Goal: Task Accomplishment & Management: Manage account settings

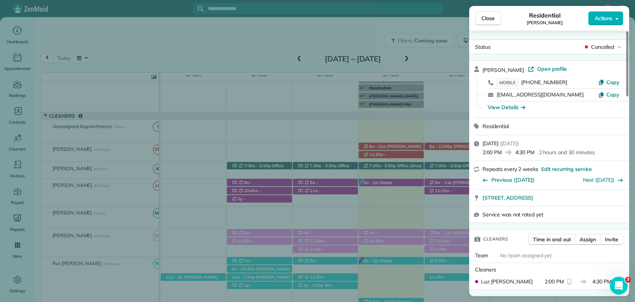
click at [490, 17] on span "Close" at bounding box center [487, 18] width 13 height 7
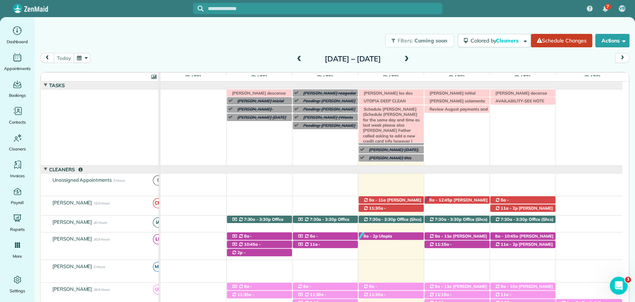
click at [405, 111] on span "Schedule [PERSON_NAME] (Schedule [PERSON_NAME] for the same day and time as las…" at bounding box center [390, 138] width 60 height 64
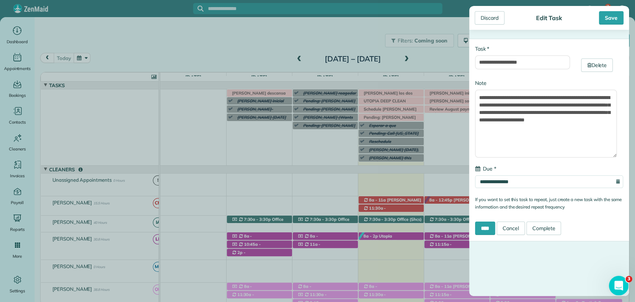
click at [623, 279] on div "Open Intercom Messenger" at bounding box center [617, 284] width 25 height 25
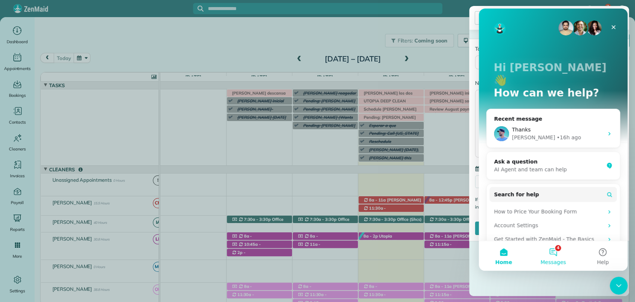
click at [554, 252] on button "4 Messages" at bounding box center [552, 256] width 49 height 30
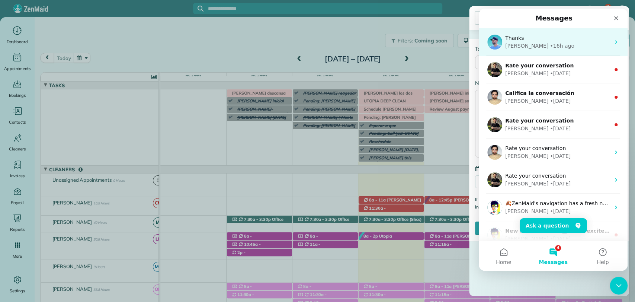
click at [534, 39] on div "Thanks" at bounding box center [557, 38] width 105 height 8
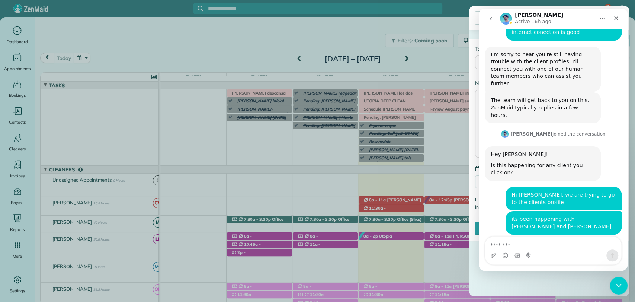
scroll to position [406, 0]
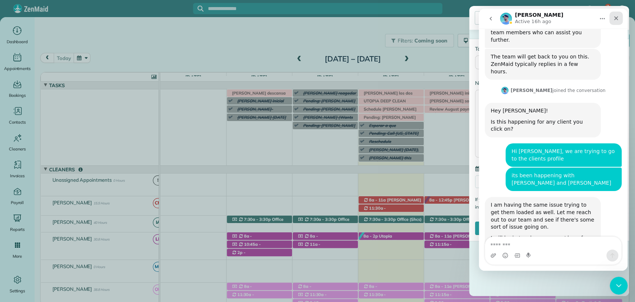
click at [615, 15] on icon "Close" at bounding box center [616, 18] width 6 height 6
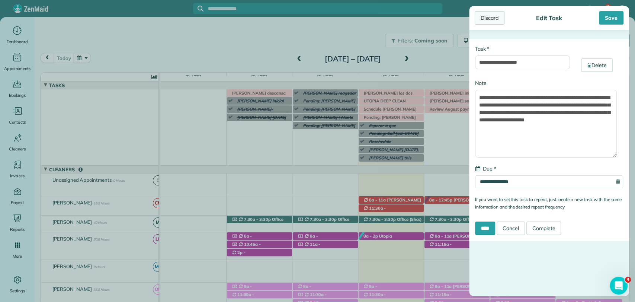
click at [497, 17] on div "Discard" at bounding box center [490, 17] width 30 height 13
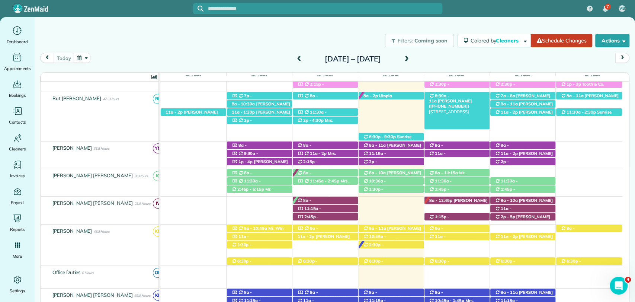
scroll to position [289, 0]
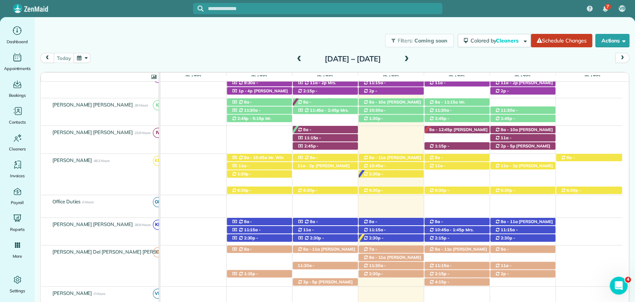
click at [295, 54] on span at bounding box center [299, 59] width 8 height 11
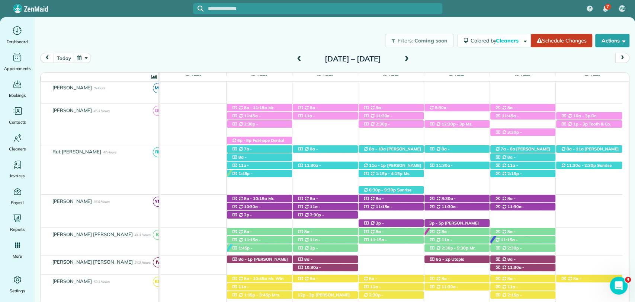
scroll to position [0, 0]
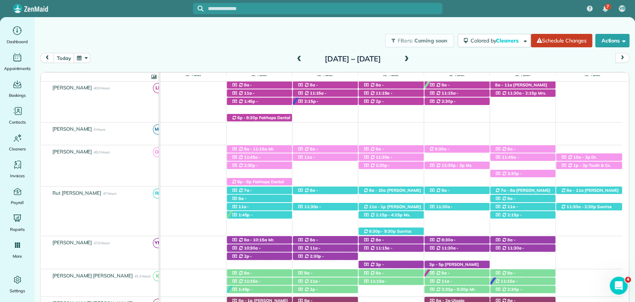
click at [381, 36] on div "Filters: Coming soon" at bounding box center [417, 40] width 72 height 13
click at [327, 46] on div "Filters: Coming soon Colored by Cleaners Color by Cleaner Color by Team Color b…" at bounding box center [335, 40] width 600 height 25
drag, startPoint x: 229, startPoint y: 30, endPoint x: 330, endPoint y: 78, distance: 112.3
click at [229, 30] on div "Filters: Coming soon Colored by Cleaners Color by Cleaner Color by Team Color b…" at bounding box center [335, 40] width 600 height 25
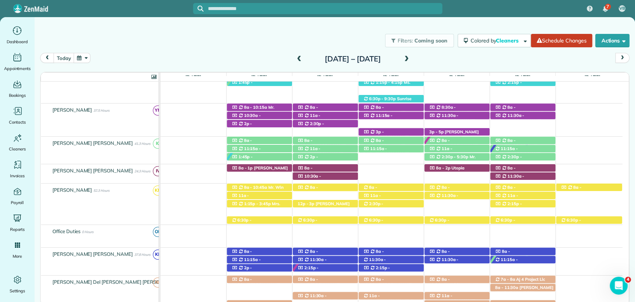
scroll to position [327, 0]
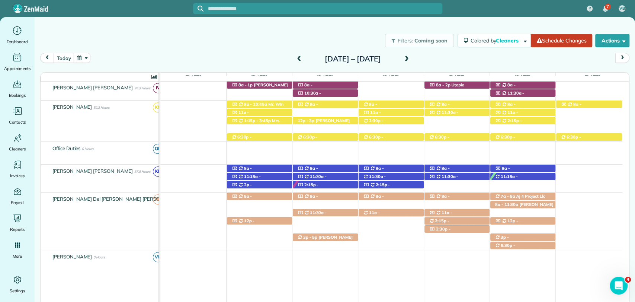
click at [457, 56] on div "today Sunday Sep 28 – Saturday Oct 4, 2025" at bounding box center [334, 60] width 589 height 14
click at [446, 63] on div "today Sunday Sep 28 – Saturday Oct 4, 2025" at bounding box center [334, 60] width 589 height 14
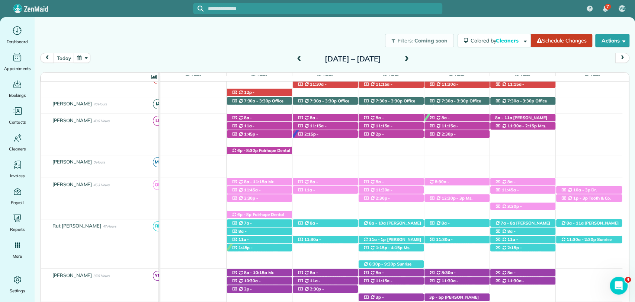
scroll to position [83, 0]
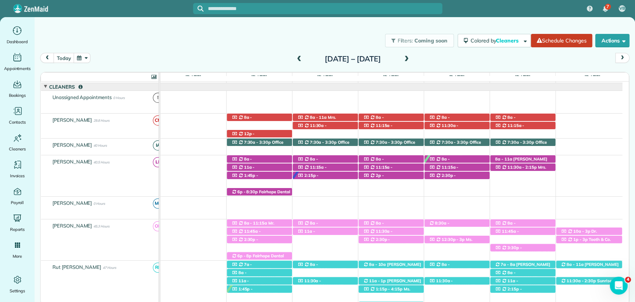
click at [295, 55] on span at bounding box center [299, 59] width 8 height 11
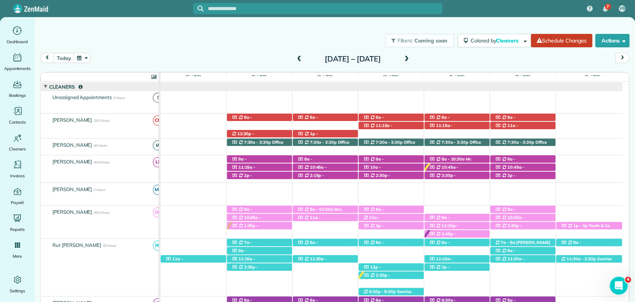
click at [459, 60] on div "today Sunday Sep 21 – Saturday Sep 27, 2025" at bounding box center [334, 60] width 589 height 14
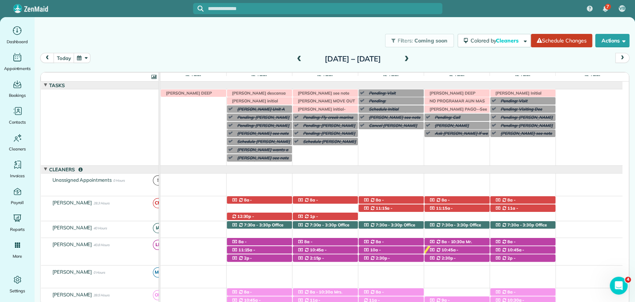
click at [411, 60] on span at bounding box center [407, 59] width 8 height 7
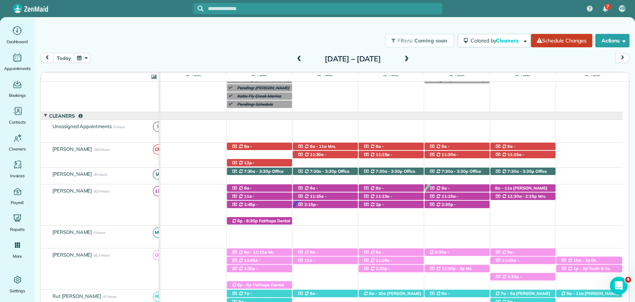
click at [442, 62] on div "today Sunday Sep 28 – Saturday Oct 4, 2025" at bounding box center [334, 60] width 589 height 14
click at [411, 56] on span at bounding box center [407, 59] width 8 height 7
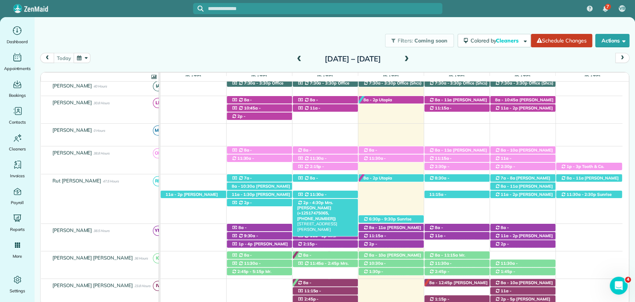
click at [336, 203] on span "Mrs. [PERSON_NAME] (+12517475065, [PHONE_NUMBER])" at bounding box center [316, 210] width 39 height 21
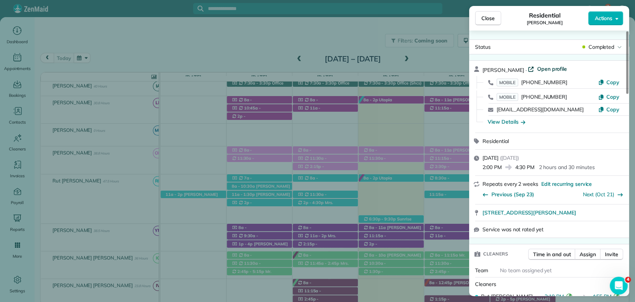
click at [547, 67] on span "Open profile" at bounding box center [552, 68] width 30 height 7
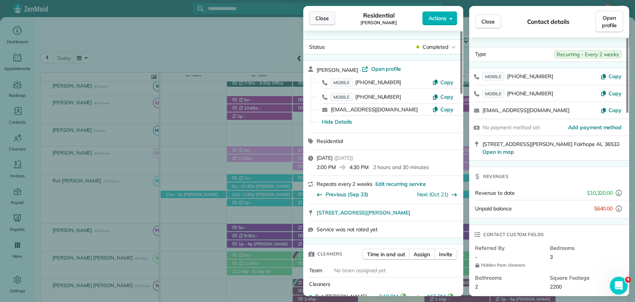
click at [315, 18] on span "Close" at bounding box center [321, 18] width 13 height 7
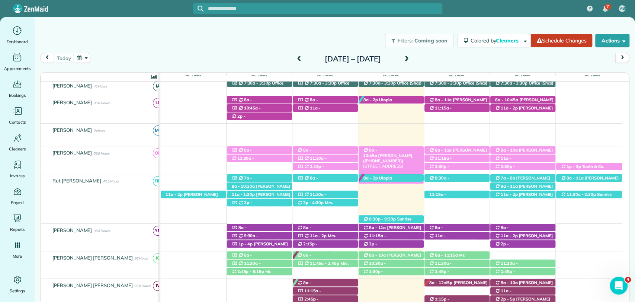
click at [404, 153] on span "[PERSON_NAME] ([PHONE_NUMBER])" at bounding box center [387, 158] width 49 height 10
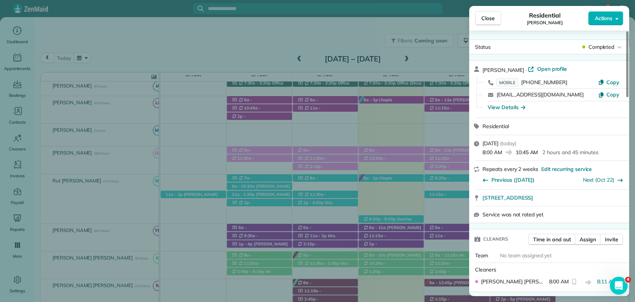
click at [511, 110] on div "View Details" at bounding box center [554, 107] width 142 height 12
click at [511, 105] on div "View Details" at bounding box center [507, 106] width 38 height 7
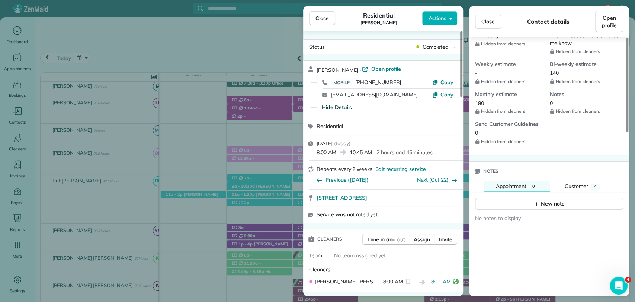
scroll to position [449, 0]
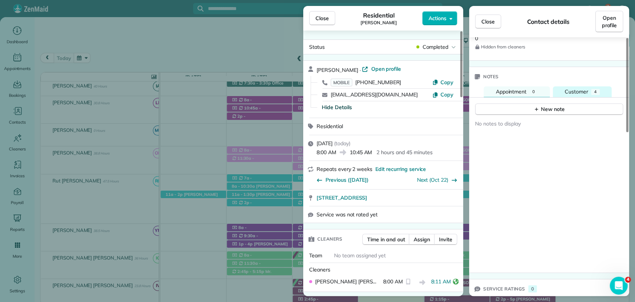
click at [576, 88] on span "Customer" at bounding box center [576, 91] width 23 height 7
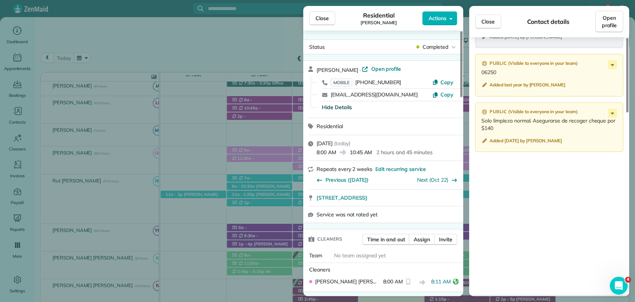
scroll to position [446, 0]
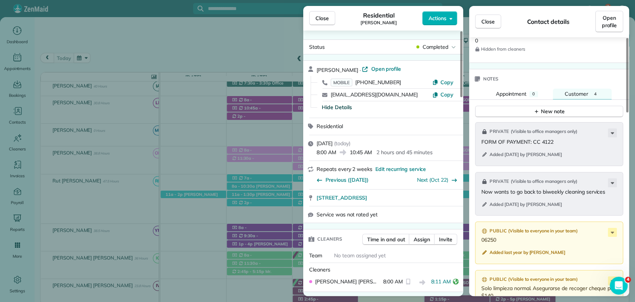
click at [445, 75] on div "Jennifer Allbritian · Open profile MOBILE (251) 599-9764 Copy davisjennifer11@g…" at bounding box center [388, 89] width 142 height 48
click at [446, 82] on span "Copy" at bounding box center [446, 82] width 13 height 7
click at [166, 35] on div "Close Residential Jennifer Allbritian Actions Status Completed Jennifer Allbrit…" at bounding box center [317, 151] width 635 height 302
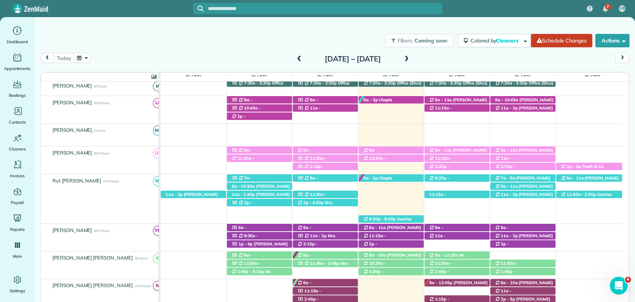
click at [446, 58] on div "today Sunday Oct 5 – Saturday Oct 11, 2025" at bounding box center [334, 60] width 589 height 14
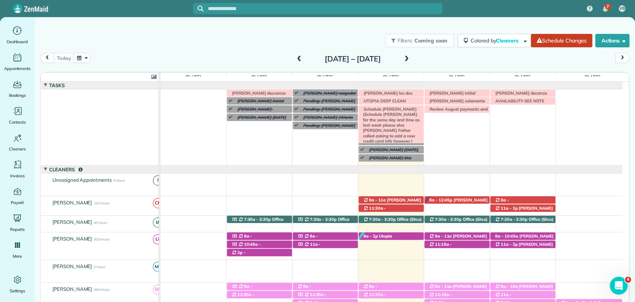
click at [399, 110] on span "Schedule Amanda May (Schedule Amanda May for the same day and time as last week…" at bounding box center [390, 138] width 60 height 64
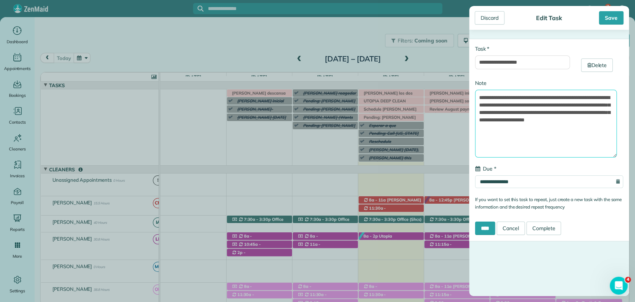
drag, startPoint x: 515, startPoint y: 127, endPoint x: 479, endPoint y: 129, distance: 36.1
click at [479, 129] on textarea "**********" at bounding box center [546, 124] width 142 height 68
drag, startPoint x: 563, startPoint y: 121, endPoint x: 573, endPoint y: 119, distance: 9.9
click at [564, 121] on textarea "**********" at bounding box center [546, 124] width 142 height 68
drag, startPoint x: 580, startPoint y: 119, endPoint x: 514, endPoint y: 128, distance: 66.8
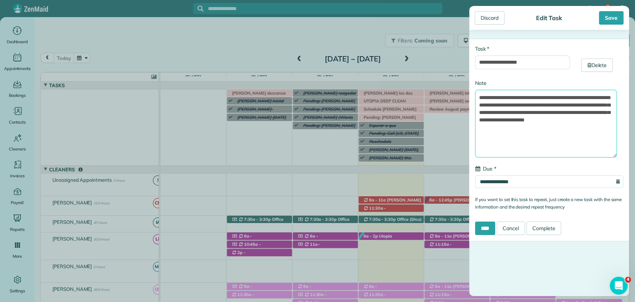
click at [514, 128] on textarea "**********" at bounding box center [546, 124] width 142 height 68
drag, startPoint x: 488, startPoint y: 20, endPoint x: 484, endPoint y: 12, distance: 9.3
click at [487, 17] on div "Discard" at bounding box center [490, 17] width 30 height 13
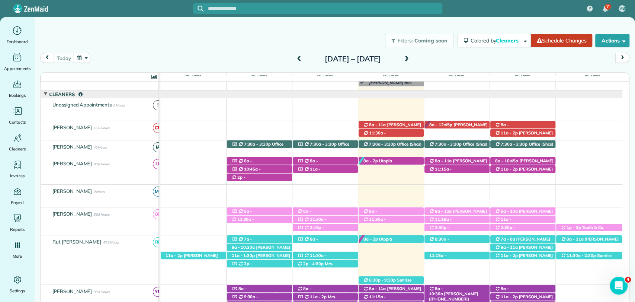
scroll to position [206, 0]
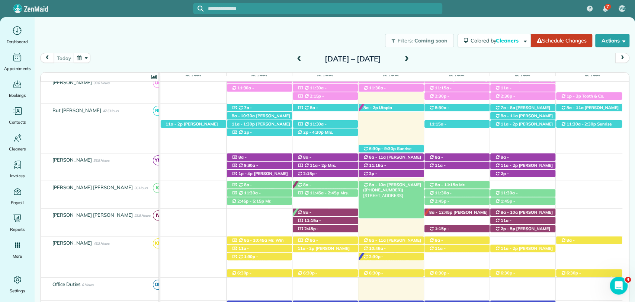
click at [406, 185] on span "Claire Bowman (+12514557588)" at bounding box center [392, 187] width 58 height 10
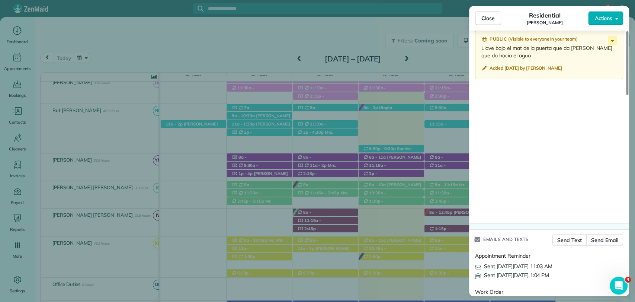
scroll to position [749, 0]
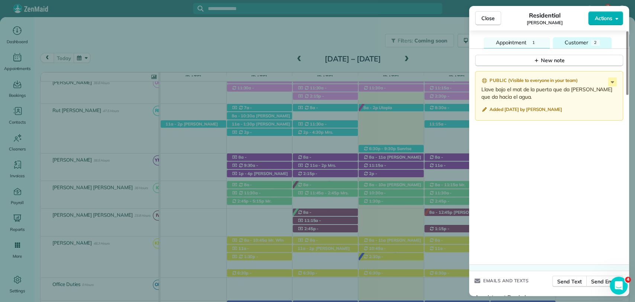
click at [567, 42] on span "Customer" at bounding box center [576, 42] width 23 height 7
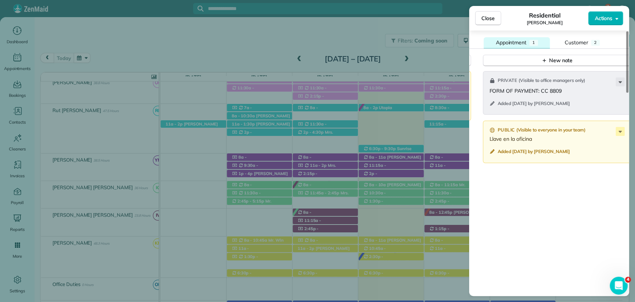
click at [539, 37] on button "Appointment 1" at bounding box center [517, 42] width 66 height 11
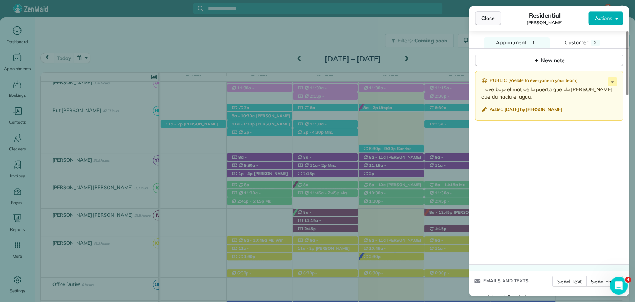
click at [493, 19] on span "Close" at bounding box center [487, 18] width 13 height 7
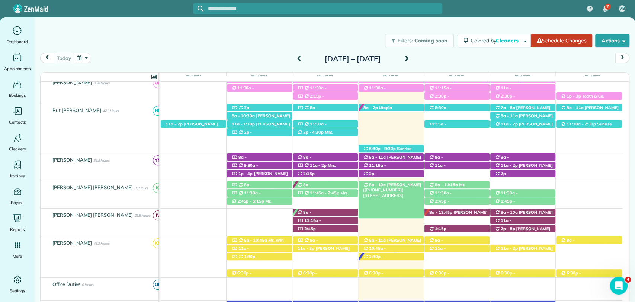
click at [401, 182] on span "Claire Bowman (+12514557588)" at bounding box center [392, 187] width 58 height 10
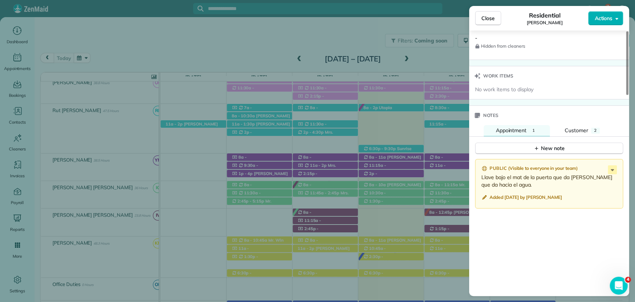
scroll to position [676, 0]
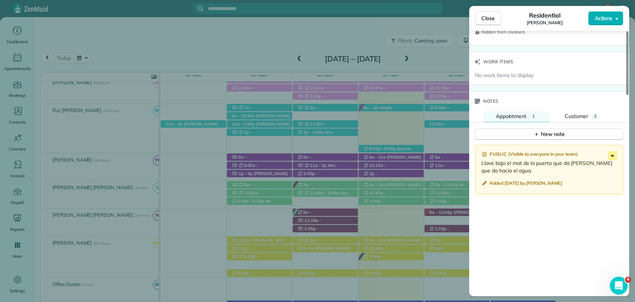
click at [615, 152] on icon at bounding box center [612, 155] width 9 height 9
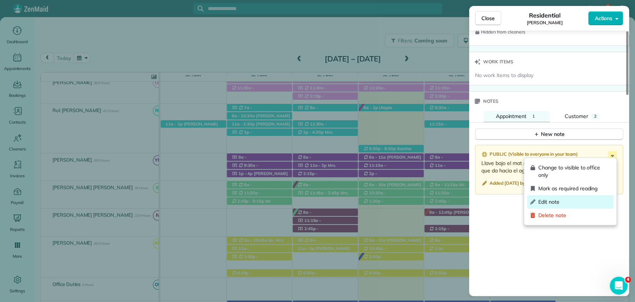
click at [562, 205] on div "Edit note" at bounding box center [570, 201] width 86 height 13
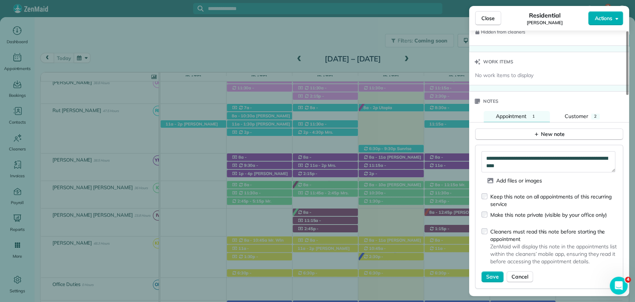
click at [537, 228] on div "Cleaners must read this note before starting the appointment" at bounding box center [553, 235] width 126 height 15
click at [501, 236] on div "Cleaners must read this note before starting the appointment" at bounding box center [553, 235] width 126 height 15
click at [491, 273] on span "Save" at bounding box center [492, 276] width 13 height 7
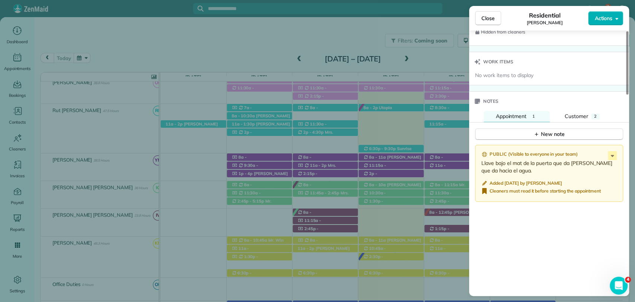
drag, startPoint x: 575, startPoint y: 116, endPoint x: 575, endPoint y: 122, distance: 6.0
click at [575, 116] on span "Customer" at bounding box center [576, 116] width 23 height 7
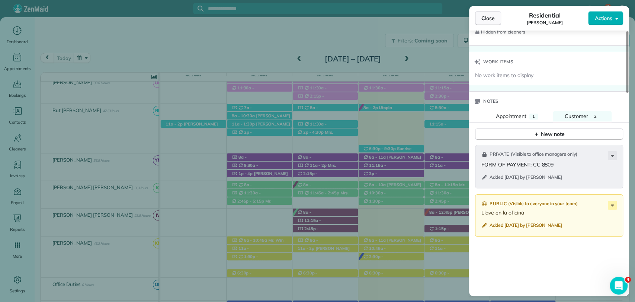
click at [483, 20] on span "Close" at bounding box center [487, 18] width 13 height 7
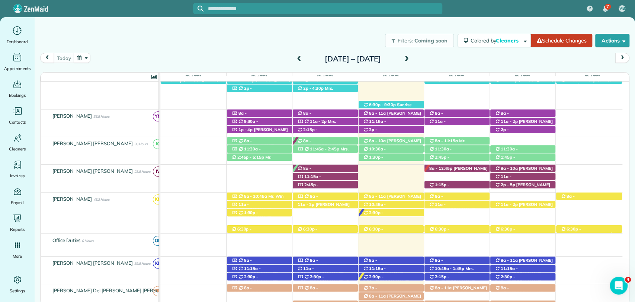
scroll to position [124, 0]
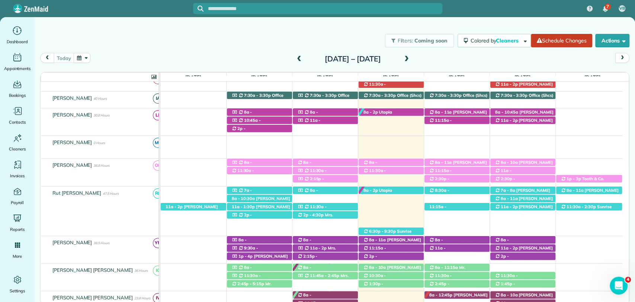
click at [411, 62] on span at bounding box center [407, 59] width 8 height 7
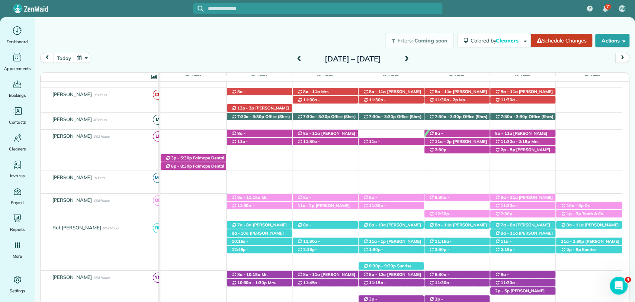
scroll to position [83, 0]
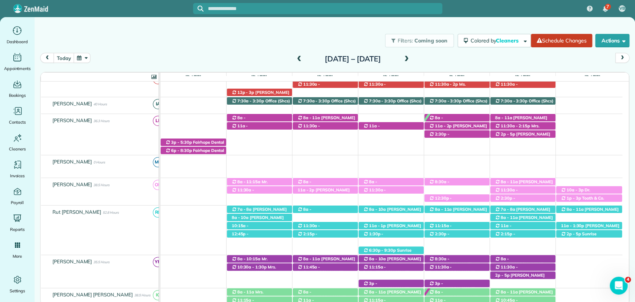
click at [516, 54] on div "[DATE] [DATE] – [DATE]" at bounding box center [334, 60] width 589 height 14
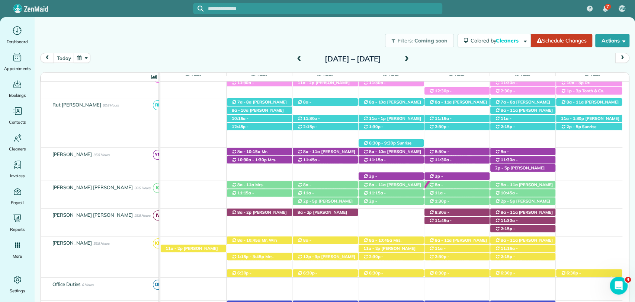
scroll to position [206, 0]
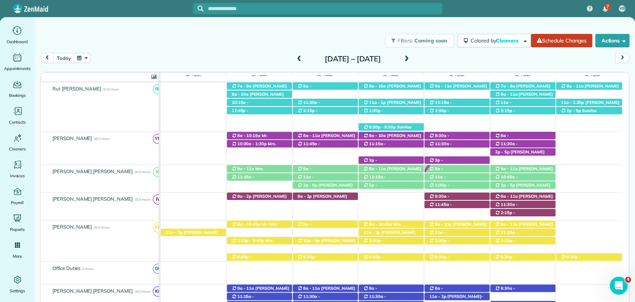
click at [446, 59] on div "[DATE] [DATE] – [DATE]" at bounding box center [334, 60] width 589 height 14
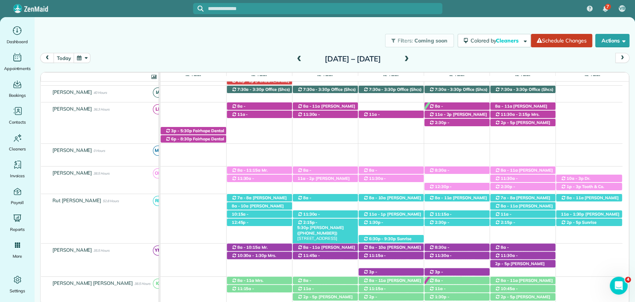
scroll to position [248, 0]
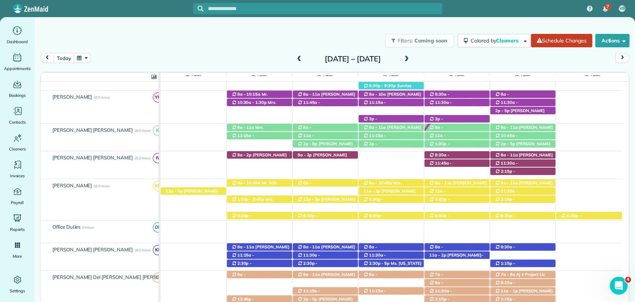
click at [394, 6] on input "text" at bounding box center [325, 9] width 234 height 6
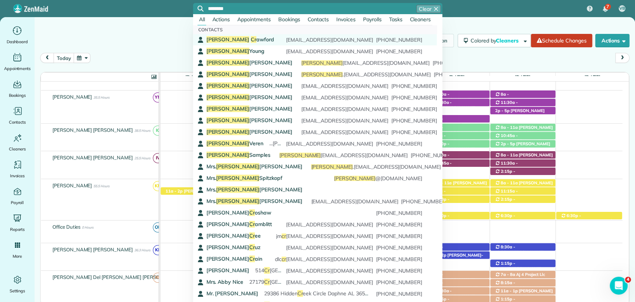
type input "********"
click at [250, 38] on div "Linda Cr awford papalovesnana123@gmail.com (541) 788-4900" at bounding box center [314, 39] width 216 height 7
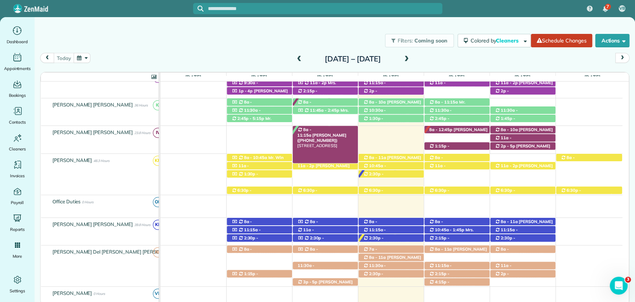
scroll to position [206, 0]
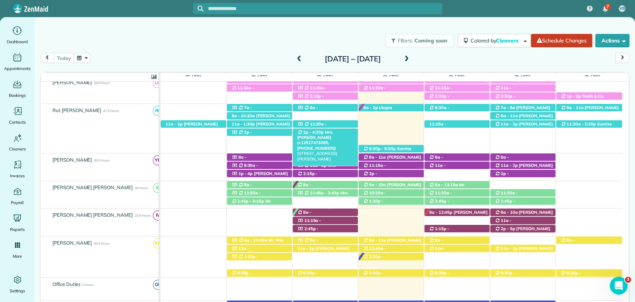
click at [336, 134] on span "Mrs. Amanda May (+12517475065, +12517161356)" at bounding box center [316, 139] width 39 height 21
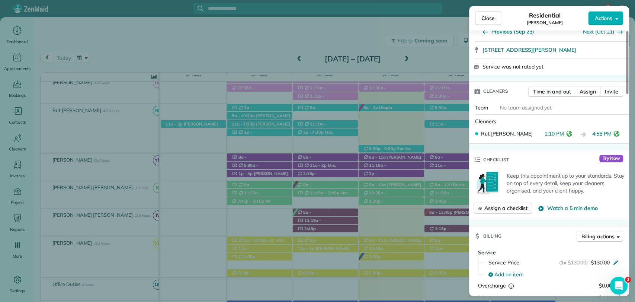
scroll to position [165, 0]
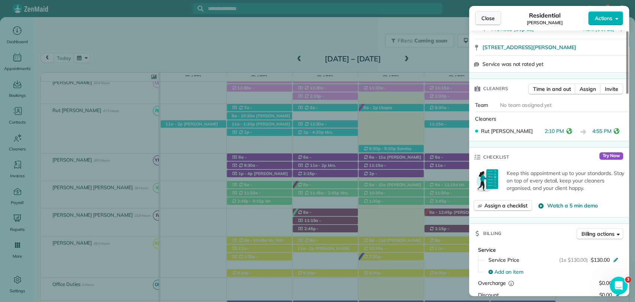
click at [488, 21] on span "Close" at bounding box center [487, 18] width 13 height 7
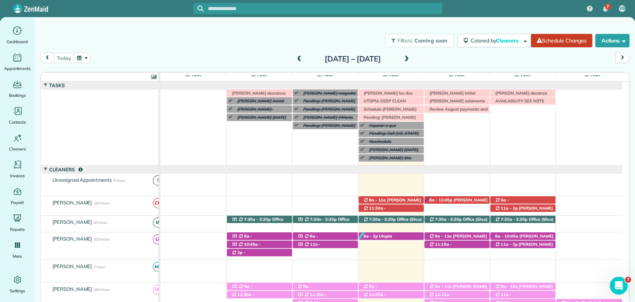
click at [295, 54] on span at bounding box center [299, 59] width 8 height 11
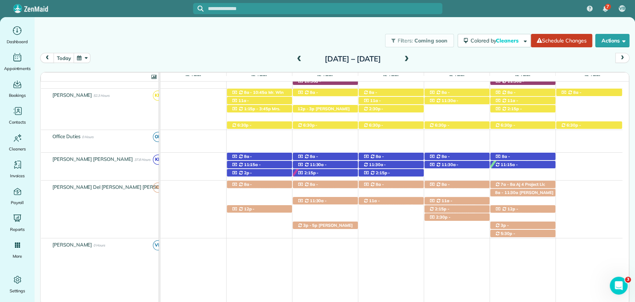
scroll to position [426, 0]
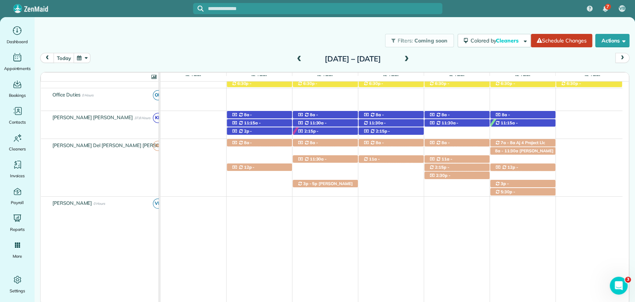
click at [446, 56] on div "today Sunday Sep 28 – Saturday Oct 4, 2025" at bounding box center [334, 60] width 589 height 14
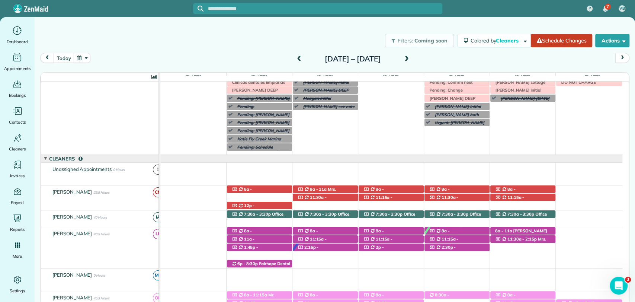
scroll to position [0, 0]
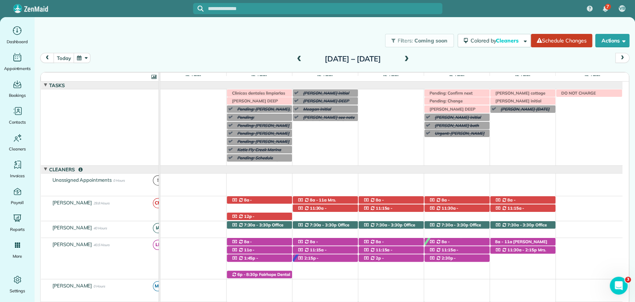
click at [482, 58] on div "today Sunday Sep 28 – Saturday Oct 4, 2025" at bounding box center [334, 60] width 589 height 14
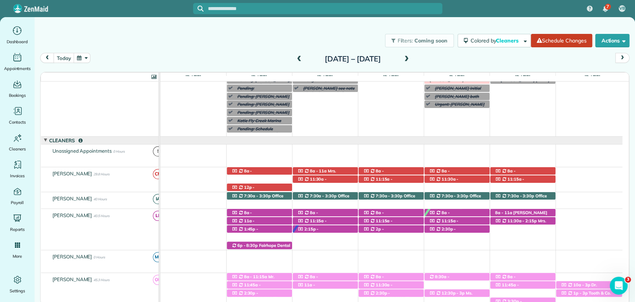
scroll to position [124, 0]
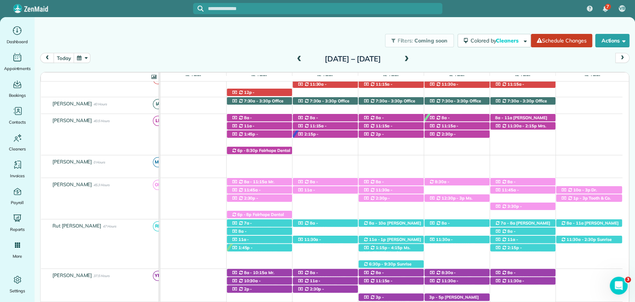
click at [411, 60] on span at bounding box center [407, 59] width 8 height 7
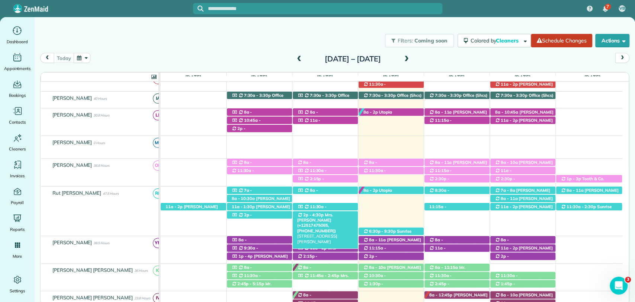
click at [331, 215] on span "Mrs. [PERSON_NAME] (+12517475065, [PHONE_NUMBER])" at bounding box center [316, 222] width 39 height 21
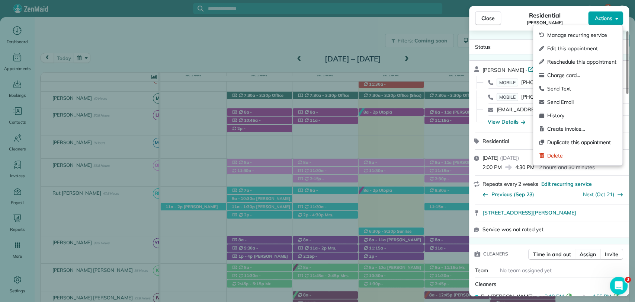
click at [603, 18] on span "Actions" at bounding box center [603, 18] width 18 height 7
click at [568, 69] on div "Charge card…" at bounding box center [577, 74] width 83 height 13
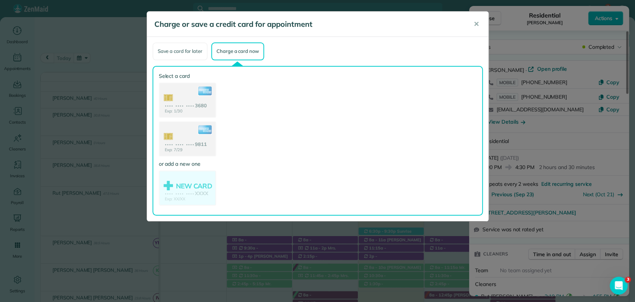
click at [192, 59] on div "Save a card for later" at bounding box center [180, 51] width 55 height 18
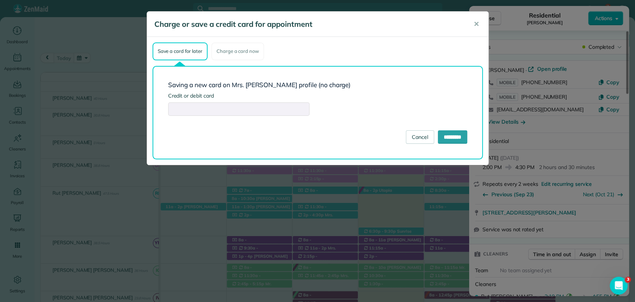
click at [208, 105] on div at bounding box center [238, 108] width 141 height 13
click at [228, 52] on div "Charge a card now" at bounding box center [237, 51] width 53 height 18
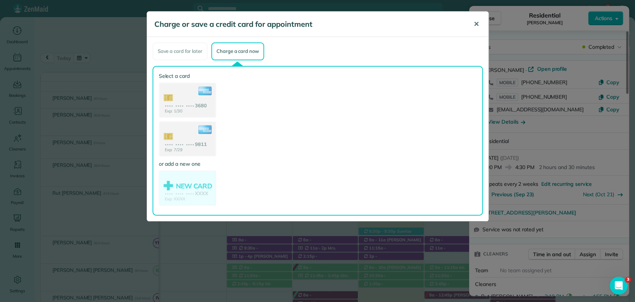
click at [474, 25] on span "✕" at bounding box center [477, 24] width 6 height 9
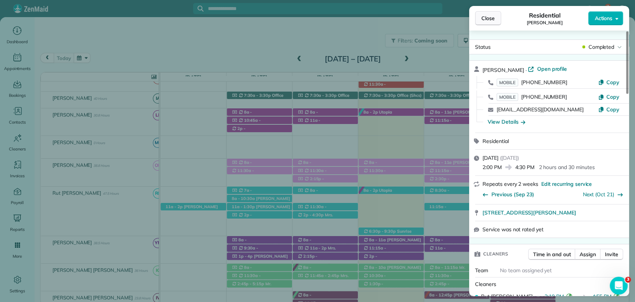
click at [482, 19] on span "Close" at bounding box center [487, 18] width 13 height 7
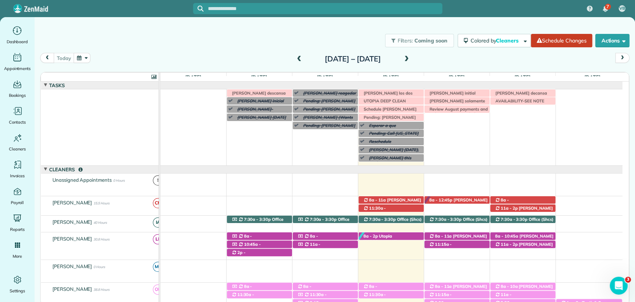
click at [312, 0] on div at bounding box center [317, 8] width 249 height 17
drag, startPoint x: 312, startPoint y: 1, endPoint x: 312, endPoint y: 6, distance: 4.9
click at [312, 6] on div at bounding box center [317, 8] width 249 height 17
click at [312, 6] on input "text" at bounding box center [325, 9] width 234 height 6
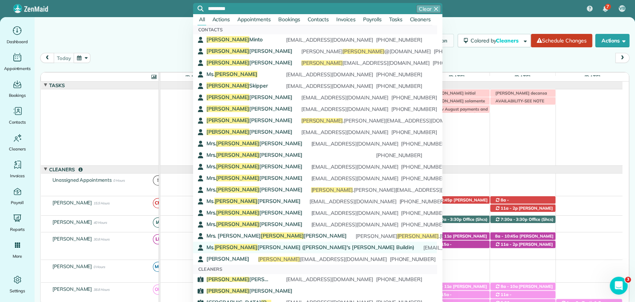
type input "*********"
click at [271, 247] on span "Ms. Elizabeth Manci (Arthur's Manci Buildin)" at bounding box center [310, 247] width 208 height 7
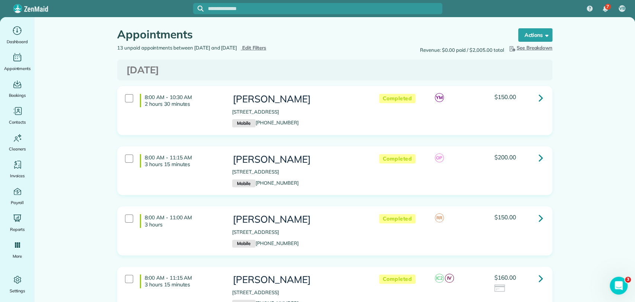
click at [265, 13] on div at bounding box center [317, 8] width 249 height 11
click at [259, 9] on input "text" at bounding box center [325, 9] width 234 height 6
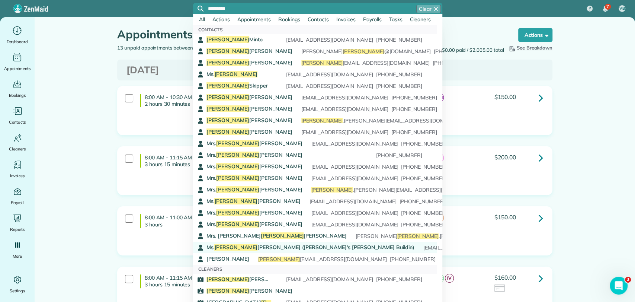
type input "*********"
click at [261, 246] on span "Ms. Elizabeth Manci (Arthur's Manci Buildin)" at bounding box center [310, 247] width 208 height 7
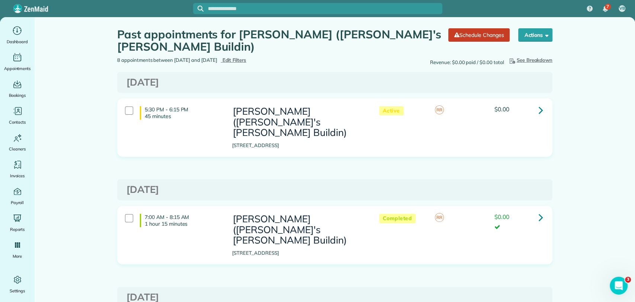
click at [541, 111] on link at bounding box center [540, 109] width 15 height 15
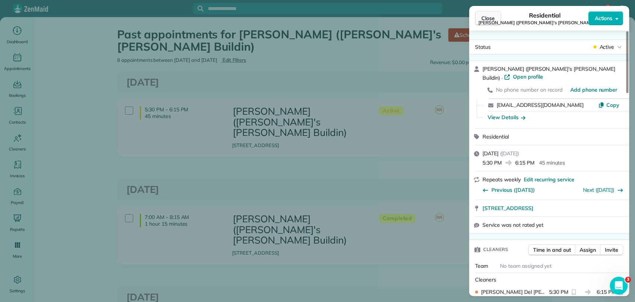
click at [495, 18] on button "Close" at bounding box center [488, 18] width 26 height 14
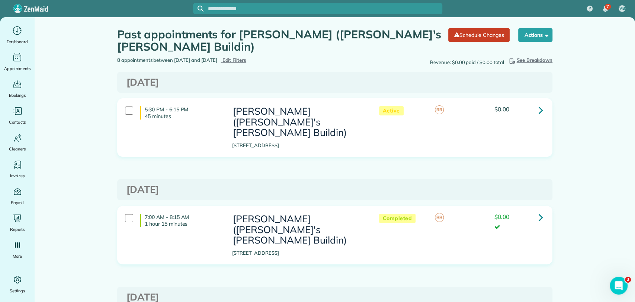
click at [305, 6] on input "text" at bounding box center [325, 9] width 234 height 6
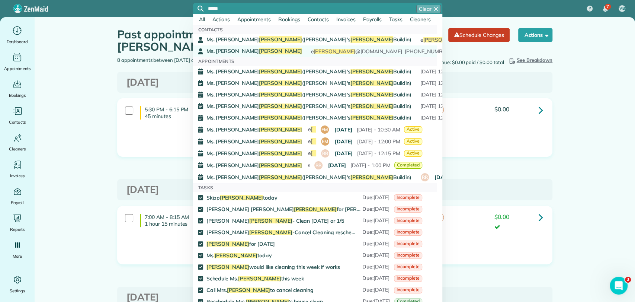
type input "*****"
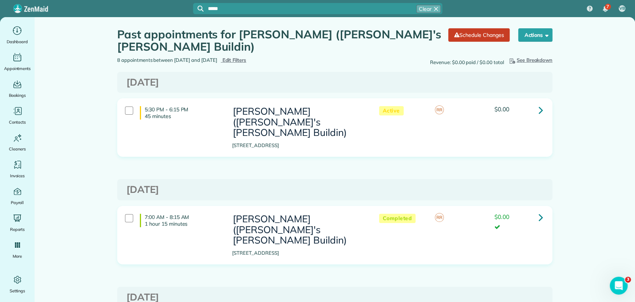
click at [238, 49] on span "[PERSON_NAME]" at bounding box center [254, 51] width 96 height 7
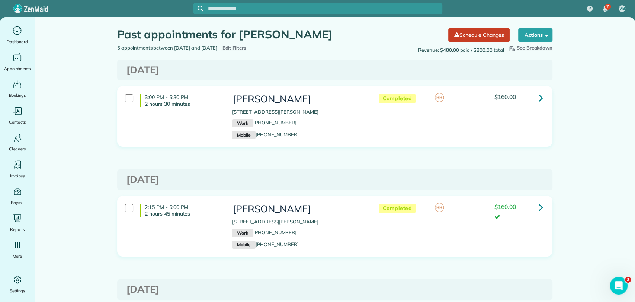
click at [539, 93] on icon at bounding box center [541, 97] width 4 height 13
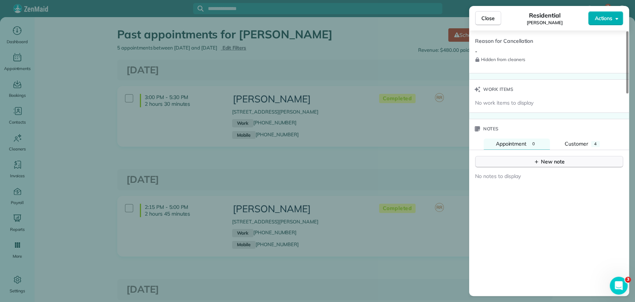
scroll to position [413, 0]
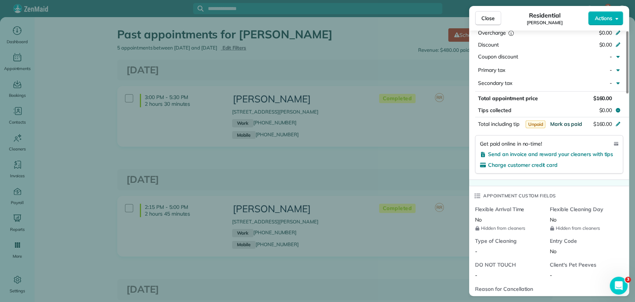
click at [560, 126] on span "Mark as paid" at bounding box center [566, 124] width 32 height 7
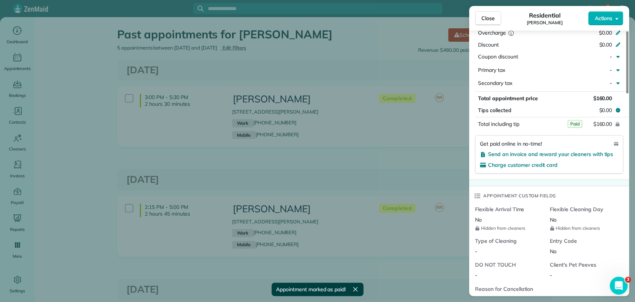
click at [574, 122] on span "Paid" at bounding box center [575, 124] width 15 height 8
click at [485, 26] on div "Close Residential [PERSON_NAME] Actions" at bounding box center [549, 18] width 160 height 25
click at [482, 17] on span "Close" at bounding box center [487, 18] width 13 height 7
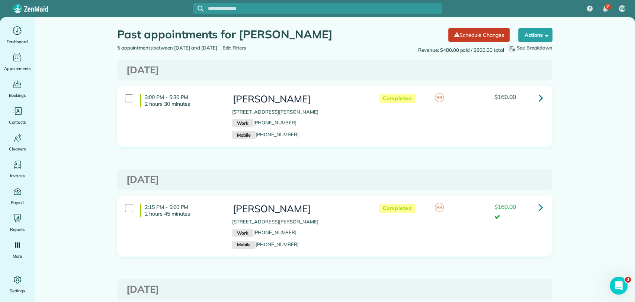
click at [535, 95] on link at bounding box center [540, 97] width 15 height 15
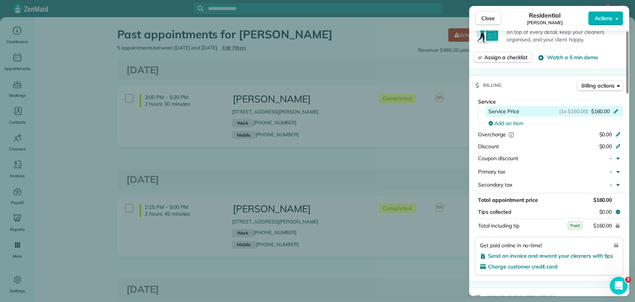
scroll to position [330, 0]
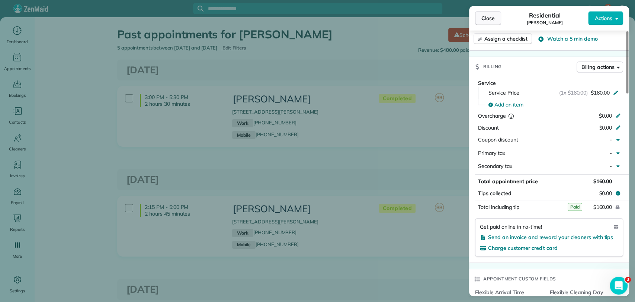
click at [481, 18] on button "Close" at bounding box center [488, 18] width 26 height 14
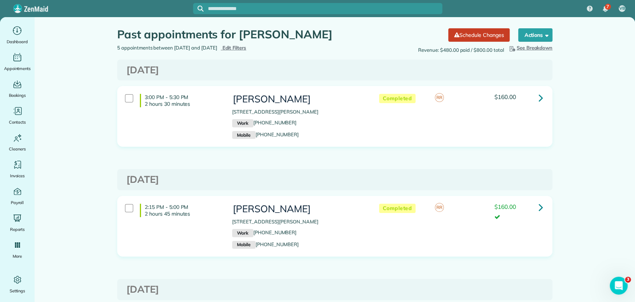
click at [539, 96] on icon at bounding box center [541, 97] width 4 height 13
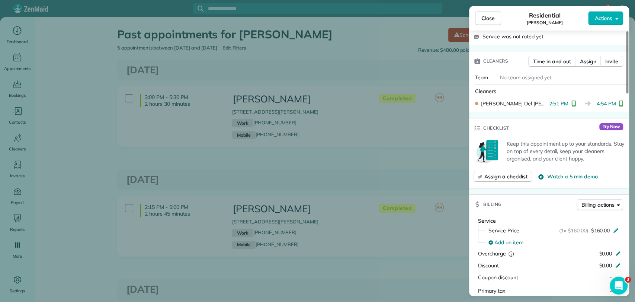
scroll to position [330, 0]
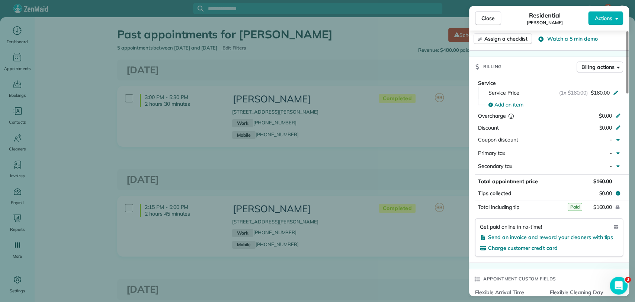
click at [241, 5] on div "Close Residential [PERSON_NAME] Actions Status Completed [PERSON_NAME] · Open p…" at bounding box center [317, 151] width 635 height 302
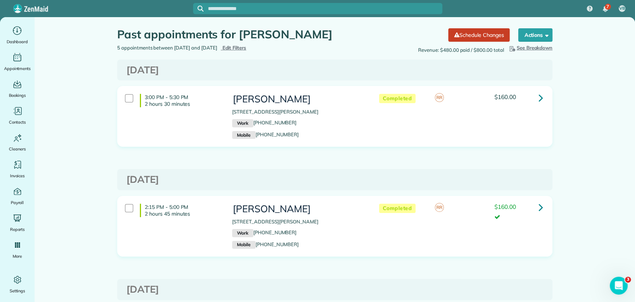
click at [239, 10] on div "7 VB Dashboard Appointments Bookings Contacts Cleaners Invoices Payroll Reports…" at bounding box center [317, 151] width 635 height 302
click at [239, 10] on input "text" at bounding box center [325, 9] width 234 height 6
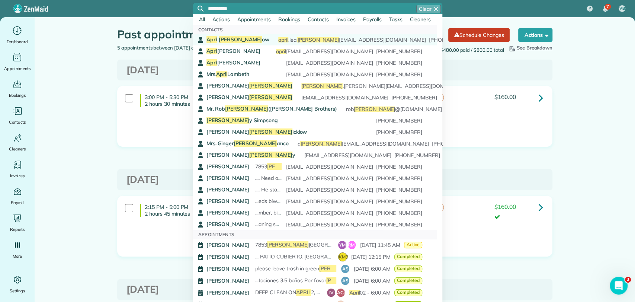
type input "**********"
click at [243, 44] on link "[PERSON_NAME] ow april .lea. barr [EMAIL_ADDRESS][DOMAIN_NAME] [PHONE_NUMBER]" at bounding box center [315, 40] width 244 height 12
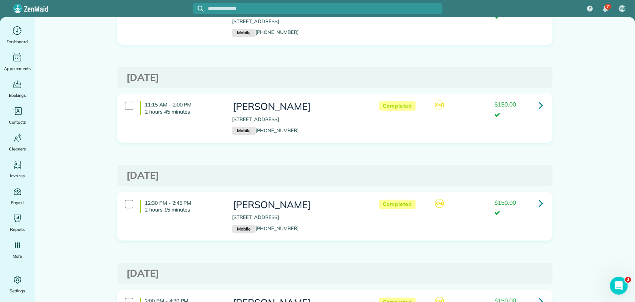
scroll to position [15, 0]
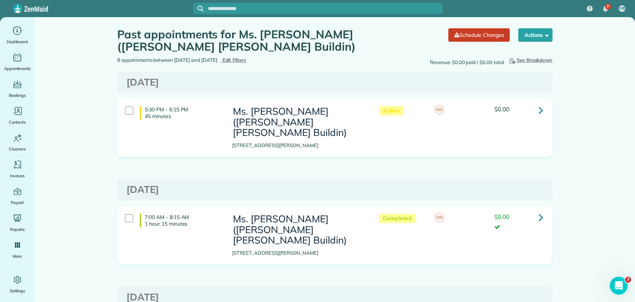
click at [540, 105] on link at bounding box center [540, 109] width 15 height 15
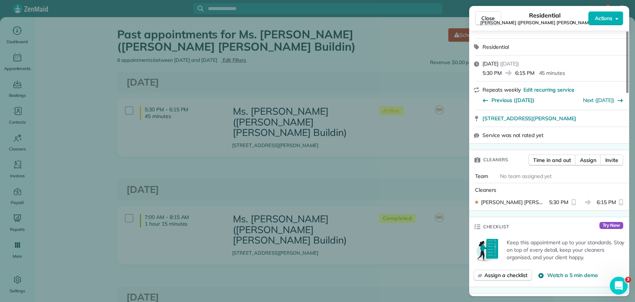
scroll to position [41, 0]
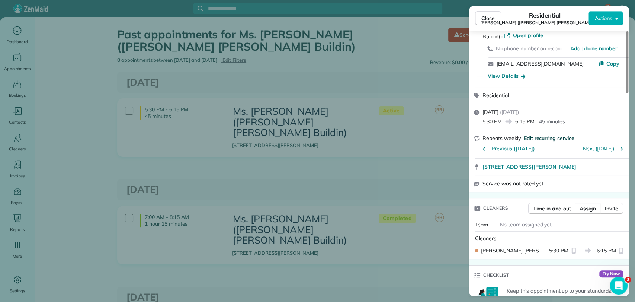
click at [549, 134] on span "Edit recurring service" at bounding box center [548, 137] width 51 height 7
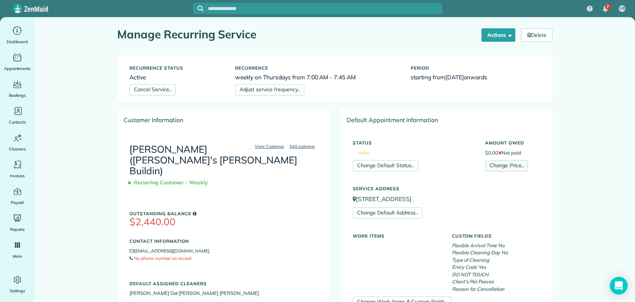
click at [506, 166] on link "Change Price.." at bounding box center [506, 165] width 43 height 11
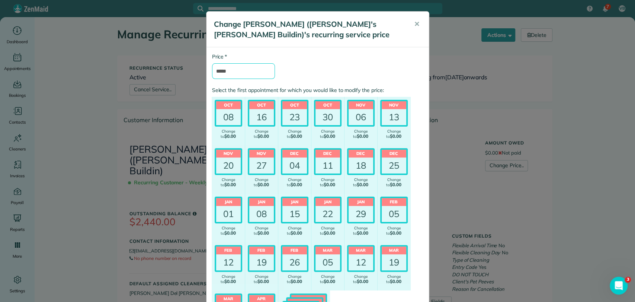
click at [232, 72] on input "*****" at bounding box center [243, 71] width 63 height 16
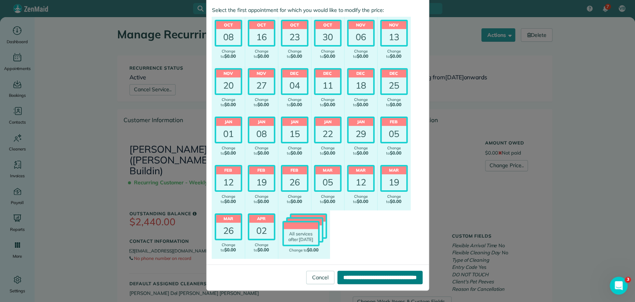
type input "***"
click at [375, 276] on input "**********" at bounding box center [379, 276] width 85 height 13
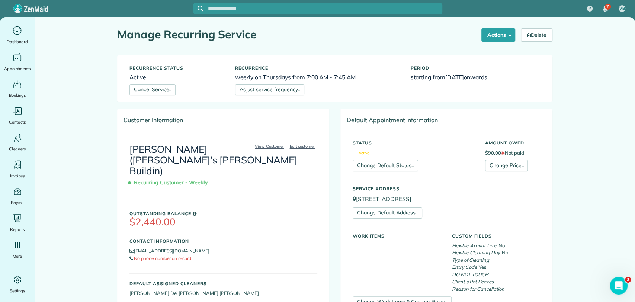
click at [155, 153] on link "[PERSON_NAME] ([PERSON_NAME]'s [PERSON_NAME] Buildin)" at bounding box center [213, 159] width 168 height 33
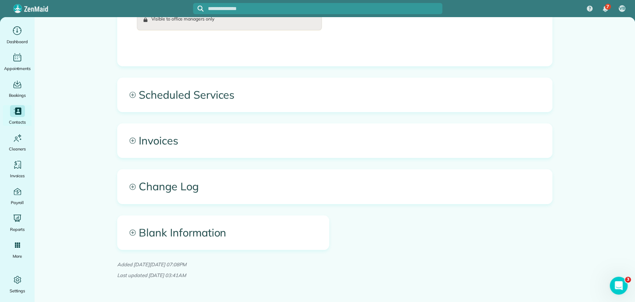
scroll to position [455, 0]
click at [221, 87] on span "Scheduled Services" at bounding box center [335, 94] width 435 height 34
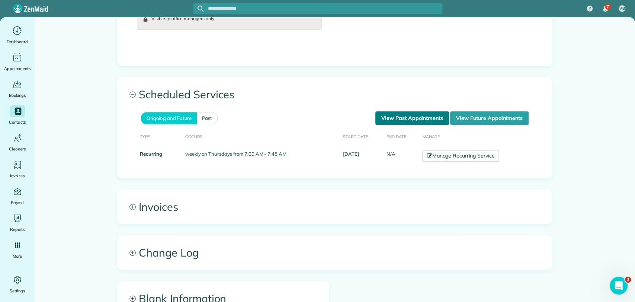
click at [432, 113] on link "View Past Appointments" at bounding box center [412, 117] width 74 height 13
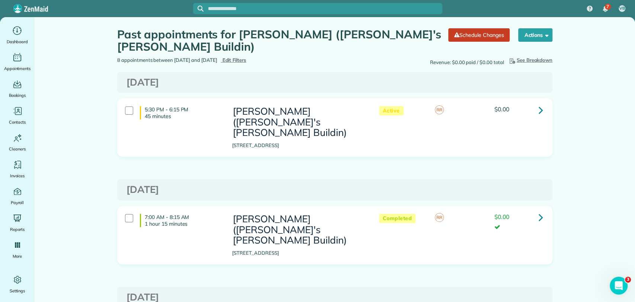
click at [540, 107] on link at bounding box center [540, 109] width 15 height 15
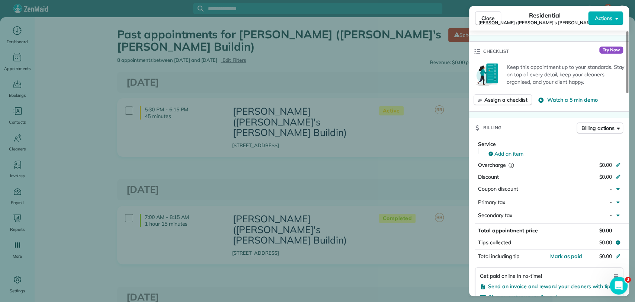
scroll to position [240, 0]
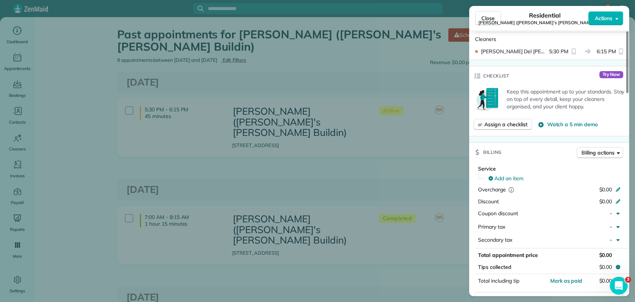
click at [504, 165] on div "Service" at bounding box center [550, 169] width 145 height 8
click at [506, 174] on span "Add an item" at bounding box center [508, 177] width 29 height 7
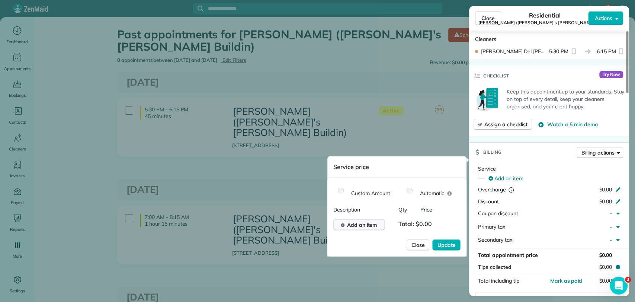
click at [374, 219] on button "Add an item" at bounding box center [358, 224] width 51 height 11
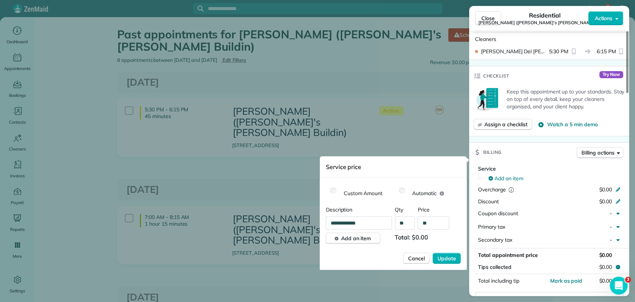
click at [432, 219] on input "**" at bounding box center [434, 222] width 32 height 13
type input "***"
click at [455, 260] on span "Update" at bounding box center [446, 257] width 19 height 7
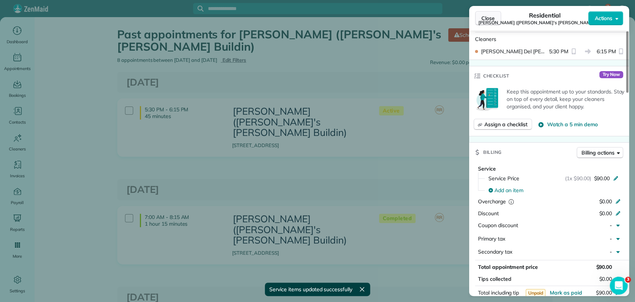
click at [486, 20] on span "Close" at bounding box center [487, 18] width 13 height 7
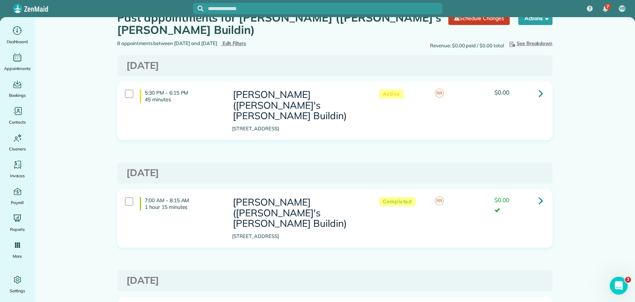
scroll to position [41, 0]
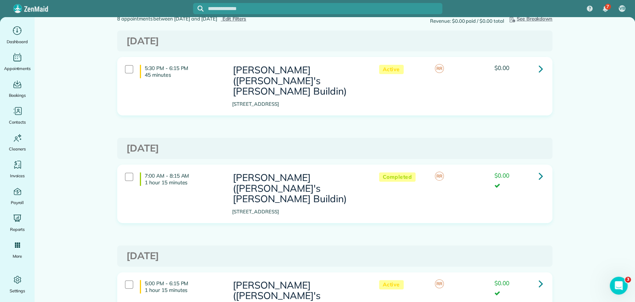
click at [241, 9] on input "text" at bounding box center [325, 9] width 234 height 6
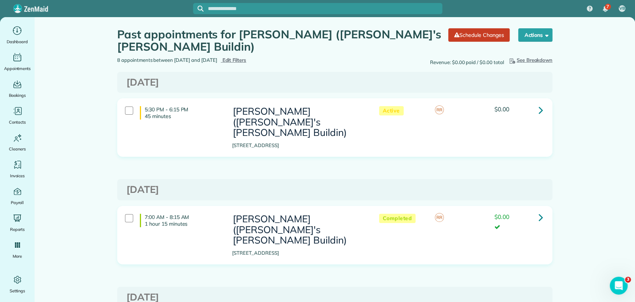
scroll to position [0, 0]
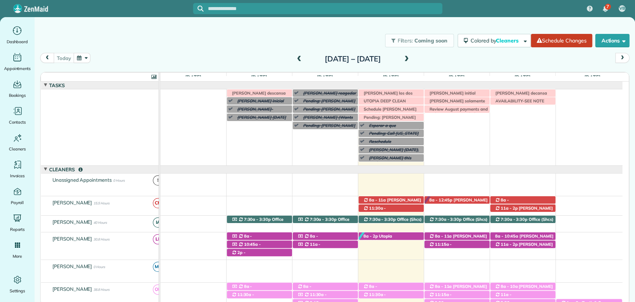
scroll to position [54, 0]
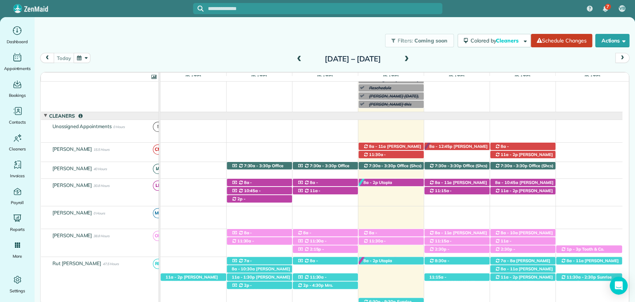
click at [411, 56] on span at bounding box center [407, 59] width 8 height 7
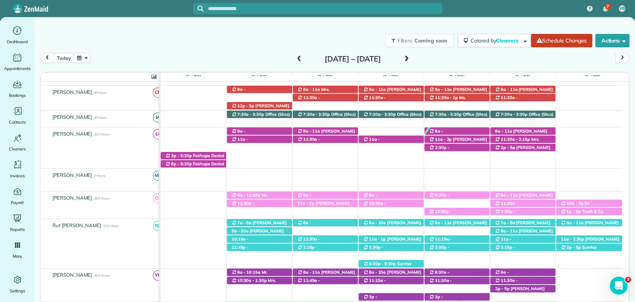
scroll to position [0, 0]
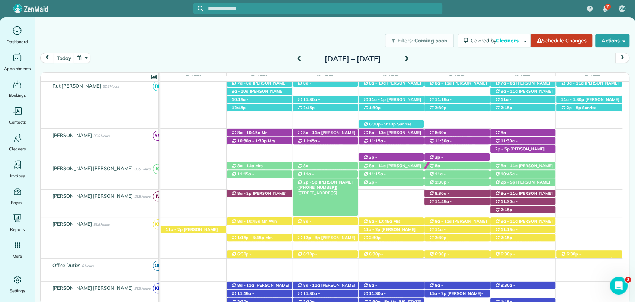
click at [334, 183] on span "[PERSON_NAME] ([PHONE_NUMBER])" at bounding box center [324, 184] width 55 height 10
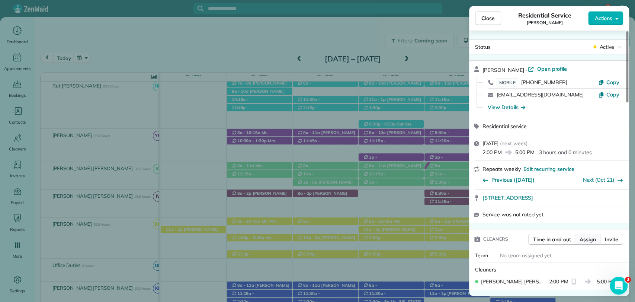
click at [584, 239] on span "Assign" at bounding box center [588, 238] width 16 height 7
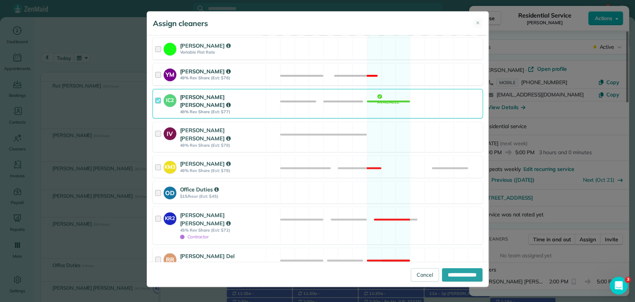
click at [158, 77] on div at bounding box center [159, 74] width 9 height 14
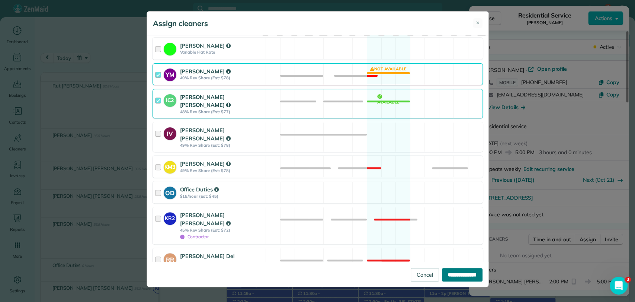
click at [461, 275] on input "**********" at bounding box center [462, 274] width 41 height 13
type input "**********"
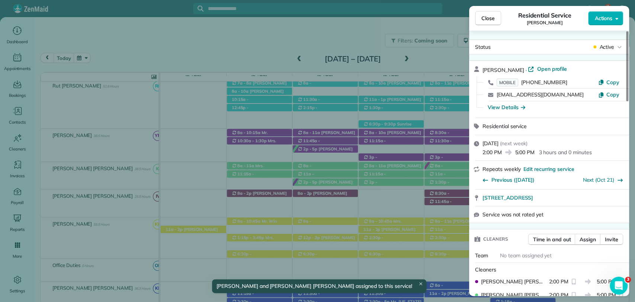
drag, startPoint x: 482, startPoint y: 18, endPoint x: 478, endPoint y: 14, distance: 5.8
click at [482, 17] on span "Close" at bounding box center [487, 18] width 13 height 7
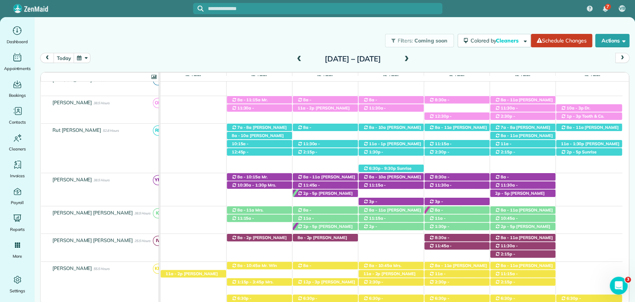
click at [411, 58] on span at bounding box center [407, 59] width 8 height 7
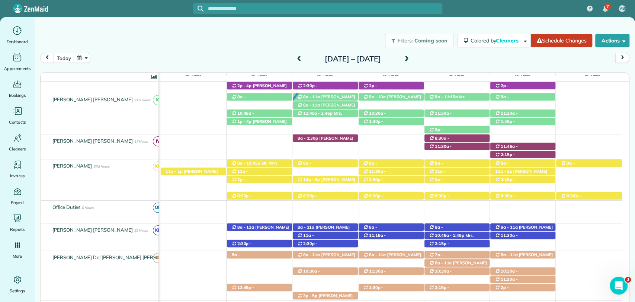
click at [437, 60] on div "today Sunday Oct 19 – Saturday Oct 25, 2025" at bounding box center [334, 60] width 589 height 14
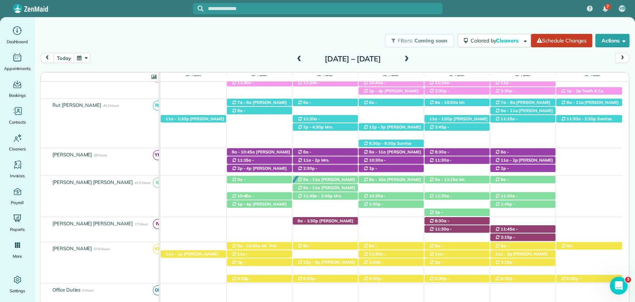
click at [295, 58] on span at bounding box center [299, 59] width 8 height 7
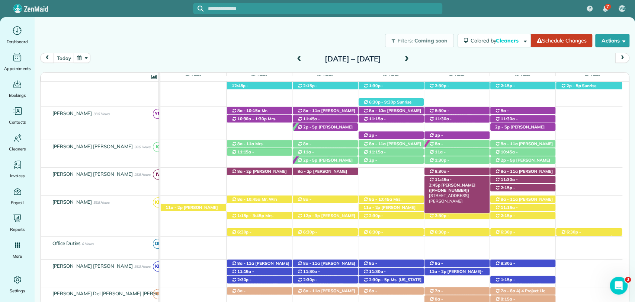
scroll to position [266, 0]
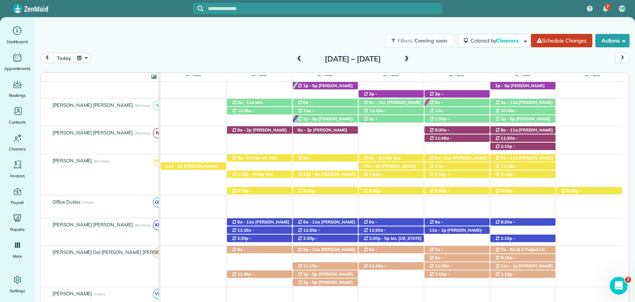
click at [447, 56] on div "today Sunday Oct 12 – Saturday Oct 18, 2025" at bounding box center [334, 60] width 589 height 14
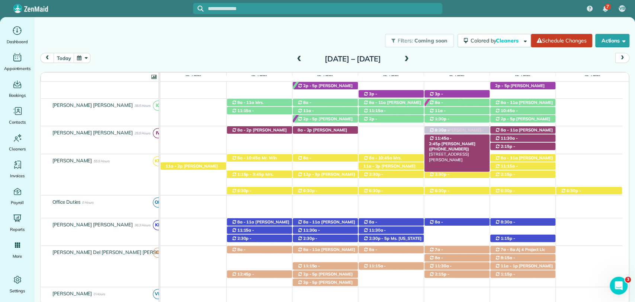
drag, startPoint x: 457, startPoint y: 228, endPoint x: 453, endPoint y: 138, distance: 89.7
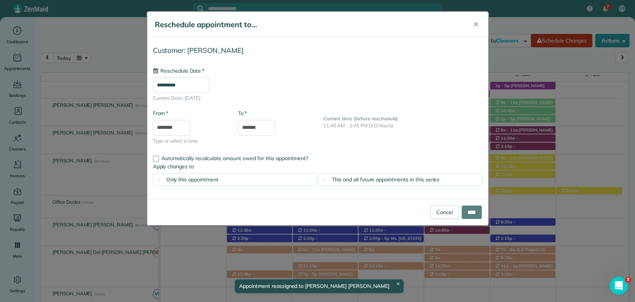
drag, startPoint x: 442, startPoint y: 151, endPoint x: 437, endPoint y: 232, distance: 80.9
type input "**********"
click at [466, 215] on input "****" at bounding box center [472, 211] width 20 height 13
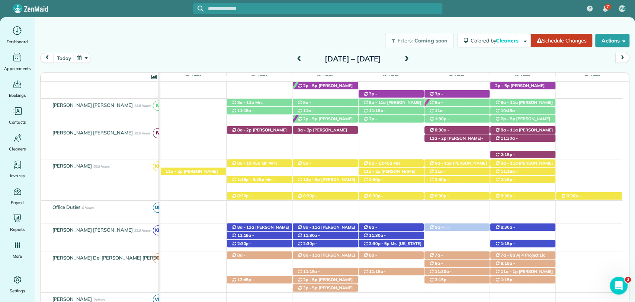
drag, startPoint x: 457, startPoint y: 146, endPoint x: 460, endPoint y: 235, distance: 88.6
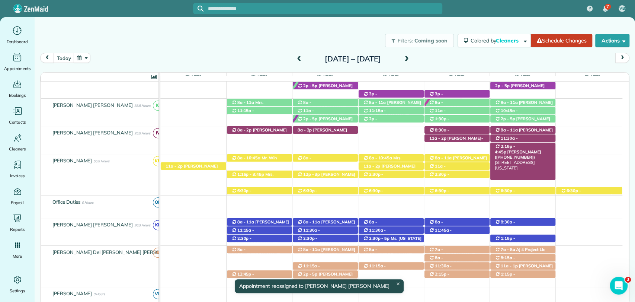
scroll to position [225, 0]
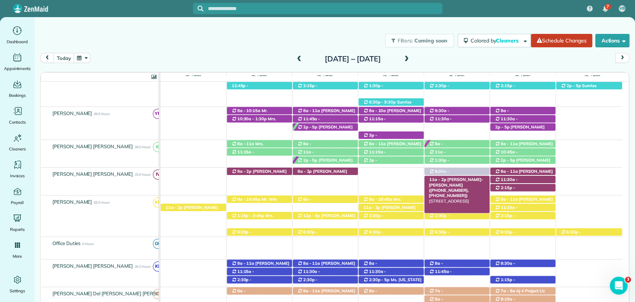
drag, startPoint x: 468, startPoint y: 134, endPoint x: 471, endPoint y: 181, distance: 47.3
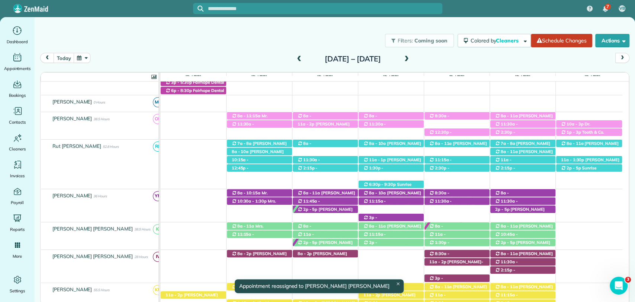
scroll to position [206, 0]
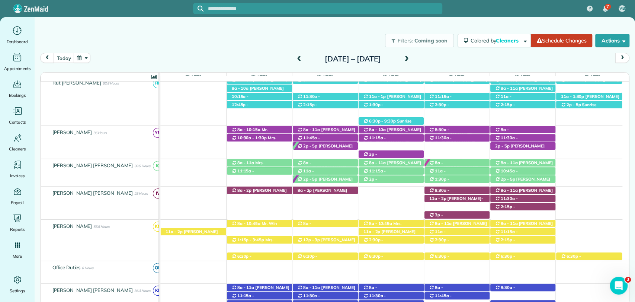
click at [399, 61] on h2 "Sunday Oct 12 – Saturday Oct 18, 2025" at bounding box center [352, 59] width 93 height 8
click at [468, 150] on div "2p - 5p Mrs. Robin Brudi (+12053355134) 12545 County Road 1 - Fairhope, AL, 365…" at bounding box center [391, 139] width 462 height 27
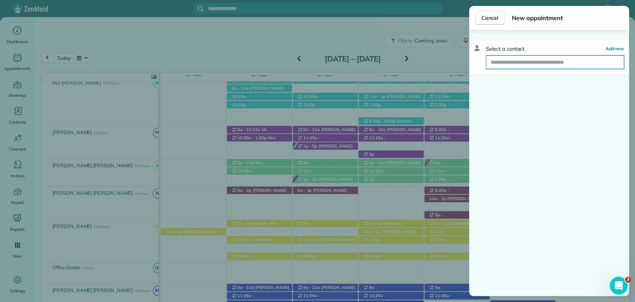
click at [515, 62] on input "text" at bounding box center [555, 61] width 138 height 13
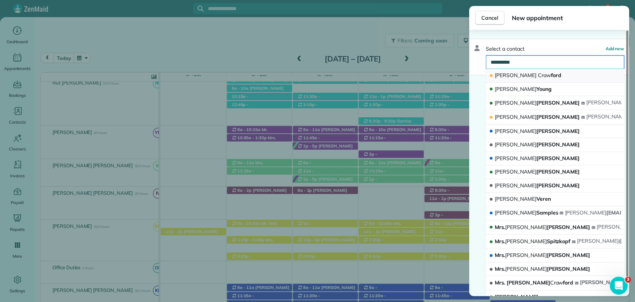
type input "**********"
click at [538, 76] on span "Craw" at bounding box center [544, 75] width 13 height 7
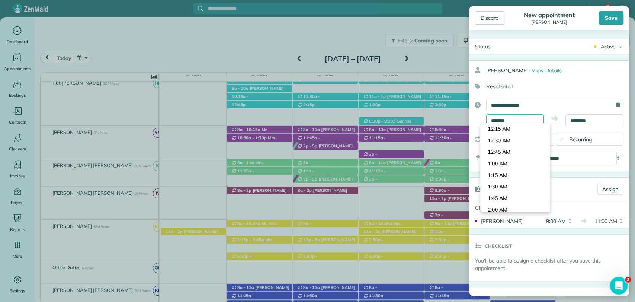
click at [527, 121] on input "*******" at bounding box center [515, 120] width 58 height 13
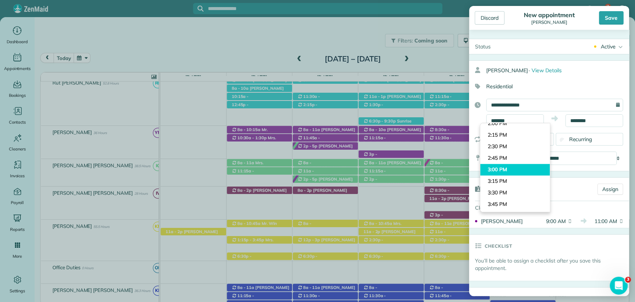
type input "*******"
click at [501, 170] on body "7 VB Dashboard Appointments Bookings Contacts Cleaners Invoices Payroll Reports…" at bounding box center [317, 151] width 635 height 302
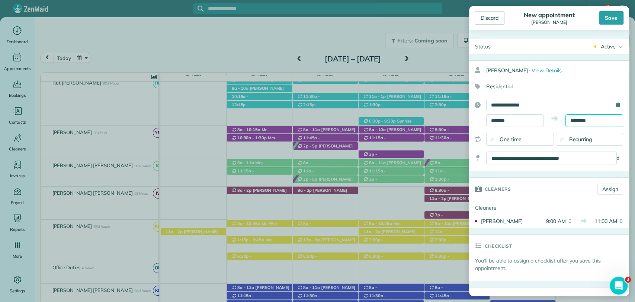
click at [577, 122] on input "********" at bounding box center [594, 120] width 58 height 13
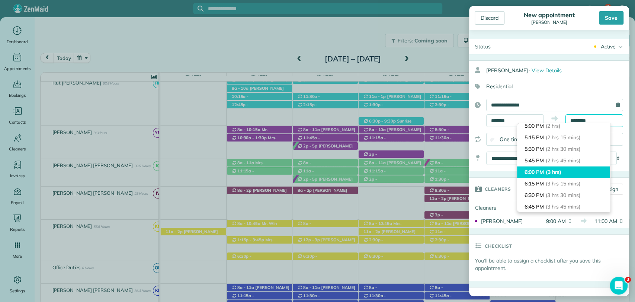
scroll to position [83, 0]
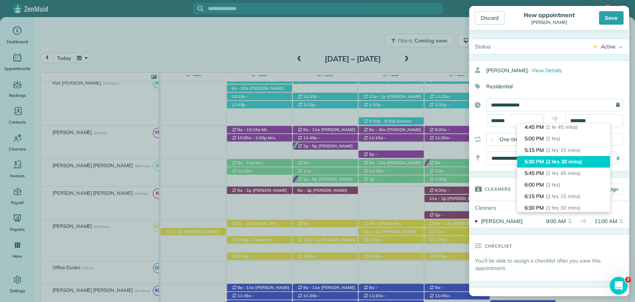
type input "*******"
click at [560, 158] on span "(2 hrs 30 mins)" at bounding box center [564, 161] width 36 height 7
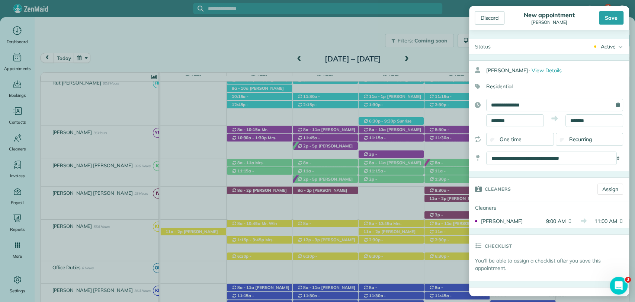
click at [611, 25] on div "Discard New appointment Linda Crawford Save" at bounding box center [549, 18] width 160 height 24
click at [613, 19] on div "Save" at bounding box center [611, 17] width 25 height 13
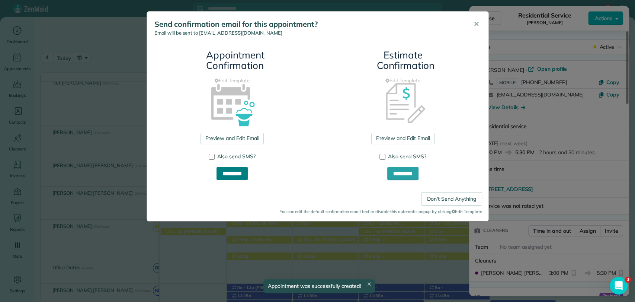
click at [236, 170] on input "**********" at bounding box center [232, 173] width 31 height 13
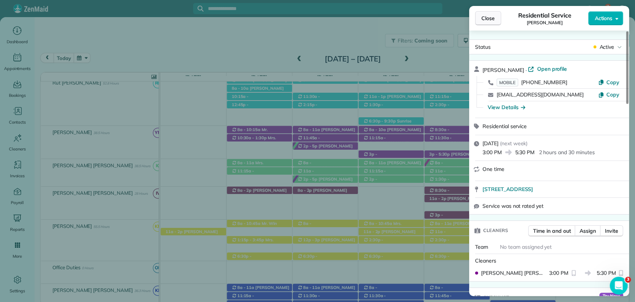
click at [487, 20] on span "Close" at bounding box center [487, 18] width 13 height 7
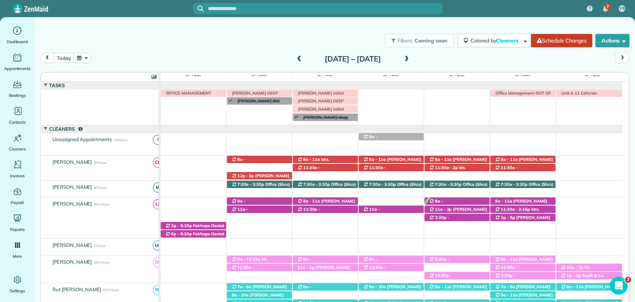
click at [295, 59] on span at bounding box center [299, 59] width 8 height 7
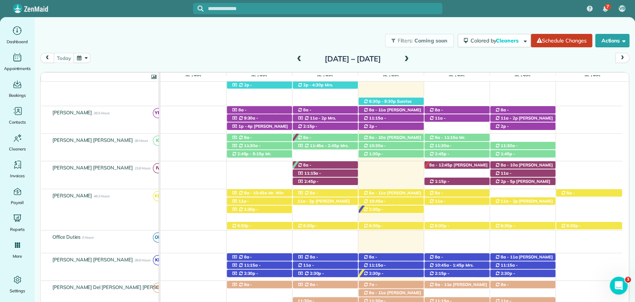
scroll to position [271, 0]
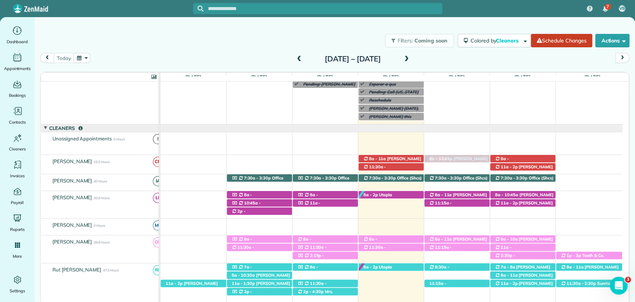
drag, startPoint x: 465, startPoint y: 254, endPoint x: 465, endPoint y: 169, distance: 85.2
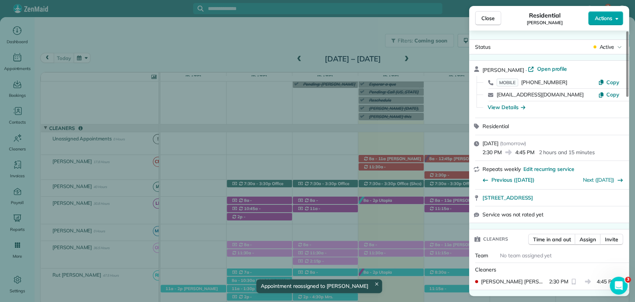
click at [595, 15] on span "Actions" at bounding box center [603, 18] width 18 height 7
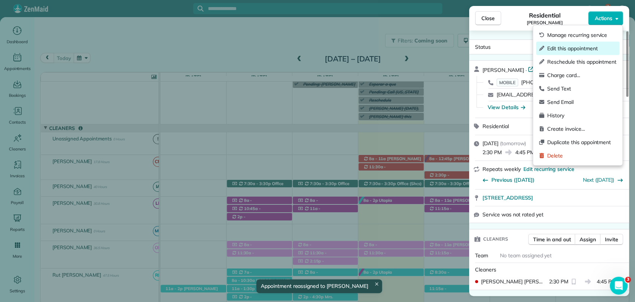
click at [557, 51] on span "Edit this appointment" at bounding box center [581, 48] width 69 height 7
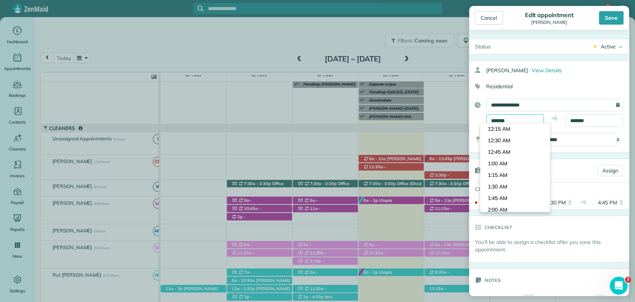
click at [507, 125] on body "7 VB Dashboard Appointments Bookings Contacts Cleaners Invoices Payroll Reports…" at bounding box center [317, 151] width 635 height 302
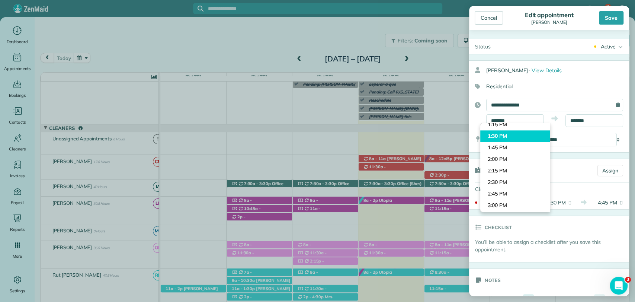
type input "*******"
click at [499, 137] on body "7 VB Dashboard Appointments Bookings Contacts Cleaners Invoices Payroll Reports…" at bounding box center [317, 151] width 635 height 302
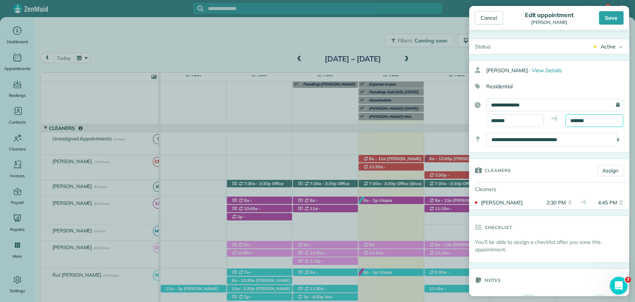
click at [575, 114] on input "*******" at bounding box center [594, 120] width 58 height 13
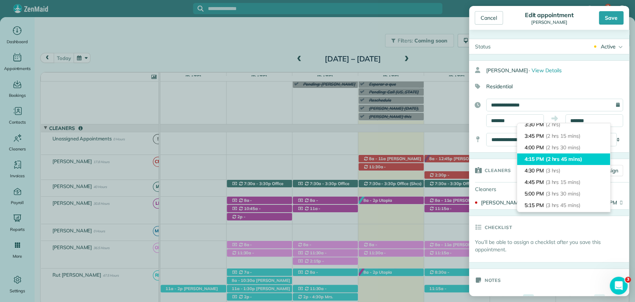
type input "*******"
click at [560, 156] on span "(2 hrs 45 mins)" at bounding box center [564, 159] width 36 height 7
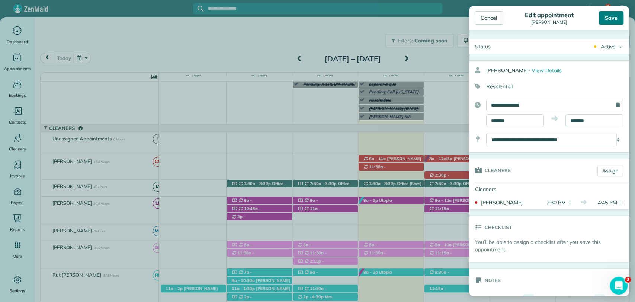
click at [615, 16] on div "Save" at bounding box center [611, 17] width 25 height 13
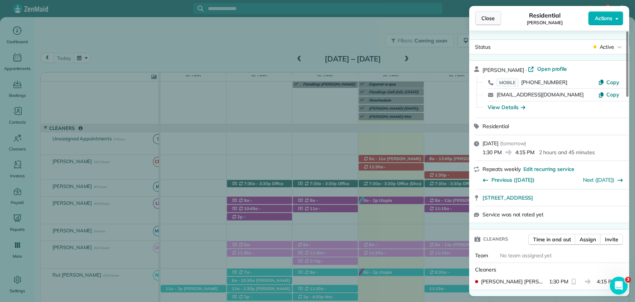
click at [494, 17] on span "Close" at bounding box center [487, 18] width 13 height 7
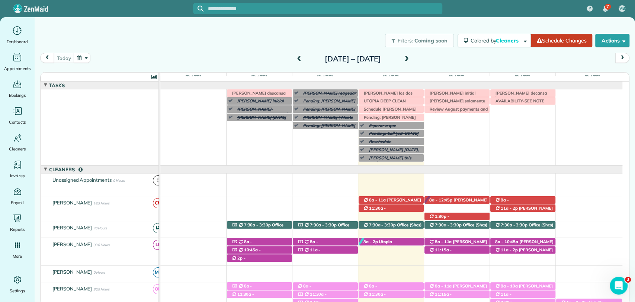
click at [447, 57] on div "[DATE] [DATE] – [DATE]" at bounding box center [334, 60] width 589 height 14
click at [411, 58] on span at bounding box center [407, 59] width 8 height 7
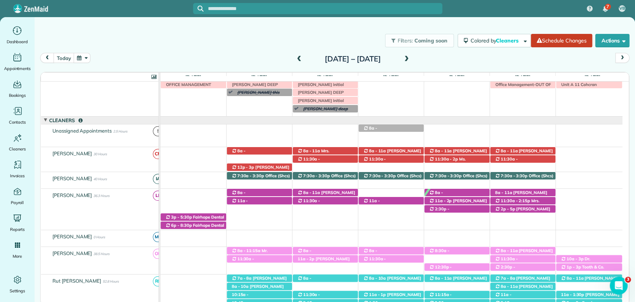
scroll to position [9, 0]
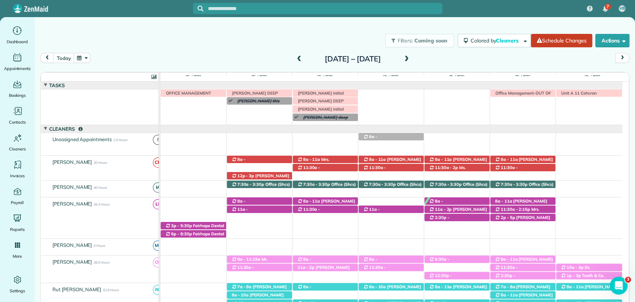
click at [445, 55] on div "today Sunday Oct 12 – Saturday Oct 18, 2025" at bounding box center [334, 60] width 589 height 14
click at [295, 58] on span at bounding box center [299, 59] width 8 height 7
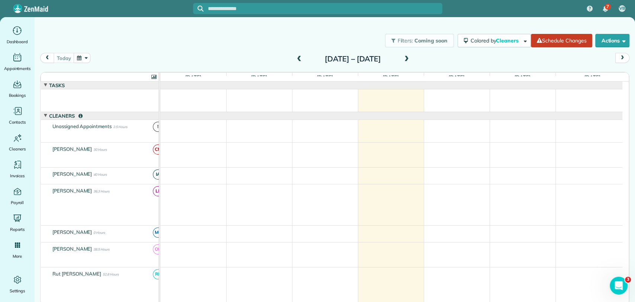
click at [411, 60] on span at bounding box center [407, 59] width 8 height 7
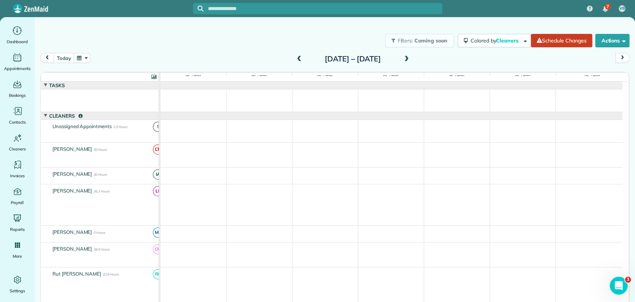
click at [295, 54] on span at bounding box center [299, 59] width 8 height 11
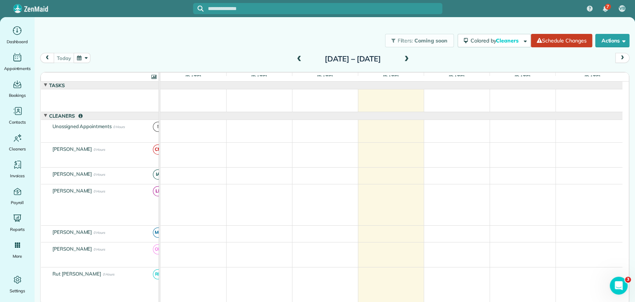
scroll to position [0, 0]
click at [411, 59] on span at bounding box center [407, 59] width 8 height 7
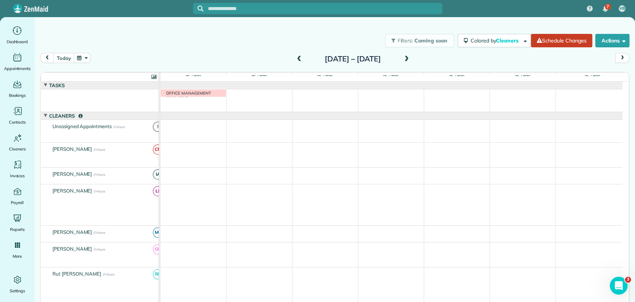
click at [295, 54] on span at bounding box center [299, 59] width 8 height 11
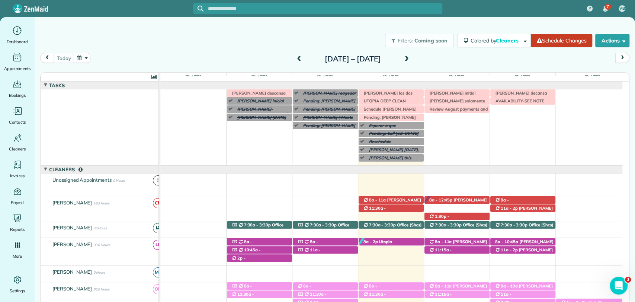
click at [395, 164] on div "Irma V descansa este lunes Morgen Stalder this week Patty Harvard (Wants appoin…" at bounding box center [391, 127] width 462 height 76
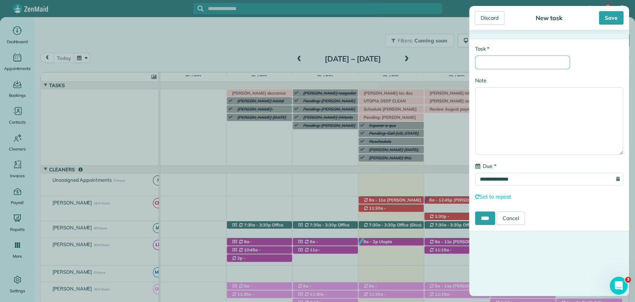
click at [515, 62] on input "* Task" at bounding box center [522, 62] width 95 height 14
type input "**********"
click at [616, 13] on div "Save" at bounding box center [611, 17] width 25 height 13
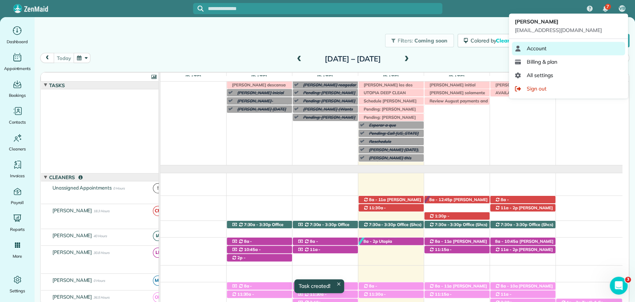
scroll to position [8, 0]
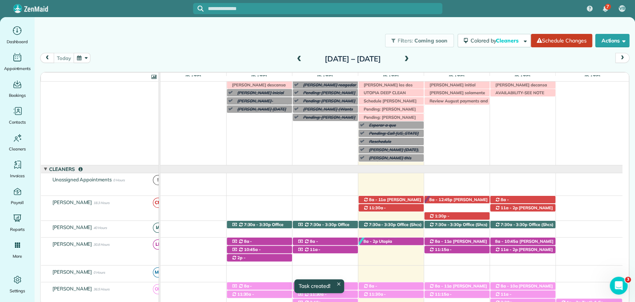
click at [479, 58] on div "[DATE] [DATE] – [DATE]" at bounding box center [334, 60] width 589 height 14
click at [443, 54] on div "[DATE] [DATE] – [DATE]" at bounding box center [334, 60] width 589 height 14
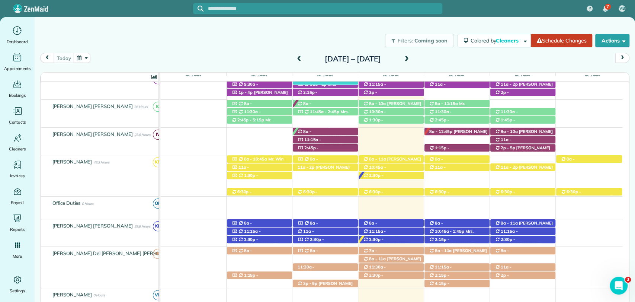
scroll to position [299, 0]
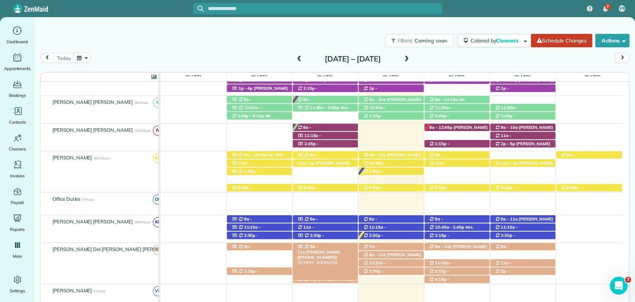
click at [327, 249] on span "Mrs. Phyllis Hood (+12514215132)" at bounding box center [318, 254] width 43 height 10
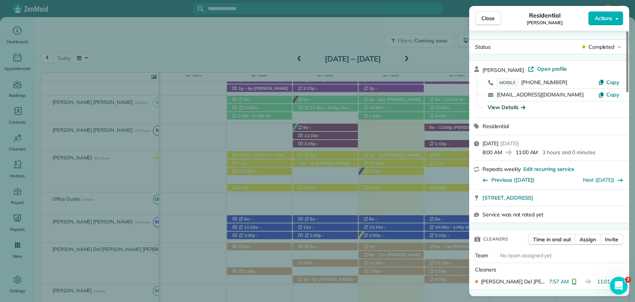
click at [506, 106] on div "View Details" at bounding box center [507, 106] width 38 height 7
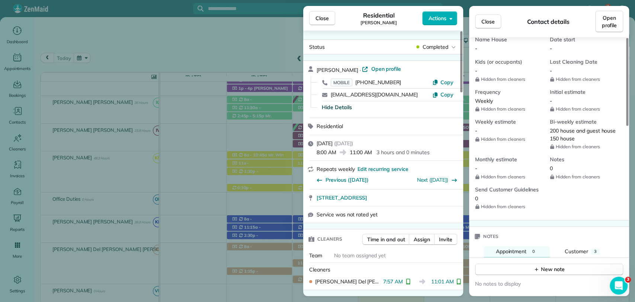
scroll to position [283, 0]
click at [371, 66] on span "Open profile" at bounding box center [386, 68] width 30 height 7
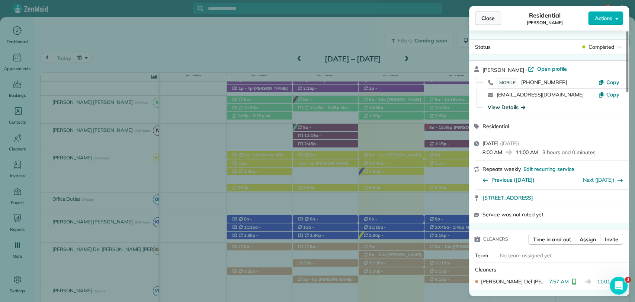
click at [490, 16] on span "Close" at bounding box center [487, 18] width 13 height 7
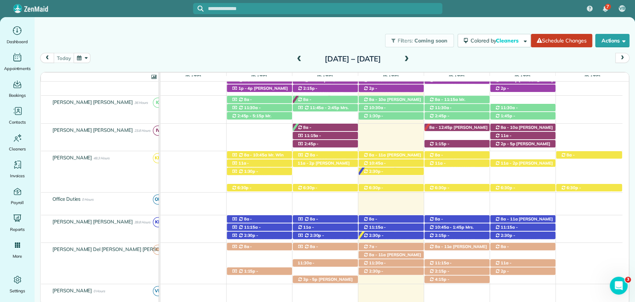
click at [295, 54] on span at bounding box center [299, 59] width 8 height 11
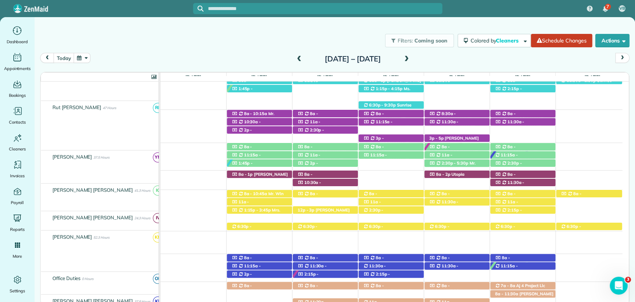
scroll to position [277, 0]
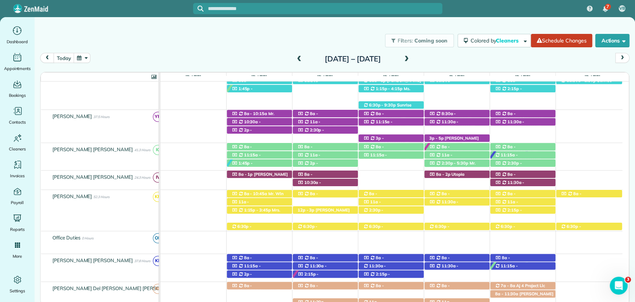
click at [295, 57] on span at bounding box center [299, 59] width 8 height 7
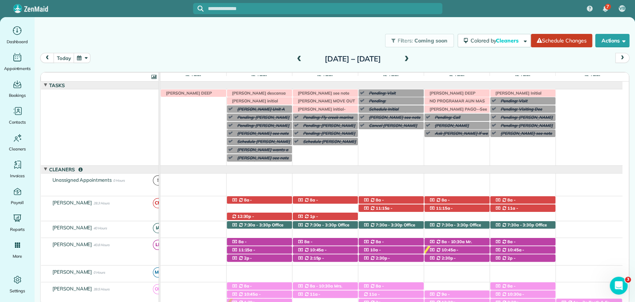
scroll to position [38, 0]
click at [411, 56] on span at bounding box center [407, 59] width 8 height 7
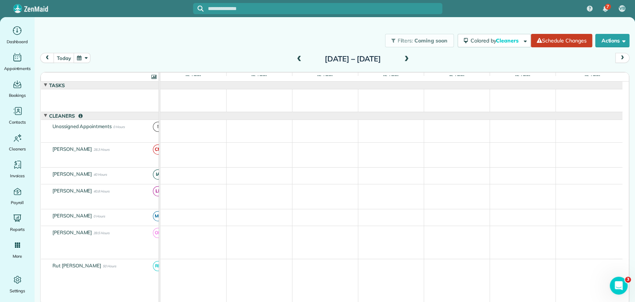
click at [411, 57] on span at bounding box center [407, 59] width 8 height 7
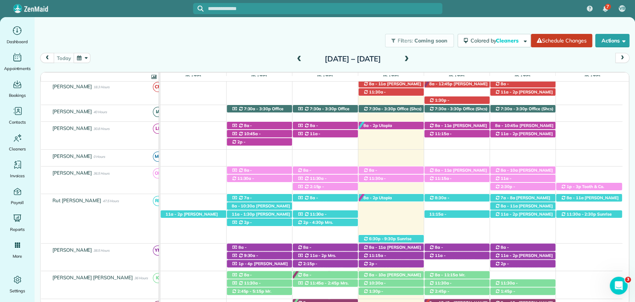
click at [442, 60] on div "today Sunday Oct 5 – Saturday Oct 11, 2025" at bounding box center [334, 60] width 589 height 14
click at [411, 60] on span at bounding box center [407, 59] width 8 height 7
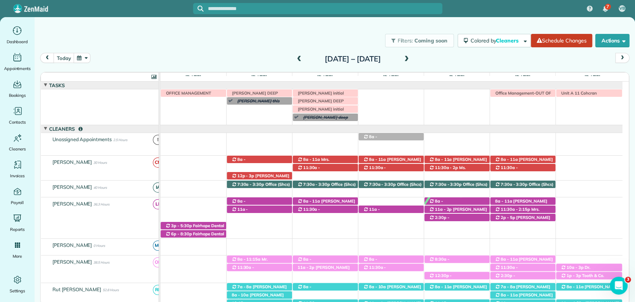
click at [411, 57] on span at bounding box center [407, 59] width 8 height 7
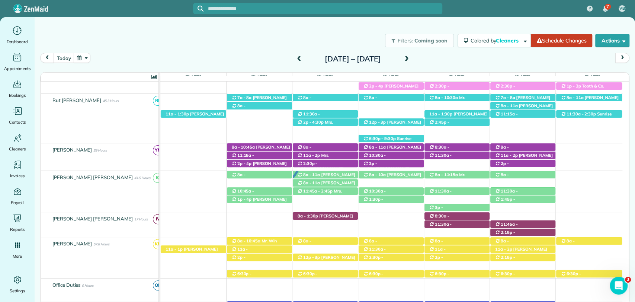
drag, startPoint x: 348, startPoint y: 123, endPoint x: 342, endPoint y: 120, distance: 7.3
click at [336, 123] on span "Mrs. Amanda May (+12517475065, +12517161356)" at bounding box center [316, 129] width 39 height 21
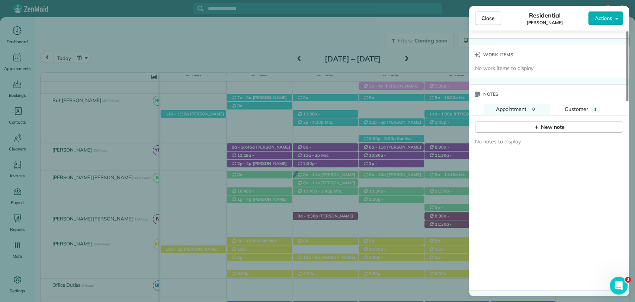
scroll to position [735, 0]
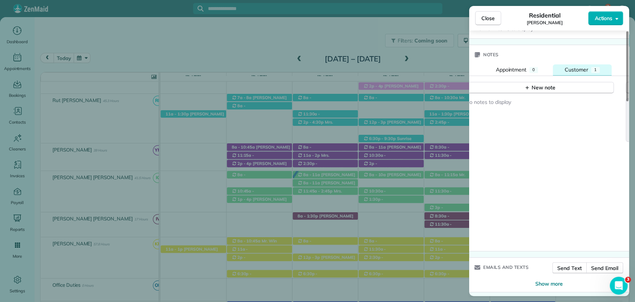
click at [580, 64] on button "Customer 1" at bounding box center [582, 69] width 59 height 11
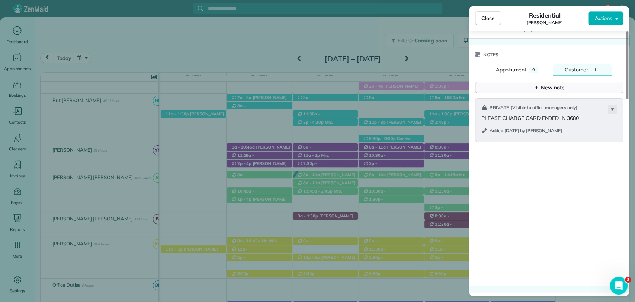
click at [538, 86] on icon "button" at bounding box center [536, 87] width 6 height 6
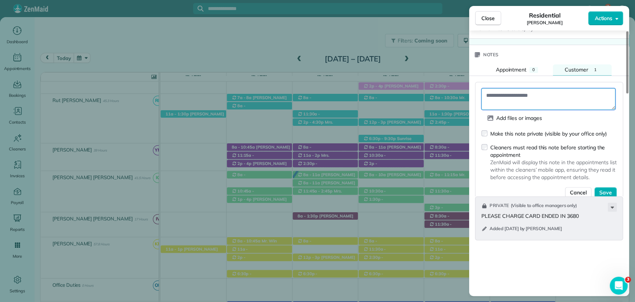
click at [500, 99] on textarea at bounding box center [548, 99] width 134 height 22
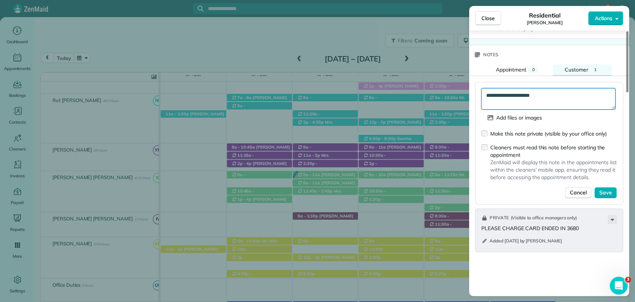
type textarea "**********"
click at [513, 134] on div "Make this note private (visible by your office only)" at bounding box center [548, 133] width 116 height 7
click at [506, 134] on div "Make this note private (visible by your office only)" at bounding box center [548, 133] width 116 height 7
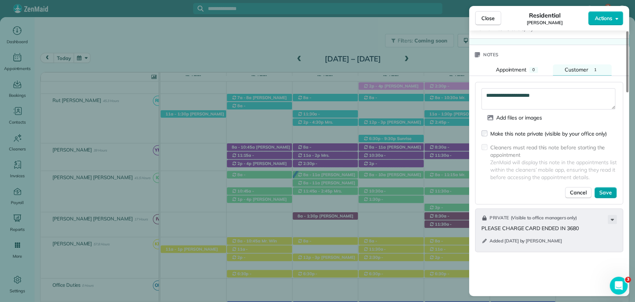
click at [608, 189] on span "Save" at bounding box center [605, 192] width 13 height 7
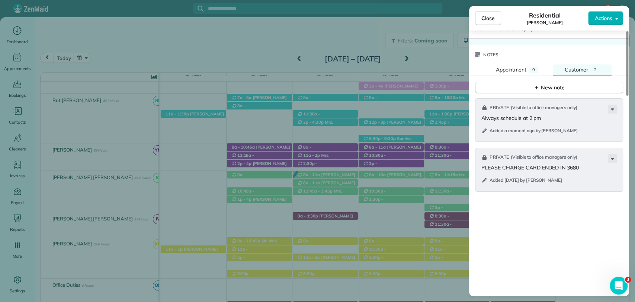
click at [479, 20] on button "Close" at bounding box center [488, 18] width 26 height 14
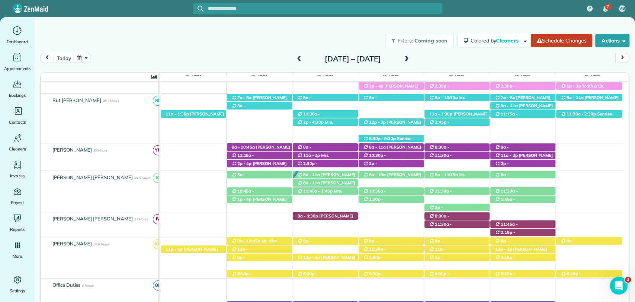
click at [295, 60] on span at bounding box center [299, 59] width 8 height 7
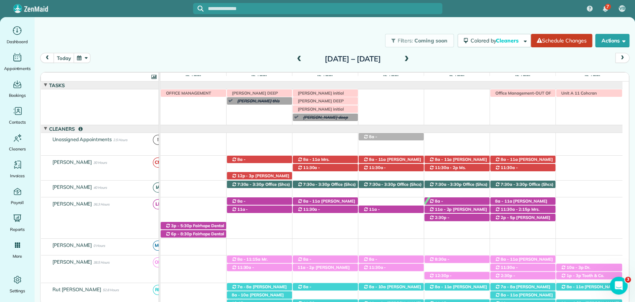
drag, startPoint x: 458, startPoint y: 62, endPoint x: 455, endPoint y: 68, distance: 6.5
click at [458, 62] on div "today Sunday Oct 12 – Saturday Oct 18, 2025" at bounding box center [334, 60] width 589 height 14
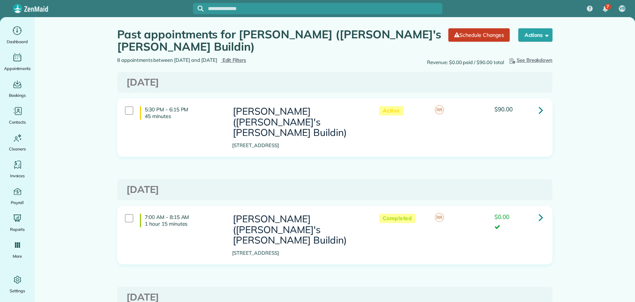
click at [251, 6] on input "text" at bounding box center [325, 9] width 234 height 6
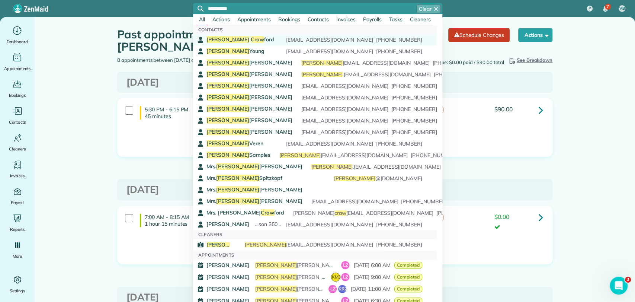
type input "**********"
click at [241, 38] on span "[PERSON_NAME]" at bounding box center [240, 39] width 68 height 7
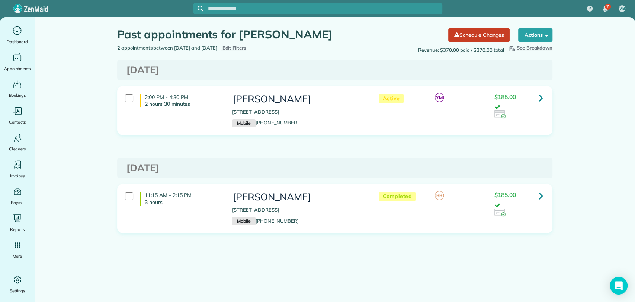
click at [540, 98] on icon at bounding box center [541, 97] width 4 height 13
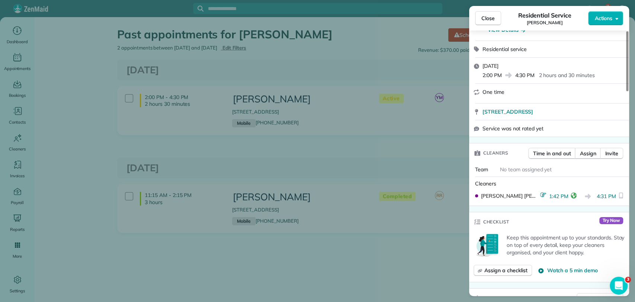
scroll to position [41, 0]
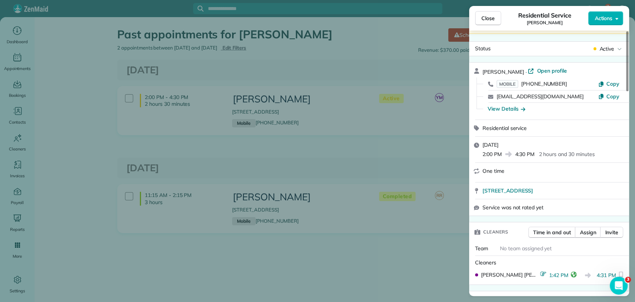
click at [416, 148] on div "Close Residential Service [PERSON_NAME] Actions This appointment is linked to P…" at bounding box center [317, 151] width 635 height 302
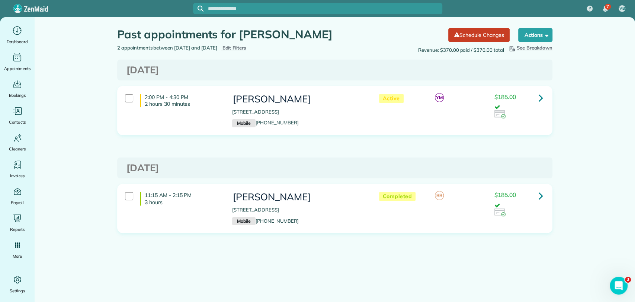
click at [542, 100] on icon at bounding box center [541, 97] width 4 height 13
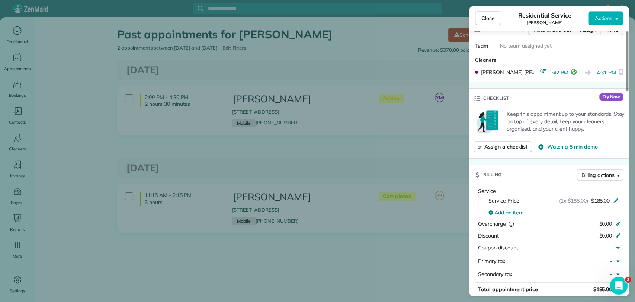
scroll to position [248, 0]
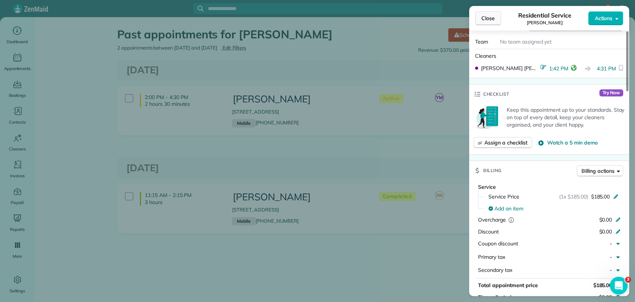
click at [485, 23] on button "Close" at bounding box center [488, 18] width 26 height 14
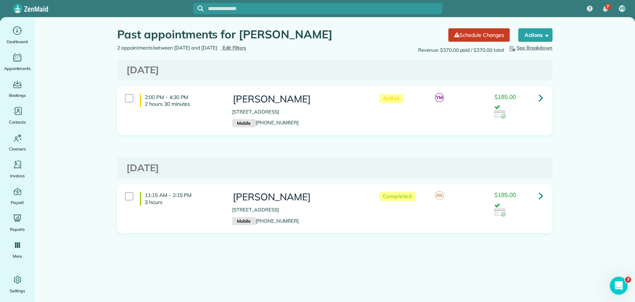
click at [258, 6] on input "text" at bounding box center [325, 9] width 234 height 6
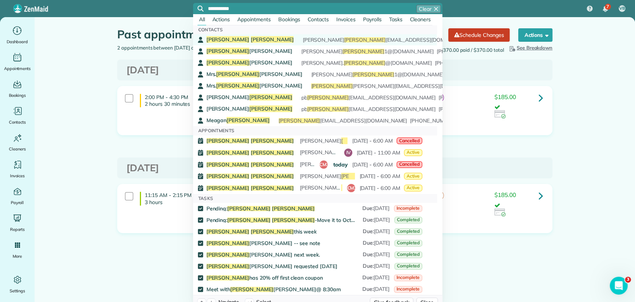
type input "**********"
click at [251, 39] on span "[PERSON_NAME]" at bounding box center [272, 39] width 43 height 7
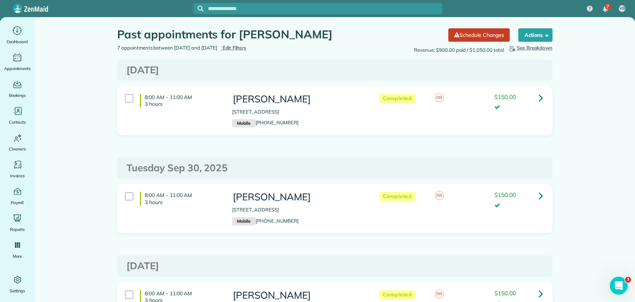
click at [533, 143] on div "8:00 AM - 11:00 AM 3 hours [PERSON_NAME] [STREET_ADDRESS] Mobile [PHONE_NUMBER]…" at bounding box center [335, 116] width 446 height 60
click at [268, 13] on div at bounding box center [317, 8] width 249 height 11
click at [270, 12] on div at bounding box center [325, 8] width 234 height 7
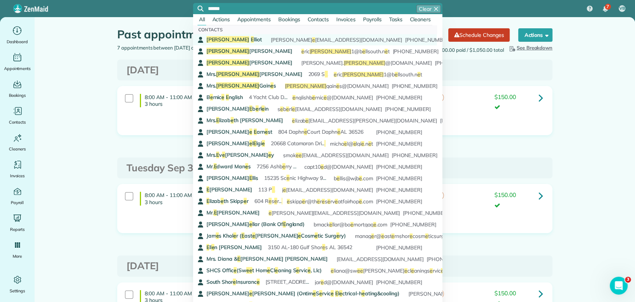
type input "******"
click at [230, 37] on div "[PERSON_NAME] E lliot [STREET_ADDRESS][PERSON_NAME] e [EMAIL_ADDRESS][DOMAIN_NA…" at bounding box center [314, 40] width 216 height 8
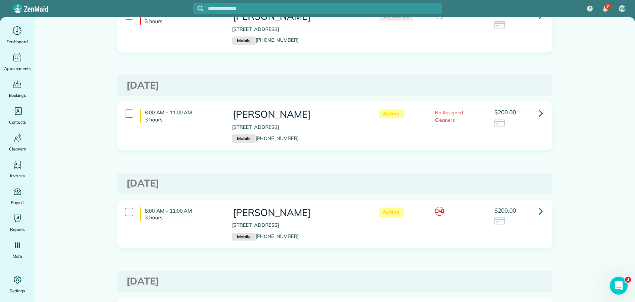
click at [539, 114] on icon at bounding box center [541, 112] width 4 height 13
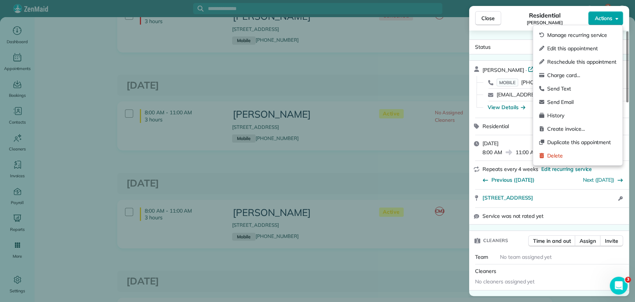
click at [597, 21] on span "Actions" at bounding box center [603, 18] width 18 height 7
click at [574, 51] on span "Edit this appointment" at bounding box center [581, 48] width 69 height 7
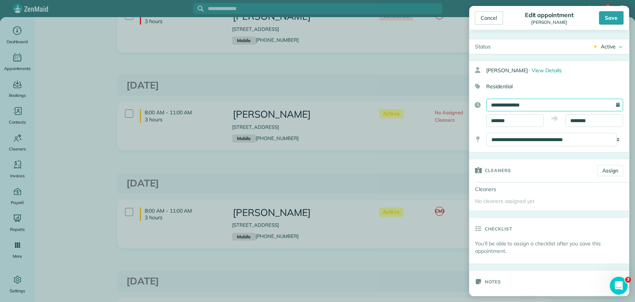
click at [524, 99] on input "**********" at bounding box center [554, 105] width 137 height 13
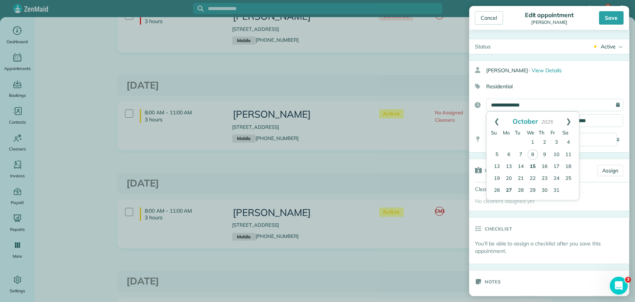
click at [531, 166] on link "15" at bounding box center [533, 167] width 12 height 12
type input "**********"
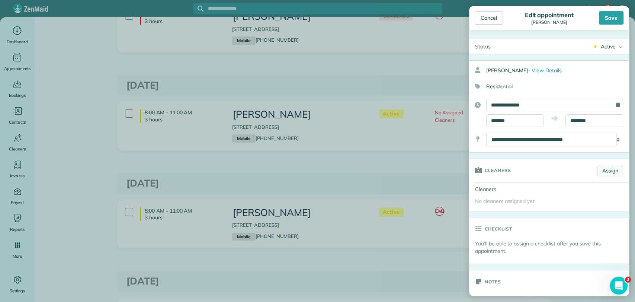
click at [598, 173] on link "Assign" at bounding box center [610, 170] width 26 height 11
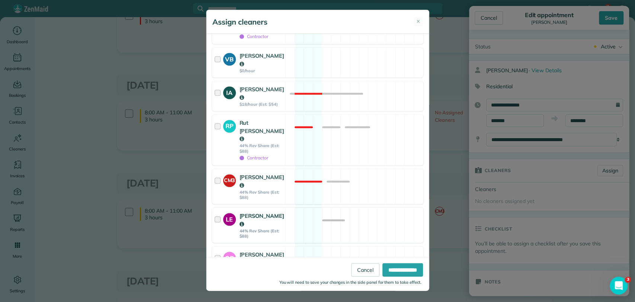
scroll to position [448, 0]
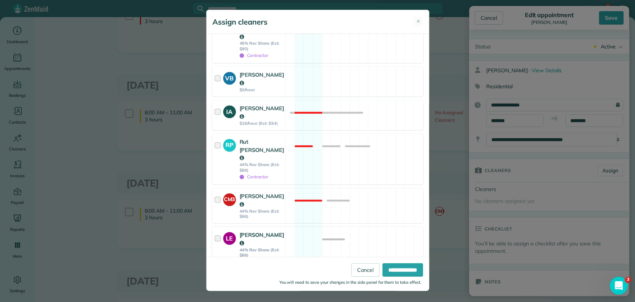
click at [223, 231] on div "LE" at bounding box center [231, 244] width 16 height 27
click at [392, 270] on input "**********" at bounding box center [402, 269] width 41 height 13
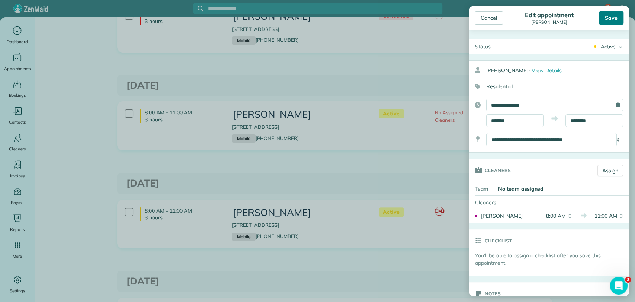
click at [612, 22] on div "Save" at bounding box center [611, 17] width 25 height 13
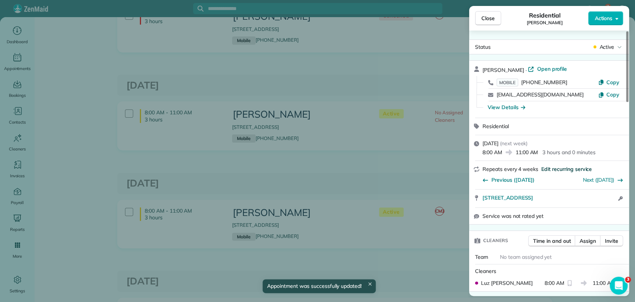
click at [549, 166] on span "Edit recurring service" at bounding box center [566, 168] width 51 height 7
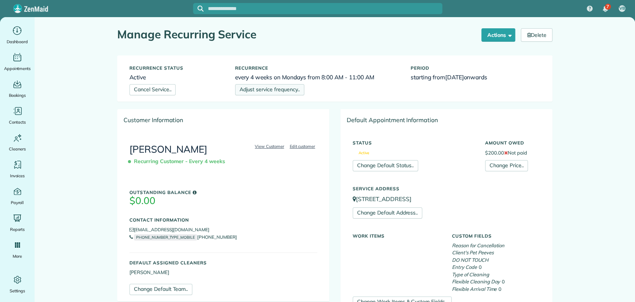
click at [278, 91] on link "Adjust service frequency.." at bounding box center [269, 89] width 69 height 11
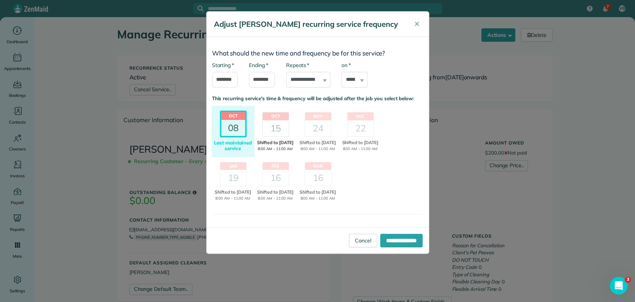
click at [276, 127] on div "15" at bounding box center [276, 128] width 26 height 16
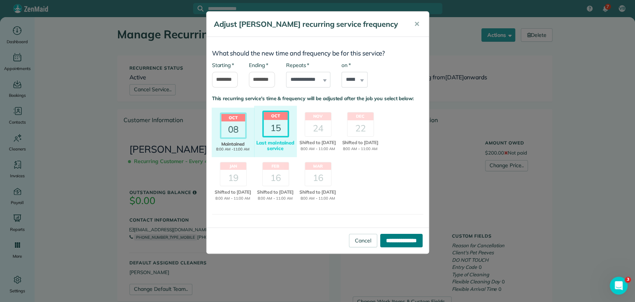
click at [398, 245] on input "**********" at bounding box center [401, 240] width 42 height 13
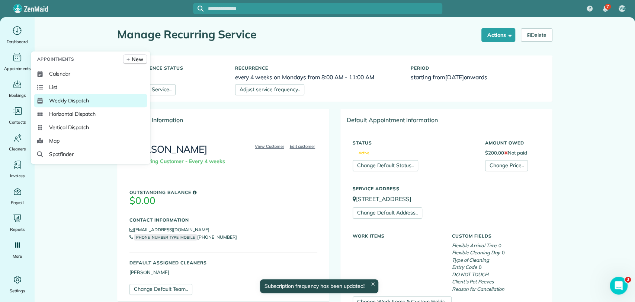
click at [71, 102] on span "Weekly Dispatch" at bounding box center [69, 100] width 40 height 7
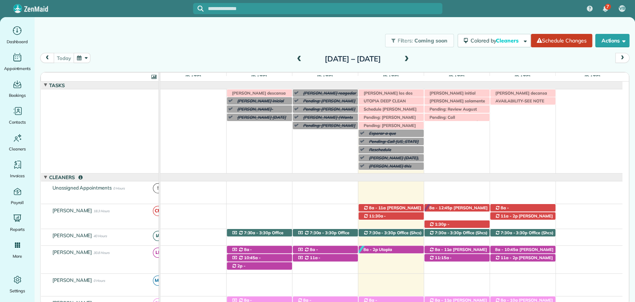
scroll to position [62, 0]
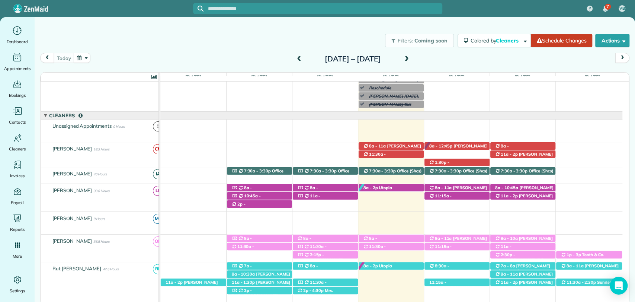
click at [411, 57] on span at bounding box center [407, 59] width 8 height 7
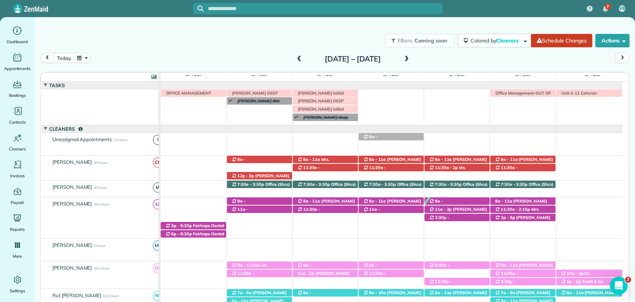
scroll to position [13, 0]
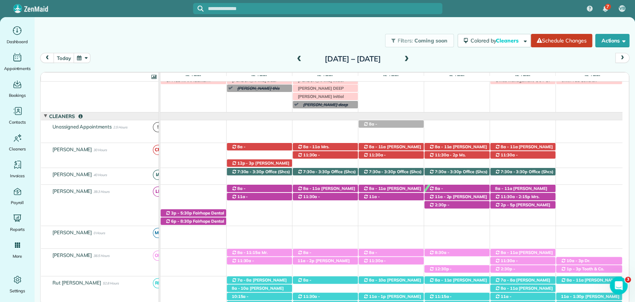
click at [295, 54] on span at bounding box center [299, 59] width 8 height 11
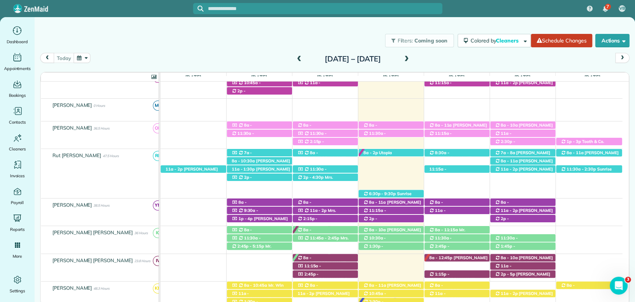
scroll to position [124, 0]
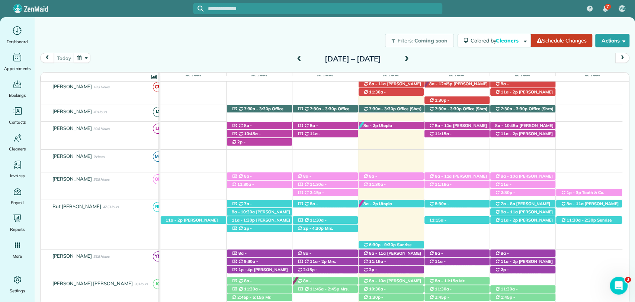
click at [411, 55] on span at bounding box center [407, 59] width 8 height 11
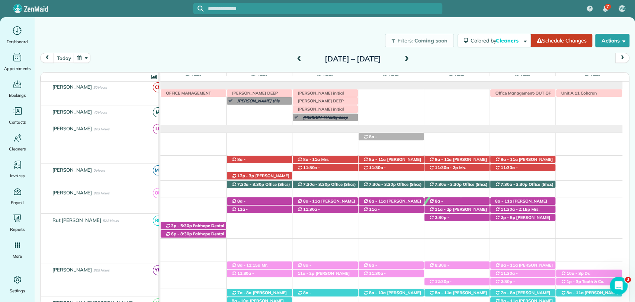
scroll to position [0, 0]
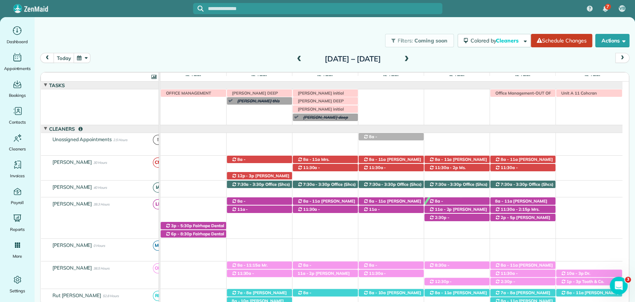
click at [295, 57] on span at bounding box center [299, 59] width 8 height 7
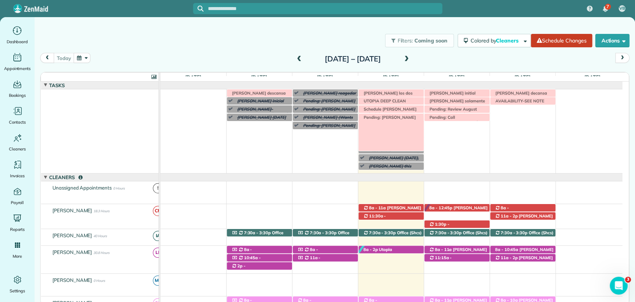
click at [389, 116] on span "Pending: [PERSON_NAME]" at bounding box center [388, 117] width 56 height 5
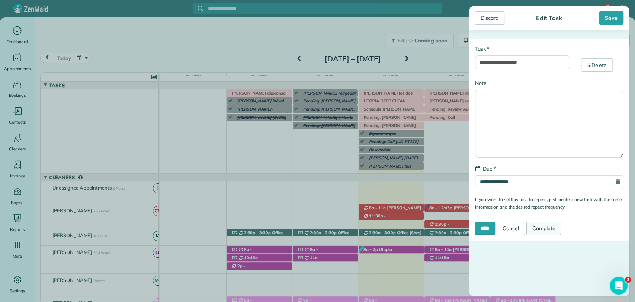
click at [544, 224] on link "Complete" at bounding box center [543, 227] width 35 height 13
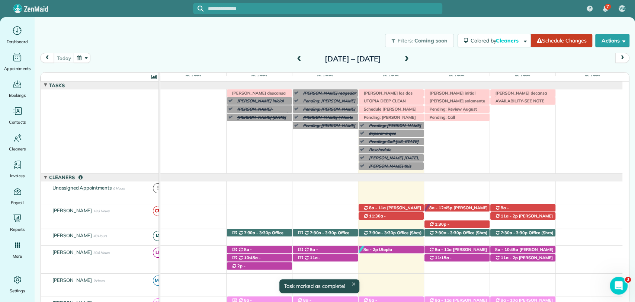
click at [411, 63] on span at bounding box center [407, 59] width 8 height 11
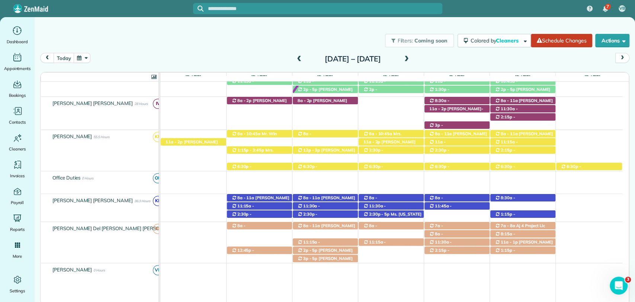
drag, startPoint x: 167, startPoint y: 30, endPoint x: 184, endPoint y: 41, distance: 20.7
click at [168, 31] on div "Filters: Coming soon Colored by Cleaners Color by Cleaner Color by Team Color b…" at bounding box center [335, 40] width 600 height 25
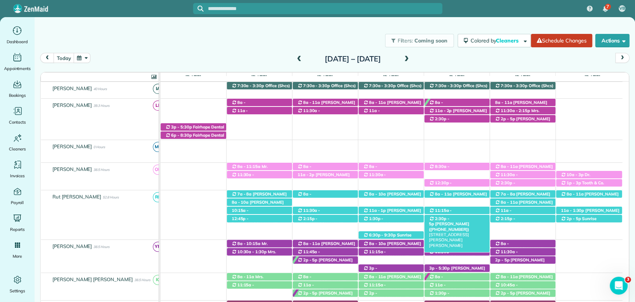
scroll to position [3, 0]
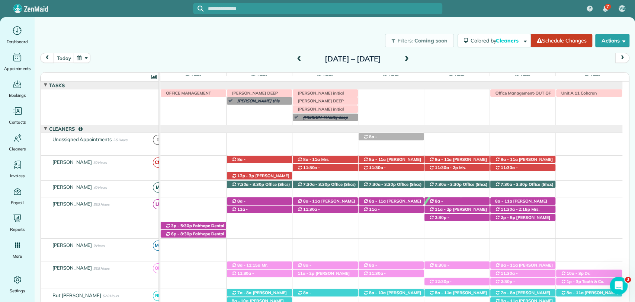
click at [449, 55] on div "today Sunday Oct 12 – Saturday Oct 18, 2025" at bounding box center [334, 60] width 589 height 14
click at [295, 56] on span at bounding box center [299, 59] width 8 height 7
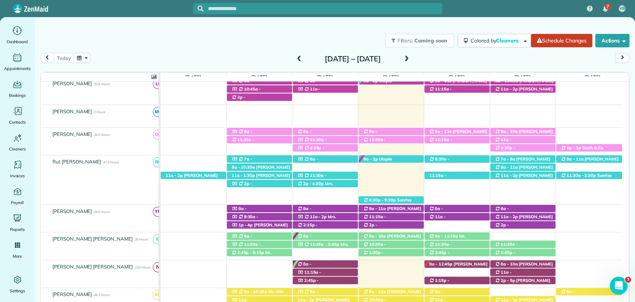
scroll to position [186, 0]
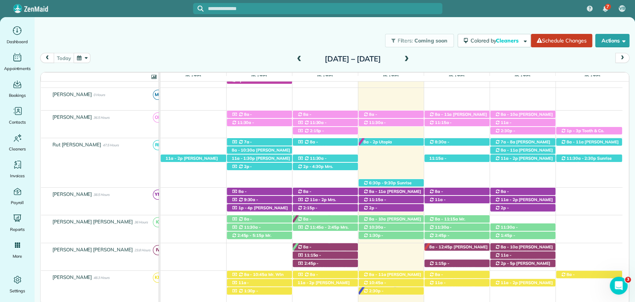
click at [411, 60] on span at bounding box center [407, 59] width 8 height 7
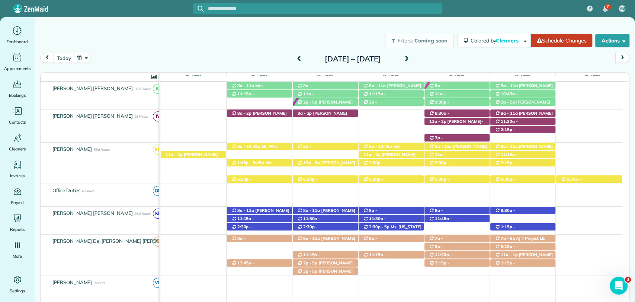
scroll to position [302, 0]
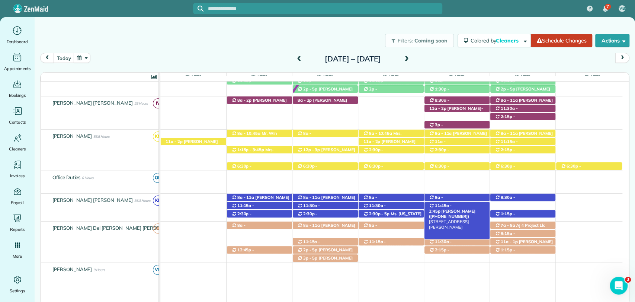
click at [475, 208] on span "[PERSON_NAME] ([PHONE_NUMBER])" at bounding box center [452, 213] width 47 height 10
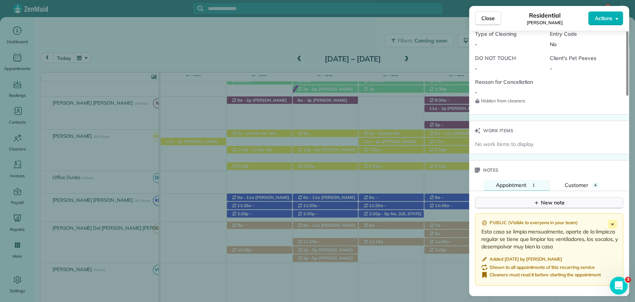
scroll to position [620, 0]
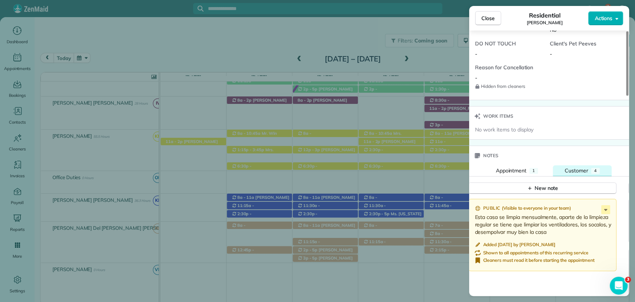
click at [584, 167] on span "Customer" at bounding box center [576, 170] width 23 height 7
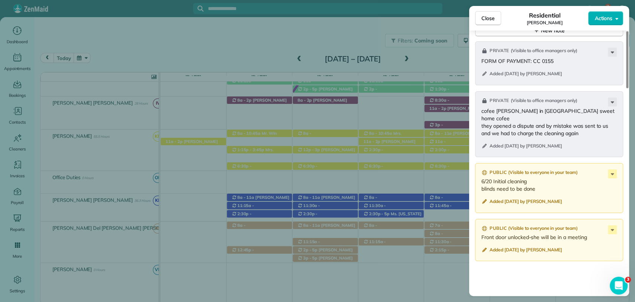
scroll to position [785, 0]
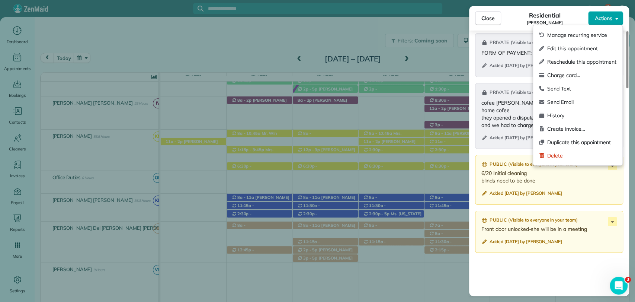
click at [598, 19] on span "Actions" at bounding box center [603, 18] width 18 height 7
click at [573, 49] on span "Edit this appointment" at bounding box center [581, 48] width 69 height 7
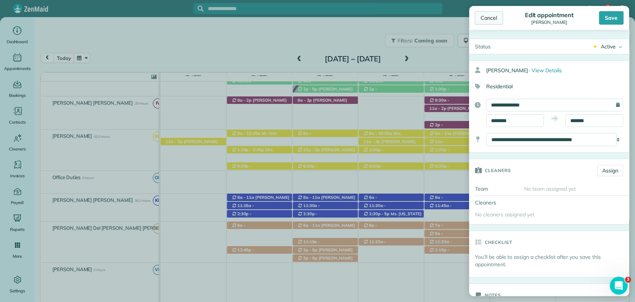
click at [487, 22] on div "Cancel" at bounding box center [489, 17] width 28 height 13
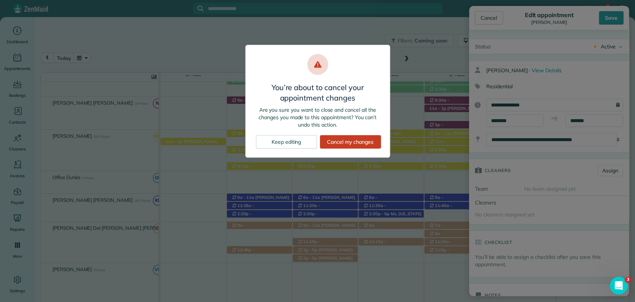
click at [349, 141] on div "Cancel my changes" at bounding box center [350, 141] width 61 height 13
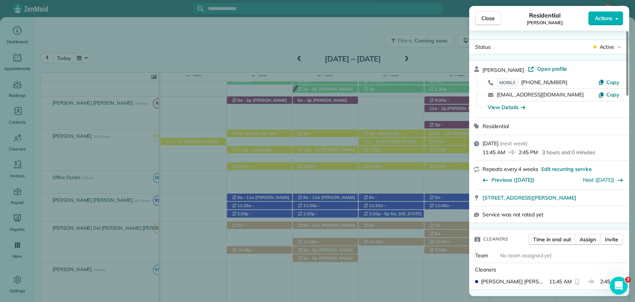
drag, startPoint x: 256, startPoint y: 46, endPoint x: 259, endPoint y: 49, distance: 4.0
click at [256, 46] on div "Close Residential Tina Kimbro Actions Status Active Tina Kimbro · Open profile …" at bounding box center [317, 151] width 635 height 302
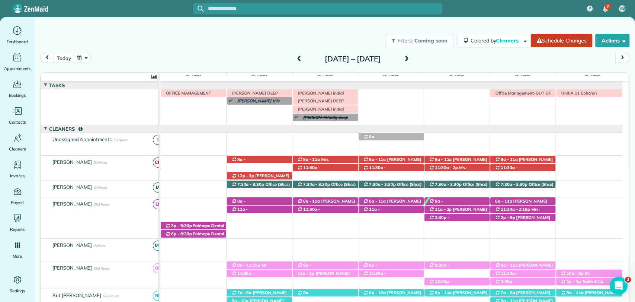
click at [295, 60] on span at bounding box center [299, 59] width 8 height 7
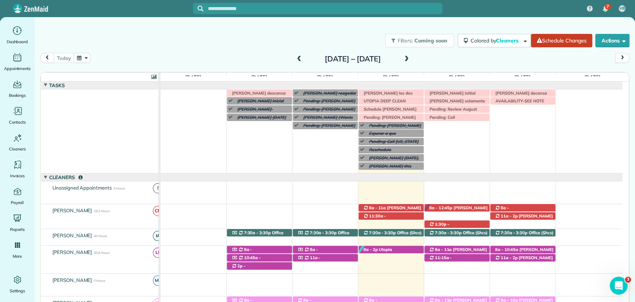
scroll to position [62, 0]
click at [436, 58] on div "[DATE] [DATE] – [DATE]" at bounding box center [334, 60] width 589 height 14
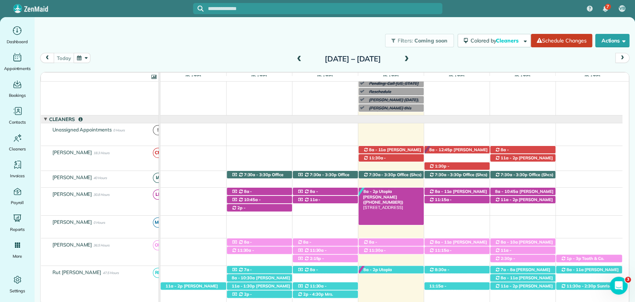
scroll to position [124, 0]
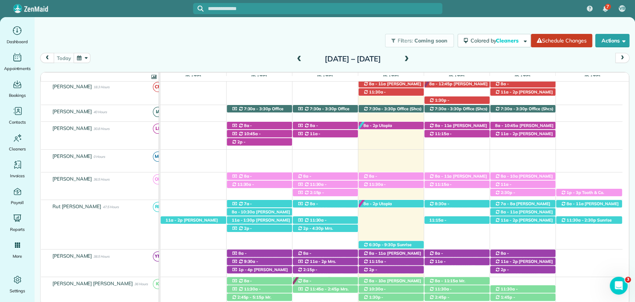
click at [411, 54] on span at bounding box center [407, 59] width 8 height 11
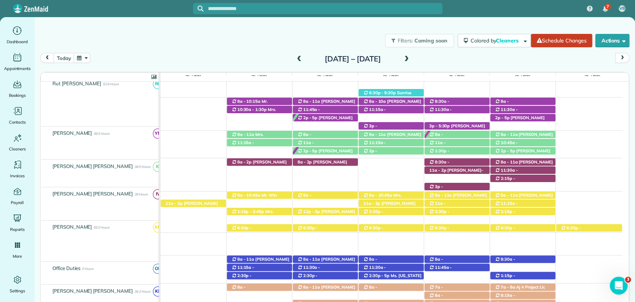
scroll to position [241, 0]
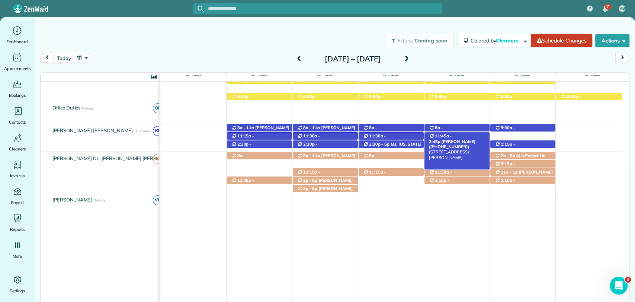
click at [461, 139] on span "[PERSON_NAME] ([PHONE_NUMBER])" at bounding box center [452, 144] width 47 height 10
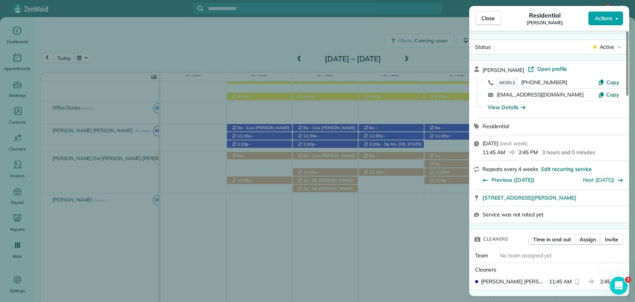
click at [608, 21] on span "Actions" at bounding box center [603, 18] width 18 height 7
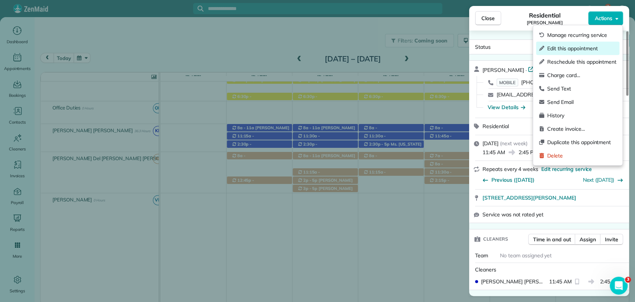
click at [570, 48] on span "Edit this appointment" at bounding box center [581, 48] width 69 height 7
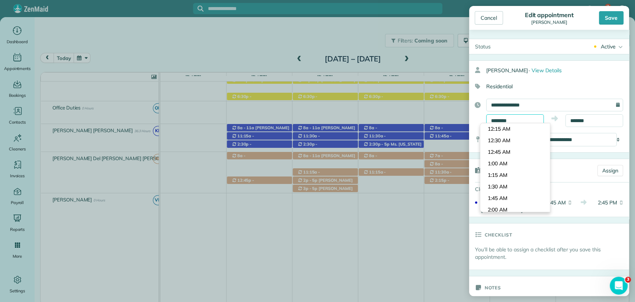
click at [518, 122] on input "********" at bounding box center [515, 120] width 58 height 13
type input "*******"
click at [498, 174] on body "7 VB Dashboard Appointments Bookings Contacts Cleaners Invoices Payroll Reports…" at bounding box center [317, 151] width 635 height 302
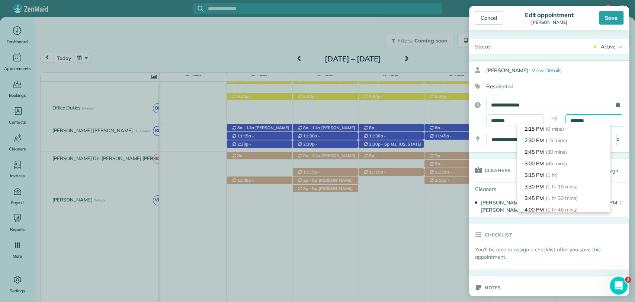
click at [576, 120] on input "*******" at bounding box center [594, 120] width 58 height 13
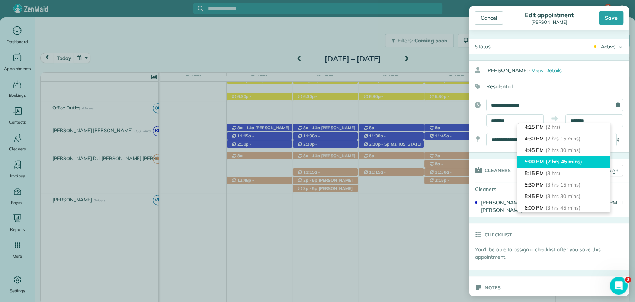
type input "*******"
click at [568, 165] on li "5:00 PM (2 hrs 45 mins)" at bounding box center [563, 162] width 93 height 12
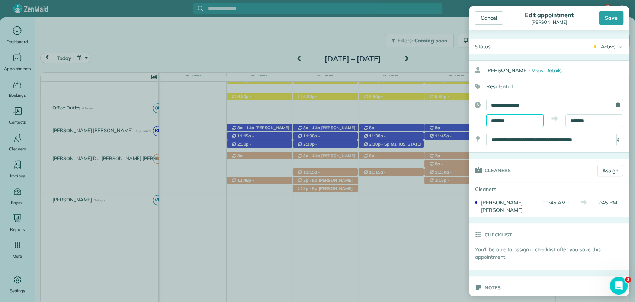
click at [491, 121] on input "*******" at bounding box center [515, 120] width 58 height 13
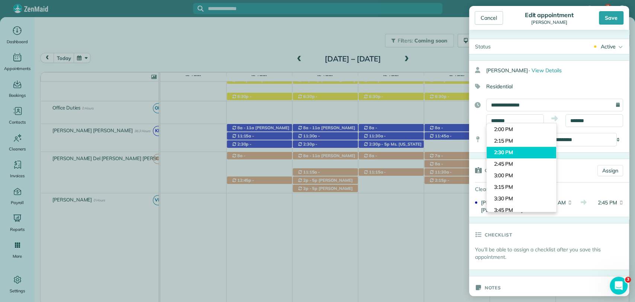
type input "*******"
click at [506, 151] on body "7 VB Dashboard Appointments Bookings Contacts Cleaners Invoices Payroll Reports…" at bounding box center [317, 151] width 635 height 302
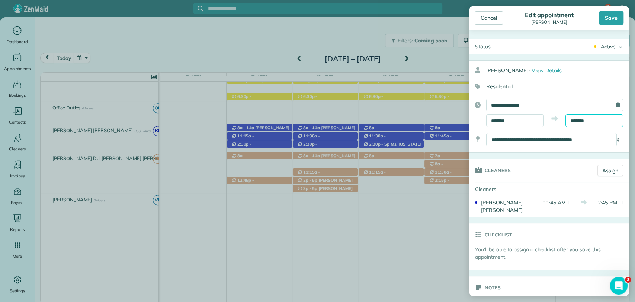
click at [575, 123] on body "7 VB Dashboard Appointments Bookings Contacts Cleaners Invoices Payroll Reports…" at bounding box center [317, 151] width 635 height 302
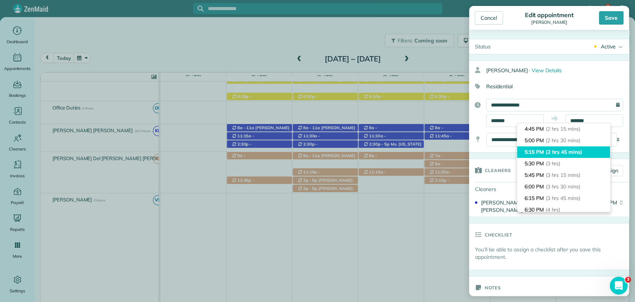
type input "*******"
click at [562, 153] on span "(2 hrs 45 mins)" at bounding box center [564, 151] width 36 height 7
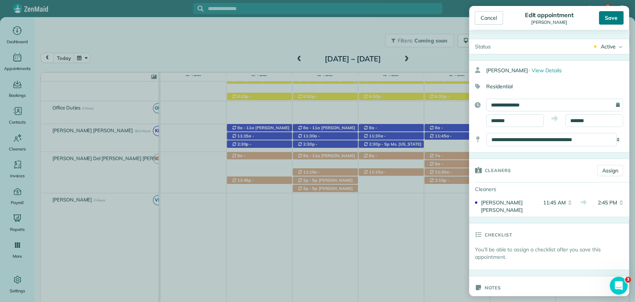
click at [610, 19] on div "Save" at bounding box center [611, 17] width 25 height 13
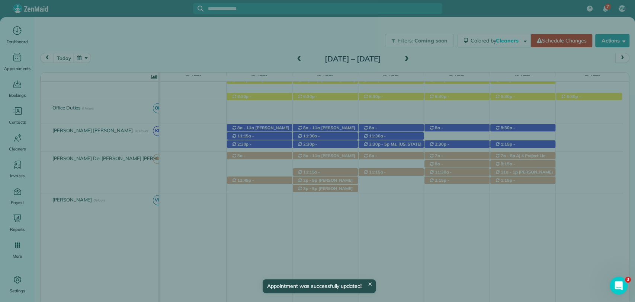
click at [484, 16] on span "Close" at bounding box center [487, 18] width 13 height 7
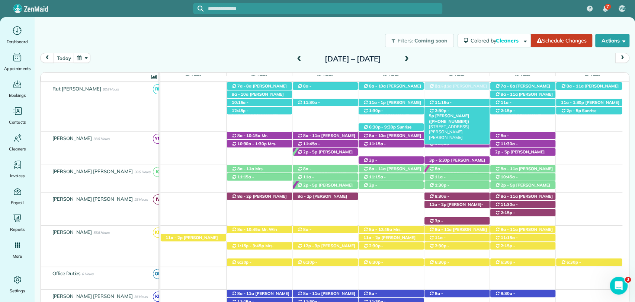
drag, startPoint x: 331, startPoint y: 113, endPoint x: 460, endPoint y: 112, distance: 129.1
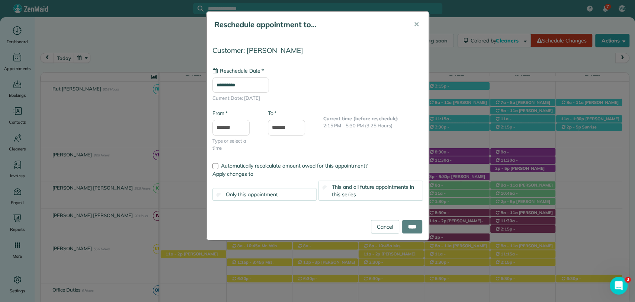
type input "**********"
click at [222, 124] on input "*******" at bounding box center [230, 128] width 37 height 16
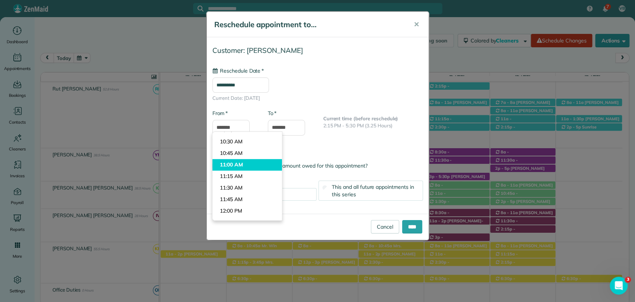
type input "********"
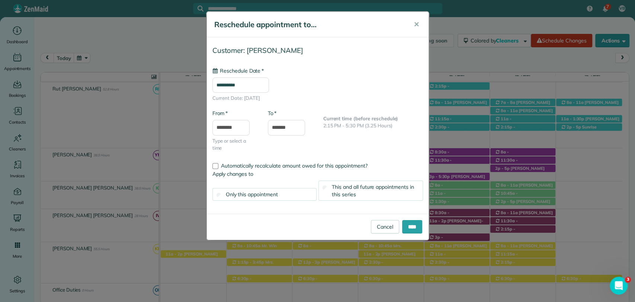
click at [237, 164] on body "7 VB Dashboard Appointments Bookings Contacts Cleaners Invoices Payroll Reports…" at bounding box center [317, 151] width 635 height 302
click at [283, 128] on input "*******" at bounding box center [286, 128] width 37 height 16
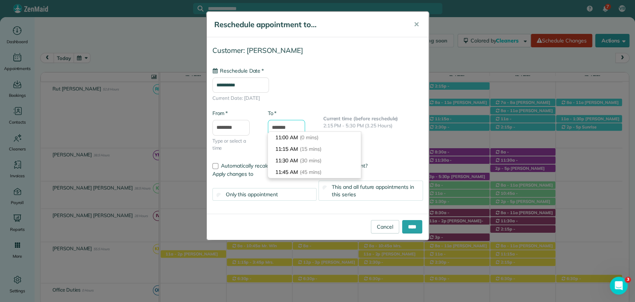
click at [274, 125] on input "*******" at bounding box center [286, 128] width 37 height 16
type input "*******"
click at [414, 24] on span "✕" at bounding box center [417, 24] width 6 height 9
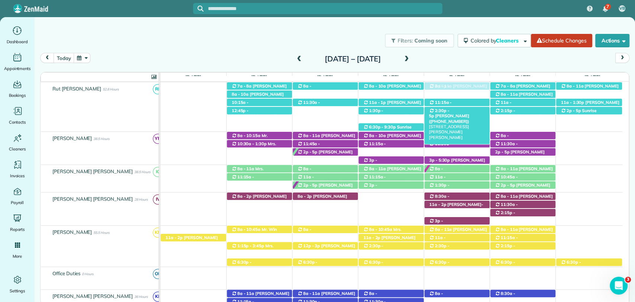
drag, startPoint x: 330, startPoint y: 111, endPoint x: 461, endPoint y: 112, distance: 131.3
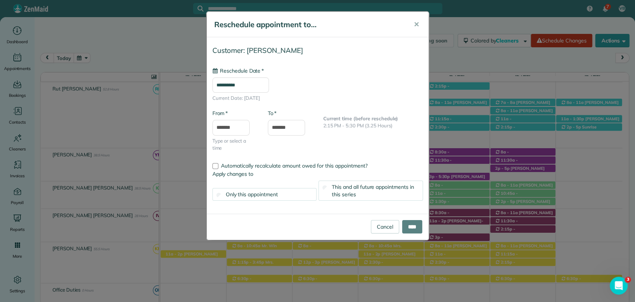
type input "**********"
click at [225, 127] on input "*******" at bounding box center [230, 128] width 37 height 16
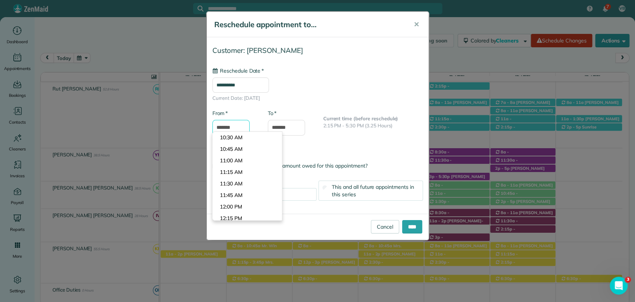
scroll to position [469, 0]
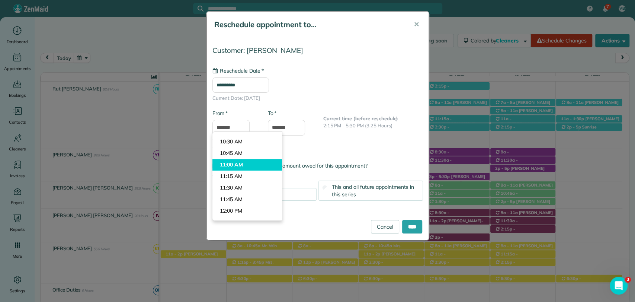
type input "********"
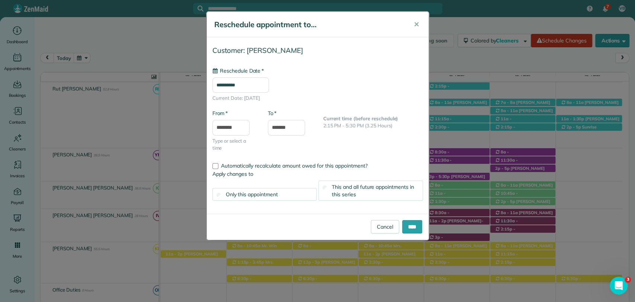
click at [233, 168] on body "7 VB Dashboard Appointments Bookings Contacts Cleaners Invoices Payroll Reports…" at bounding box center [317, 151] width 635 height 302
click at [284, 119] on div "* To *******" at bounding box center [290, 122] width 44 height 26
click at [288, 130] on input "*******" at bounding box center [286, 128] width 37 height 16
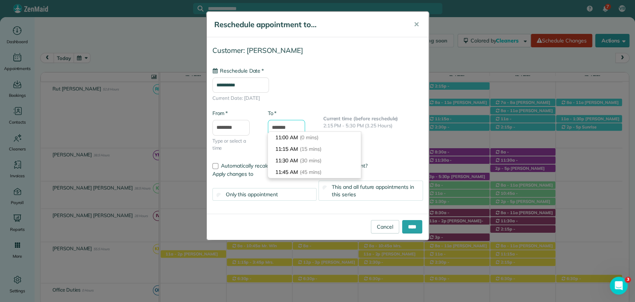
click at [274, 126] on input "*******" at bounding box center [286, 128] width 37 height 16
type input "*******"
click at [412, 221] on input "****" at bounding box center [412, 226] width 20 height 13
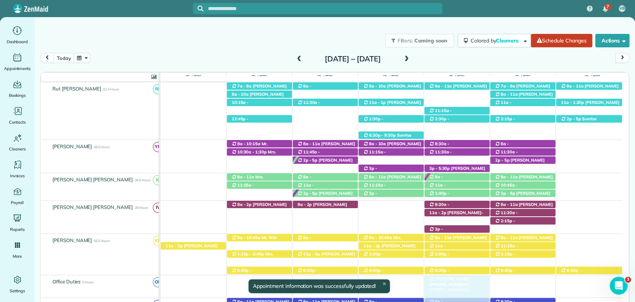
drag, startPoint x: 474, startPoint y: 102, endPoint x: 476, endPoint y: 279, distance: 177.5
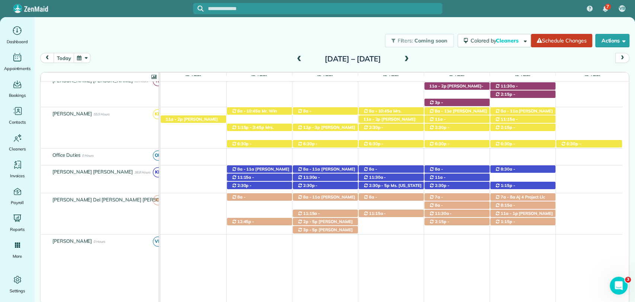
scroll to position [292, 0]
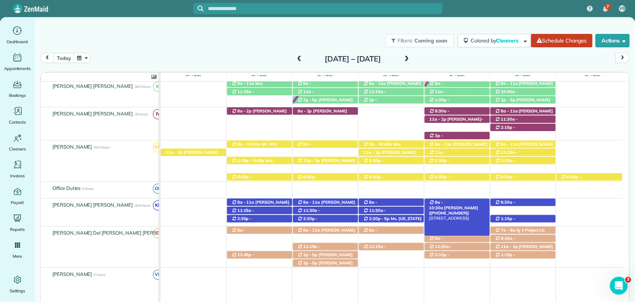
click at [466, 205] on span "Chris Altermatt (+17703632196)" at bounding box center [453, 210] width 49 height 10
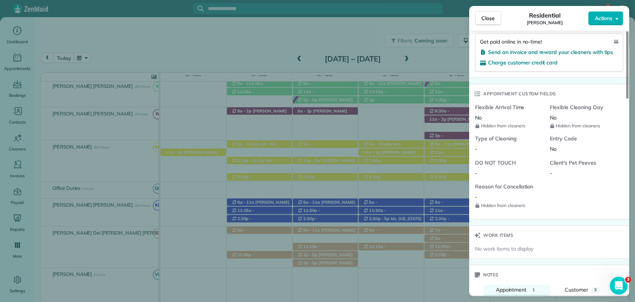
scroll to position [628, 0]
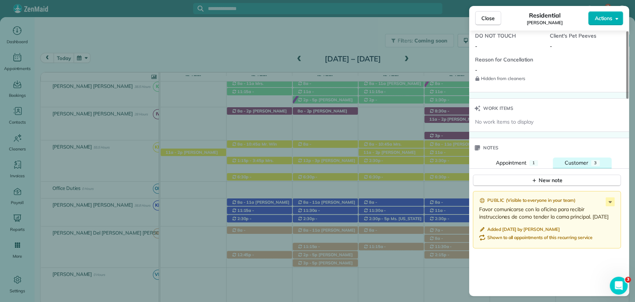
click at [583, 163] on span "Customer" at bounding box center [576, 162] width 23 height 7
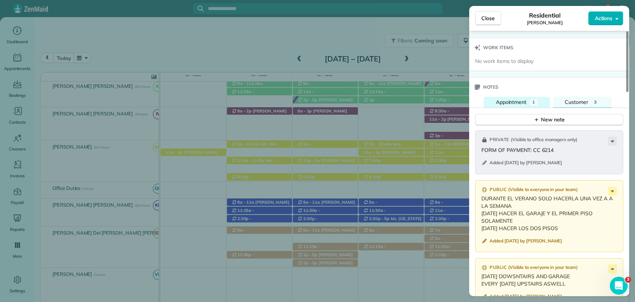
scroll to position [710, 0]
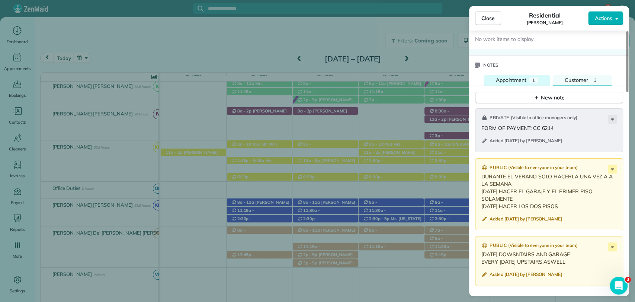
click at [506, 78] on span "Appointment" at bounding box center [511, 80] width 31 height 7
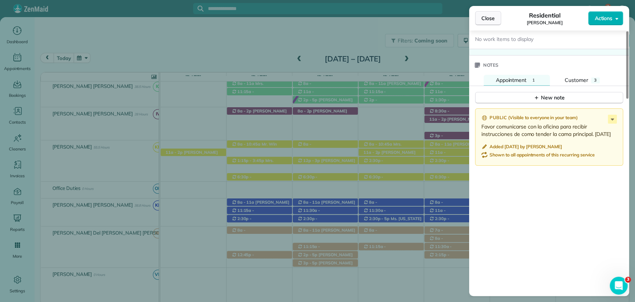
click at [487, 17] on span "Close" at bounding box center [487, 18] width 13 height 7
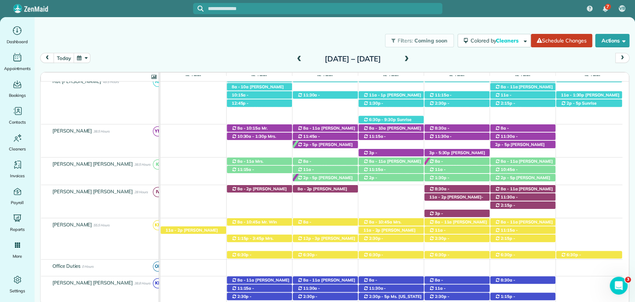
scroll to position [209, 0]
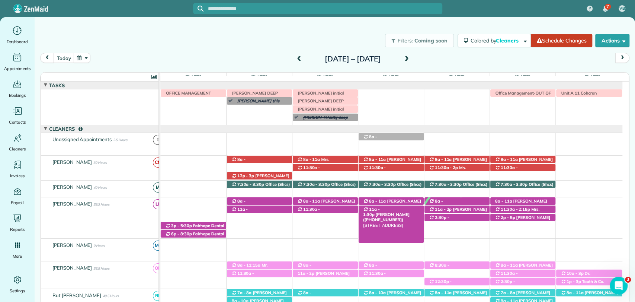
click at [408, 212] on span "Carlos Serrano (+12566093009)" at bounding box center [386, 217] width 47 height 10
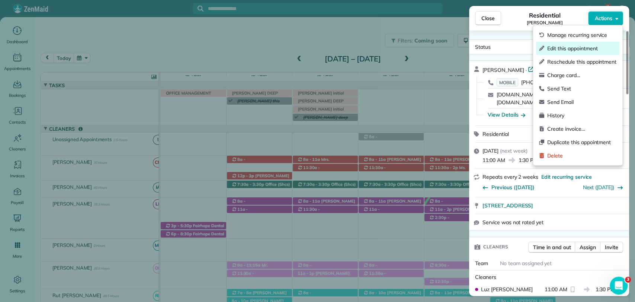
click at [570, 49] on span "Edit this appointment" at bounding box center [581, 48] width 69 height 7
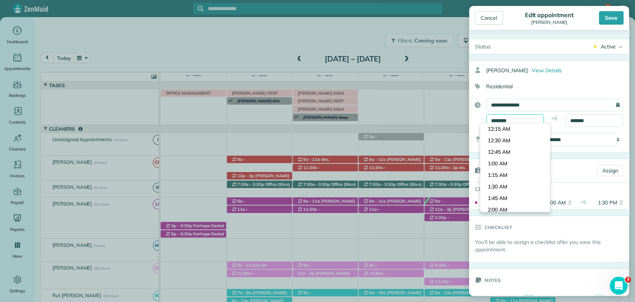
click at [497, 116] on input "********" at bounding box center [515, 120] width 58 height 13
type input "********"
click at [512, 161] on body "7 VB Dashboard Appointments Bookings Contacts Cleaners Invoices Payroll Reports…" at bounding box center [317, 151] width 635 height 302
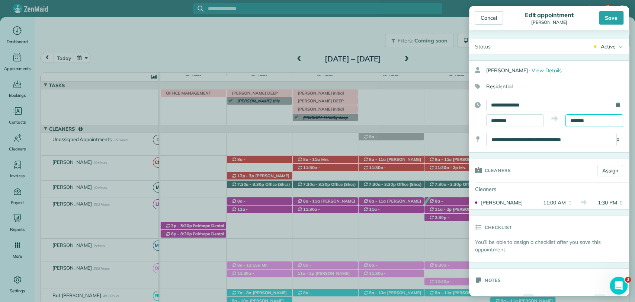
click at [570, 123] on body "7 VB Dashboard Appointments Bookings Contacts Cleaners Invoices Payroll Reports…" at bounding box center [317, 151] width 635 height 302
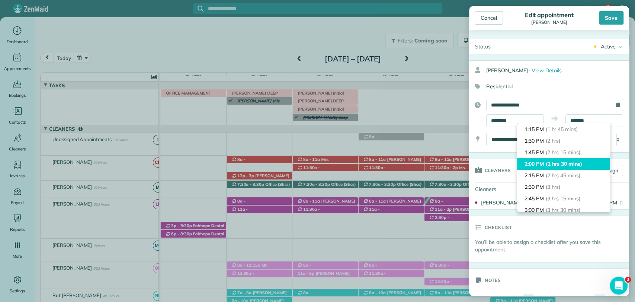
type input "*******"
click at [549, 166] on span "(2 hrs 30 mins)" at bounding box center [564, 163] width 36 height 7
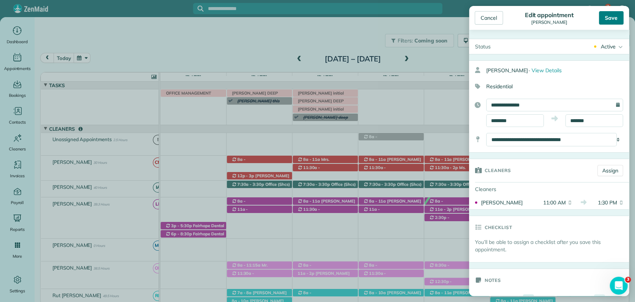
click at [606, 20] on div "Save" at bounding box center [611, 17] width 25 height 13
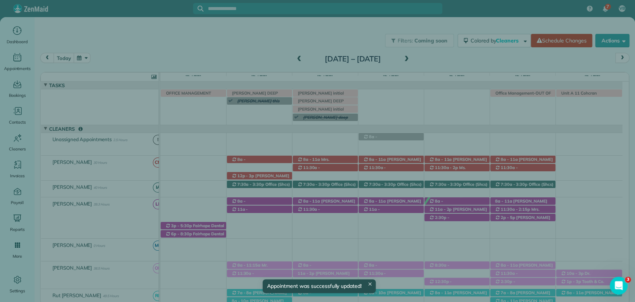
click at [482, 16] on span "Close" at bounding box center [487, 18] width 13 height 7
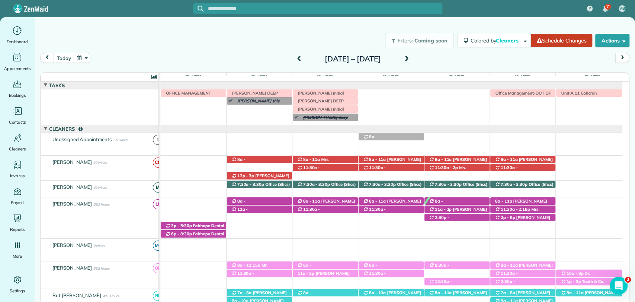
click at [250, 44] on div "Filters: Coming soon Colored by Cleaners Color by Cleaner Color by Team Color b…" at bounding box center [335, 40] width 600 height 25
click at [194, 44] on div "Filters: Coming soon Colored by Cleaners Color by Cleaner Color by Team Color b…" at bounding box center [335, 40] width 600 height 25
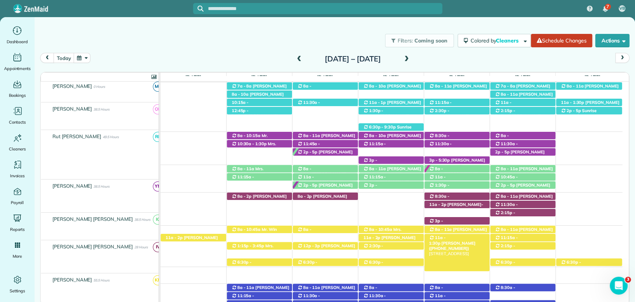
scroll to position [206, 0]
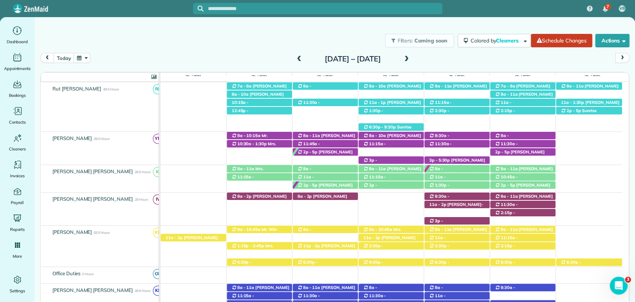
click at [166, 45] on div "Filters: Coming soon Colored by Cleaners Color by Cleaner Color by Team Color b…" at bounding box center [335, 40] width 600 height 25
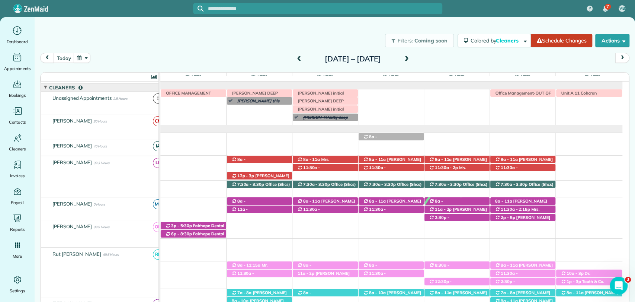
scroll to position [0, 0]
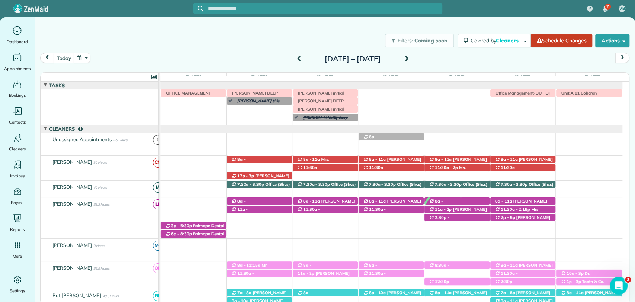
click at [209, 50] on div "Filters: Coming soon Colored by Cleaners Color by Cleaner Color by Team Color b…" at bounding box center [335, 40] width 600 height 25
click at [295, 55] on span at bounding box center [299, 59] width 8 height 11
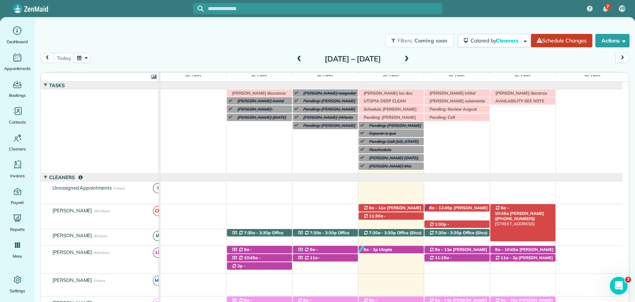
scroll to position [62, 0]
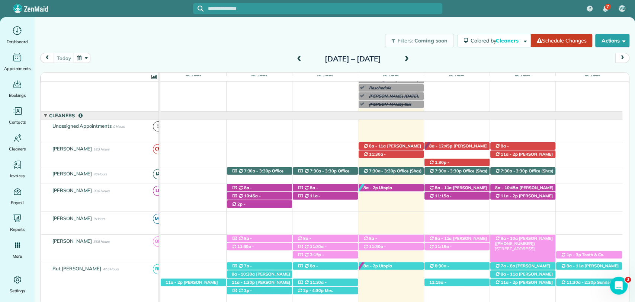
click at [539, 239] on span "[PERSON_NAME] ([PHONE_NUMBER])" at bounding box center [524, 240] width 58 height 10
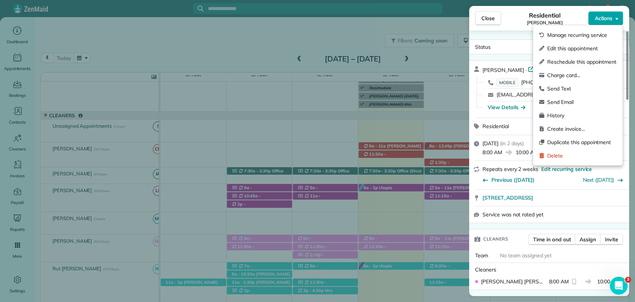
click at [605, 19] on span "Actions" at bounding box center [603, 18] width 18 height 7
click at [571, 45] on span "Edit this appointment" at bounding box center [581, 48] width 69 height 7
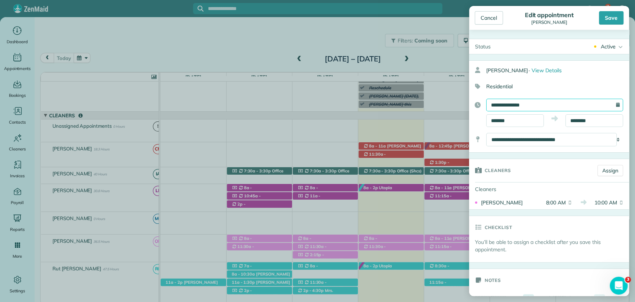
click at [507, 104] on input "**********" at bounding box center [554, 105] width 137 height 13
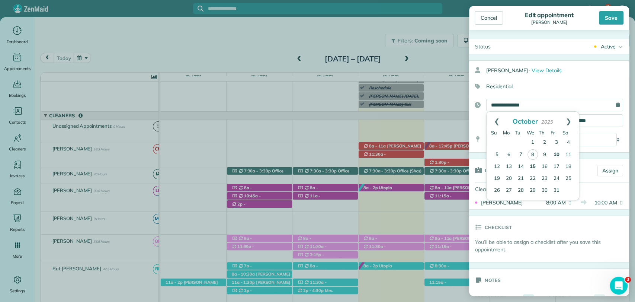
click at [530, 167] on link "15" at bounding box center [533, 167] width 12 height 12
type input "**********"
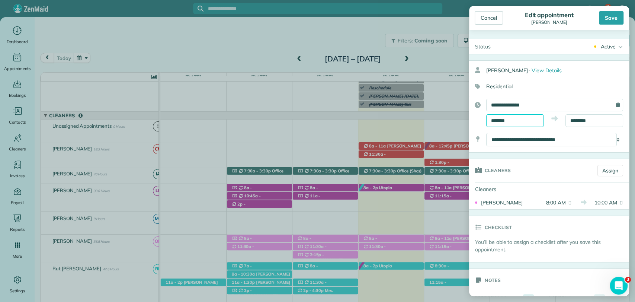
click at [506, 118] on input "*******" at bounding box center [515, 120] width 58 height 13
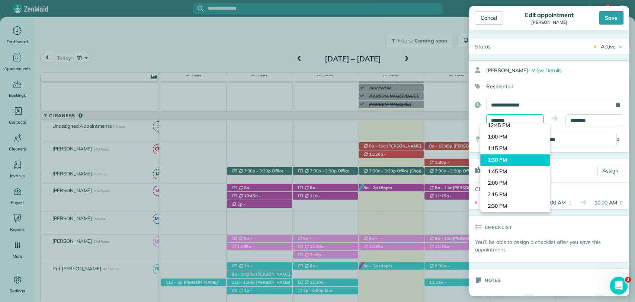
scroll to position [594, 0]
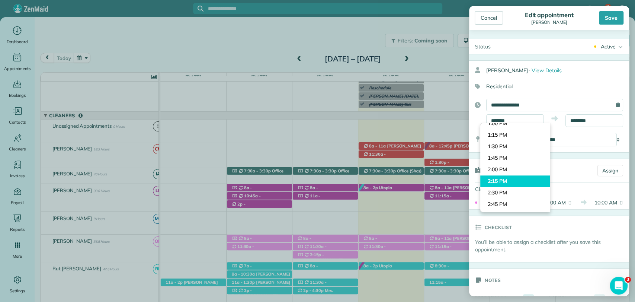
type input "*******"
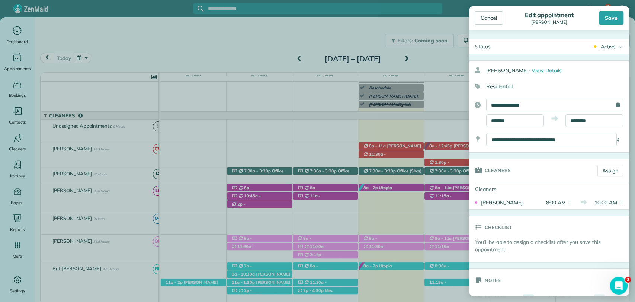
click at [507, 182] on body "7 VB Dashboard Appointments Bookings Contacts Cleaners Invoices Payroll Reports…" at bounding box center [317, 151] width 635 height 302
click at [589, 120] on input "********" at bounding box center [594, 120] width 58 height 13
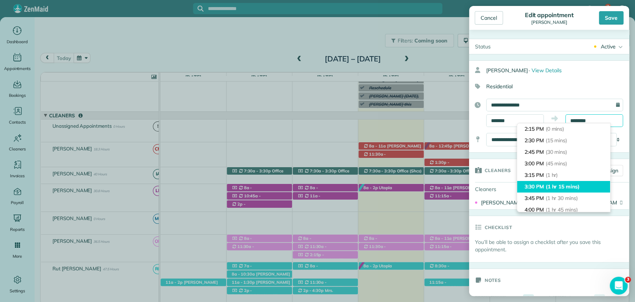
scroll to position [41, 0]
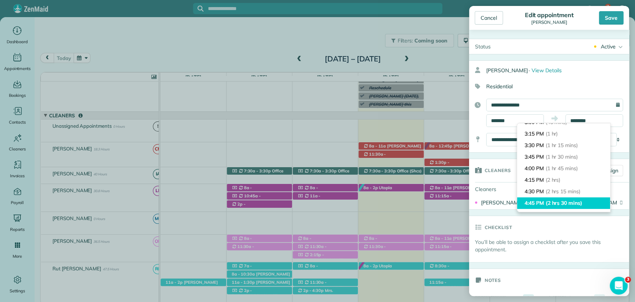
type input "*******"
click at [564, 199] on span "(2 hrs 30 mins)" at bounding box center [564, 202] width 36 height 7
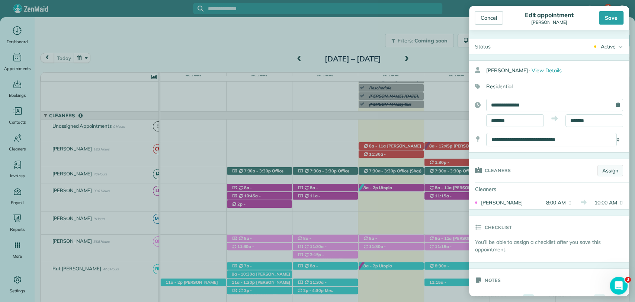
click at [600, 172] on link "Assign" at bounding box center [610, 170] width 26 height 11
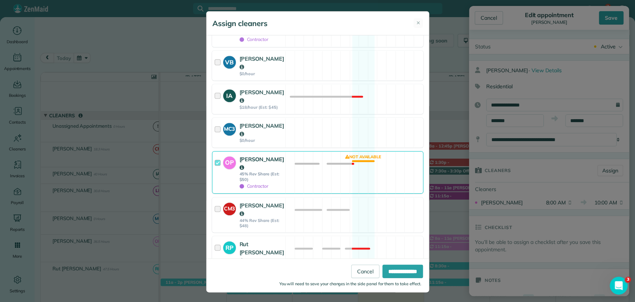
scroll to position [490, 0]
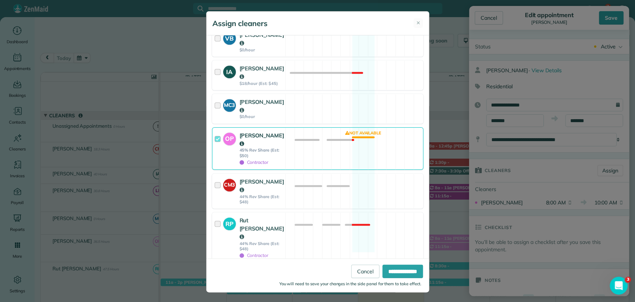
click at [215, 131] on div at bounding box center [219, 148] width 9 height 35
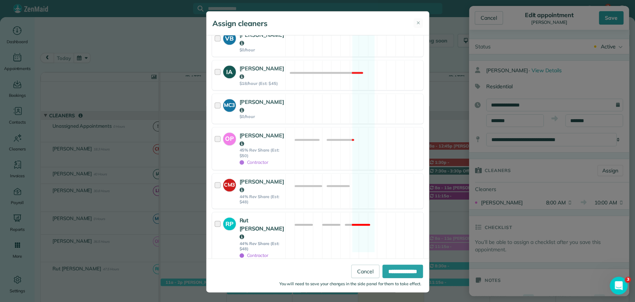
scroll to position [1, 0]
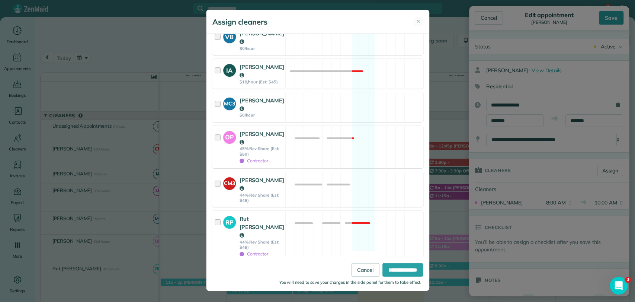
click at [237, 222] on div "**********" at bounding box center [317, 147] width 222 height 226
click at [215, 269] on div at bounding box center [219, 282] width 9 height 27
click at [390, 271] on input "**********" at bounding box center [402, 269] width 41 height 13
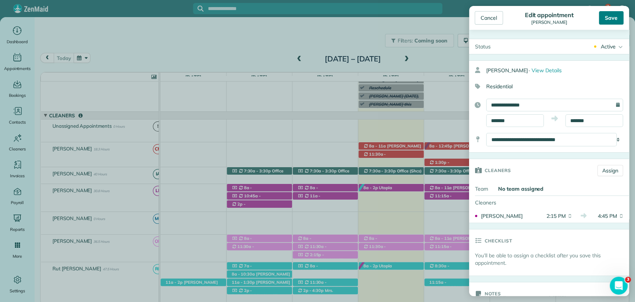
click at [613, 20] on div "Save" at bounding box center [611, 17] width 25 height 13
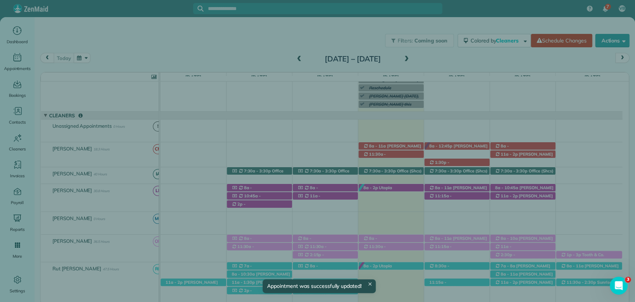
click at [421, 57] on div "Close Residential Marlee Murphree Actions Status Active Marlee Murphree · Open …" at bounding box center [317, 151] width 635 height 302
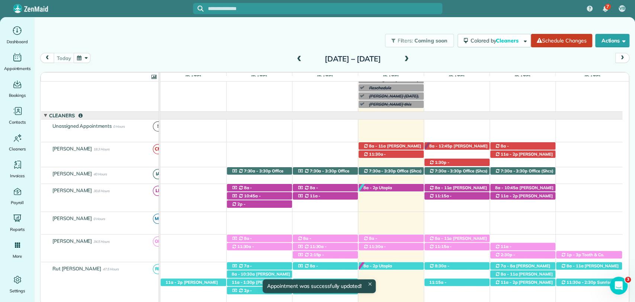
click at [411, 58] on span at bounding box center [407, 59] width 8 height 7
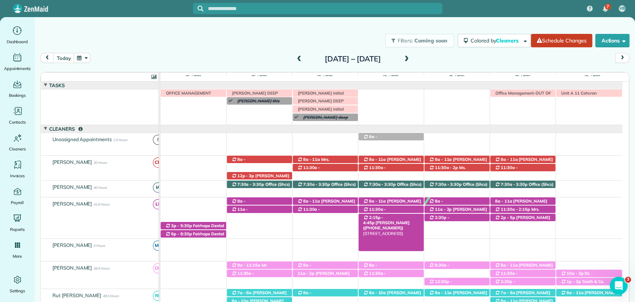
click at [394, 220] on span "Mrs. Marlee Murphree (+12512538566)" at bounding box center [386, 225] width 47 height 10
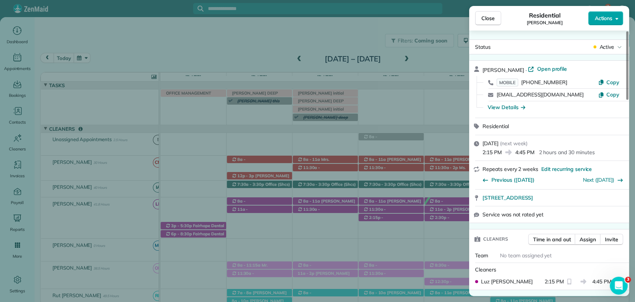
click at [603, 13] on button "Actions" at bounding box center [605, 18] width 35 height 14
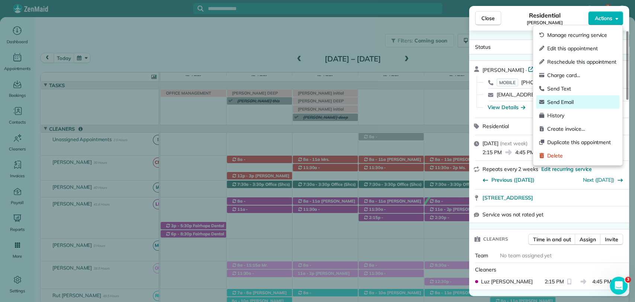
click at [571, 99] on span "Send Email" at bounding box center [581, 101] width 69 height 7
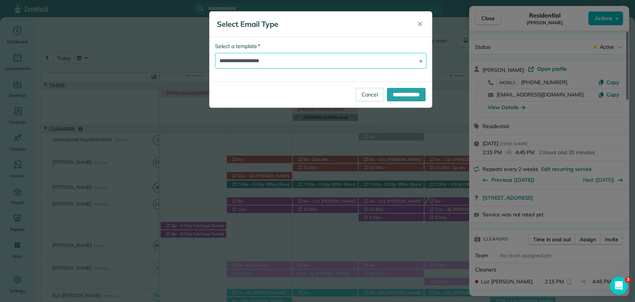
click at [254, 55] on select "**********" at bounding box center [320, 61] width 211 height 16
select select "****"
click at [215, 53] on select "**********" at bounding box center [320, 61] width 211 height 16
click at [389, 94] on input "**********" at bounding box center [406, 94] width 39 height 13
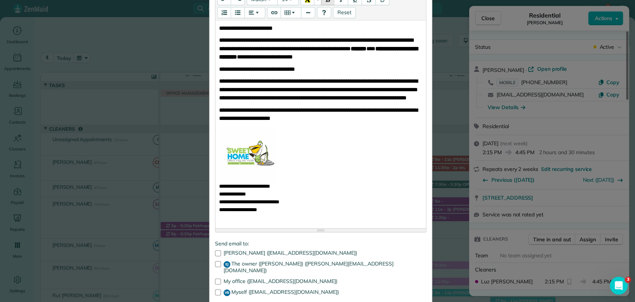
scroll to position [168, 0]
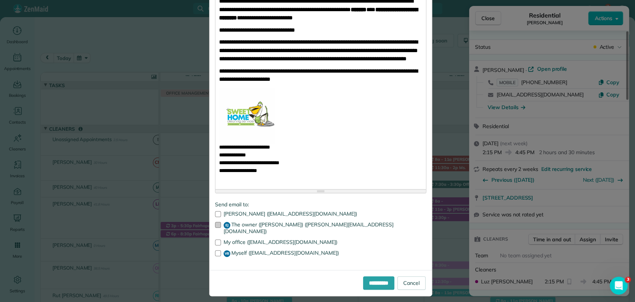
click at [215, 224] on div at bounding box center [218, 225] width 6 height 6
click at [215, 250] on div at bounding box center [218, 253] width 6 height 6
click at [380, 277] on input "**********" at bounding box center [378, 282] width 31 height 13
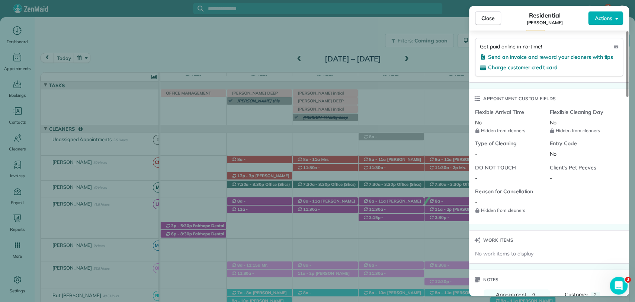
scroll to position [330, 0]
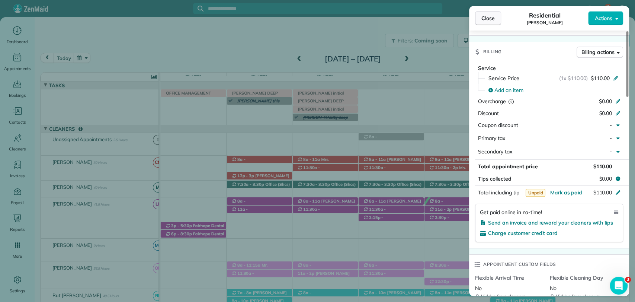
click at [486, 19] on span "Close" at bounding box center [487, 18] width 13 height 7
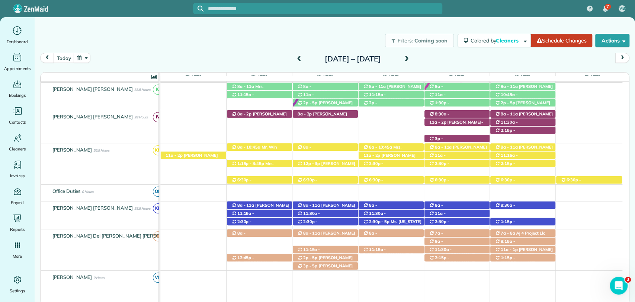
scroll to position [289, 0]
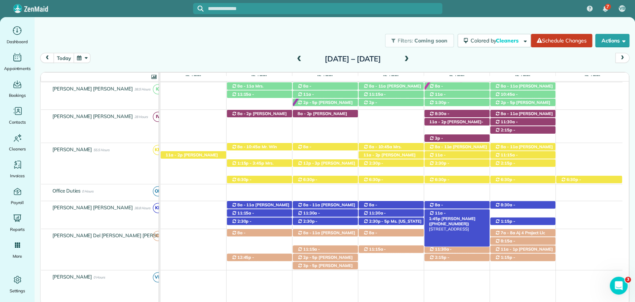
click at [467, 216] on span "Mandy Barber (+13364144466)" at bounding box center [452, 221] width 47 height 10
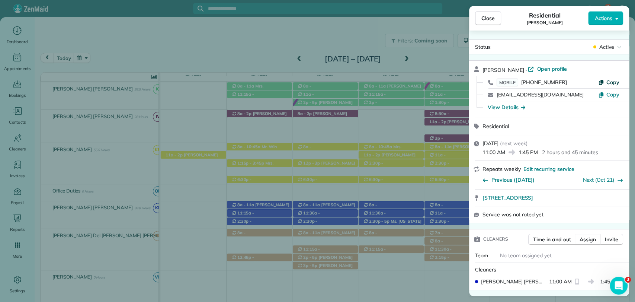
click at [610, 84] on span "Copy" at bounding box center [612, 82] width 13 height 7
click at [236, 58] on div "Close Residential Mandy Barber Actions Status Active Mandy Barber · Open profil…" at bounding box center [317, 151] width 635 height 302
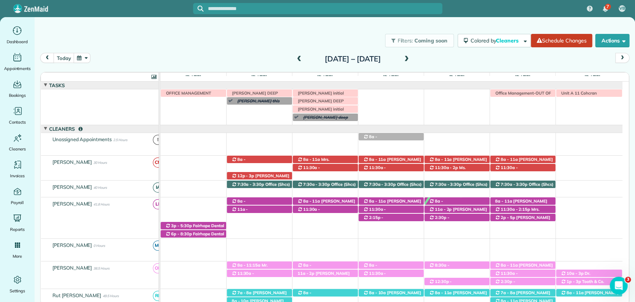
click at [295, 58] on span at bounding box center [299, 59] width 8 height 7
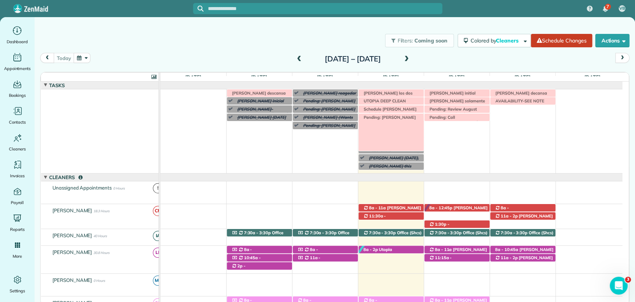
click at [394, 118] on span "Pending: Mandy Barber" at bounding box center [388, 117] width 56 height 5
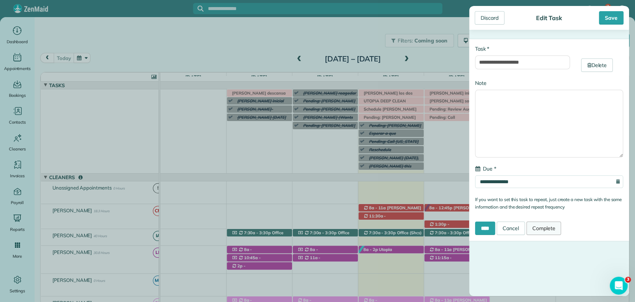
click at [546, 233] on link "Complete" at bounding box center [543, 227] width 35 height 13
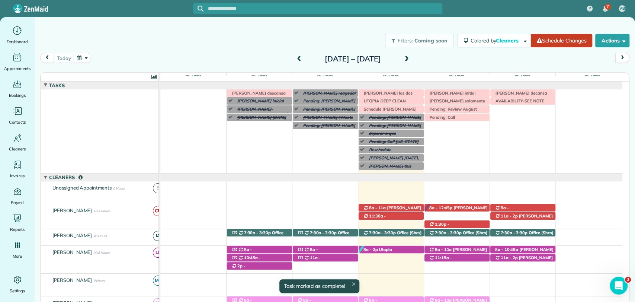
click at [411, 59] on span at bounding box center [407, 59] width 8 height 7
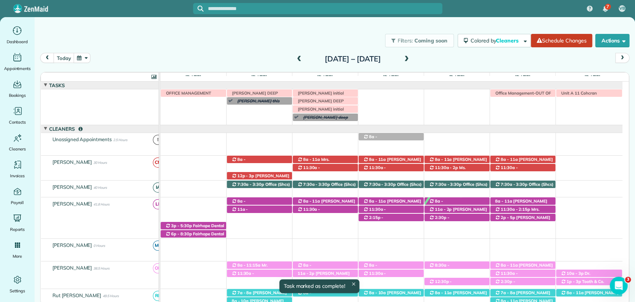
scroll to position [13, 0]
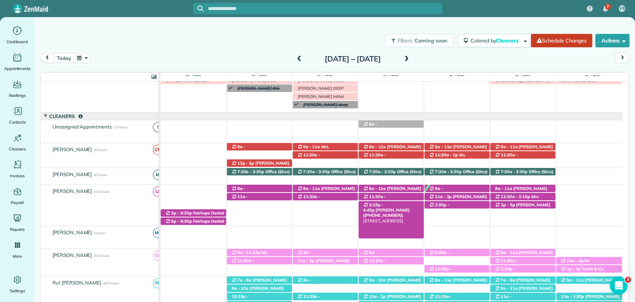
click at [404, 207] on span "Mrs. Marlee Murphree (+12512538566)" at bounding box center [386, 212] width 47 height 10
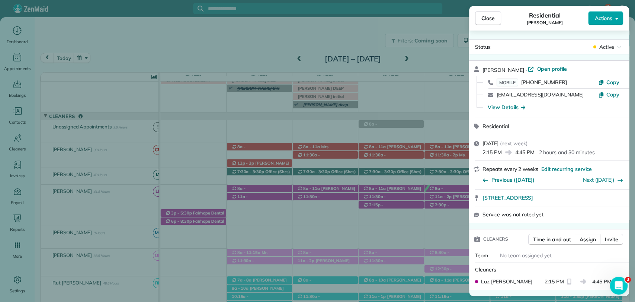
click at [608, 22] on span "Actions" at bounding box center [603, 18] width 18 height 7
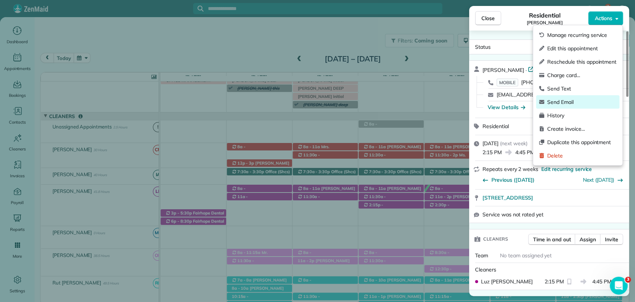
click at [560, 101] on span "Send Email" at bounding box center [581, 101] width 69 height 7
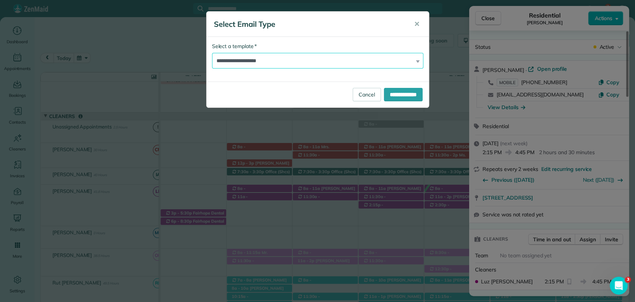
click at [260, 60] on select "**********" at bounding box center [317, 61] width 211 height 16
select select "****"
click at [212, 53] on select "**********" at bounding box center [317, 61] width 211 height 16
click at [402, 97] on input "**********" at bounding box center [403, 94] width 39 height 13
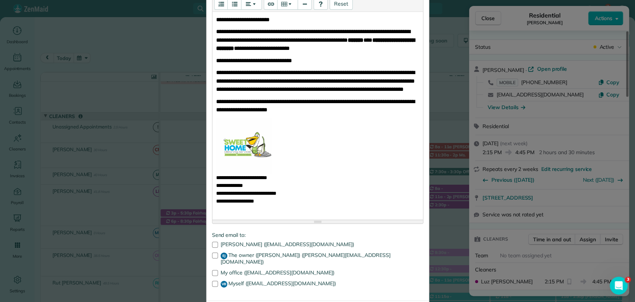
scroll to position [168, 0]
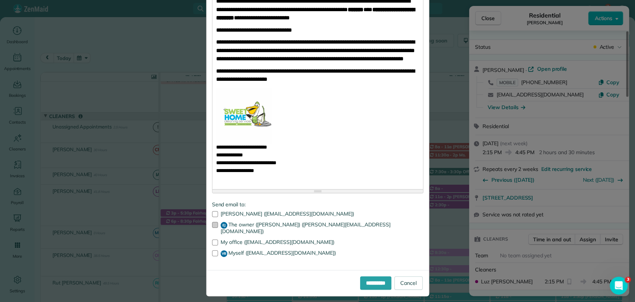
click at [212, 224] on div at bounding box center [215, 225] width 6 height 6
click at [212, 250] on div at bounding box center [215, 253] width 6 height 6
click at [362, 278] on input "**********" at bounding box center [375, 282] width 31 height 13
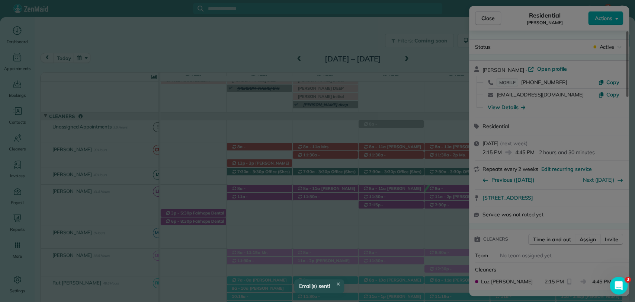
scroll to position [0, 0]
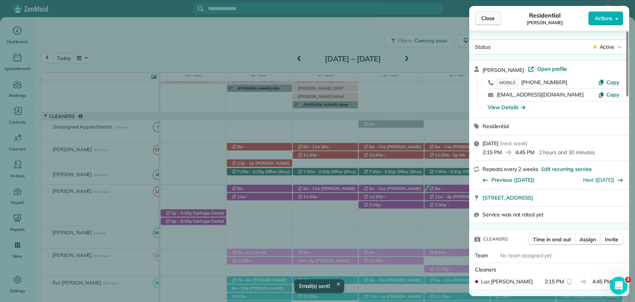
click at [488, 17] on span "Close" at bounding box center [487, 18] width 13 height 7
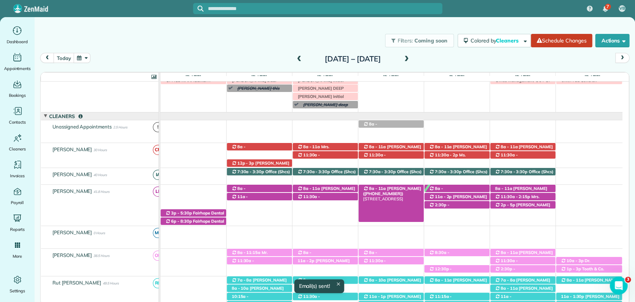
click at [402, 186] on span "Tara Elliot (+19123815166)" at bounding box center [392, 191] width 58 height 10
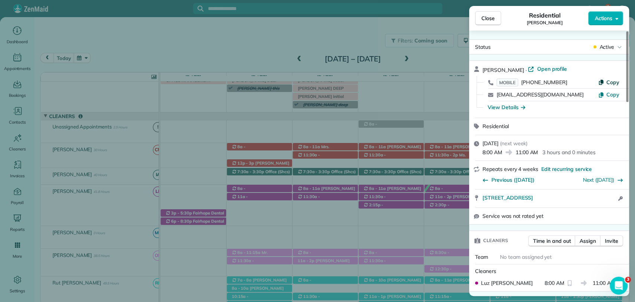
click at [612, 80] on span "Copy" at bounding box center [612, 82] width 13 height 7
click at [496, 25] on button "Close" at bounding box center [488, 18] width 26 height 14
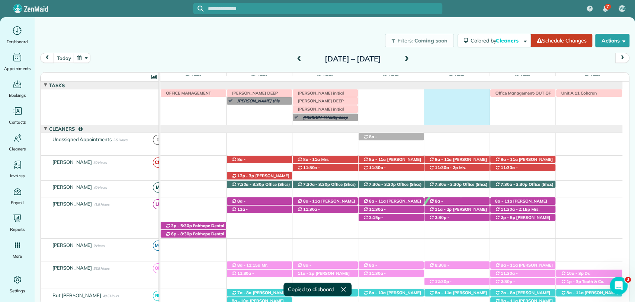
click at [450, 101] on div "Morgen Stalder this week Jaya Trusell deep clean today 8 am Unit A 11 Cohcran D…" at bounding box center [391, 106] width 462 height 35
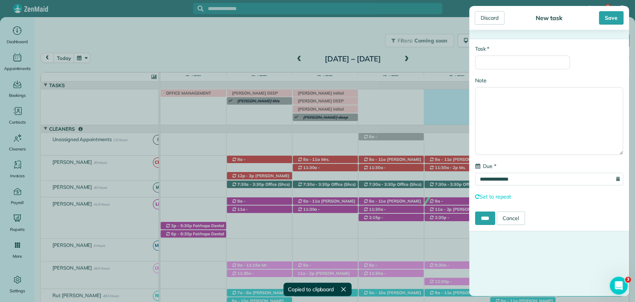
click at [411, 97] on div "**********" at bounding box center [317, 151] width 635 height 302
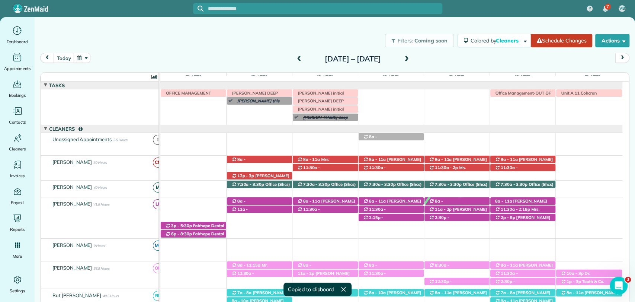
click at [404, 97] on div "**********" at bounding box center [317, 151] width 635 height 302
click at [410, 107] on div "Morgen Stalder this week Jaya Trusell deep clean today 8 am Unit A 11 Cohcran D…" at bounding box center [391, 106] width 462 height 35
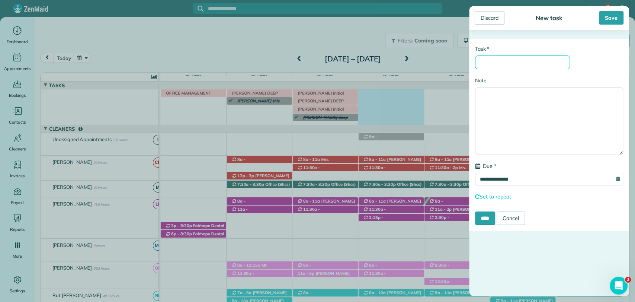
click at [498, 62] on input "* Task" at bounding box center [522, 62] width 95 height 14
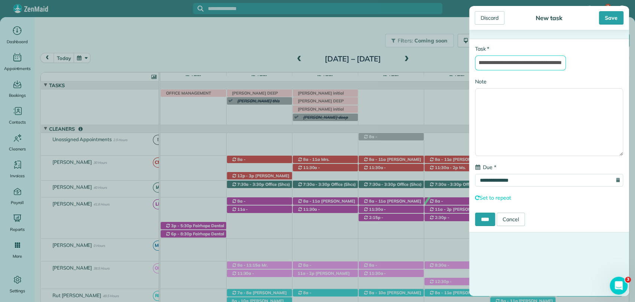
scroll to position [0, 150]
type input "**********"
drag, startPoint x: 595, startPoint y: 18, endPoint x: 607, endPoint y: 13, distance: 12.8
click at [596, 17] on div "Save" at bounding box center [594, 17] width 59 height 13
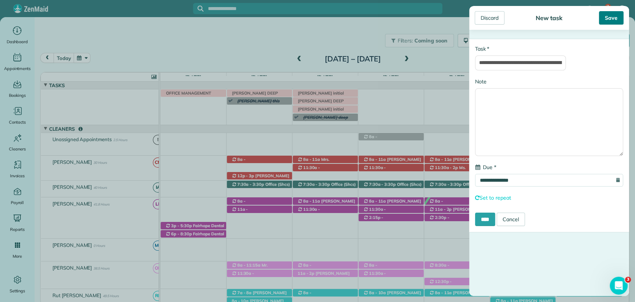
click at [610, 12] on div "Save" at bounding box center [611, 17] width 25 height 13
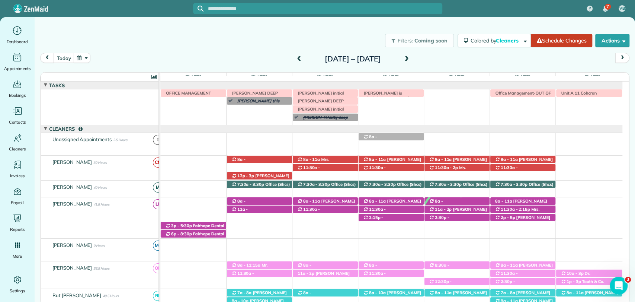
click at [231, 41] on div "Filters: Coming soon Colored by Cleaners Color by Cleaner Color by Team Color b…" at bounding box center [335, 40] width 600 height 25
click at [397, 200] on span "Tara Elliot (+19123815166)" at bounding box center [392, 203] width 58 height 10
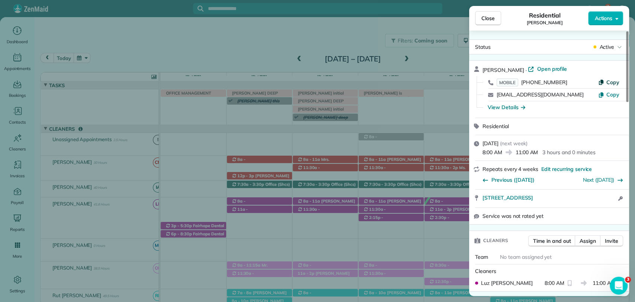
click at [607, 81] on span "Copy" at bounding box center [612, 82] width 13 height 7
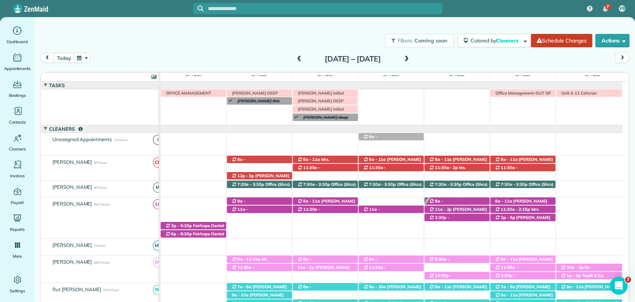
click at [293, 59] on div "[DATE] – [DATE]" at bounding box center [352, 59] width 119 height 12
click at [295, 59] on span at bounding box center [299, 59] width 8 height 7
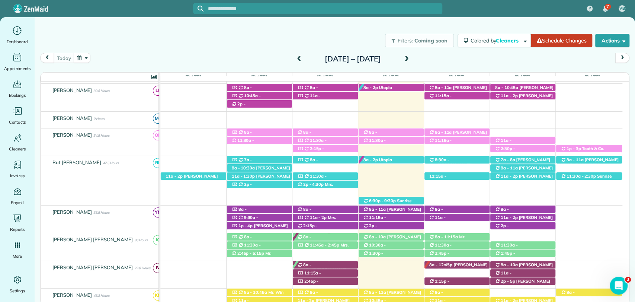
scroll to position [165, 0]
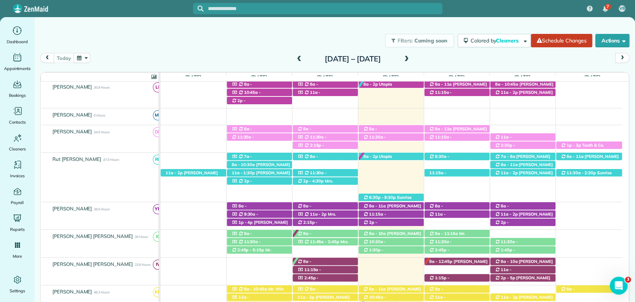
click at [442, 52] on div "Filters: Coming soon Colored by Cleaners Color by Cleaner Color by Team Color b…" at bounding box center [335, 40] width 600 height 25
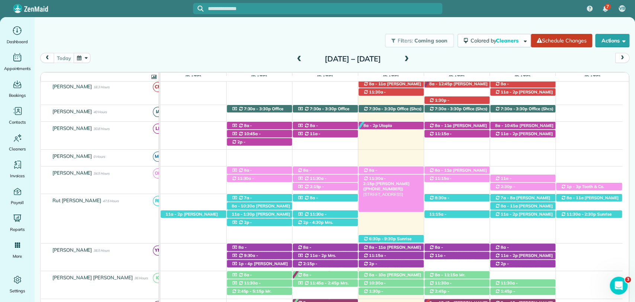
click at [408, 181] on span "[PERSON_NAME] ([PHONE_NUMBER])" at bounding box center [386, 186] width 47 height 10
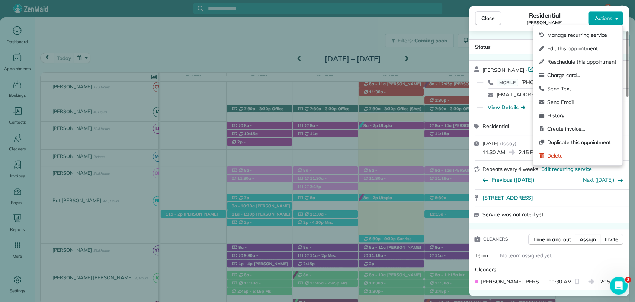
click at [601, 17] on span "Actions" at bounding box center [603, 18] width 18 height 7
click at [564, 48] on span "Edit this appointment" at bounding box center [581, 48] width 69 height 7
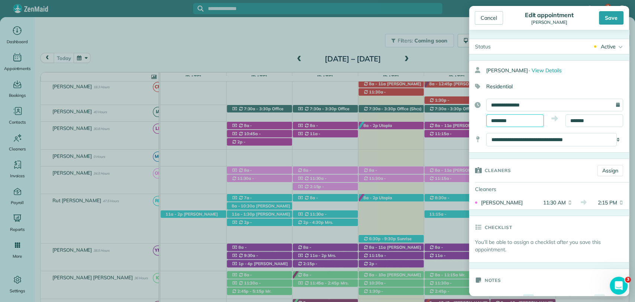
click at [503, 121] on input "********" at bounding box center [515, 120] width 58 height 13
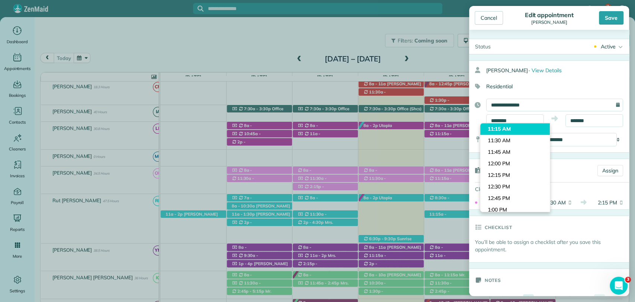
type input "********"
click at [503, 129] on body "7 VB Dashboard Appointments Bookings Contacts Cleaners Invoices Payroll Reports…" at bounding box center [317, 151] width 635 height 302
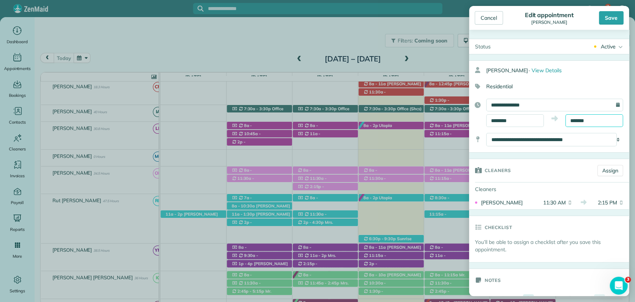
click at [583, 116] on input "*******" at bounding box center [594, 120] width 58 height 13
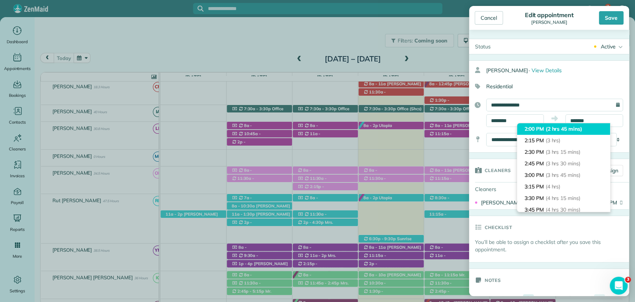
click at [540, 123] on div "11:15 AM (0 mins) 11:30 AM (15 mins) 11:45 AM (30 mins) 12:00 PM (45 mins) 12:1…" at bounding box center [564, 167] width 94 height 89
type input "*******"
click at [560, 131] on span "(2 hrs 45 mins)" at bounding box center [564, 128] width 36 height 7
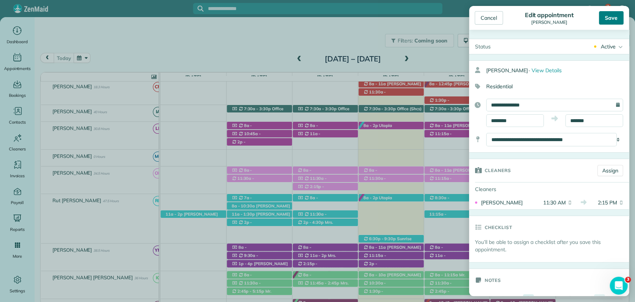
click at [611, 20] on div "Save" at bounding box center [611, 17] width 25 height 13
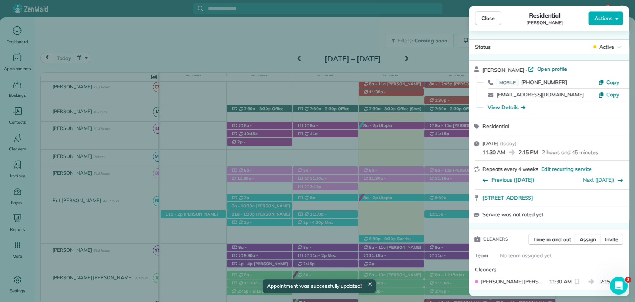
click at [488, 16] on span "Close" at bounding box center [487, 18] width 13 height 7
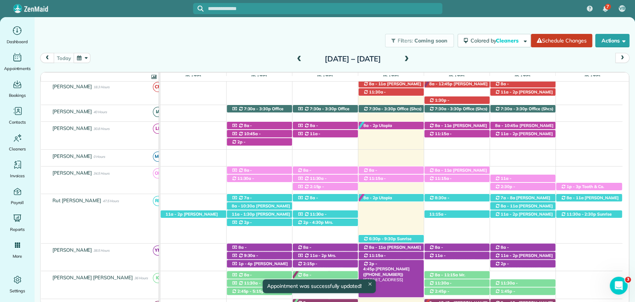
click at [393, 266] on span "[PERSON_NAME] ([PHONE_NUMBER])" at bounding box center [386, 271] width 47 height 10
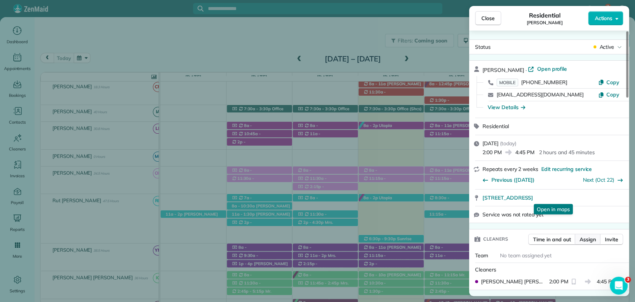
click at [584, 235] on span "Assign" at bounding box center [588, 238] width 16 height 7
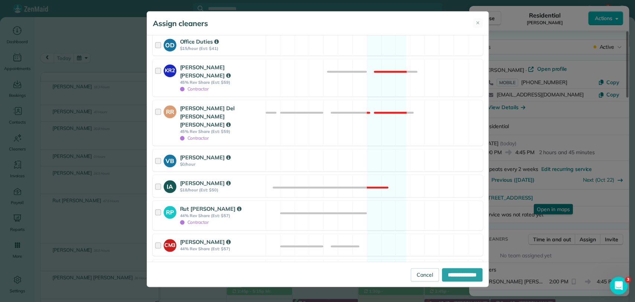
scroll to position [330, 0]
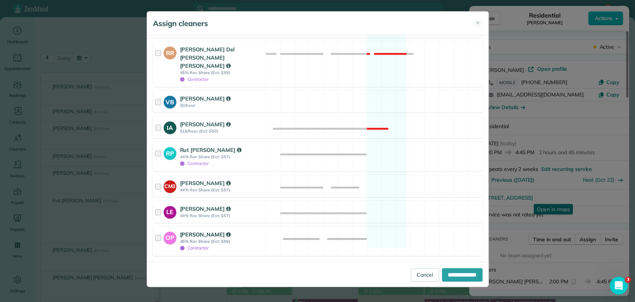
click at [161, 230] on div at bounding box center [159, 240] width 9 height 21
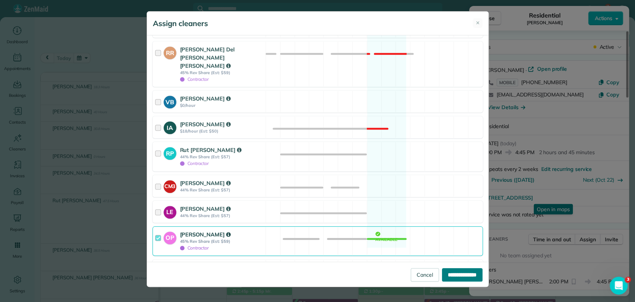
click at [460, 275] on input "**********" at bounding box center [462, 274] width 41 height 13
type input "**********"
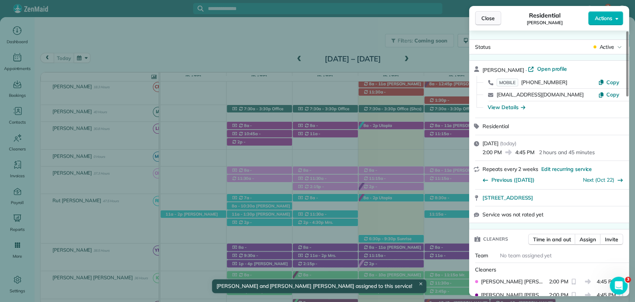
click at [484, 17] on span "Close" at bounding box center [487, 18] width 13 height 7
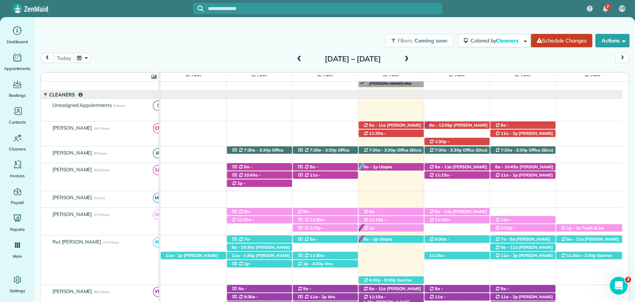
scroll to position [12, 0]
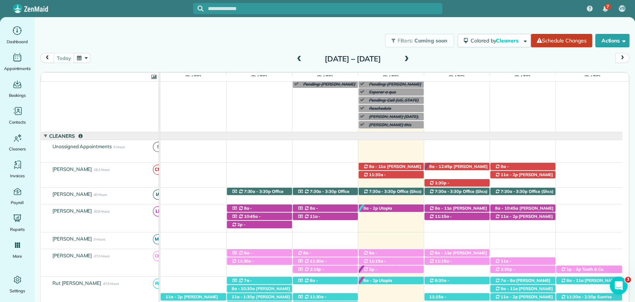
drag, startPoint x: 445, startPoint y: 64, endPoint x: 415, endPoint y: 55, distance: 31.2
click at [445, 64] on div "[DATE] [DATE] – [DATE]" at bounding box center [334, 60] width 589 height 14
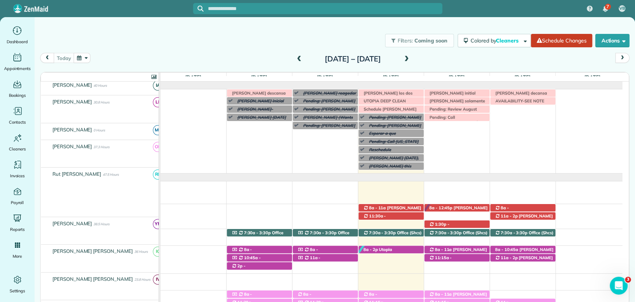
scroll to position [0, 0]
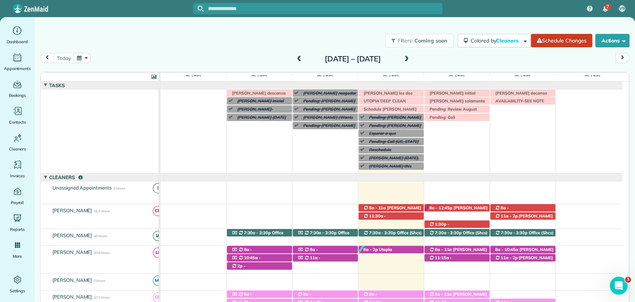
click at [445, 64] on div "[DATE] [DATE] – [DATE]" at bounding box center [334, 60] width 589 height 14
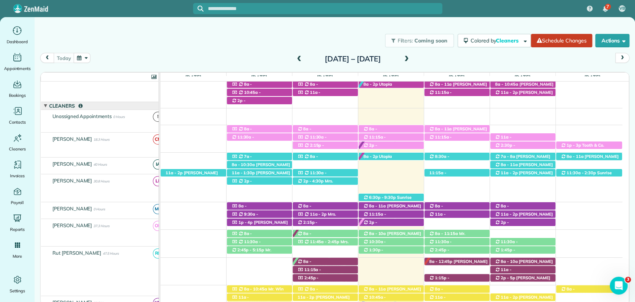
scroll to position [165, 0]
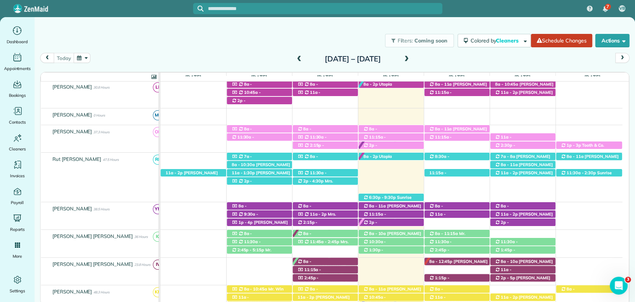
click at [443, 57] on div "today Sunday Oct 5 – Saturday Oct 11, 2025" at bounding box center [334, 60] width 589 height 14
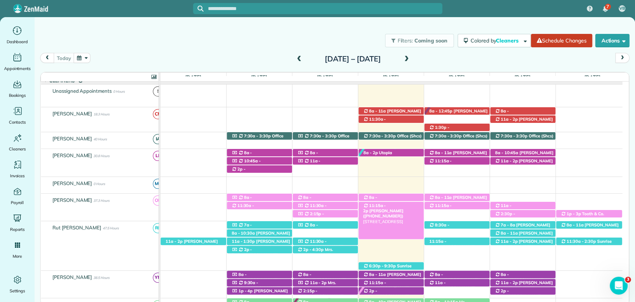
scroll to position [41, 0]
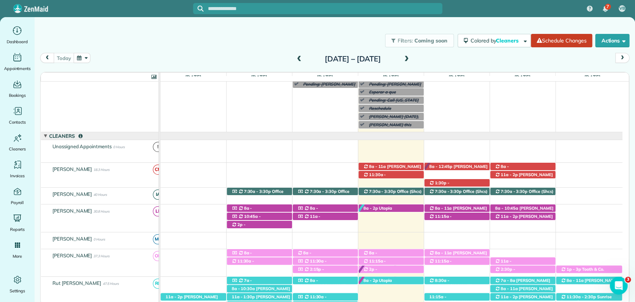
click at [458, 57] on div "today Sunday Oct 5 – Saturday Oct 11, 2025" at bounding box center [334, 60] width 589 height 14
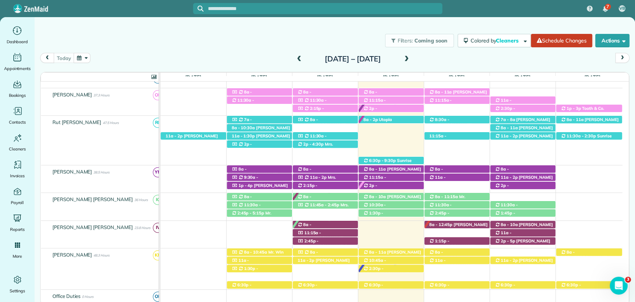
scroll to position [206, 0]
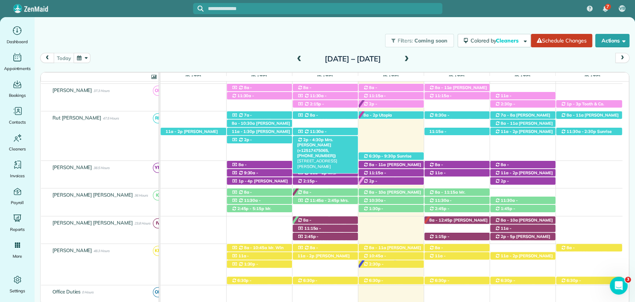
click at [343, 142] on div "2p - 4:30p Mrs. Amanda May (+12517475065, +12517161356) 20620 Lawrence Road - F…" at bounding box center [325, 140] width 65 height 8
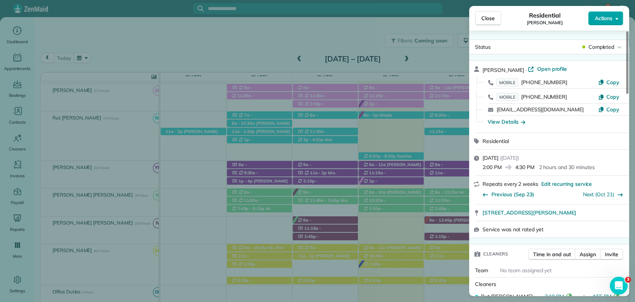
click at [613, 19] on button "Actions" at bounding box center [605, 18] width 35 height 14
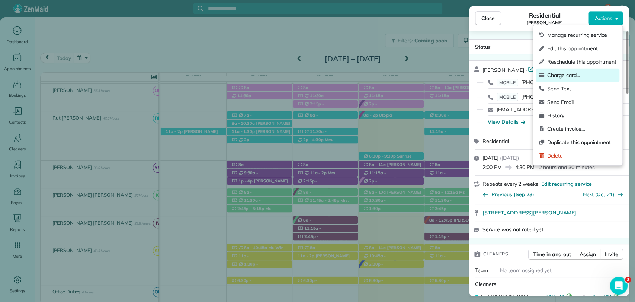
click at [577, 78] on span "Charge card…" at bounding box center [581, 74] width 69 height 7
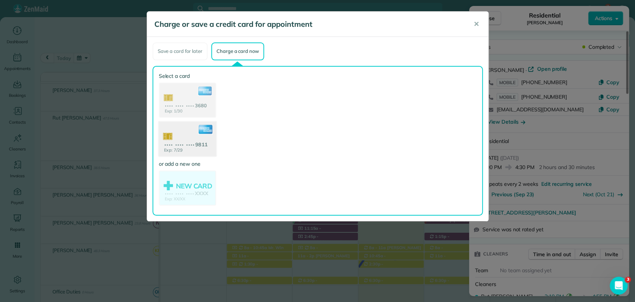
click at [185, 153] on use at bounding box center [186, 139] width 57 height 36
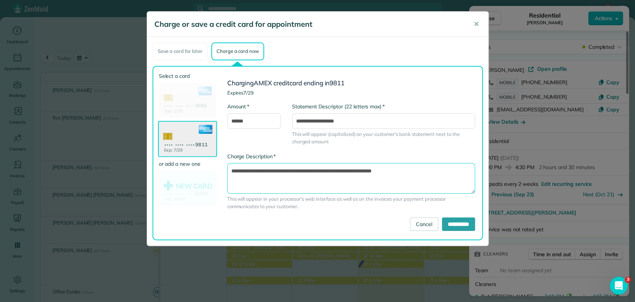
click at [356, 169] on textarea "**********" at bounding box center [351, 178] width 248 height 31
type textarea "**********"
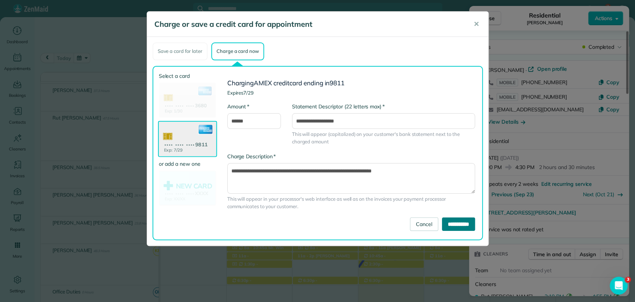
click at [443, 219] on input "**********" at bounding box center [458, 223] width 33 height 13
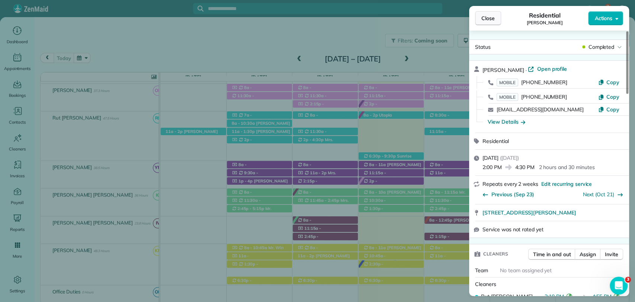
click at [496, 22] on button "Close" at bounding box center [488, 18] width 26 height 14
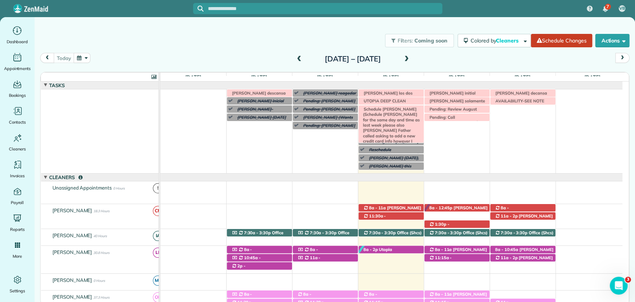
click at [395, 111] on span "Schedule Amanda May (Schedule Amanda May for the same day and time as last week…" at bounding box center [390, 138] width 60 height 64
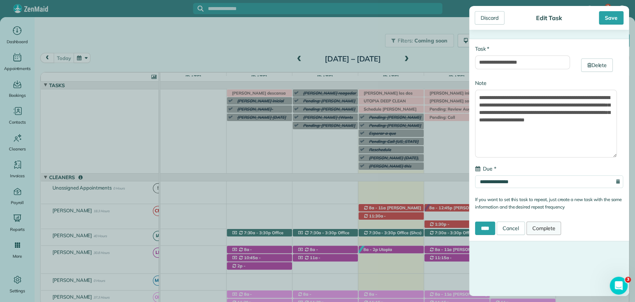
click at [548, 231] on link "Complete" at bounding box center [543, 227] width 35 height 13
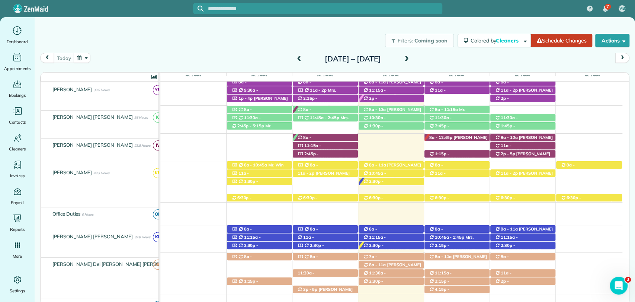
scroll to position [289, 0]
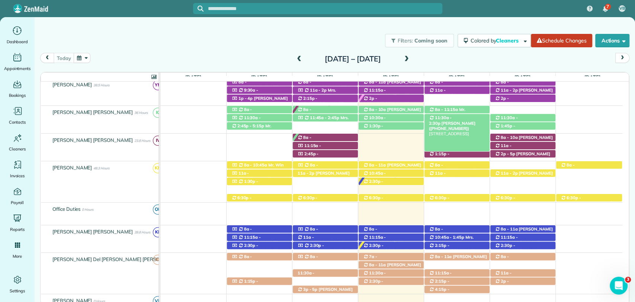
click at [475, 121] on span "Mrs. Abbie McCullogh (+12516544825)" at bounding box center [452, 126] width 47 height 10
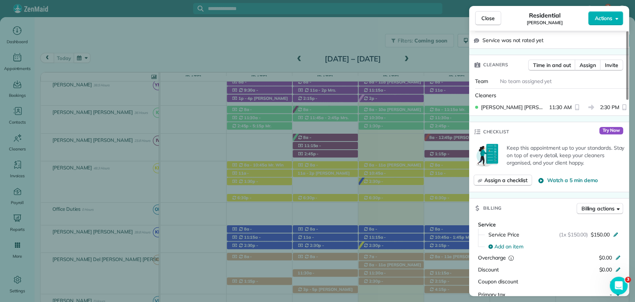
scroll to position [7, 0]
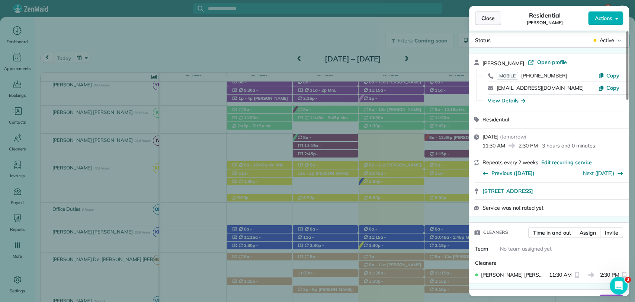
click at [489, 22] on button "Close" at bounding box center [488, 18] width 26 height 14
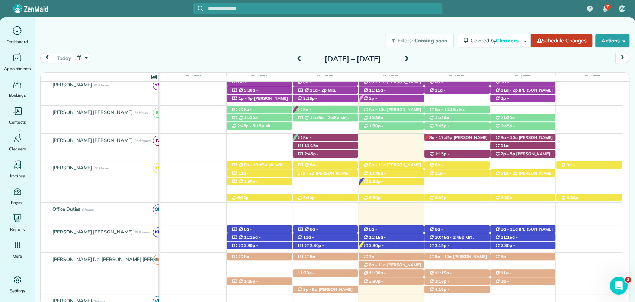
click at [295, 58] on span at bounding box center [299, 59] width 8 height 7
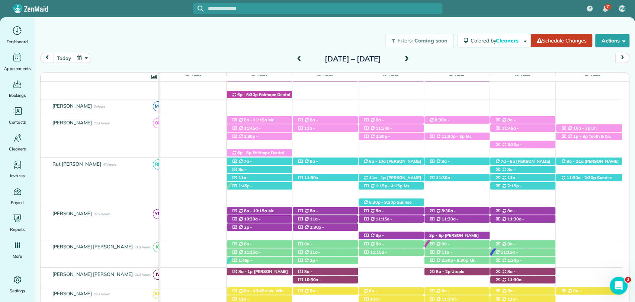
scroll to position [185, 0]
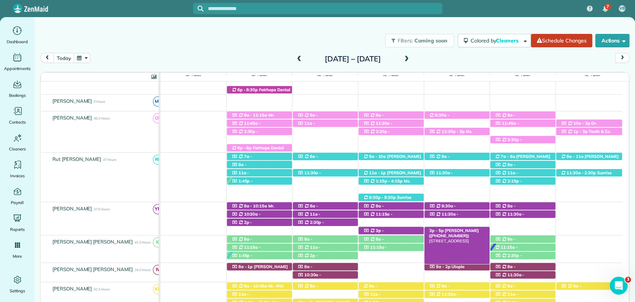
click at [461, 230] on span "Mrs. Abbie McCullogh (+12516544825)" at bounding box center [454, 233] width 50 height 10
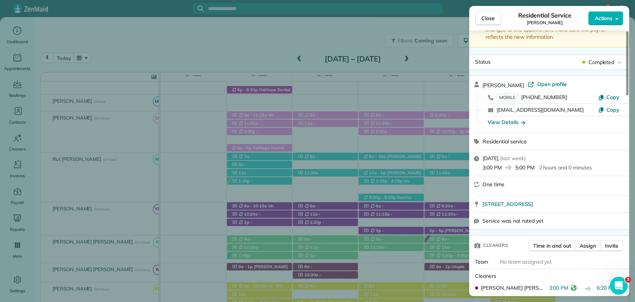
scroll to position [41, 0]
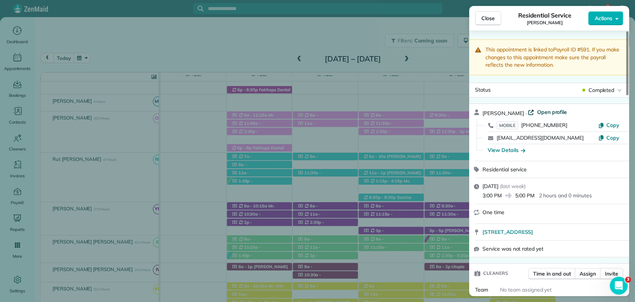
click at [547, 113] on span "Open profile" at bounding box center [552, 111] width 30 height 7
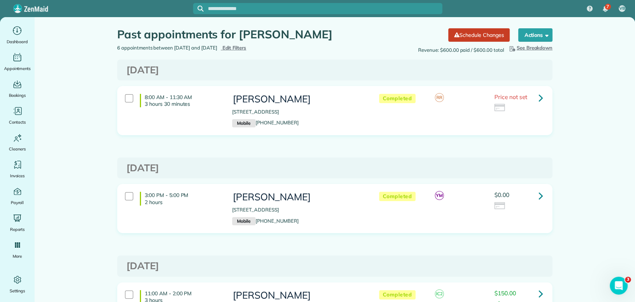
click at [246, 49] on span "Edit Filters" at bounding box center [234, 48] width 24 height 6
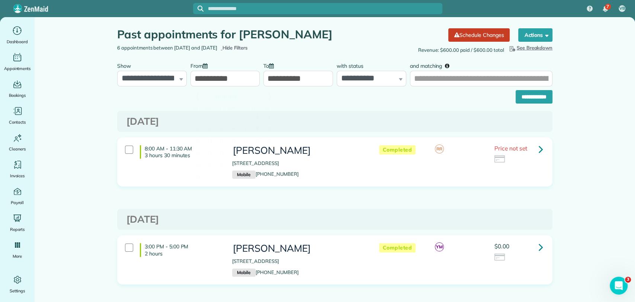
click at [208, 77] on input "**********" at bounding box center [225, 79] width 70 height 16
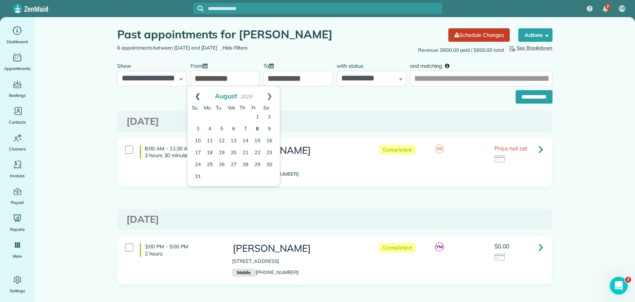
click at [196, 93] on link "Prev" at bounding box center [197, 95] width 20 height 19
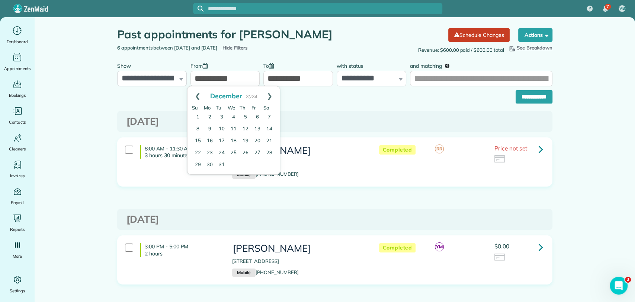
click at [196, 93] on link "Prev" at bounding box center [197, 95] width 20 height 19
click at [224, 117] on link "1" at bounding box center [222, 117] width 12 height 12
type input "**********"
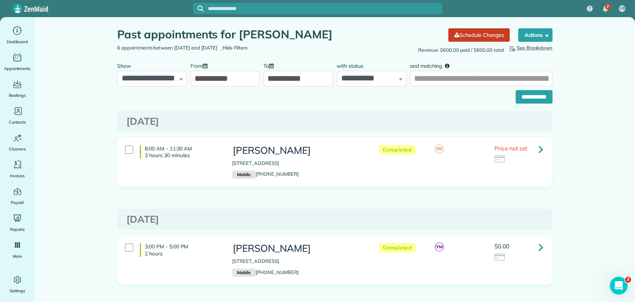
click at [429, 70] on label "and matching" at bounding box center [432, 65] width 45 height 14
click at [429, 71] on input "and matching" at bounding box center [481, 79] width 142 height 16
click at [432, 78] on input "and matching" at bounding box center [481, 79] width 142 height 16
click at [516, 90] on input "**********" at bounding box center [534, 96] width 37 height 13
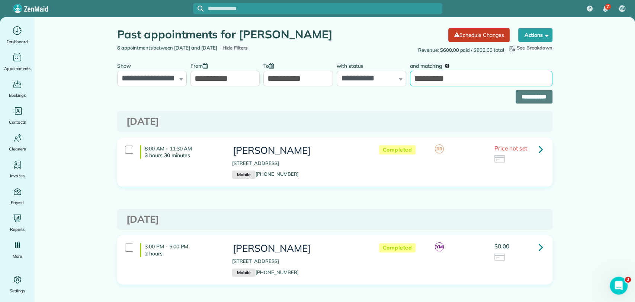
click at [455, 81] on input "*********" at bounding box center [481, 79] width 142 height 16
type input "*********"
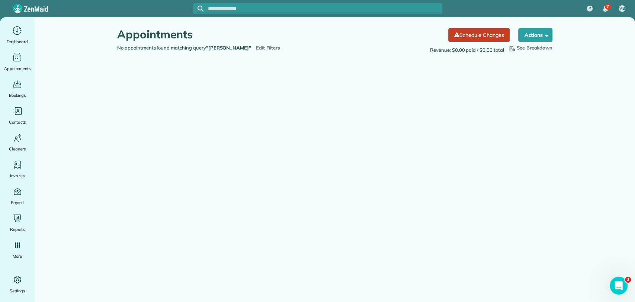
click at [256, 45] on span "Edit Filters" at bounding box center [268, 48] width 24 height 6
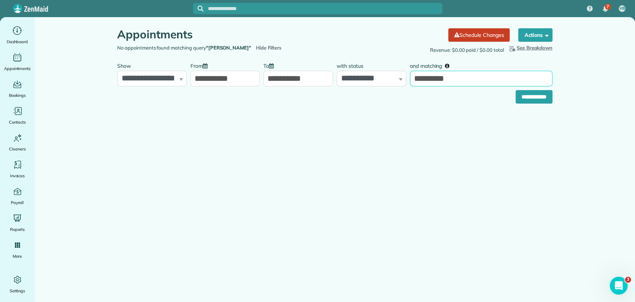
click at [461, 75] on input "*********" at bounding box center [481, 79] width 142 height 16
type input "*********"
click at [516, 90] on input "**********" at bounding box center [534, 96] width 37 height 13
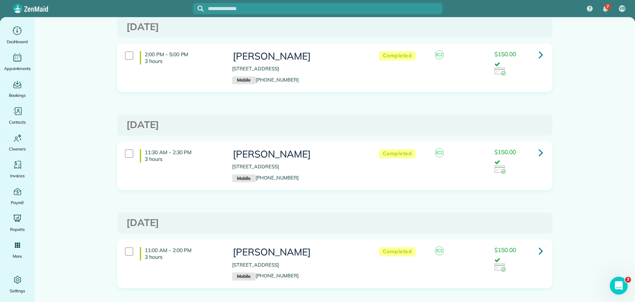
scroll to position [537, 0]
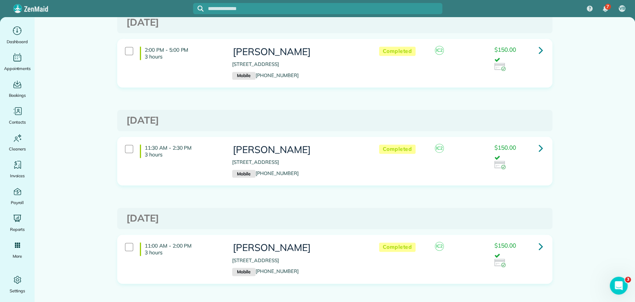
click at [541, 144] on link at bounding box center [540, 148] width 15 height 15
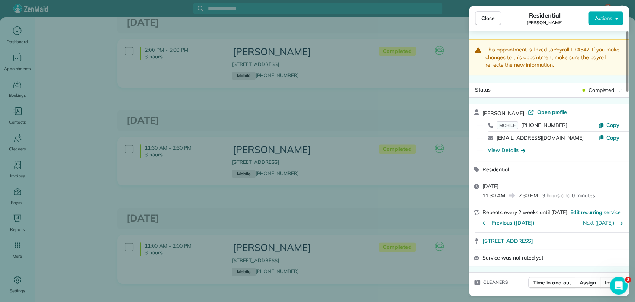
scroll to position [165, 0]
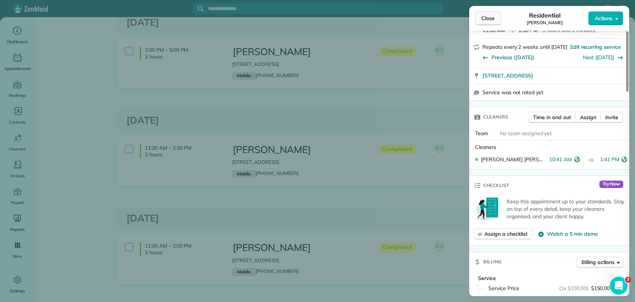
click at [485, 23] on button "Close" at bounding box center [488, 18] width 26 height 14
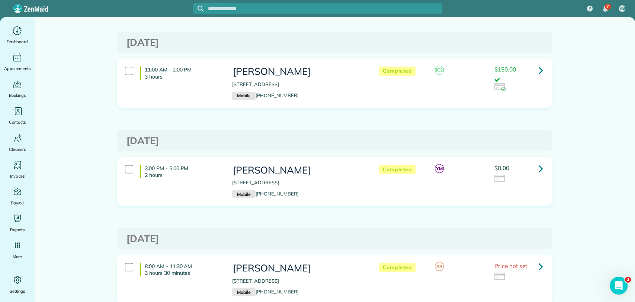
scroll to position [2772, 0]
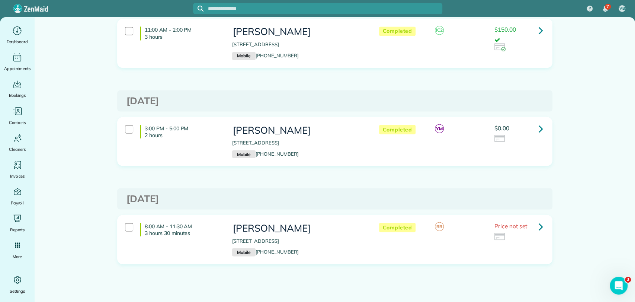
click at [539, 128] on icon at bounding box center [541, 128] width 4 height 13
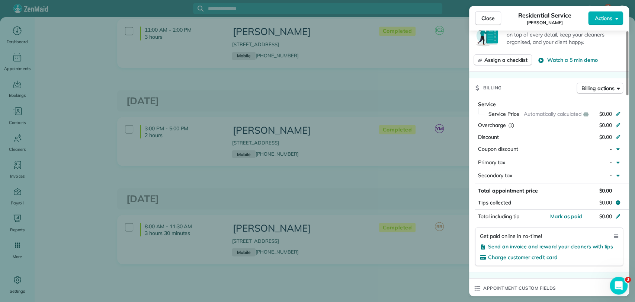
scroll to position [330, 0]
click at [595, 109] on div "Service Price Automatically calculated $0.00" at bounding box center [554, 114] width 138 height 10
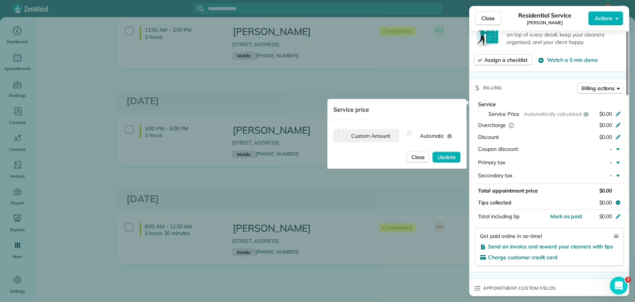
click at [381, 141] on label "Custom Amount" at bounding box center [370, 135] width 45 height 13
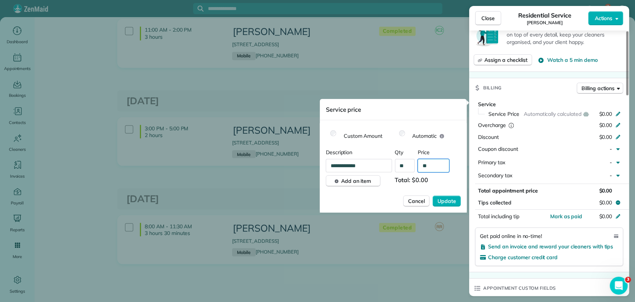
click at [437, 165] on input "**" at bounding box center [434, 165] width 32 height 13
type input "****"
click at [443, 200] on span "Update" at bounding box center [446, 200] width 19 height 7
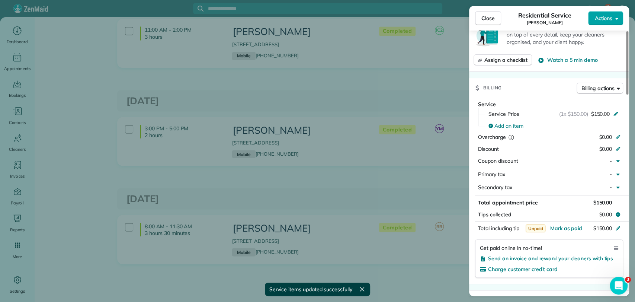
click at [616, 12] on button "Actions" at bounding box center [605, 18] width 35 height 14
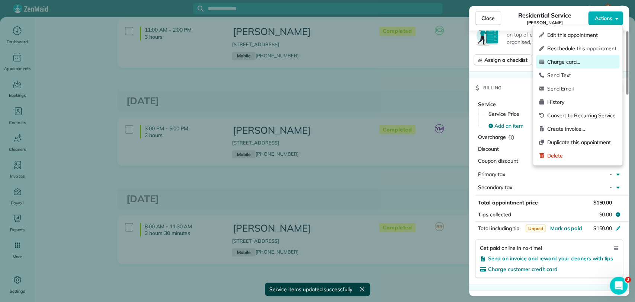
click at [579, 64] on span "Charge card…" at bounding box center [581, 61] width 69 height 7
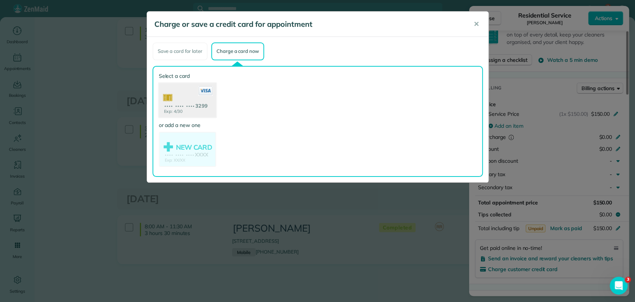
click at [186, 108] on use at bounding box center [186, 101] width 57 height 36
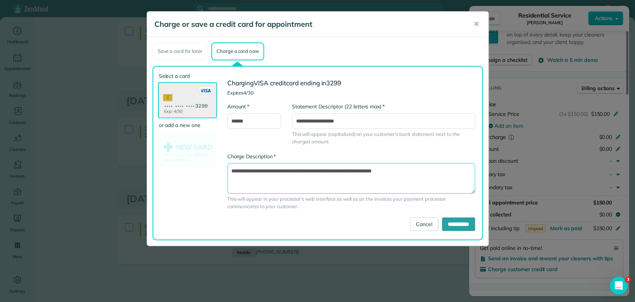
click at [356, 171] on textarea "**********" at bounding box center [351, 178] width 248 height 31
type textarea "**********"
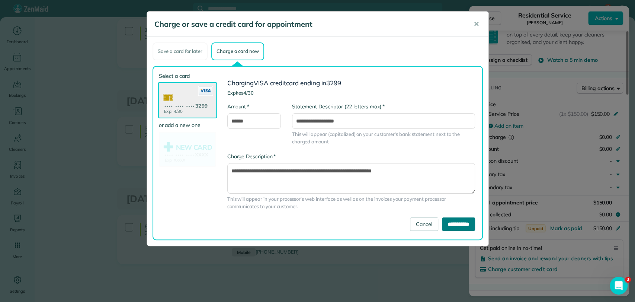
click at [452, 222] on input "**********" at bounding box center [458, 223] width 33 height 13
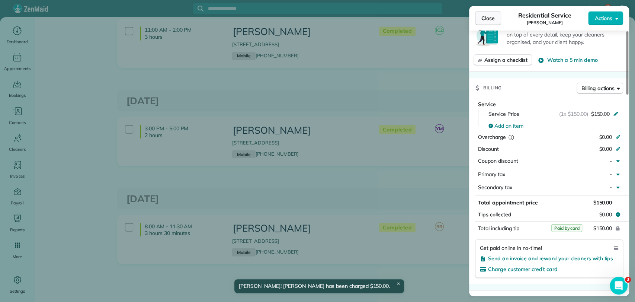
click at [478, 19] on button "Close" at bounding box center [488, 18] width 26 height 14
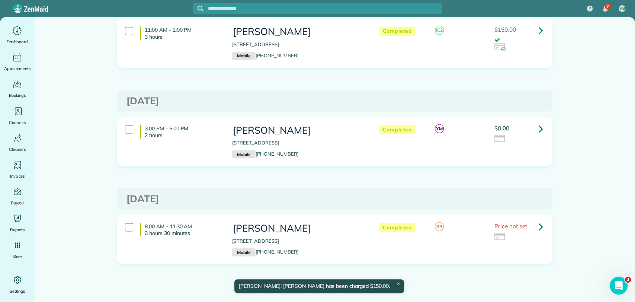
click at [539, 227] on icon at bounding box center [541, 225] width 4 height 13
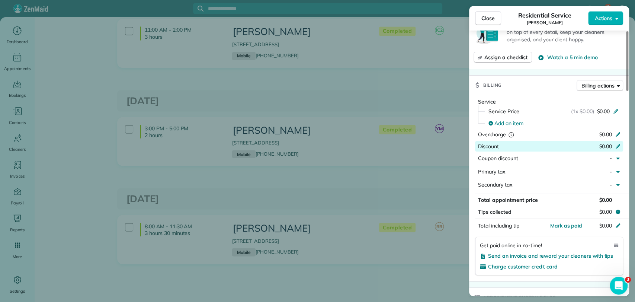
scroll to position [289, 0]
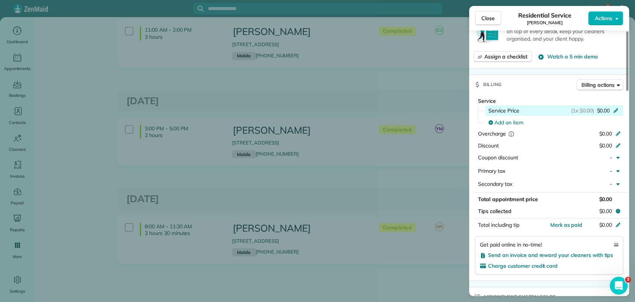
click at [522, 108] on div "Service Price (1x $0.00) $0.00" at bounding box center [554, 110] width 132 height 7
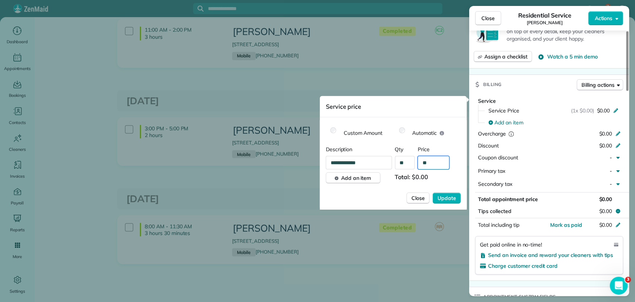
click at [432, 158] on input "**" at bounding box center [434, 162] width 32 height 13
type input "****"
click at [444, 193] on button "Update" at bounding box center [447, 197] width 28 height 11
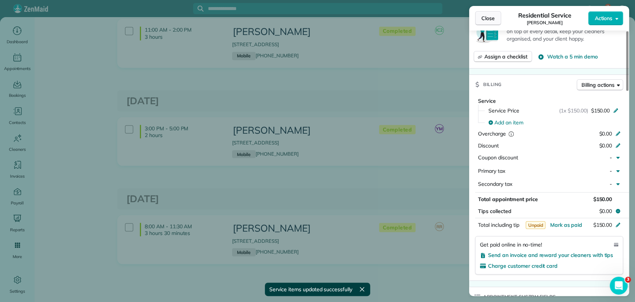
click at [486, 17] on span "Close" at bounding box center [487, 18] width 13 height 7
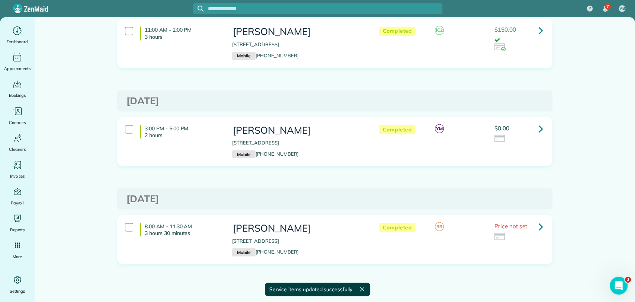
click at [539, 231] on icon at bounding box center [541, 225] width 4 height 13
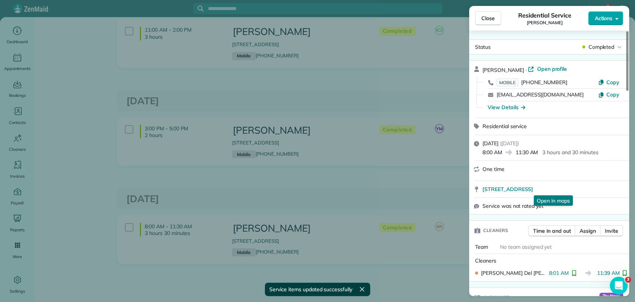
click at [605, 19] on span "Actions" at bounding box center [603, 18] width 18 height 7
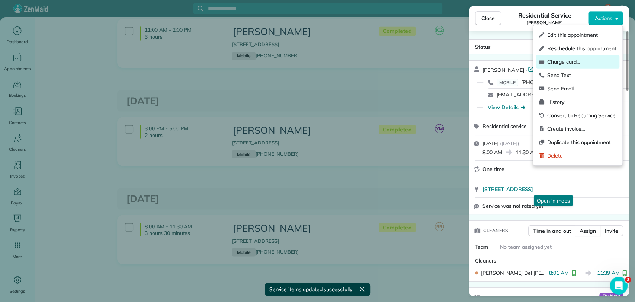
click at [572, 62] on span "Charge card…" at bounding box center [581, 61] width 69 height 7
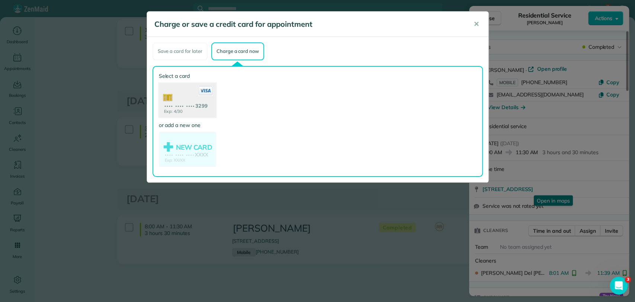
click at [182, 96] on use at bounding box center [186, 101] width 57 height 36
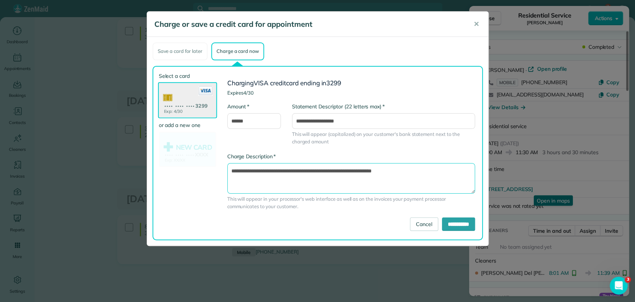
click at [356, 171] on textarea "**********" at bounding box center [351, 178] width 248 height 31
type textarea "**********"
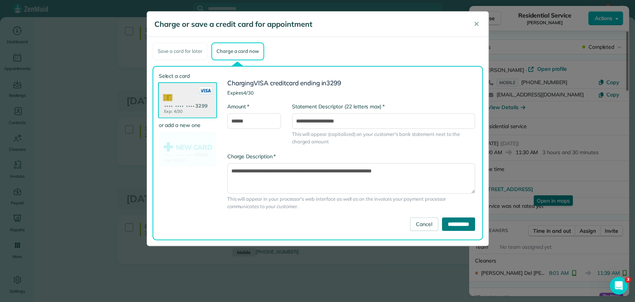
click at [446, 223] on input "**********" at bounding box center [458, 223] width 33 height 13
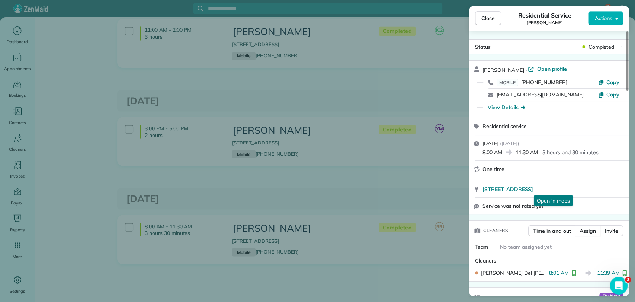
drag, startPoint x: 485, startPoint y: 20, endPoint x: 481, endPoint y: 16, distance: 5.8
click at [485, 20] on span "Close" at bounding box center [487, 18] width 13 height 7
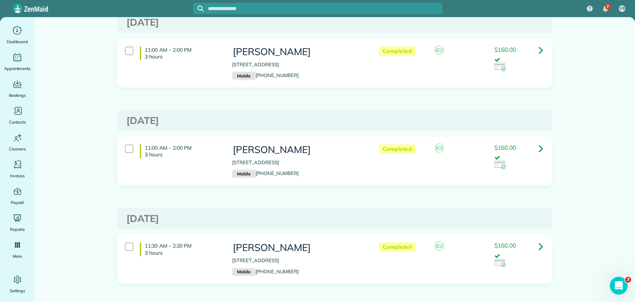
scroll to position [912, 0]
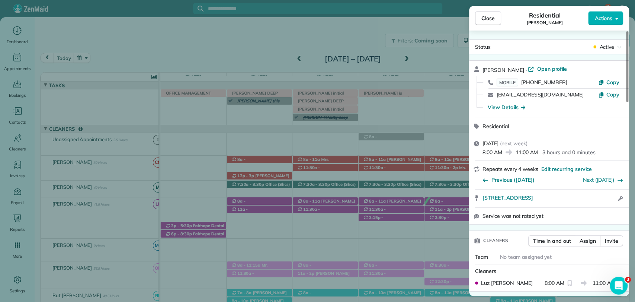
click at [16, 76] on div "Close Residential [PERSON_NAME] Actions Status Active [PERSON_NAME] · Open prof…" at bounding box center [317, 151] width 635 height 302
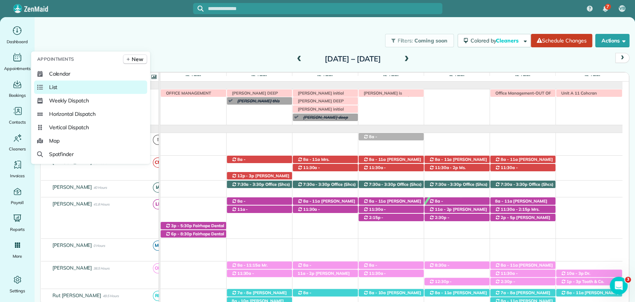
click at [60, 89] on link "List" at bounding box center [90, 86] width 113 height 13
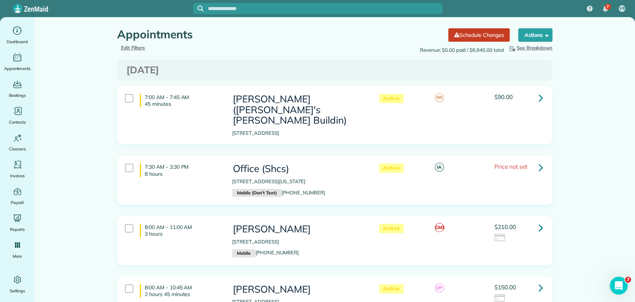
click at [132, 47] on span "Edit Filters" at bounding box center [133, 48] width 24 height 6
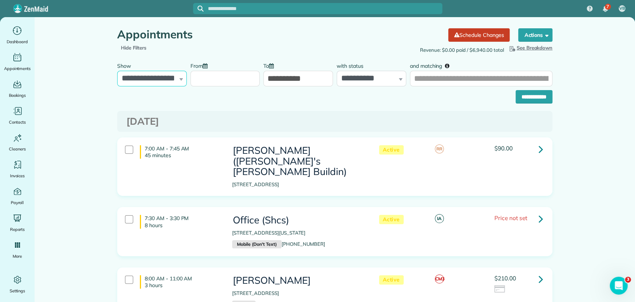
click at [155, 79] on select "**********" at bounding box center [152, 79] width 70 height 16
select select "**********"
click at [117, 71] on select "**********" at bounding box center [152, 79] width 70 height 16
click at [194, 75] on input "From" at bounding box center [225, 79] width 70 height 16
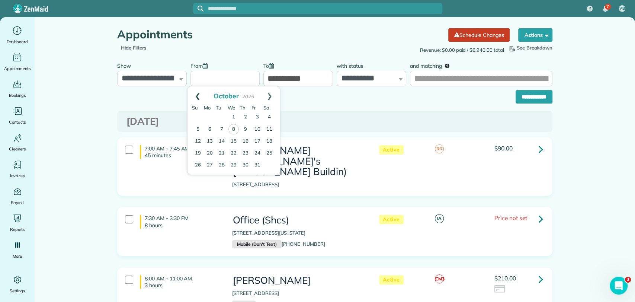
click at [199, 96] on link "Prev" at bounding box center [197, 95] width 20 height 19
click at [196, 94] on link "Prev" at bounding box center [197, 95] width 20 height 19
click at [256, 114] on link "1" at bounding box center [257, 117] width 12 height 12
type input "**********"
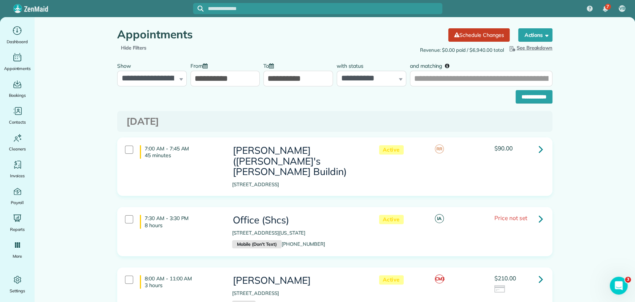
click at [278, 73] on input "**********" at bounding box center [298, 79] width 70 height 16
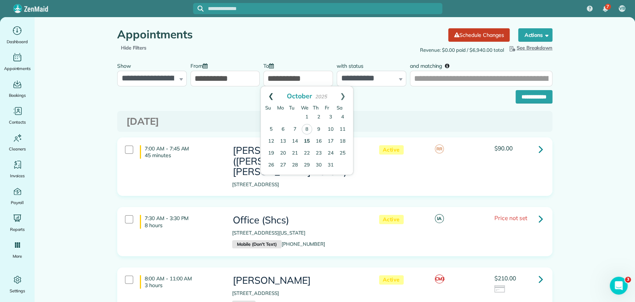
click at [272, 94] on link "Prev" at bounding box center [271, 95] width 20 height 19
click at [272, 178] on link "31" at bounding box center [271, 177] width 12 height 12
type input "**********"
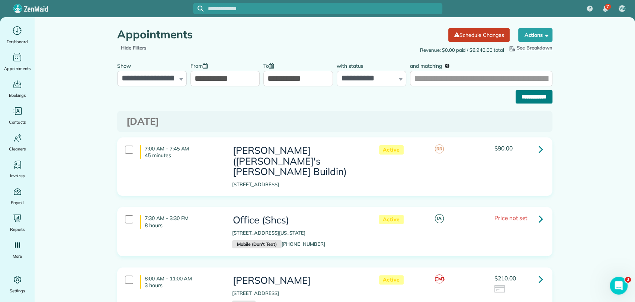
click at [529, 101] on input "**********" at bounding box center [534, 96] width 37 height 13
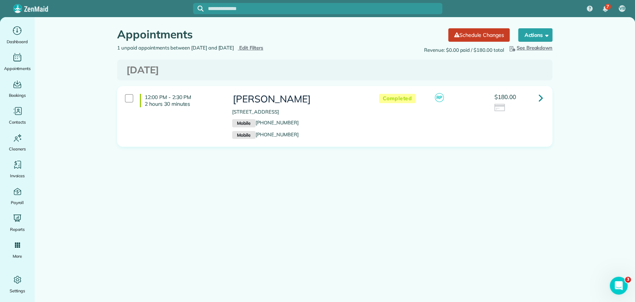
click at [263, 48] on span "Edit Filters" at bounding box center [251, 48] width 24 height 6
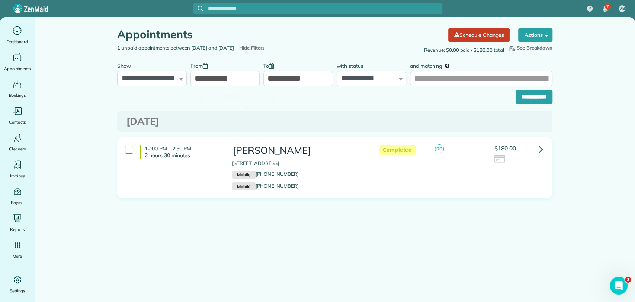
drag, startPoint x: 202, startPoint y: 76, endPoint x: 205, endPoint y: 71, distance: 6.2
click at [203, 74] on input "**********" at bounding box center [225, 79] width 70 height 16
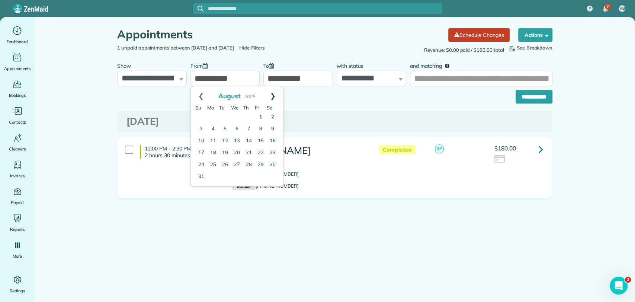
click at [275, 94] on link "Next" at bounding box center [273, 95] width 20 height 19
click at [211, 114] on link "1" at bounding box center [213, 117] width 12 height 12
type input "**********"
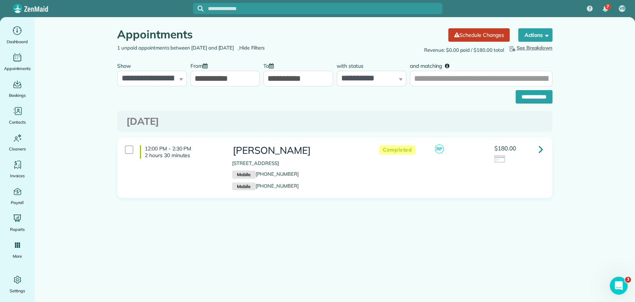
click at [306, 74] on input "**********" at bounding box center [298, 79] width 70 height 16
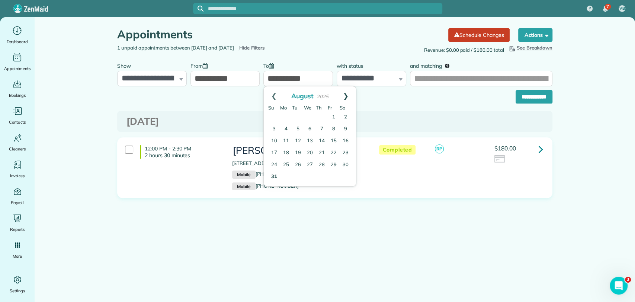
click at [345, 92] on link "Next" at bounding box center [346, 95] width 20 height 19
click at [298, 165] on link "30" at bounding box center [298, 165] width 12 height 12
type input "**********"
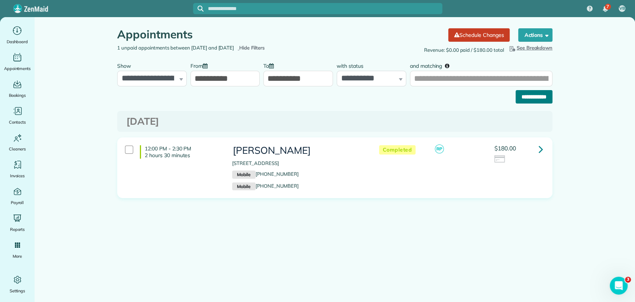
click at [522, 95] on input "**********" at bounding box center [534, 96] width 37 height 13
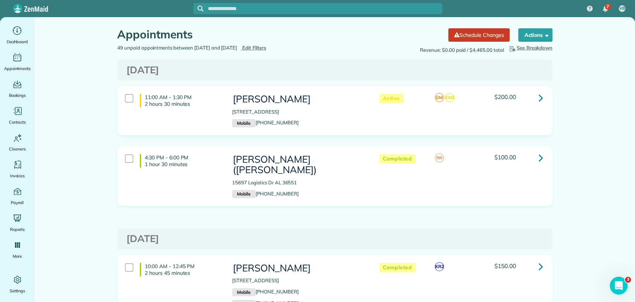
click at [539, 97] on icon at bounding box center [541, 97] width 4 height 13
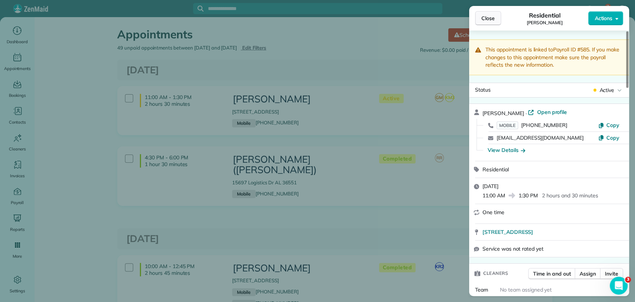
drag, startPoint x: 492, startPoint y: 25, endPoint x: 492, endPoint y: 18, distance: 6.7
click at [492, 22] on div "Close" at bounding box center [488, 18] width 26 height 14
click at [539, 114] on span "Open profile" at bounding box center [552, 111] width 30 height 7
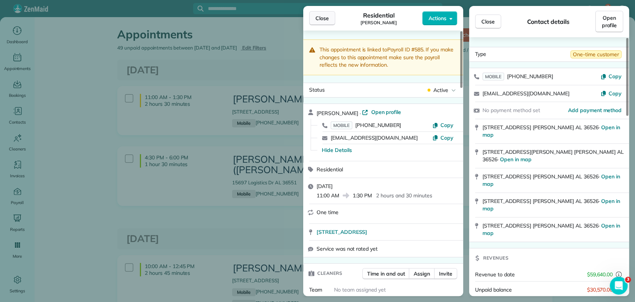
click at [325, 19] on span "Close" at bounding box center [321, 18] width 13 height 7
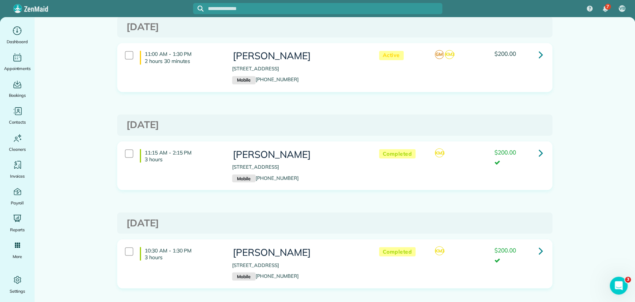
scroll to position [702, 0]
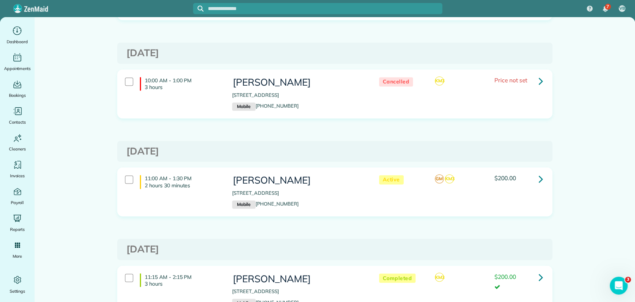
click at [539, 176] on icon at bounding box center [541, 178] width 4 height 13
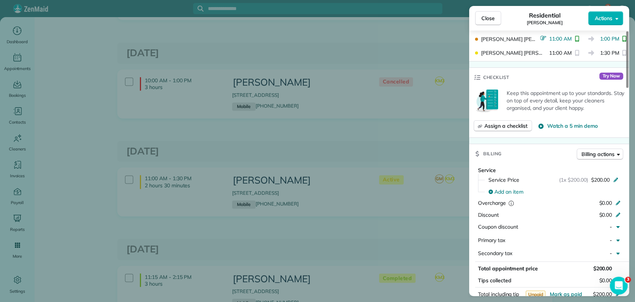
scroll to position [330, 0]
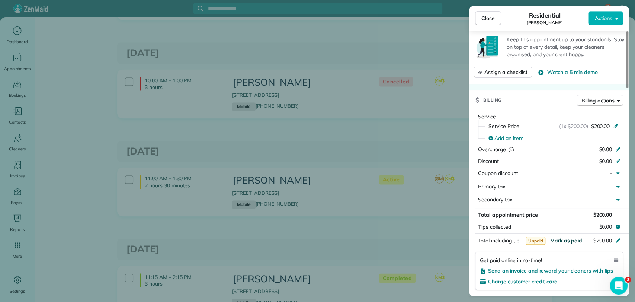
click at [563, 238] on span "Mark as paid" at bounding box center [566, 240] width 32 height 7
click at [489, 19] on span "Close" at bounding box center [487, 18] width 13 height 7
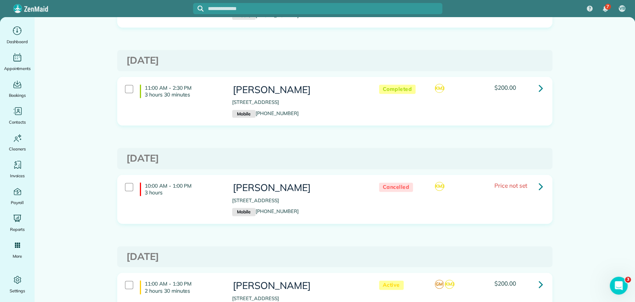
scroll to position [578, 0]
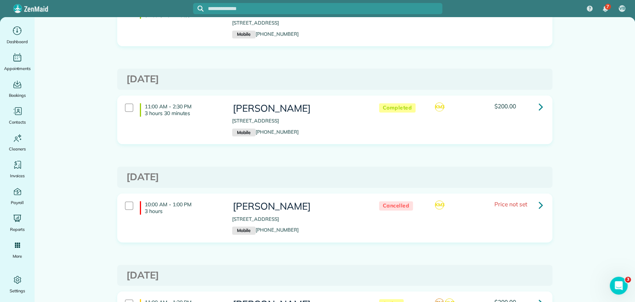
click at [540, 105] on link at bounding box center [540, 106] width 15 height 15
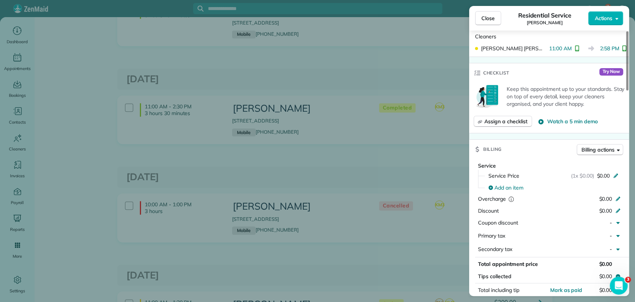
scroll to position [372, 0]
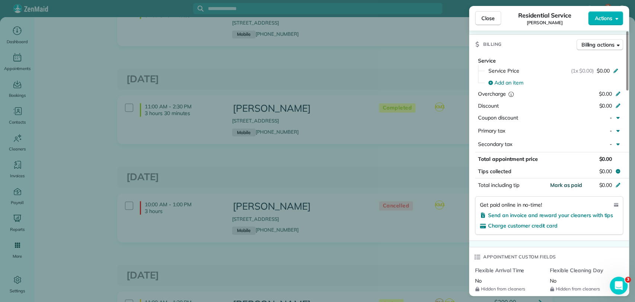
click at [565, 182] on span "Mark as paid" at bounding box center [566, 185] width 32 height 7
click at [378, 36] on div "Close Residential Service Pam Hansen Actions This appointment is linked to Payr…" at bounding box center [317, 151] width 635 height 302
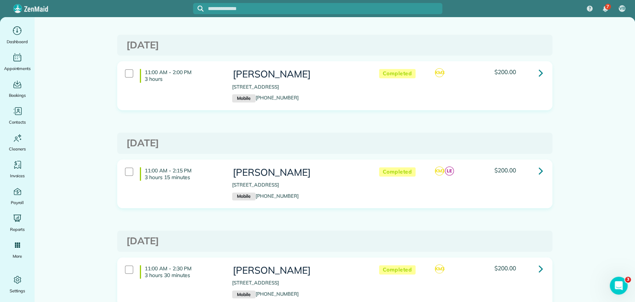
scroll to position [413, 0]
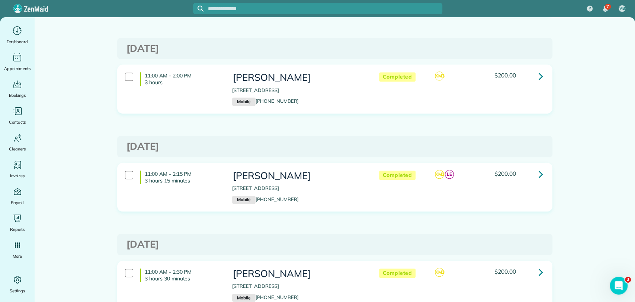
click at [533, 173] on link at bounding box center [540, 174] width 15 height 15
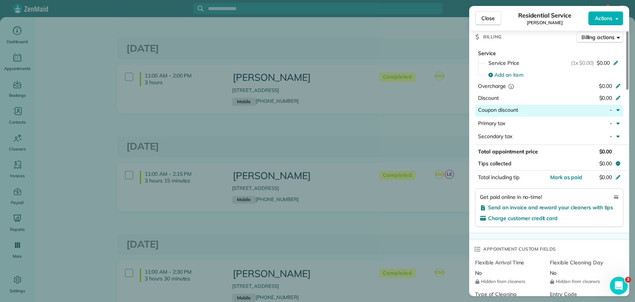
scroll to position [455, 0]
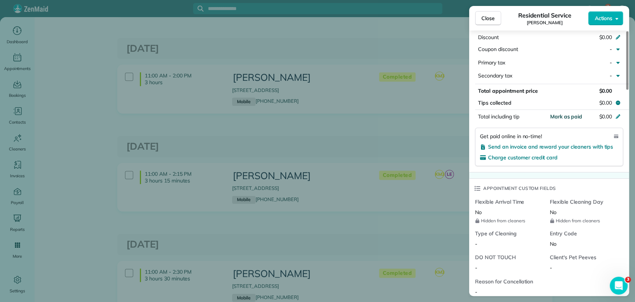
click at [567, 113] on span "Mark as paid" at bounding box center [566, 116] width 32 height 7
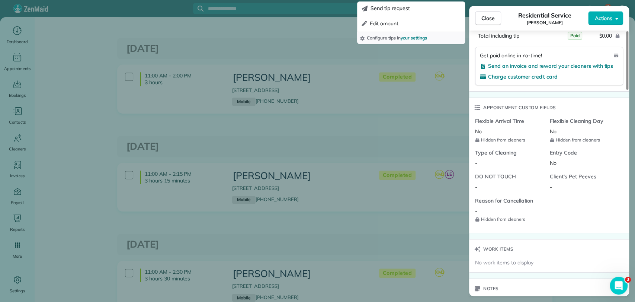
scroll to position [538, 0]
click at [488, 25] on div "Close" at bounding box center [488, 18] width 26 height 14
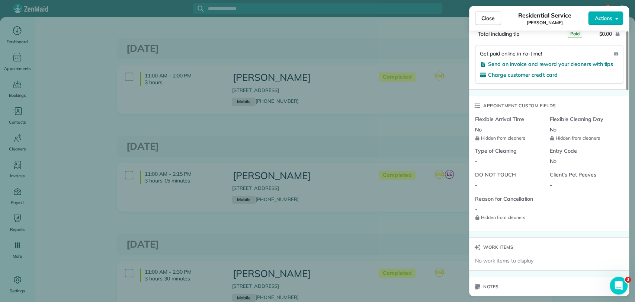
click at [488, 21] on span "Close" at bounding box center [487, 18] width 13 height 7
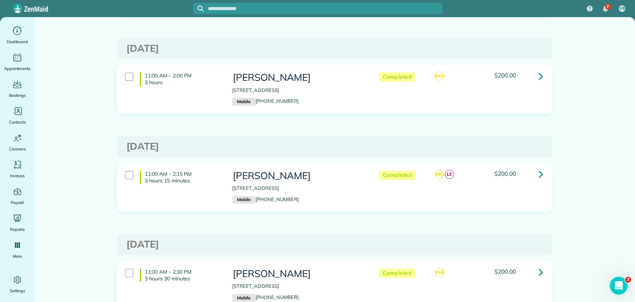
click at [526, 72] on div "$200.00" at bounding box center [518, 75] width 48 height 6
click at [539, 73] on icon at bounding box center [541, 76] width 4 height 13
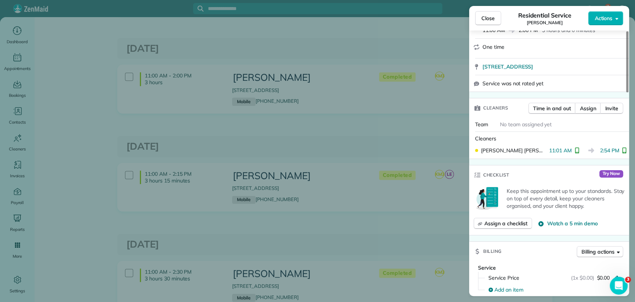
scroll to position [330, 0]
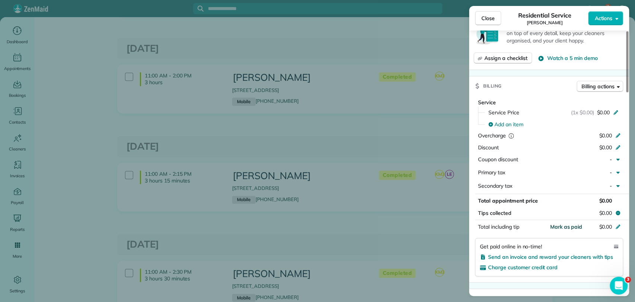
click at [557, 225] on span "Mark as paid" at bounding box center [566, 226] width 32 height 7
click at [411, 122] on div "Close Residential Service Pam Hansen Actions This appointment is linked to Payr…" at bounding box center [317, 151] width 635 height 302
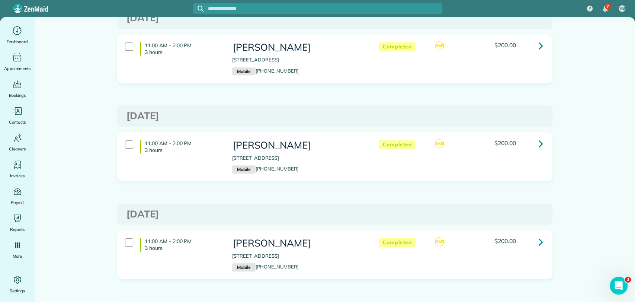
click at [534, 144] on link at bounding box center [540, 143] width 15 height 15
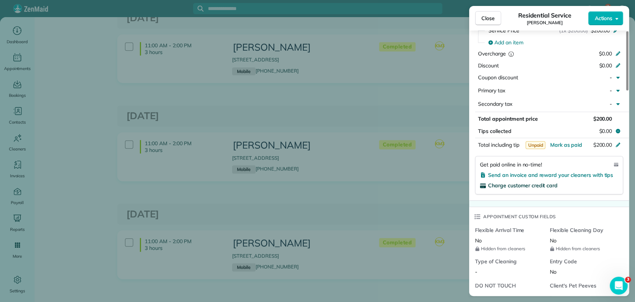
scroll to position [413, 0]
click at [567, 140] on span "Mark as paid" at bounding box center [566, 143] width 32 height 7
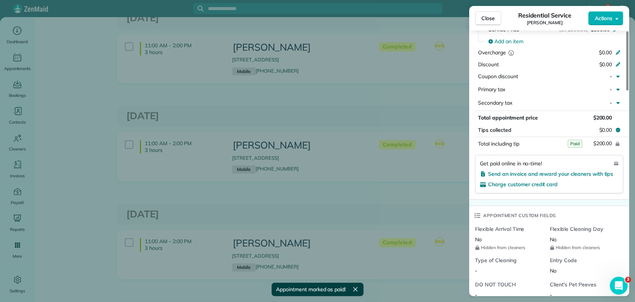
click at [477, 25] on div "Close" at bounding box center [488, 18] width 26 height 14
click at [482, 18] on span "Close" at bounding box center [487, 18] width 13 height 7
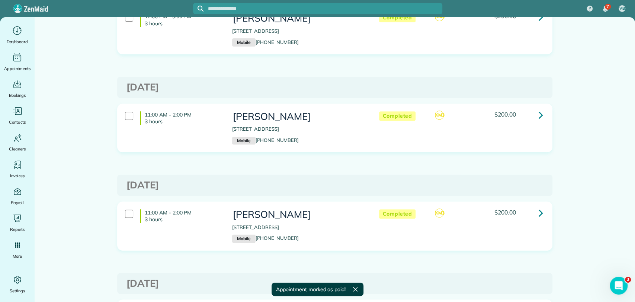
scroll to position [124, 0]
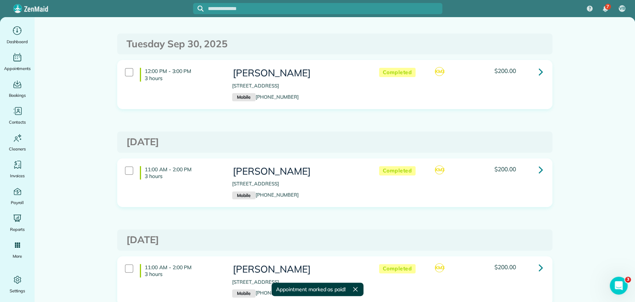
click at [542, 68] on link at bounding box center [540, 71] width 15 height 15
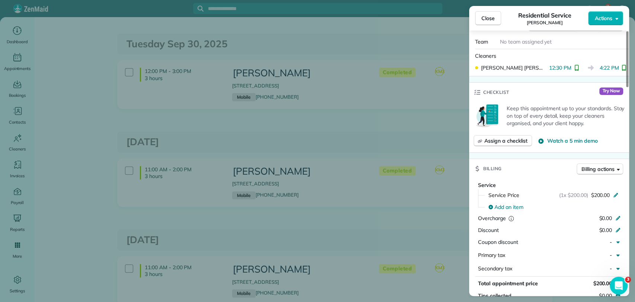
scroll to position [372, 0]
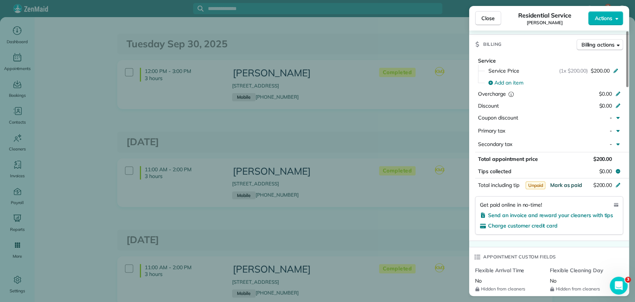
click at [565, 186] on span "Mark as paid" at bounding box center [566, 185] width 32 height 7
drag, startPoint x: 496, startPoint y: 24, endPoint x: 485, endPoint y: 33, distance: 14.0
click at [496, 23] on button "Close" at bounding box center [488, 18] width 26 height 14
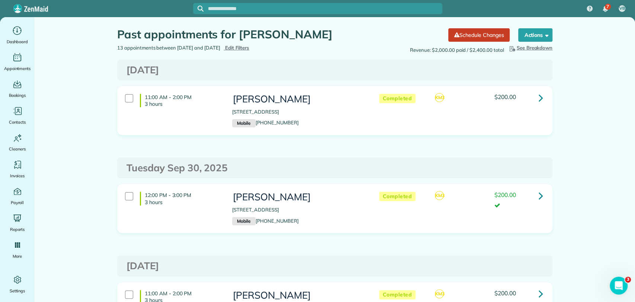
scroll to position [248, 0]
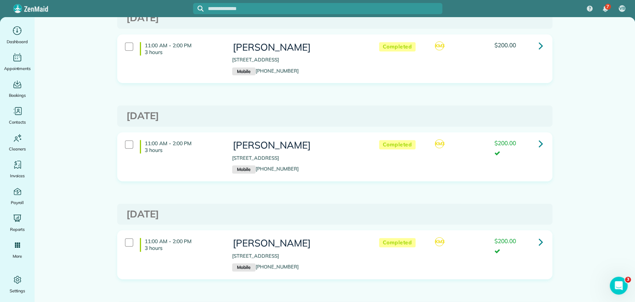
click at [540, 42] on link at bounding box center [540, 45] width 15 height 15
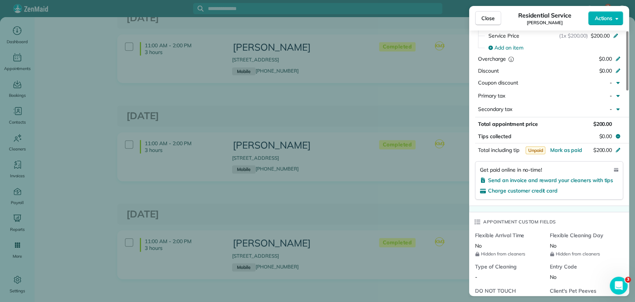
scroll to position [496, 0]
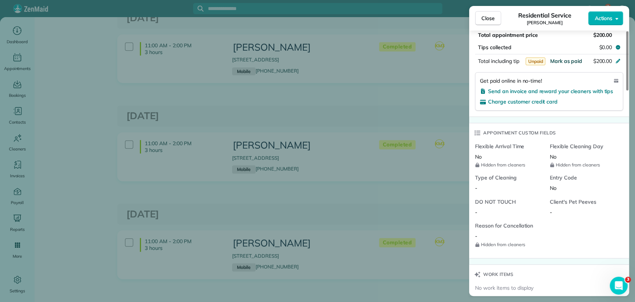
click at [563, 58] on span "Mark as paid" at bounding box center [566, 61] width 32 height 7
click at [495, 22] on button "Close" at bounding box center [488, 18] width 26 height 14
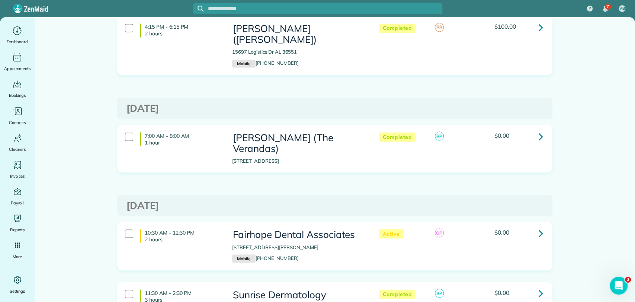
scroll to position [909, 0]
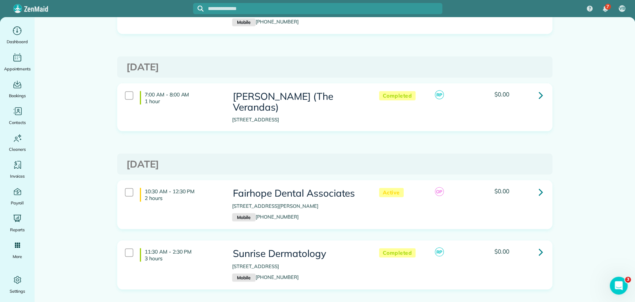
click at [542, 184] on link at bounding box center [540, 191] width 15 height 15
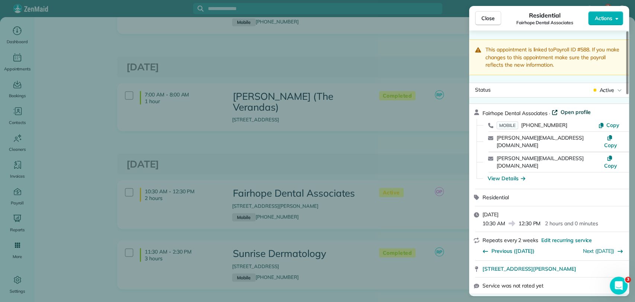
click at [578, 112] on span "Open profile" at bounding box center [576, 111] width 30 height 7
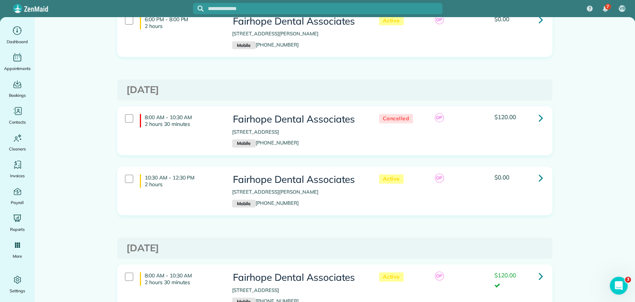
scroll to position [124, 0]
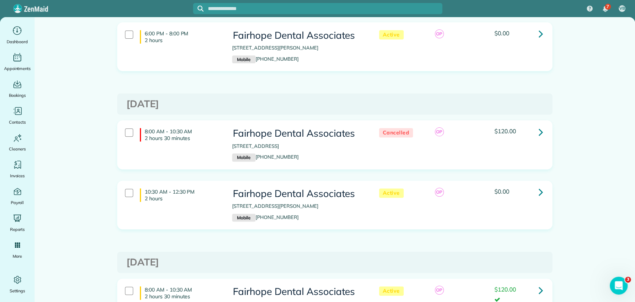
click at [539, 193] on icon at bounding box center [541, 191] width 4 height 13
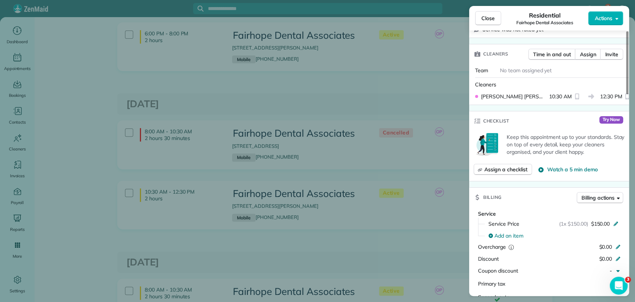
scroll to position [248, 0]
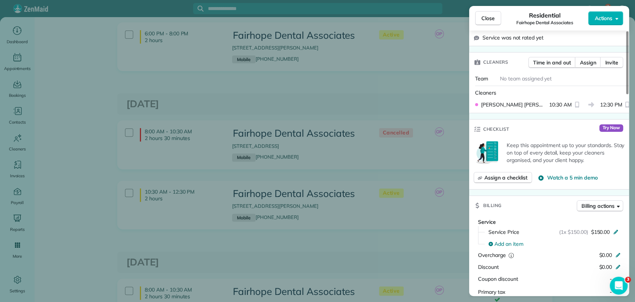
click at [410, 174] on div "Close Residential Fairhope Dental Associates Actions This appointment is linked…" at bounding box center [317, 151] width 635 height 302
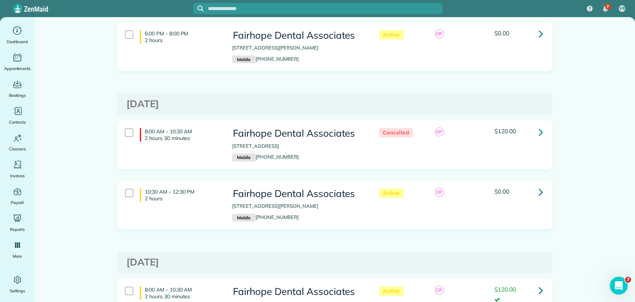
click at [526, 191] on div "$0.00" at bounding box center [518, 191] width 48 height 6
click at [539, 188] on icon at bounding box center [541, 191] width 4 height 13
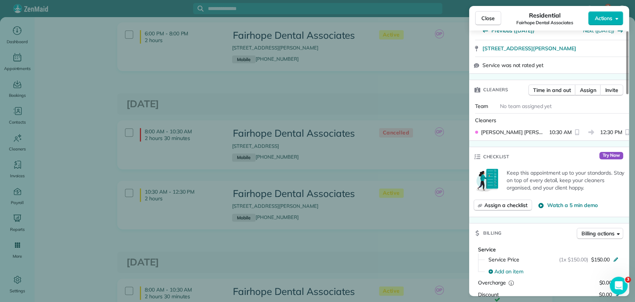
scroll to position [248, 0]
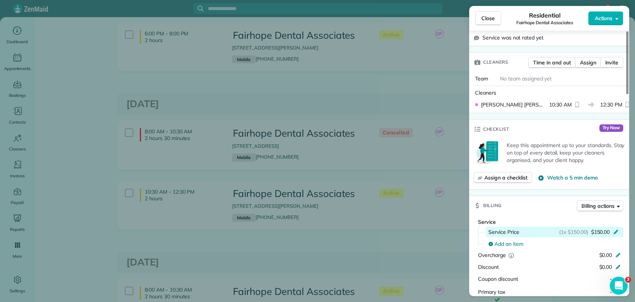
click at [594, 228] on span "$150.00" at bounding box center [600, 231] width 19 height 7
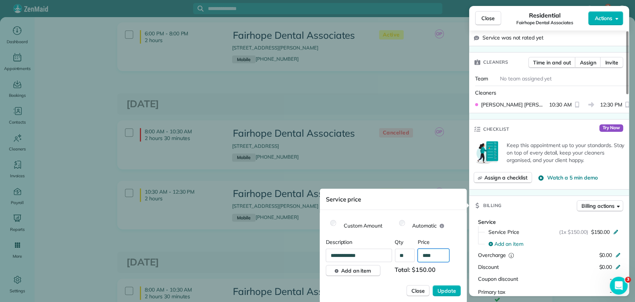
click at [435, 256] on input "****" at bounding box center [434, 255] width 32 height 13
type input "****"
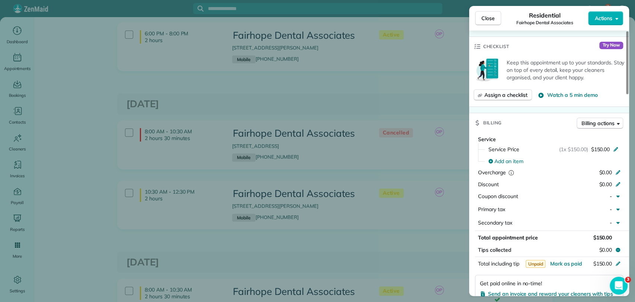
scroll to position [330, 0]
click at [538, 143] on div "Service Price (1x $150.00) $150.00" at bounding box center [553, 149] width 139 height 12
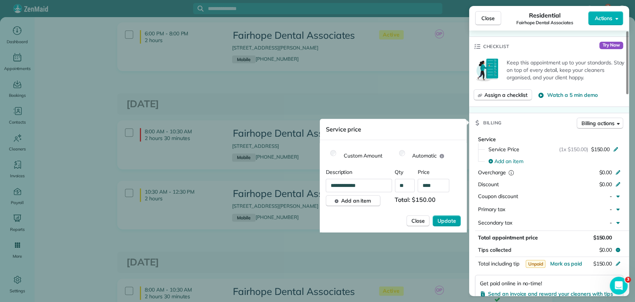
click at [443, 218] on span "Update" at bounding box center [446, 220] width 19 height 7
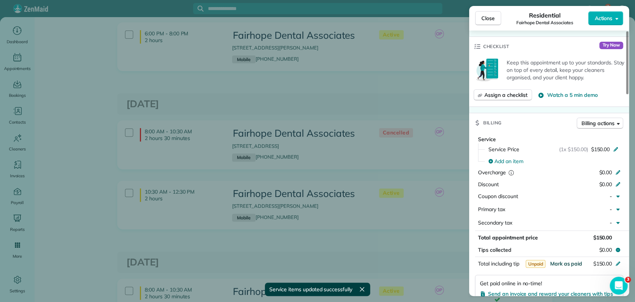
click at [568, 260] on span "Mark as paid" at bounding box center [566, 263] width 32 height 7
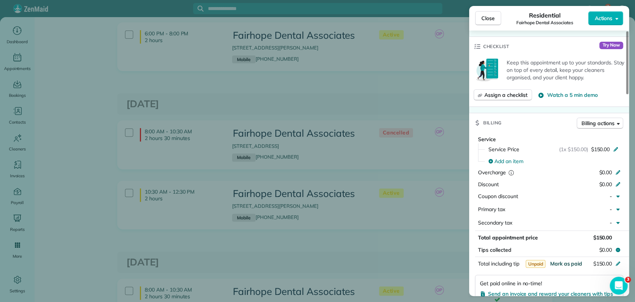
click at [561, 260] on span "Mark as paid" at bounding box center [566, 263] width 32 height 7
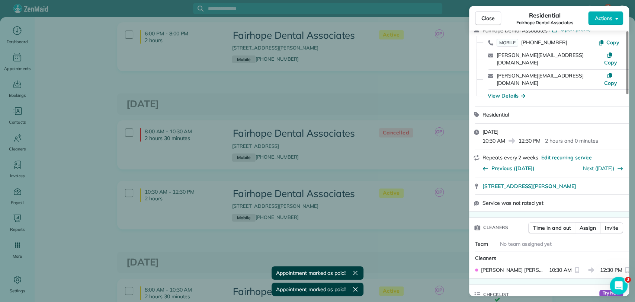
scroll to position [0, 0]
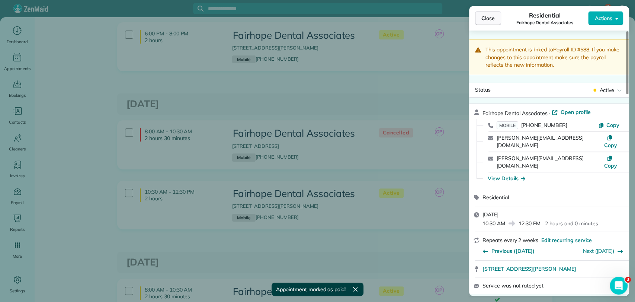
click at [488, 19] on span "Close" at bounding box center [487, 18] width 13 height 7
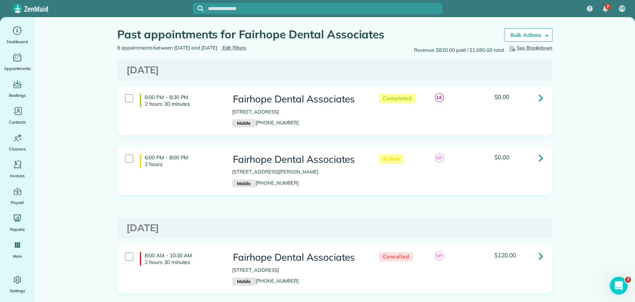
click at [533, 158] on link at bounding box center [540, 157] width 15 height 15
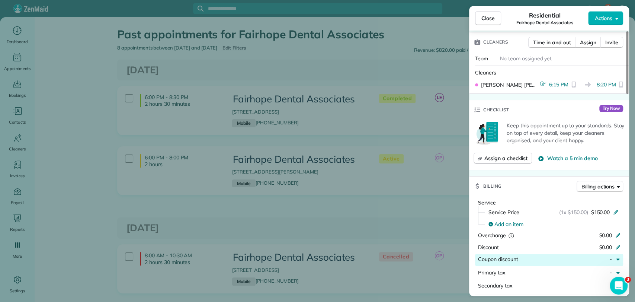
scroll to position [330, 0]
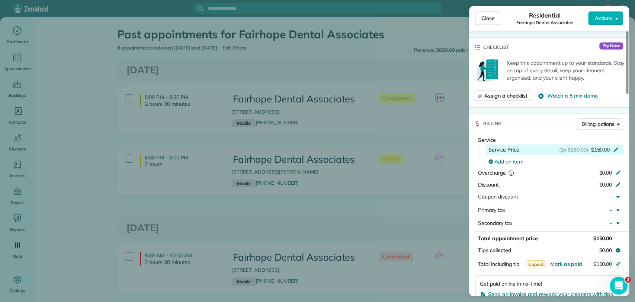
click at [594, 146] on span "$150.00" at bounding box center [600, 149] width 19 height 7
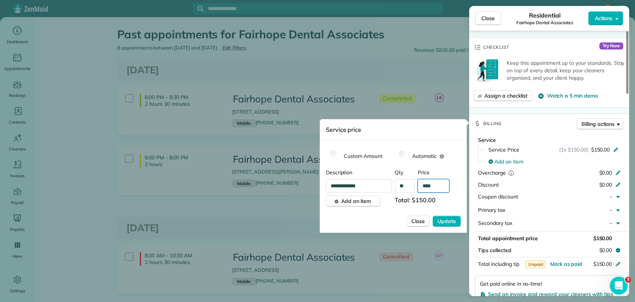
click at [437, 186] on input "****" at bounding box center [434, 185] width 32 height 13
type input "****"
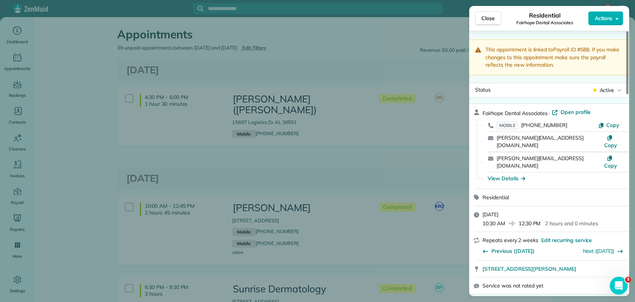
click at [478, 21] on button "Close" at bounding box center [488, 18] width 26 height 14
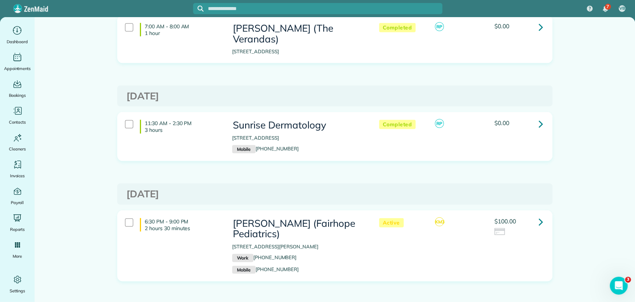
scroll to position [1033, 0]
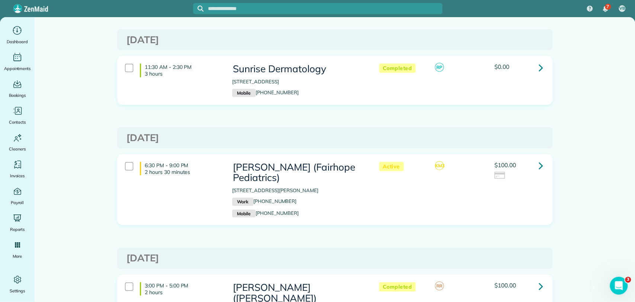
drag, startPoint x: 413, startPoint y: 33, endPoint x: 401, endPoint y: 31, distance: 12.3
click at [413, 60] on div "11:30 AM - 2:30 PM 3 hours Sunrise Dermatology 8832 U.S. 90 Daphne AL 36526 Mob…" at bounding box center [333, 80] width 429 height 41
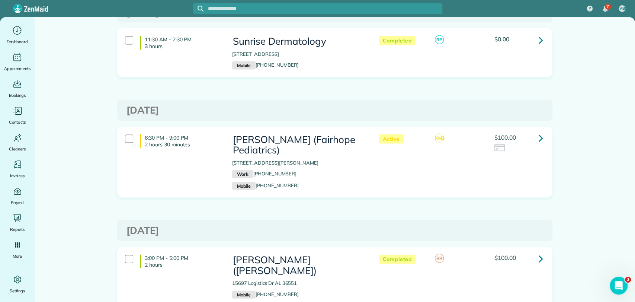
scroll to position [1074, 0]
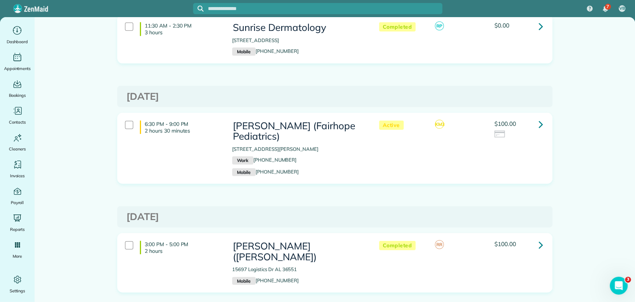
drag, startPoint x: 562, startPoint y: 124, endPoint x: 333, endPoint y: 7, distance: 257.6
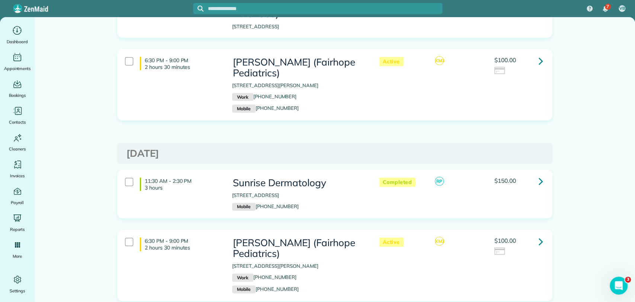
scroll to position [3141, 0]
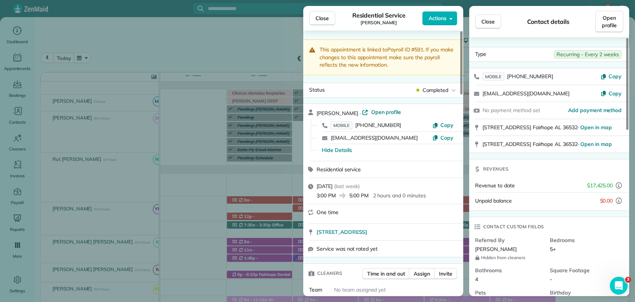
scroll to position [185, 0]
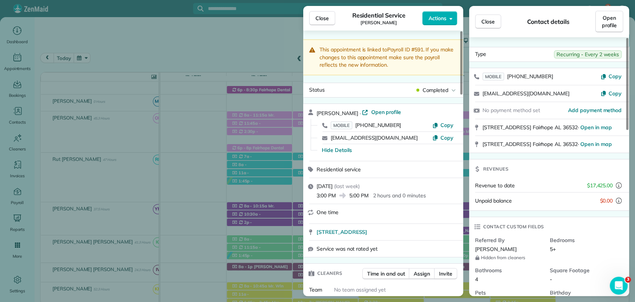
click at [321, 15] on span "Close" at bounding box center [321, 18] width 13 height 7
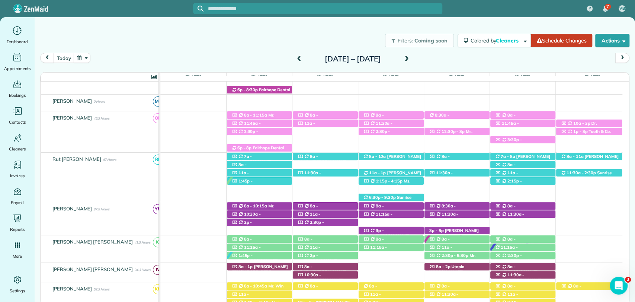
click at [411, 60] on span at bounding box center [407, 59] width 8 height 7
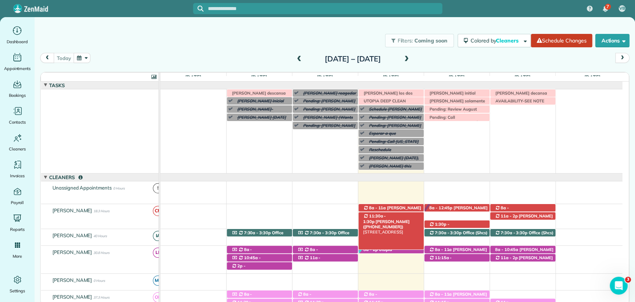
click at [383, 216] on span "11:30a - 1:30p" at bounding box center [374, 218] width 23 height 10
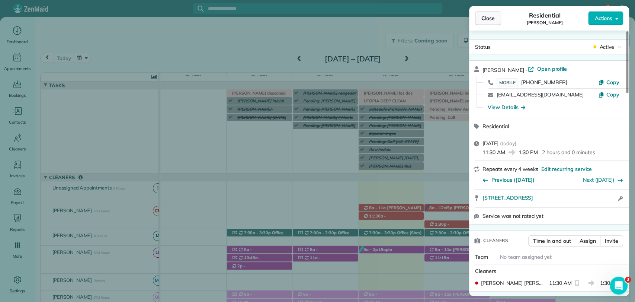
click at [490, 23] on button "Close" at bounding box center [488, 18] width 26 height 14
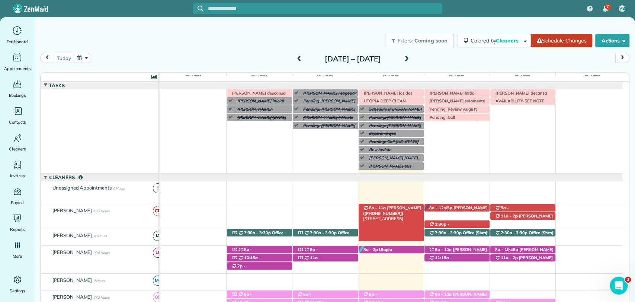
click at [403, 207] on span "[PERSON_NAME] ([PHONE_NUMBER])" at bounding box center [392, 210] width 58 height 10
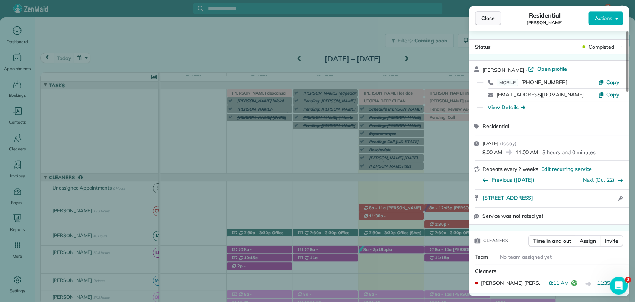
click at [492, 22] on button "Close" at bounding box center [488, 18] width 26 height 14
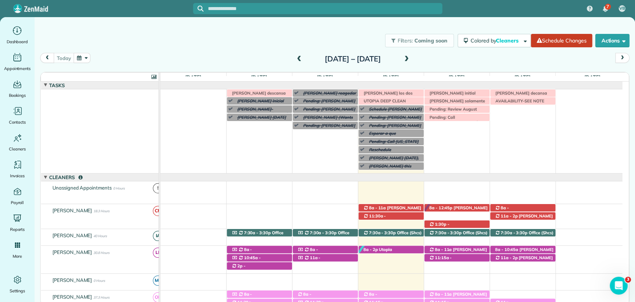
click at [359, 36] on div "Filters: Coming soon Colored by Cleaners Color by Cleaner Color by Team Color b…" at bounding box center [335, 40] width 600 height 25
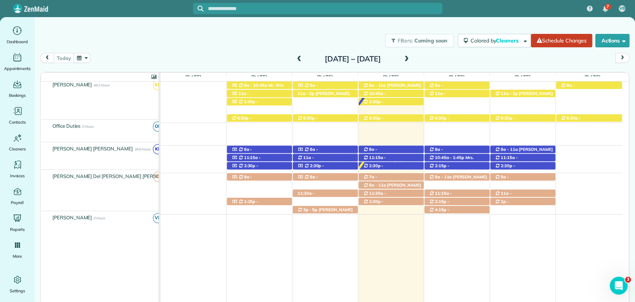
scroll to position [372, 0]
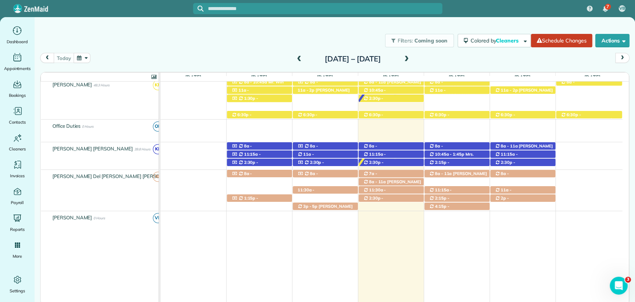
click at [411, 59] on span at bounding box center [407, 59] width 8 height 7
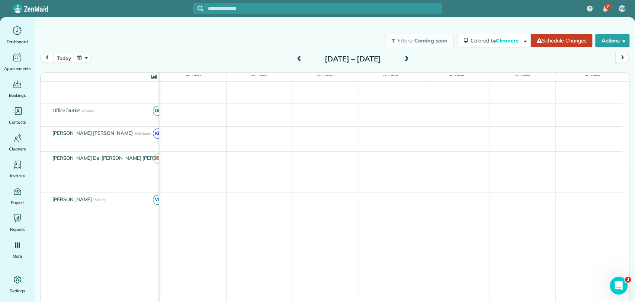
scroll to position [372, 0]
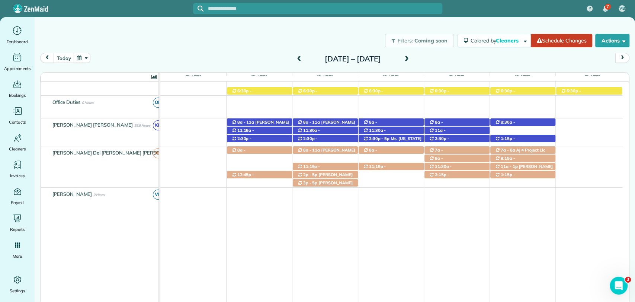
click at [411, 58] on span at bounding box center [407, 59] width 8 height 7
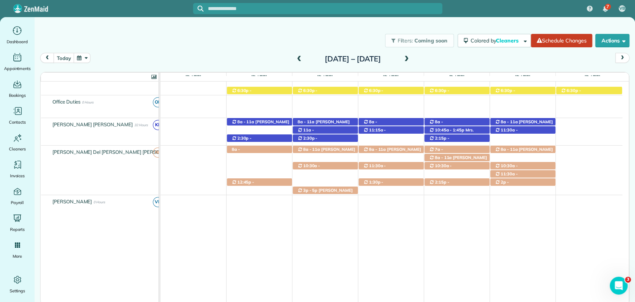
scroll to position [352, 0]
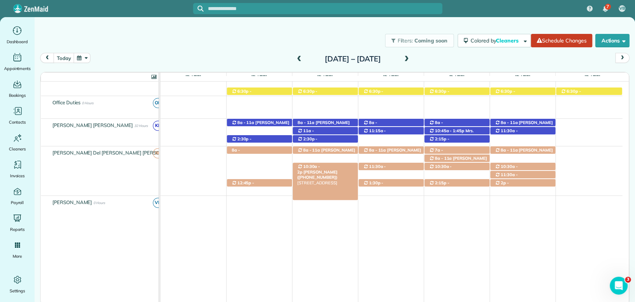
click at [316, 167] on span "10:30a - 2p" at bounding box center [308, 169] width 23 height 10
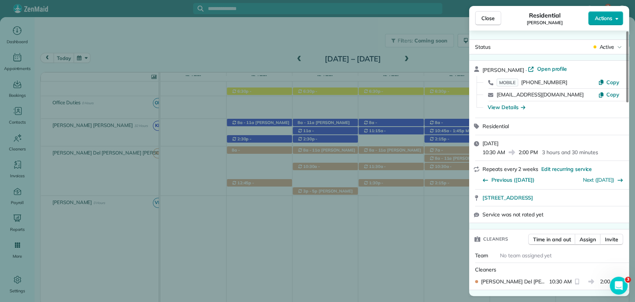
click at [608, 17] on span "Actions" at bounding box center [603, 18] width 18 height 7
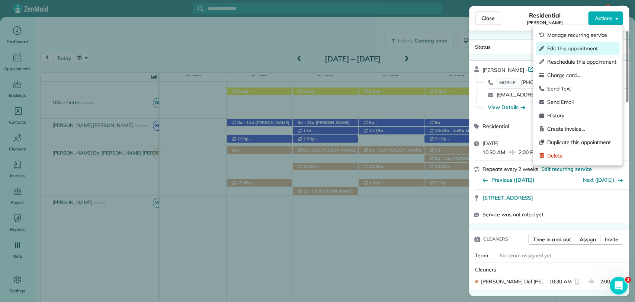
click at [576, 45] on span "Edit this appointment" at bounding box center [581, 48] width 69 height 7
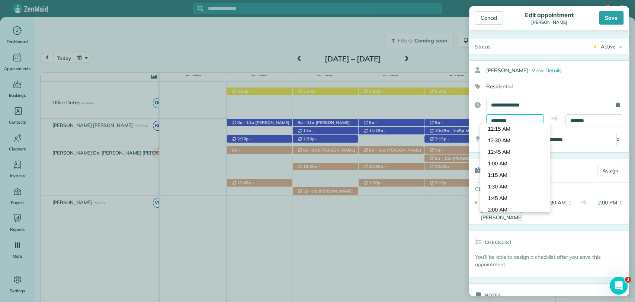
click at [506, 126] on body "7 VB Dashboard Appointments Bookings Contacts Cleaners Invoices Payroll Reports…" at bounding box center [317, 151] width 635 height 302
type input "********"
click at [503, 187] on body "7 VB Dashboard Appointments Bookings Contacts Cleaners Invoices Payroll Reports…" at bounding box center [317, 151] width 635 height 302
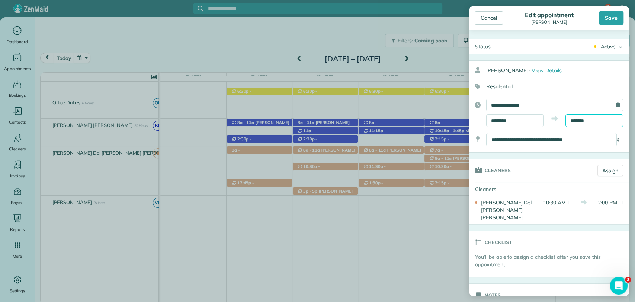
click at [586, 121] on input "*******" at bounding box center [594, 120] width 58 height 13
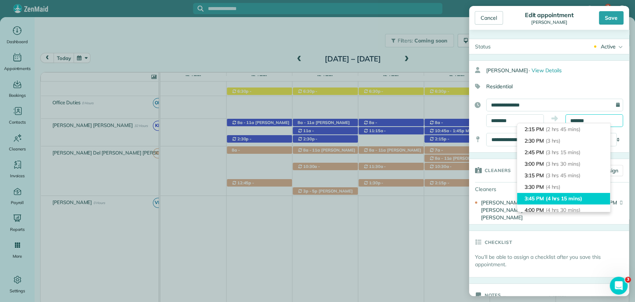
scroll to position [145, 0]
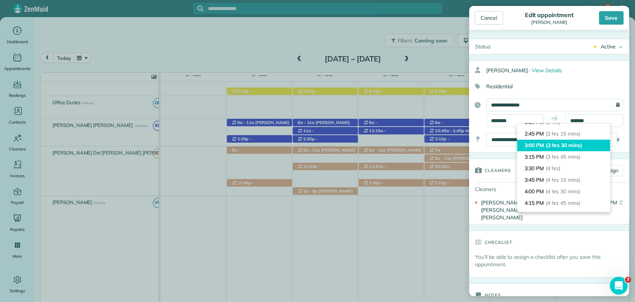
type input "*******"
click at [570, 147] on span "(3 hrs 30 mins)" at bounding box center [564, 145] width 36 height 7
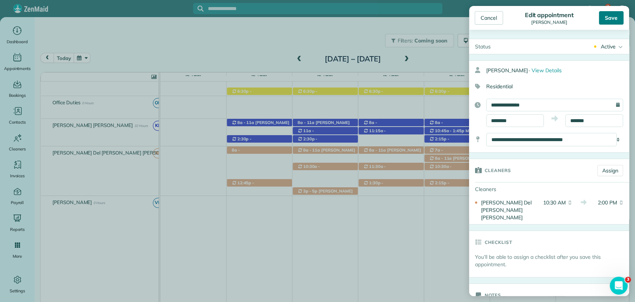
click at [613, 18] on div "Save" at bounding box center [611, 17] width 25 height 13
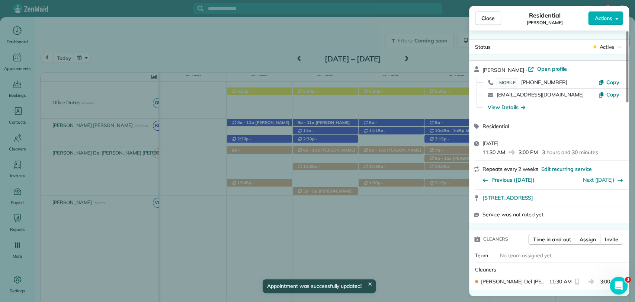
click at [485, 16] on span "Close" at bounding box center [487, 18] width 13 height 7
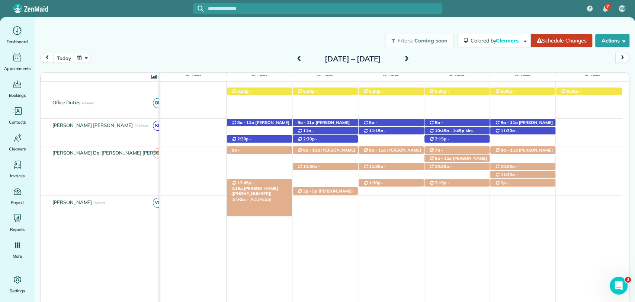
click at [254, 183] on span "12:45p - 4:15p" at bounding box center [242, 185] width 23 height 10
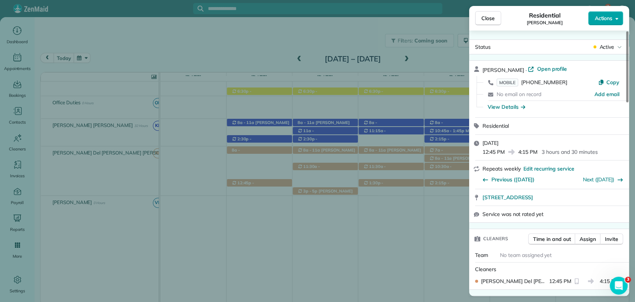
click at [602, 20] on span "Actions" at bounding box center [603, 18] width 18 height 7
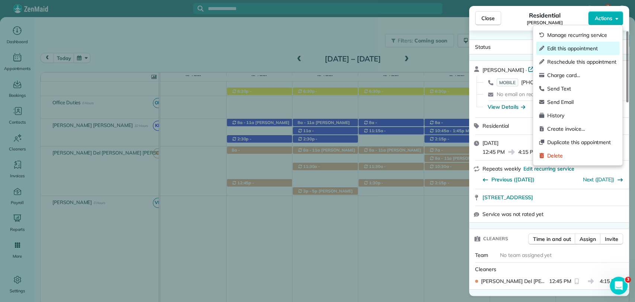
click at [562, 49] on span "Edit this appointment" at bounding box center [581, 48] width 69 height 7
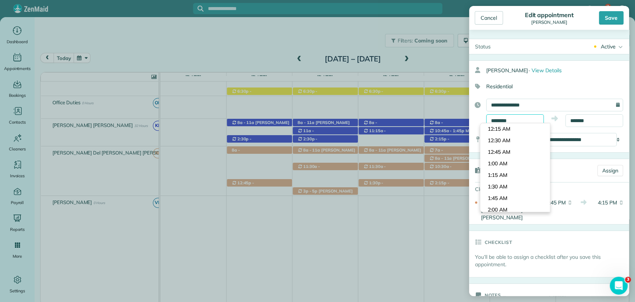
click at [499, 123] on body "7 VB Dashboard Appointments Bookings Contacts Cleaners Invoices Payroll Reports…" at bounding box center [317, 151] width 635 height 302
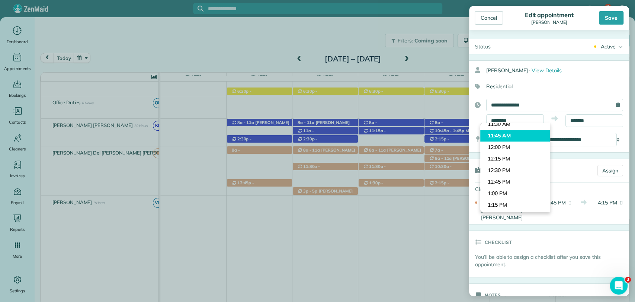
type input "********"
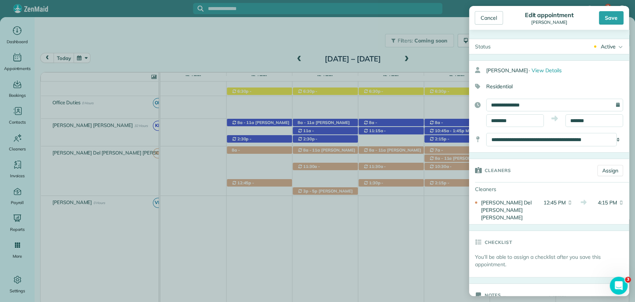
click at [507, 135] on body "7 VB Dashboard Appointments Bookings Contacts Cleaners Invoices Payroll Reports…" at bounding box center [317, 151] width 635 height 302
click at [579, 119] on input "*******" at bounding box center [594, 120] width 58 height 13
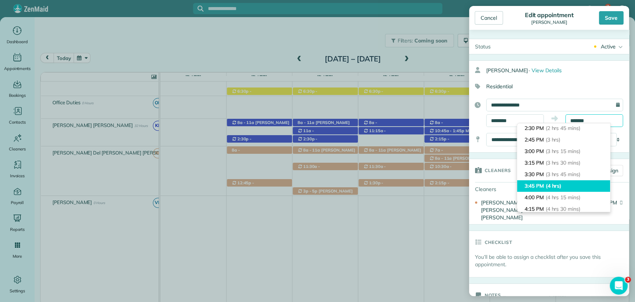
scroll to position [113, 0]
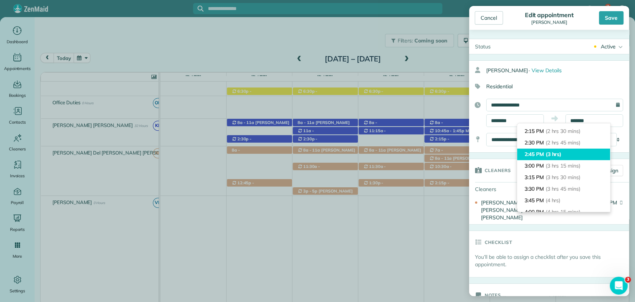
click at [547, 158] on li "2:45 PM (3 hrs)" at bounding box center [563, 154] width 93 height 12
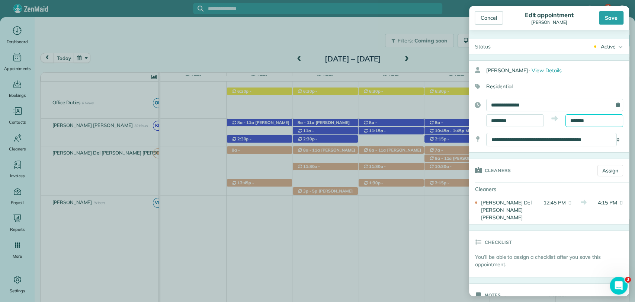
click at [577, 117] on input "*******" at bounding box center [594, 120] width 58 height 13
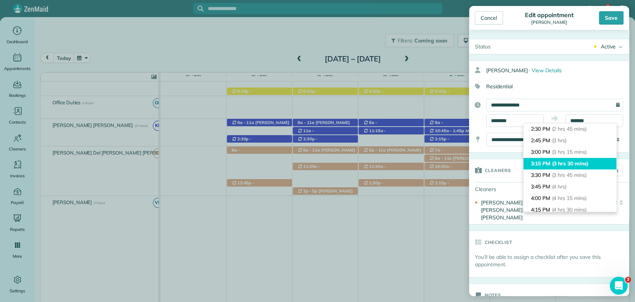
type input "*******"
click at [580, 163] on span "(3 hrs 30 mins)" at bounding box center [570, 163] width 36 height 7
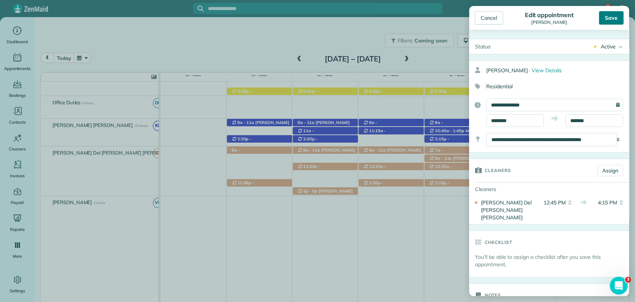
click at [612, 23] on div "Save" at bounding box center [611, 17] width 25 height 13
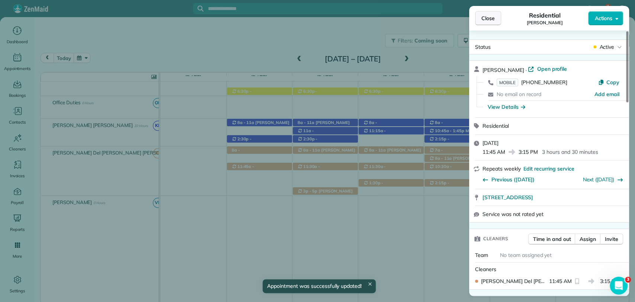
click at [491, 19] on span "Close" at bounding box center [487, 18] width 13 height 7
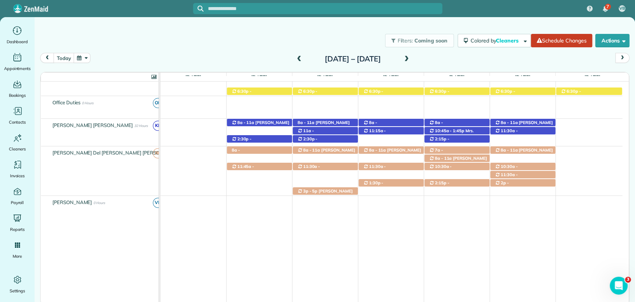
click at [357, 42] on div "Filters: Coming soon Colored by Cleaners Color by Cleaner Color by Team Color b…" at bounding box center [335, 40] width 600 height 25
click at [295, 62] on span at bounding box center [299, 59] width 8 height 11
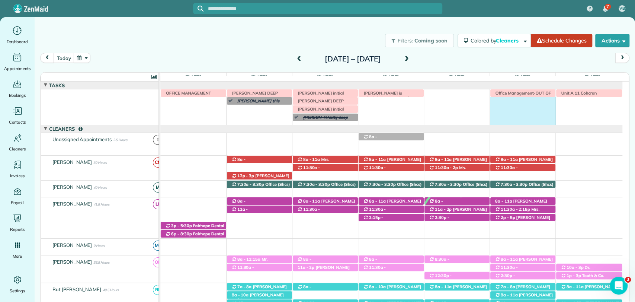
click at [510, 112] on div "Morgen Stalder this week Jaya Trusell deep clean today 8 am Unit A 11 Cohcran D…" at bounding box center [391, 106] width 462 height 35
drag, startPoint x: 353, startPoint y: 55, endPoint x: 295, endPoint y: 65, distance: 58.9
click at [353, 55] on div at bounding box center [317, 151] width 635 height 302
click at [295, 59] on span at bounding box center [299, 59] width 8 height 7
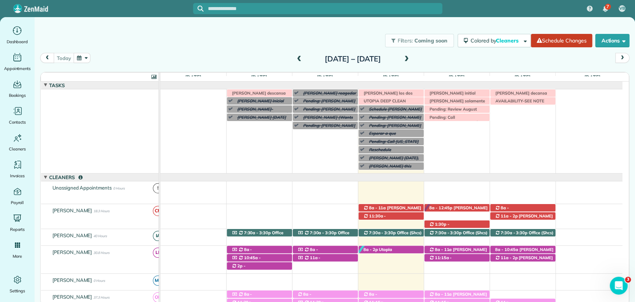
scroll to position [62, 0]
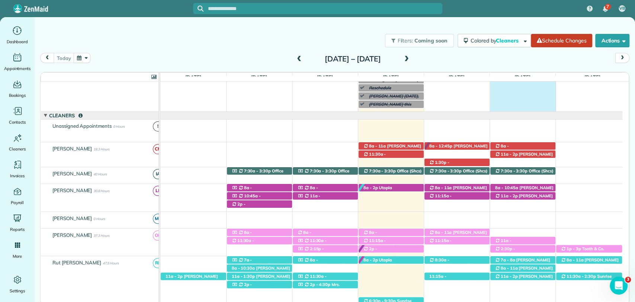
click at [533, 87] on div "Irma V descansa este lunes Morgen Stalder this week Patty Harvard (Wants appoin…" at bounding box center [391, 70] width 462 height 84
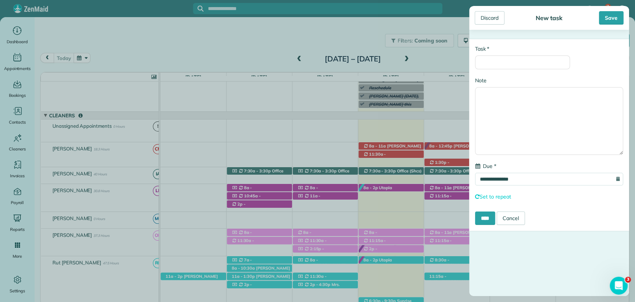
click at [518, 73] on div "**********" at bounding box center [549, 135] width 160 height 192
click at [516, 66] on input "* Task" at bounding box center [522, 62] width 95 height 14
type input "**********"
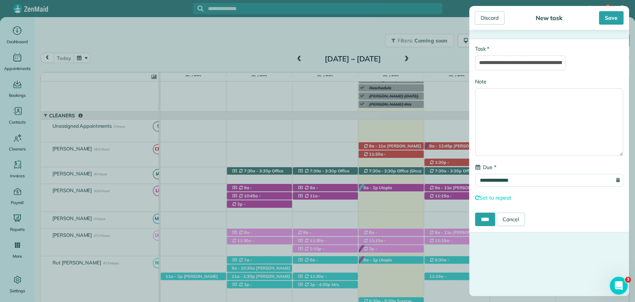
click at [593, 16] on div "Save" at bounding box center [594, 17] width 59 height 13
click at [602, 17] on div "Save" at bounding box center [611, 17] width 25 height 13
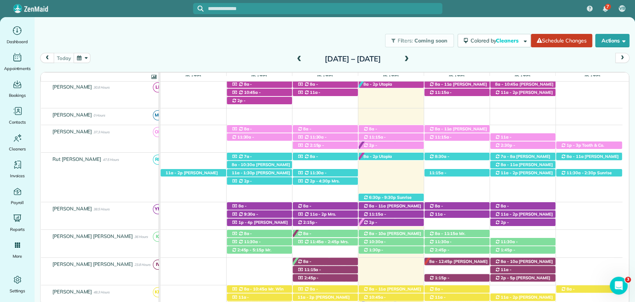
click at [378, 25] on div "Filters: Coming soon Colored by Cleaners Color by Cleaner Color by Team Color b…" at bounding box center [335, 148] width 600 height 263
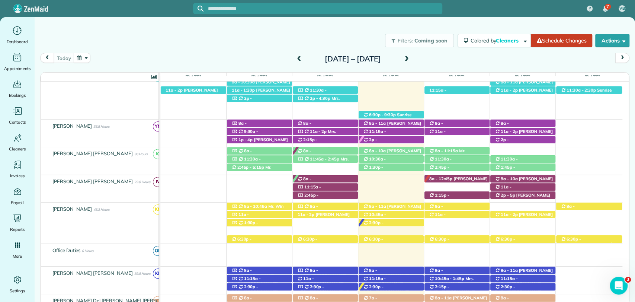
scroll to position [206, 0]
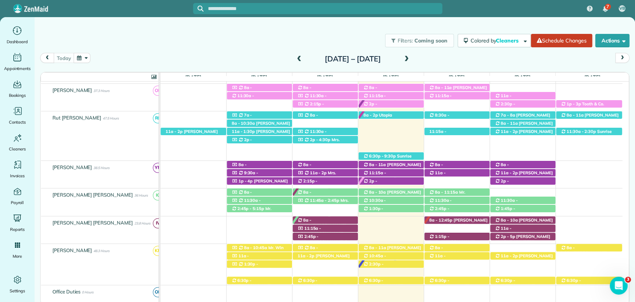
drag, startPoint x: 451, startPoint y: 57, endPoint x: 439, endPoint y: 110, distance: 55.2
click at [451, 57] on div "today Sunday Oct 5 – Saturday Oct 11, 2025" at bounding box center [334, 60] width 589 height 14
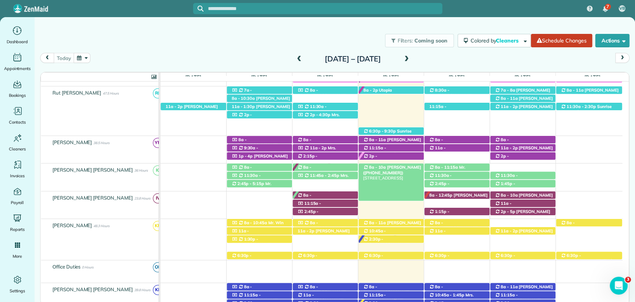
scroll to position [248, 0]
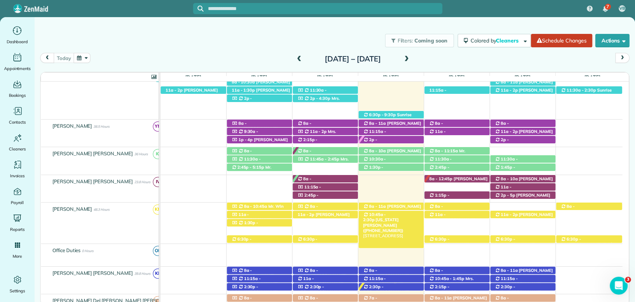
click at [400, 217] on span "Virginia Seebrat (+13343205377)" at bounding box center [383, 225] width 41 height 16
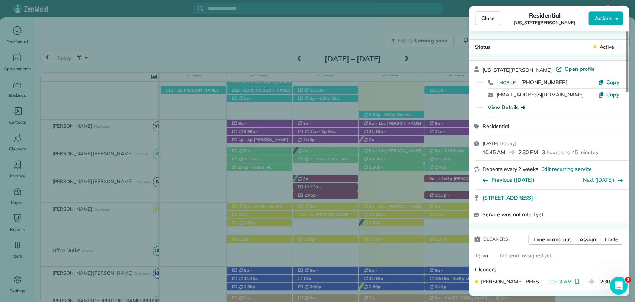
click at [506, 107] on div "View Details" at bounding box center [507, 106] width 38 height 7
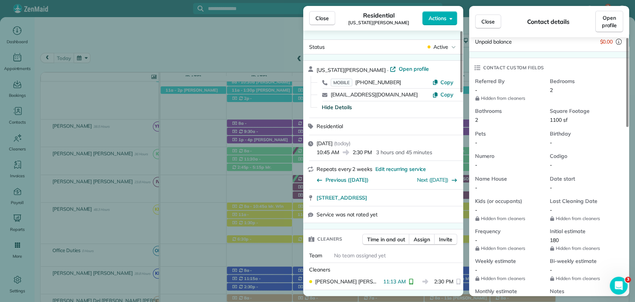
scroll to position [165, 0]
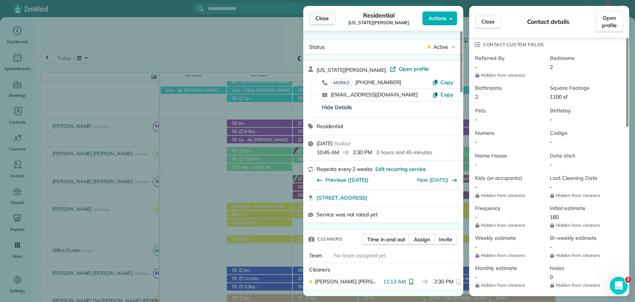
click at [314, 17] on button "Close" at bounding box center [322, 18] width 26 height 14
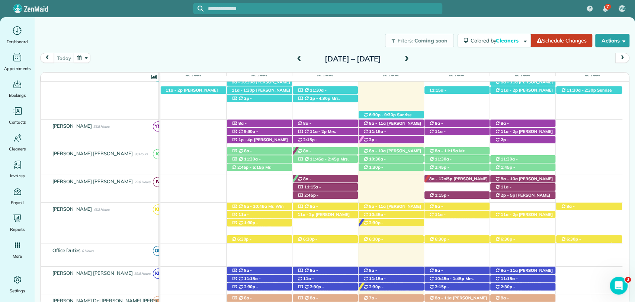
scroll to position [289, 0]
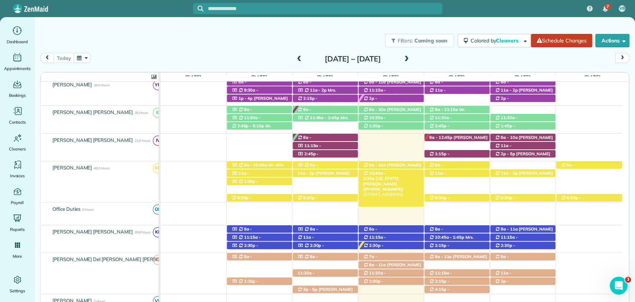
click at [386, 174] on span "10:45a - 2:30p" at bounding box center [374, 175] width 23 height 10
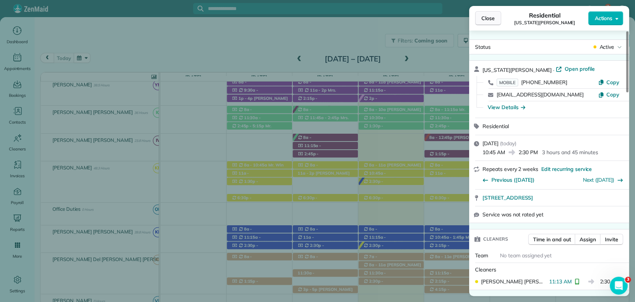
click at [484, 24] on button "Close" at bounding box center [488, 18] width 26 height 14
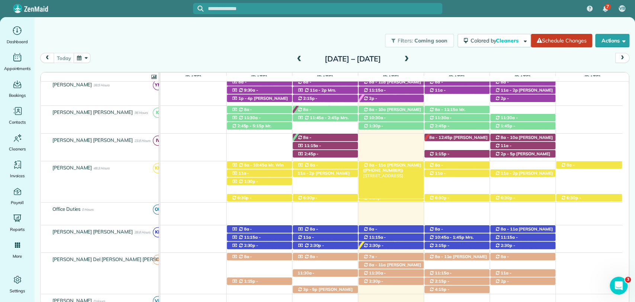
click at [387, 167] on span "Rachel Nygaard (+12513774404)" at bounding box center [392, 167] width 58 height 10
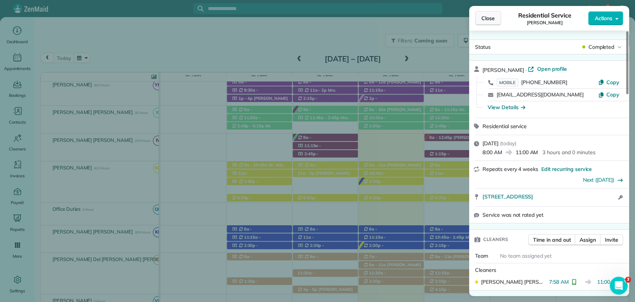
click at [487, 16] on span "Close" at bounding box center [487, 18] width 13 height 7
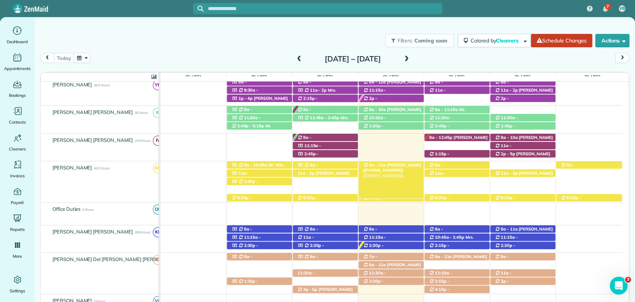
click at [404, 165] on span "Rachel Nygaard (+12513774404)" at bounding box center [392, 167] width 58 height 10
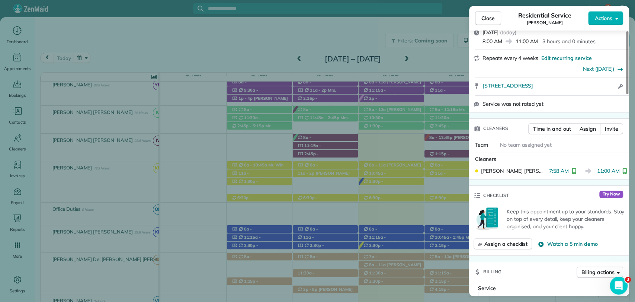
scroll to position [41, 0]
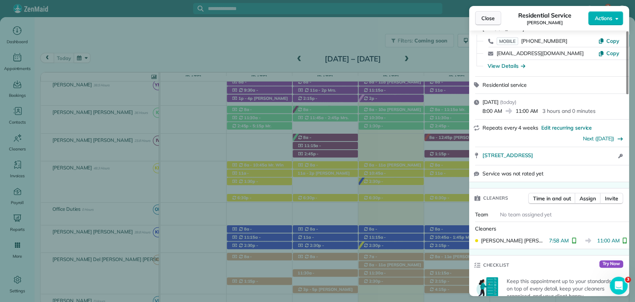
click at [487, 22] on span "Close" at bounding box center [487, 18] width 13 height 7
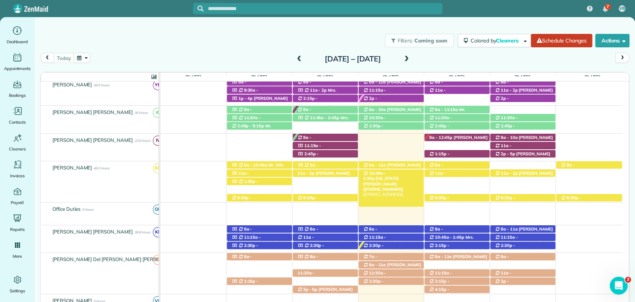
click at [378, 174] on span "10:45a - 2:30p" at bounding box center [374, 175] width 23 height 10
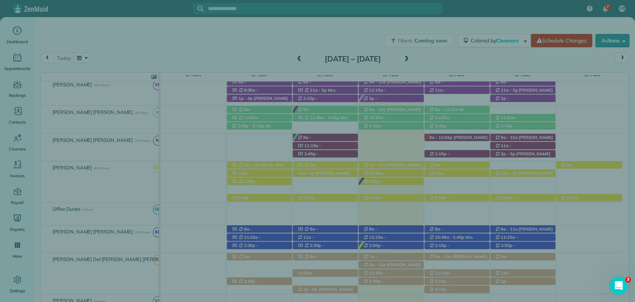
click at [610, 19] on span "Actions" at bounding box center [603, 18] width 18 height 7
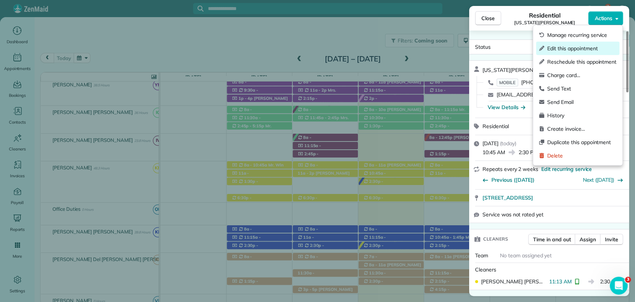
click at [554, 48] on span "Edit this appointment" at bounding box center [581, 48] width 69 height 7
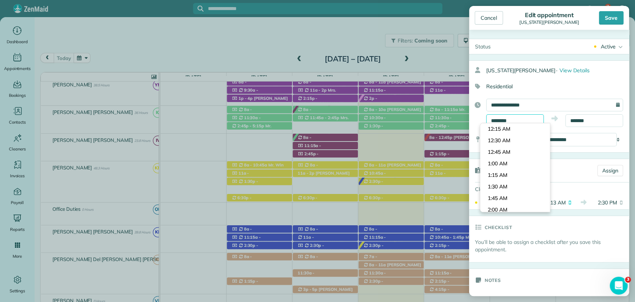
click at [515, 120] on input "********" at bounding box center [515, 120] width 58 height 13
type input "********"
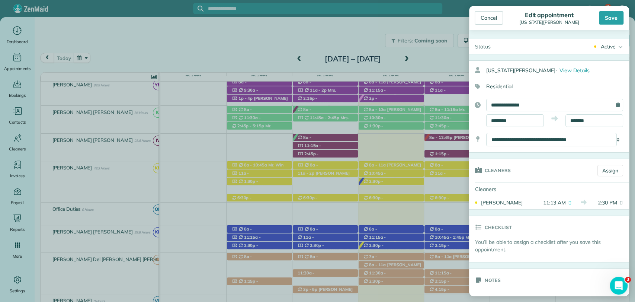
click at [503, 155] on body "7 VB Dashboard Appointments Bookings Contacts Cleaners Invoices Payroll Reports…" at bounding box center [317, 151] width 635 height 302
click at [613, 22] on div "Save" at bounding box center [611, 17] width 25 height 13
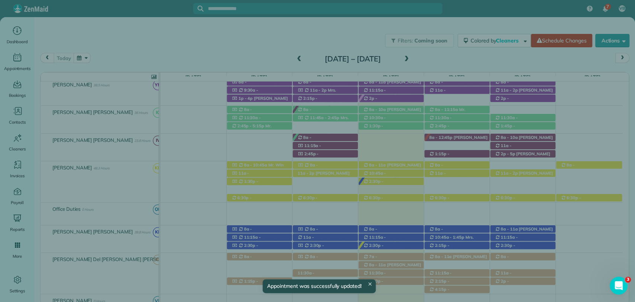
click at [488, 22] on button "Close" at bounding box center [488, 18] width 26 height 14
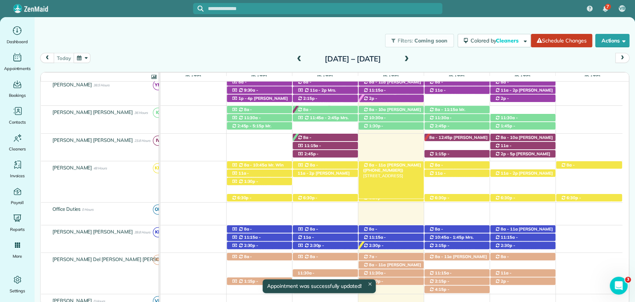
click at [395, 166] on span "Rachel Nygaard (+12513774404)" at bounding box center [392, 167] width 58 height 10
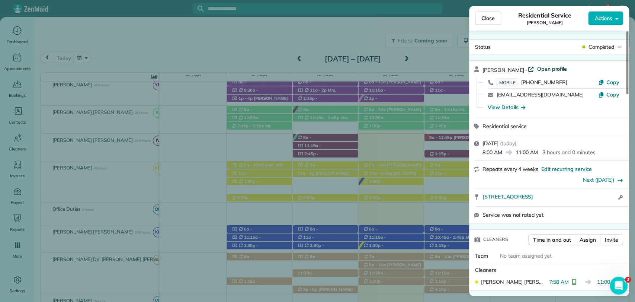
click at [542, 69] on span "Open profile" at bounding box center [552, 68] width 30 height 7
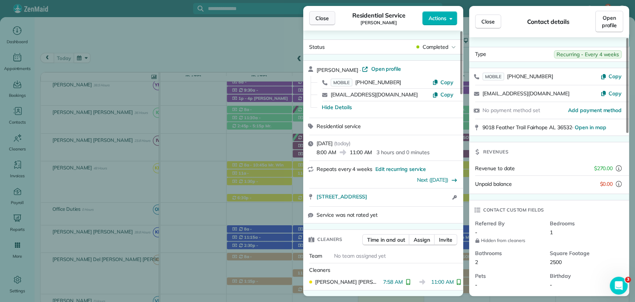
click at [315, 20] on button "Close" at bounding box center [322, 18] width 26 height 14
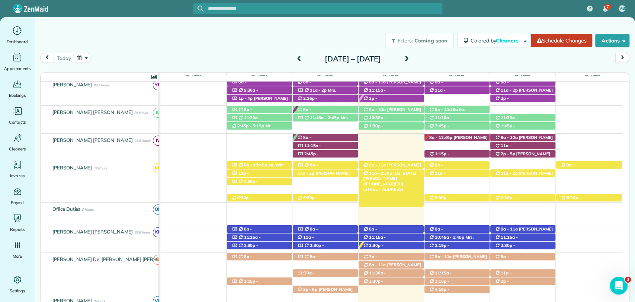
click at [397, 174] on span "Virginia Seebrat (+13343205377)" at bounding box center [390, 178] width 54 height 16
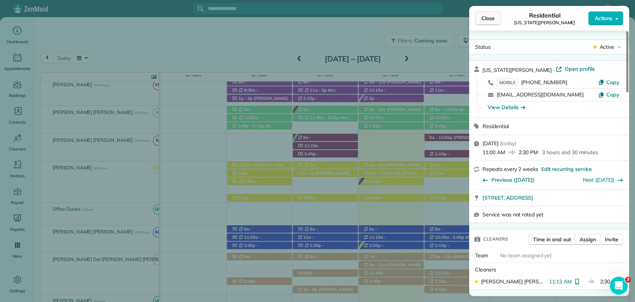
click at [483, 22] on span "Close" at bounding box center [487, 18] width 13 height 7
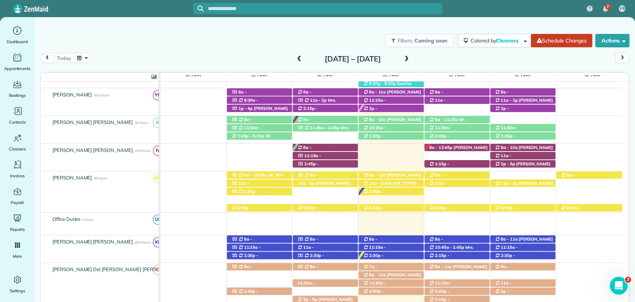
scroll to position [248, 0]
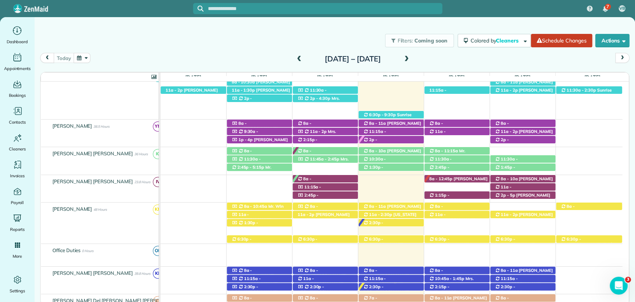
click at [345, 36] on div "Filters: Coming soon Colored by Cleaners Color by Cleaner Color by Team Color b…" at bounding box center [335, 40] width 600 height 25
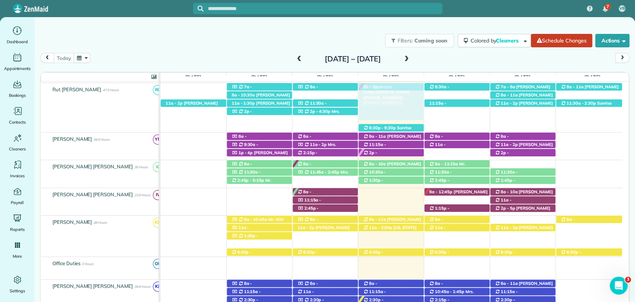
scroll to position [225, 0]
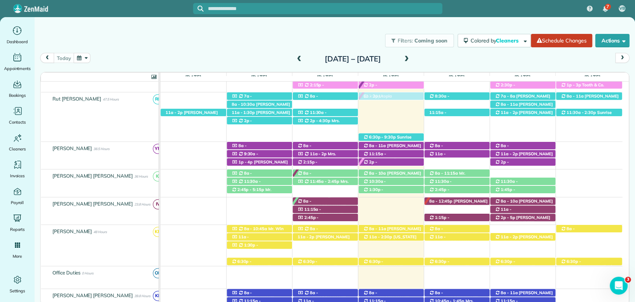
drag, startPoint x: 402, startPoint y: 96, endPoint x: 393, endPoint y: 108, distance: 15.4
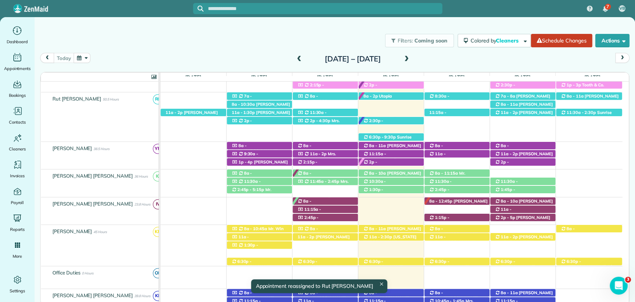
scroll to position [267, 0]
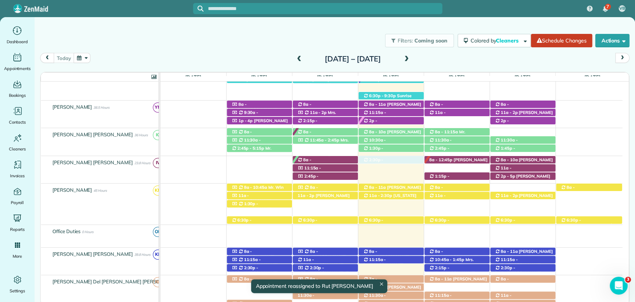
drag, startPoint x: 400, startPoint y: 269, endPoint x: 408, endPoint y: 167, distance: 102.3
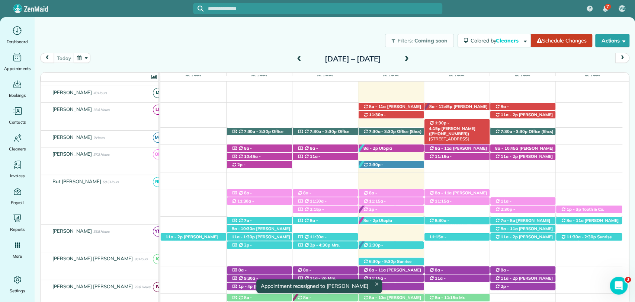
scroll to position [101, 0]
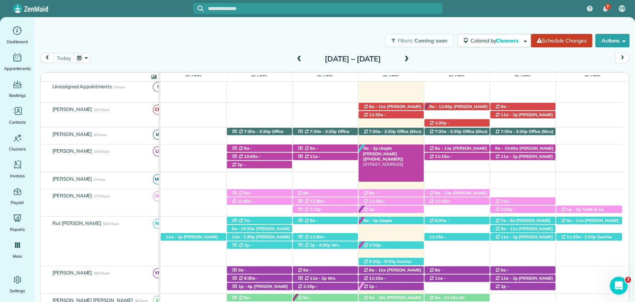
click at [389, 150] on span "Utopia Cassidy (+12516232538)" at bounding box center [383, 153] width 41 height 16
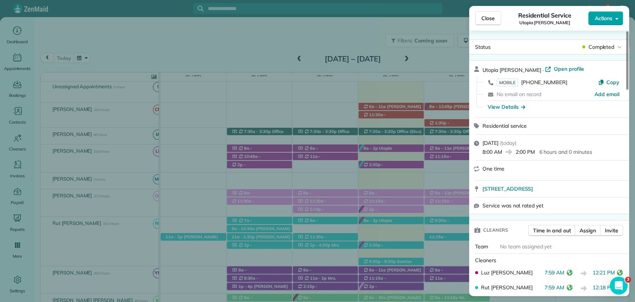
click at [604, 15] on span "Actions" at bounding box center [603, 18] width 18 height 7
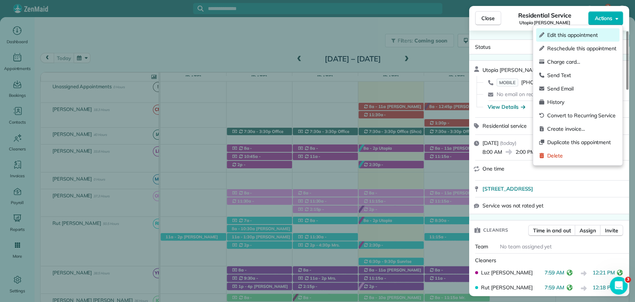
click at [560, 32] on span "Edit this appointment" at bounding box center [581, 34] width 69 height 7
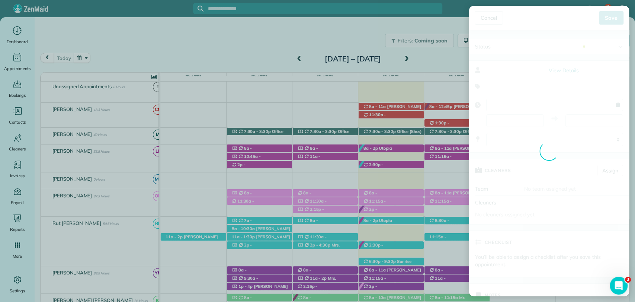
type input "**********"
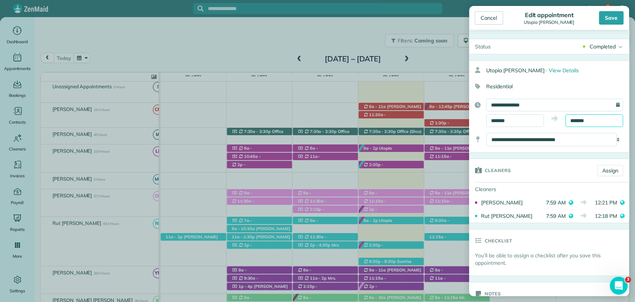
click at [571, 121] on input "*******" at bounding box center [594, 120] width 58 height 13
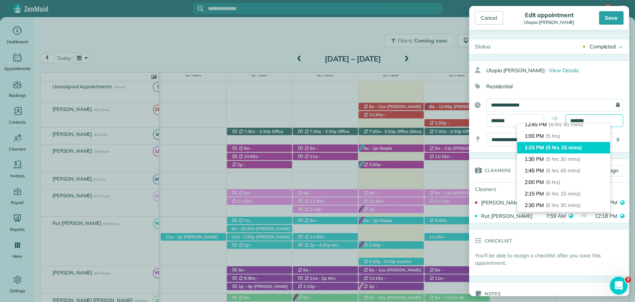
scroll to position [182, 0]
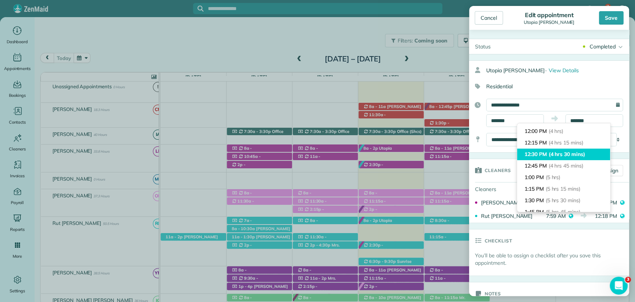
type input "********"
drag, startPoint x: 552, startPoint y: 152, endPoint x: 556, endPoint y: 147, distance: 5.6
click at [553, 152] on span "(4 hrs 30 mins)" at bounding box center [566, 154] width 35 height 7
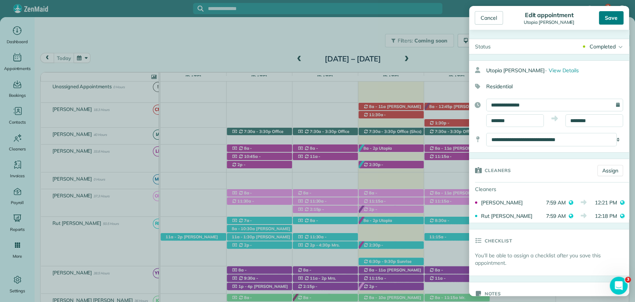
click at [611, 15] on div "Save" at bounding box center [611, 17] width 25 height 13
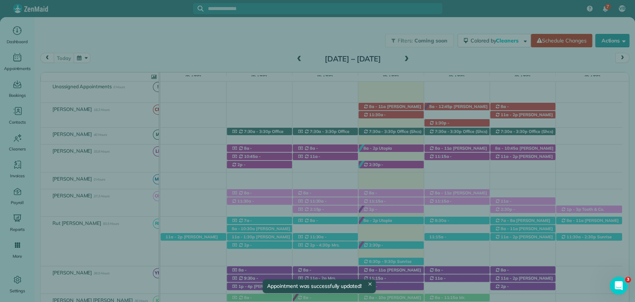
click at [481, 16] on span "Close" at bounding box center [487, 18] width 13 height 7
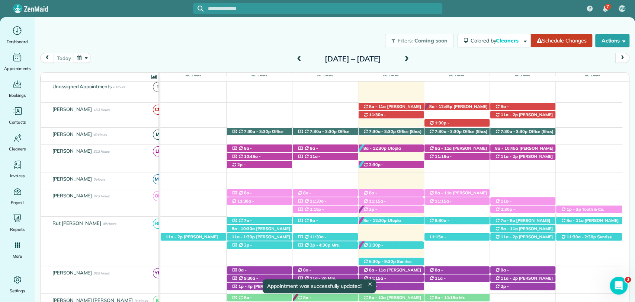
click at [491, 15] on div at bounding box center [317, 151] width 635 height 302
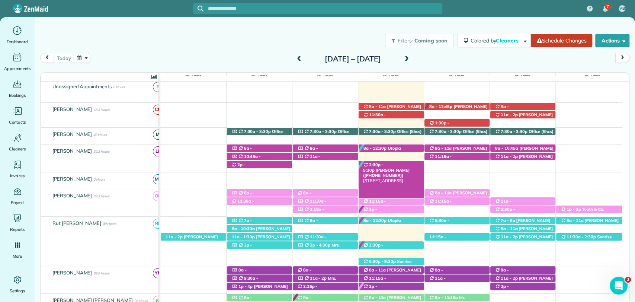
click at [384, 165] on span "2:30p - 5:30p" at bounding box center [373, 167] width 20 height 10
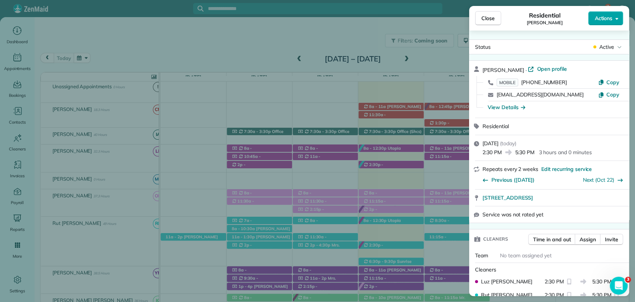
click at [608, 20] on span "Actions" at bounding box center [603, 18] width 18 height 7
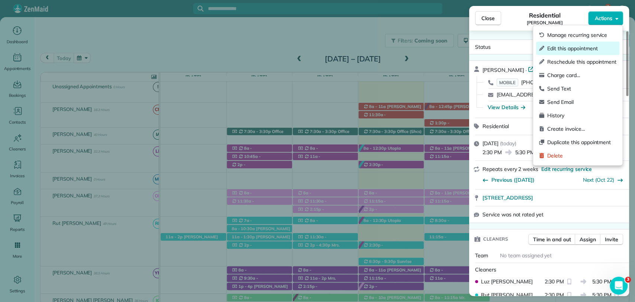
click at [570, 46] on span "Edit this appointment" at bounding box center [581, 48] width 69 height 7
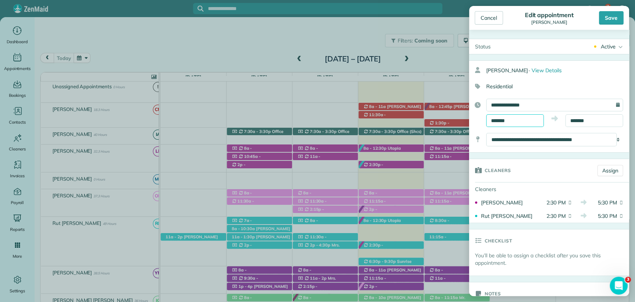
click at [514, 125] on body "7 VB Dashboard Appointments Bookings Contacts Cleaners Invoices Payroll Reports…" at bounding box center [317, 151] width 635 height 302
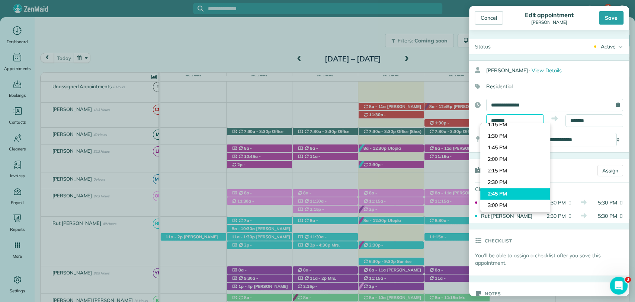
scroll to position [563, 0]
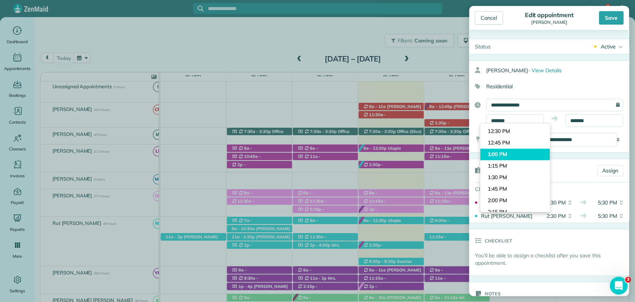
type input "*******"
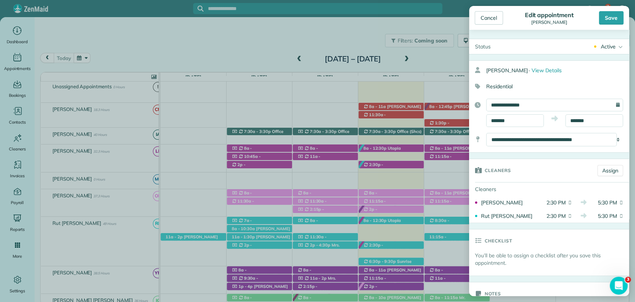
click at [506, 156] on body "7 VB Dashboard Appointments Bookings Contacts Cleaners Invoices Payroll Reports…" at bounding box center [317, 151] width 635 height 302
click at [580, 118] on input "*******" at bounding box center [594, 120] width 58 height 13
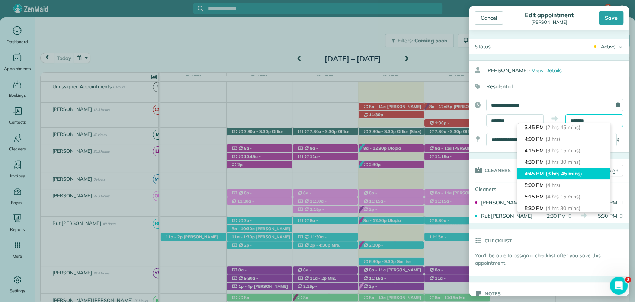
scroll to position [113, 0]
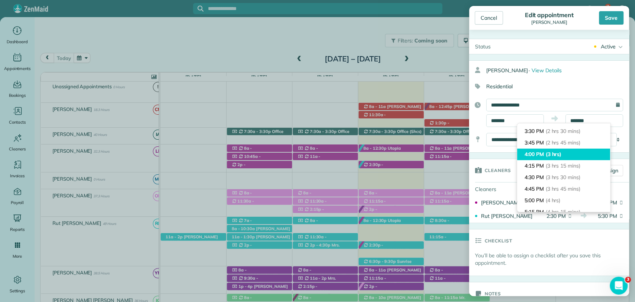
type input "*******"
click at [573, 156] on li "4:00 PM (3 hrs)" at bounding box center [563, 154] width 93 height 12
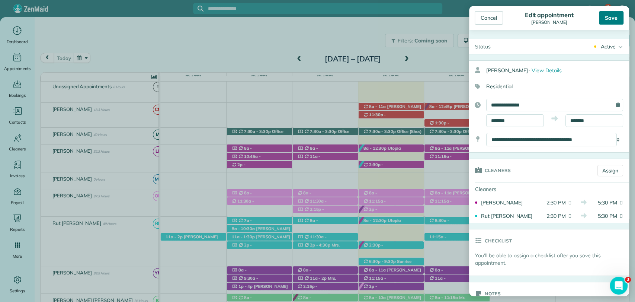
click at [617, 20] on div "Save" at bounding box center [611, 17] width 25 height 13
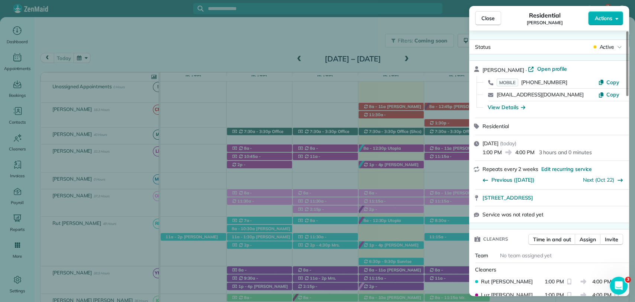
click at [497, 16] on button "Close" at bounding box center [488, 18] width 26 height 14
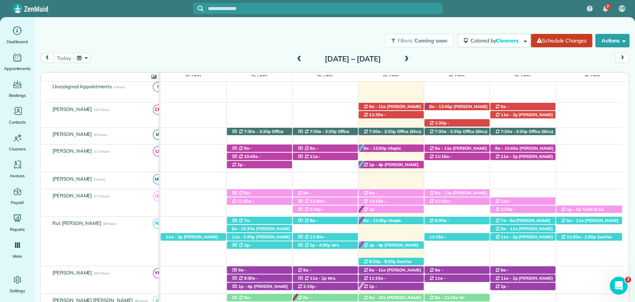
click at [492, 17] on div at bounding box center [317, 151] width 635 height 302
click at [494, 20] on div at bounding box center [317, 151] width 635 height 302
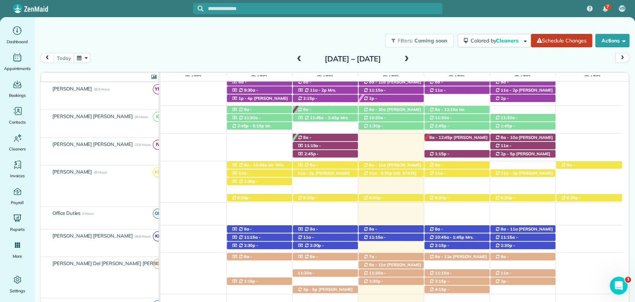
scroll to position [289, 0]
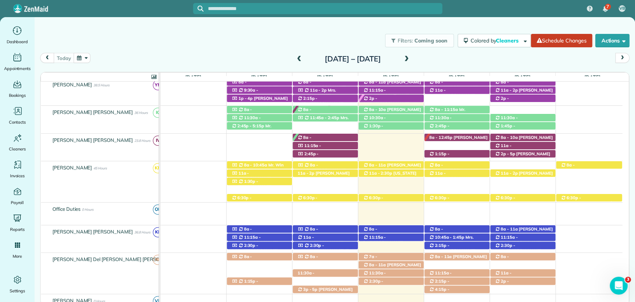
click at [411, 59] on span at bounding box center [407, 59] width 8 height 7
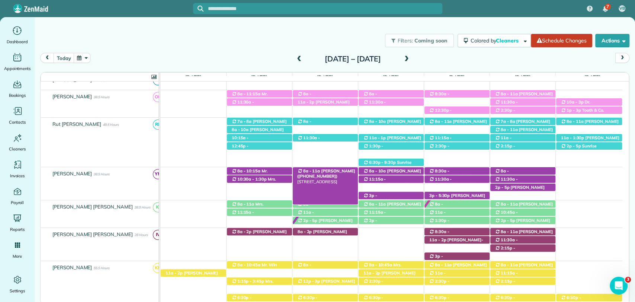
scroll to position [248, 0]
click at [295, 56] on span at bounding box center [299, 59] width 8 height 7
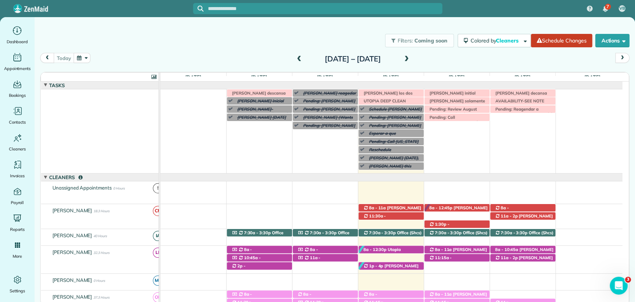
drag, startPoint x: 414, startPoint y: 179, endPoint x: 438, endPoint y: 174, distance: 24.5
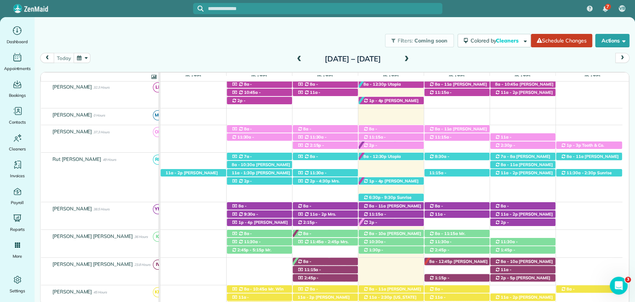
scroll to position [206, 0]
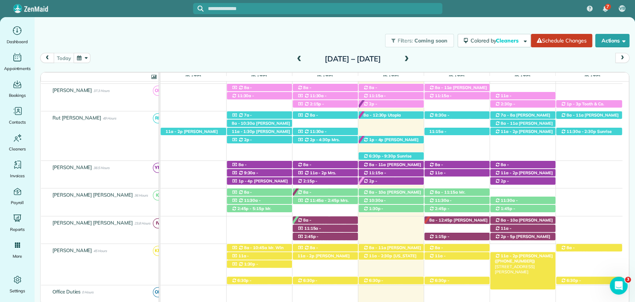
click at [503, 258] on span "Jessica Cook (+18503462081)" at bounding box center [524, 258] width 58 height 10
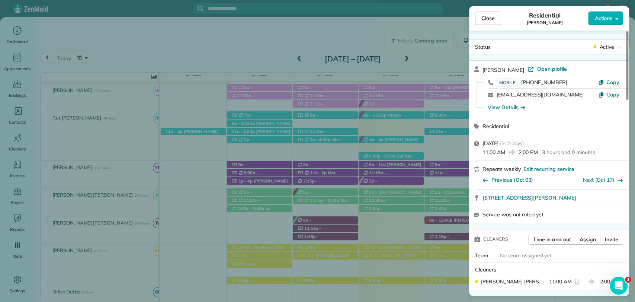
drag, startPoint x: 488, startPoint y: 169, endPoint x: 516, endPoint y: 171, distance: 28.3
click at [516, 171] on span "Repeats weekly" at bounding box center [502, 169] width 38 height 7
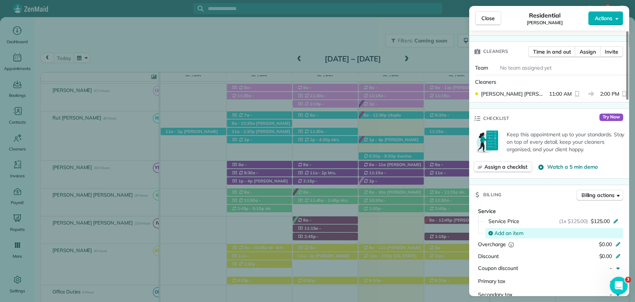
scroll to position [248, 0]
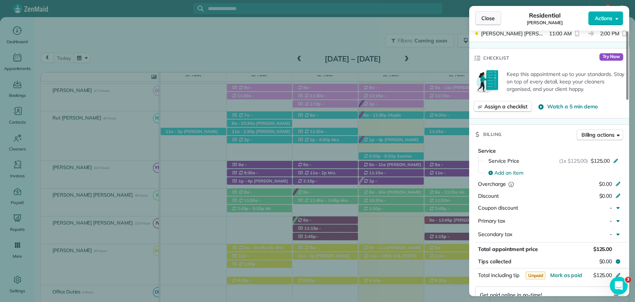
click at [482, 20] on span "Close" at bounding box center [487, 18] width 13 height 7
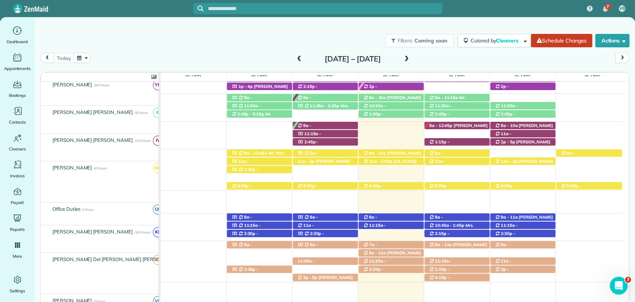
scroll to position [330, 0]
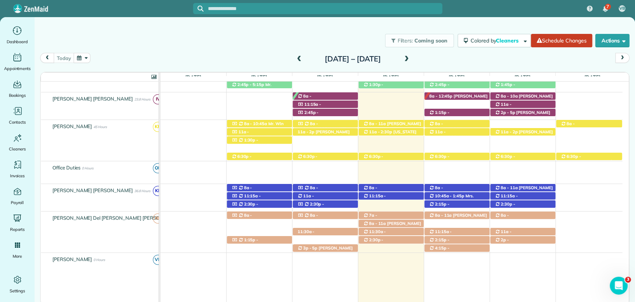
click at [295, 57] on span at bounding box center [299, 59] width 8 height 7
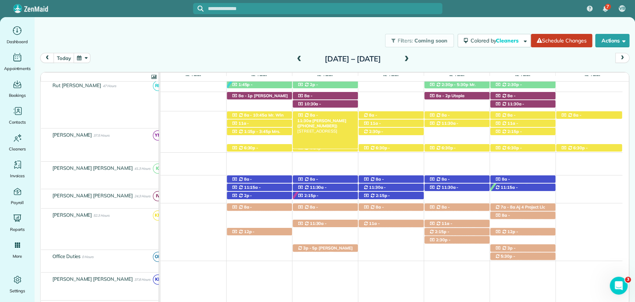
scroll to position [355, 0]
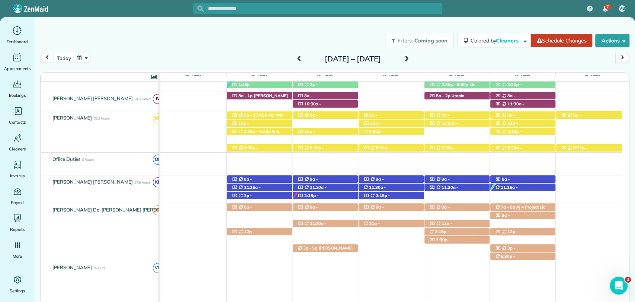
drag, startPoint x: 426, startPoint y: 57, endPoint x: 371, endPoint y: 144, distance: 103.4
click at [411, 58] on span at bounding box center [407, 59] width 8 height 7
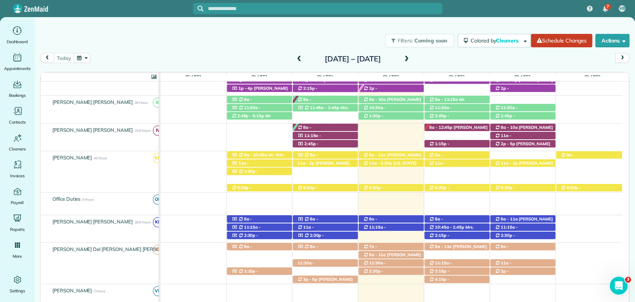
scroll to position [331, 0]
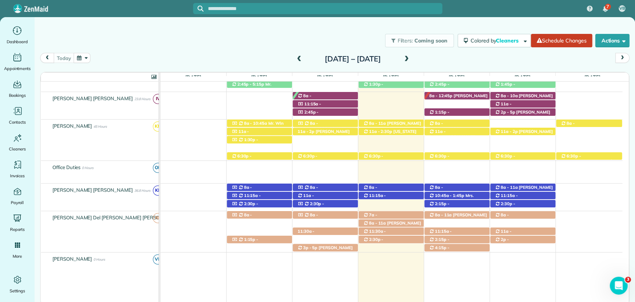
click at [411, 59] on span at bounding box center [407, 59] width 8 height 7
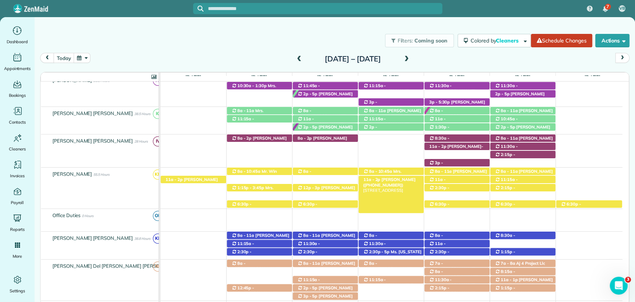
scroll to position [301, 0]
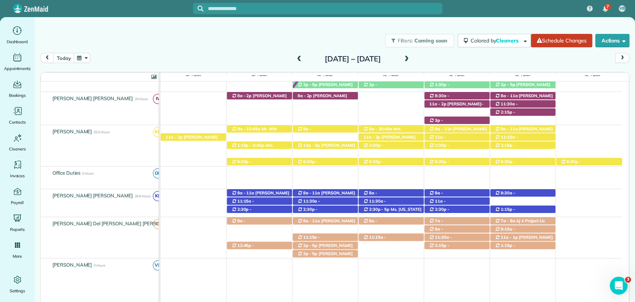
click at [295, 60] on span at bounding box center [299, 59] width 8 height 7
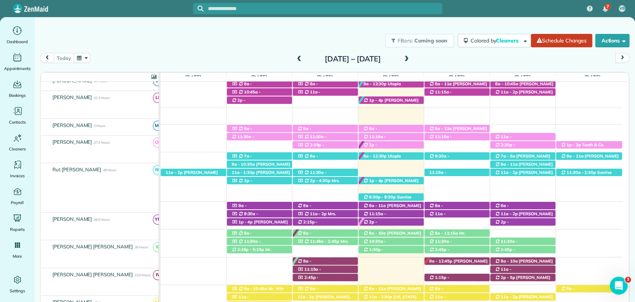
scroll to position [166, 0]
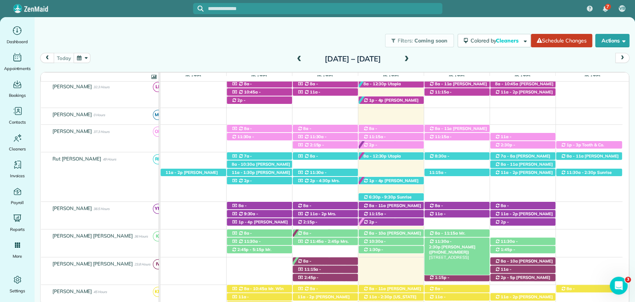
click at [469, 244] on span "Mrs. Abbie McCullogh (+12516544825)" at bounding box center [452, 249] width 47 height 10
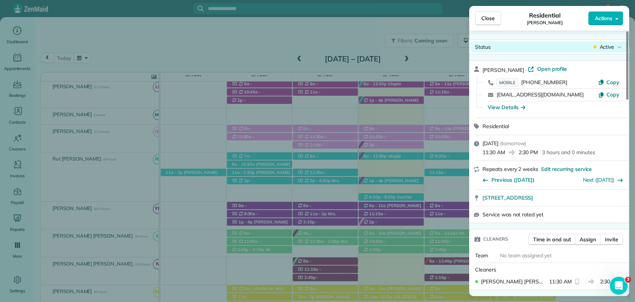
click at [613, 44] on span "Active" at bounding box center [606, 46] width 15 height 7
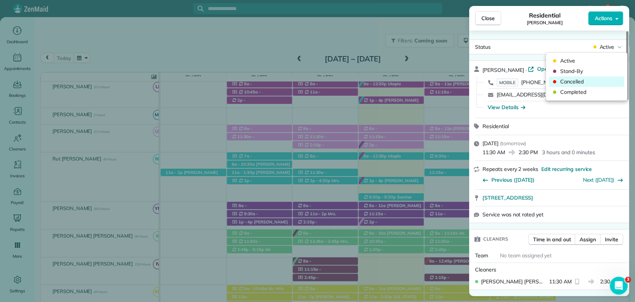
click at [582, 80] on span "Cancelled" at bounding box center [591, 81] width 62 height 7
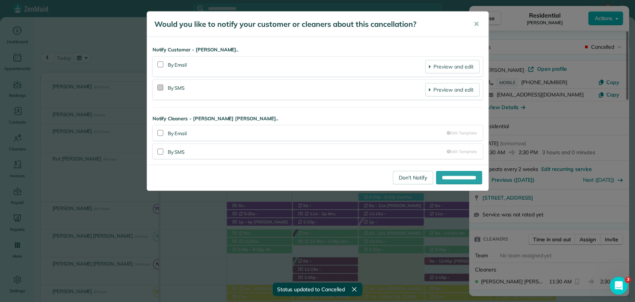
click at [162, 87] on div at bounding box center [160, 87] width 6 height 6
click at [163, 153] on div at bounding box center [160, 149] width 9 height 13
click at [161, 153] on div at bounding box center [160, 151] width 6 height 6
click at [467, 174] on input "**********" at bounding box center [459, 177] width 46 height 13
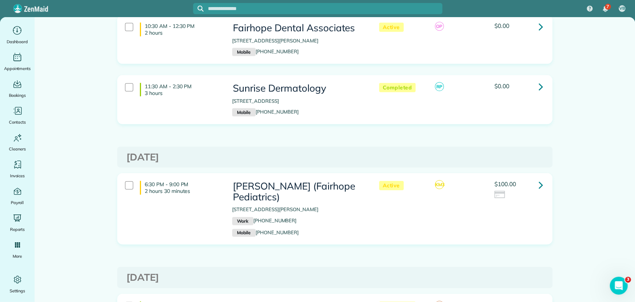
scroll to position [1074, 0]
click at [539, 178] on icon at bounding box center [541, 184] width 4 height 13
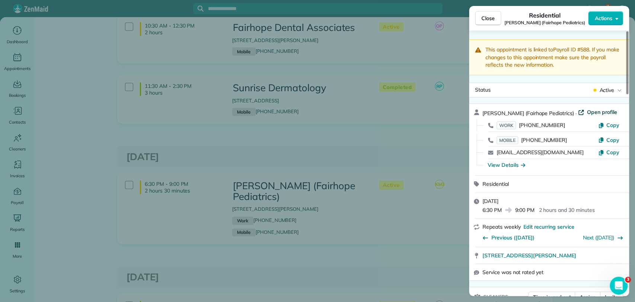
click at [587, 111] on span "Open profile" at bounding box center [602, 111] width 30 height 7
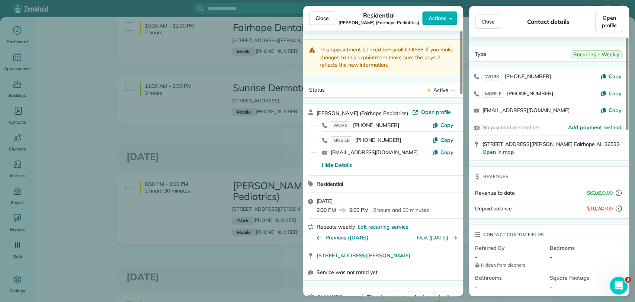
drag, startPoint x: 318, startPoint y: 22, endPoint x: 315, endPoint y: 28, distance: 6.5
click at [318, 22] on button "Close" at bounding box center [322, 18] width 26 height 14
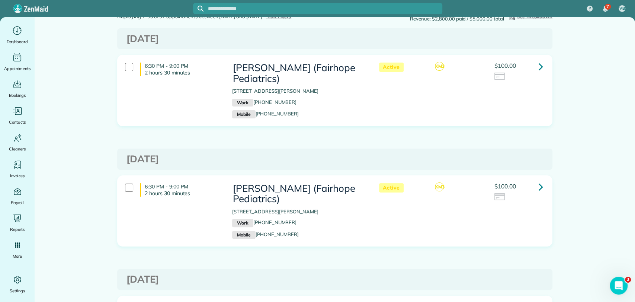
scroll to position [206, 0]
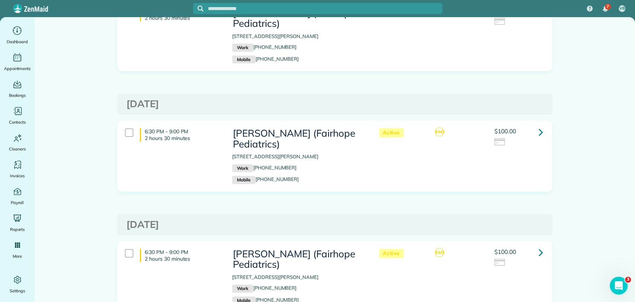
click at [539, 131] on icon at bounding box center [541, 131] width 4 height 13
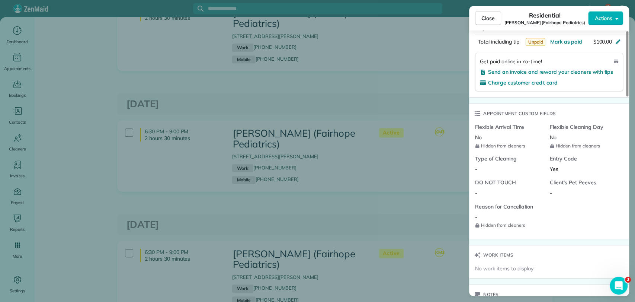
scroll to position [496, 0]
click at [568, 42] on span "Mark as paid" at bounding box center [566, 41] width 32 height 7
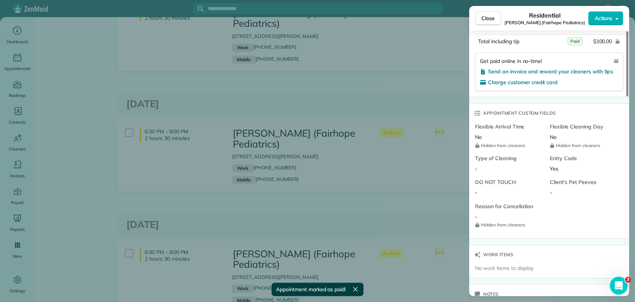
click at [385, 107] on div "Close Residential [PERSON_NAME] (Fairhope Pediatrics) Actions Status Active [PE…" at bounding box center [317, 151] width 635 height 302
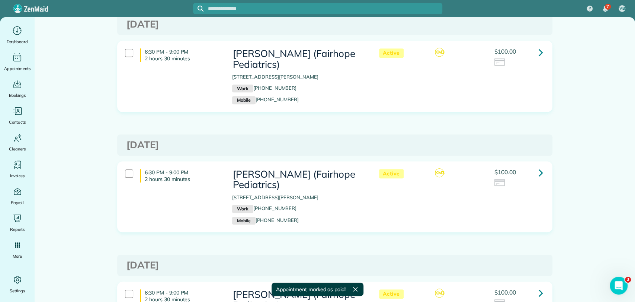
scroll to position [372, 0]
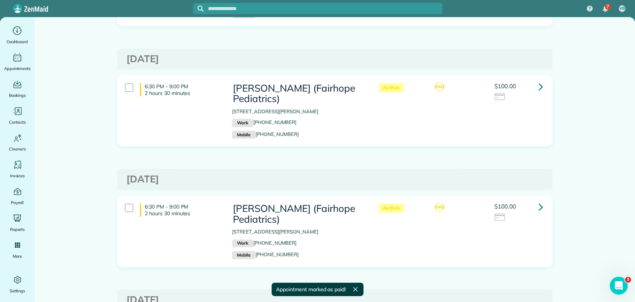
click at [539, 87] on icon at bounding box center [541, 86] width 4 height 13
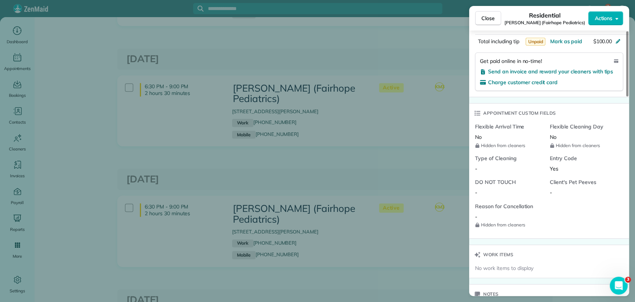
scroll to position [330, 0]
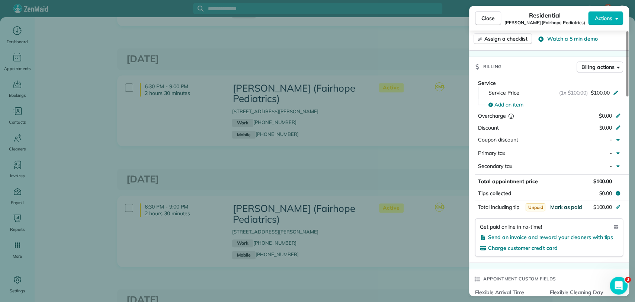
click at [562, 203] on span "Mark as paid" at bounding box center [566, 206] width 32 height 7
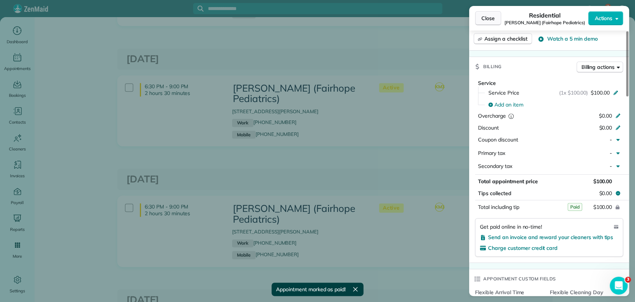
click at [480, 17] on button "Close" at bounding box center [488, 18] width 26 height 14
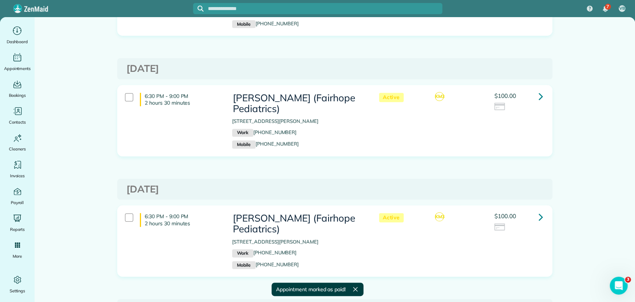
scroll to position [537, 0]
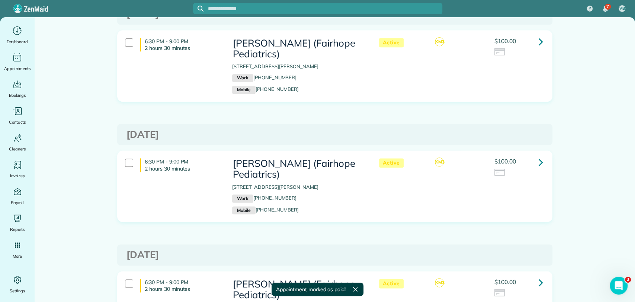
click at [539, 39] on icon at bounding box center [541, 41] width 4 height 13
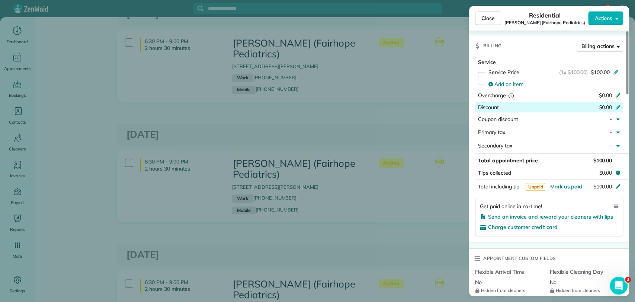
scroll to position [413, 0]
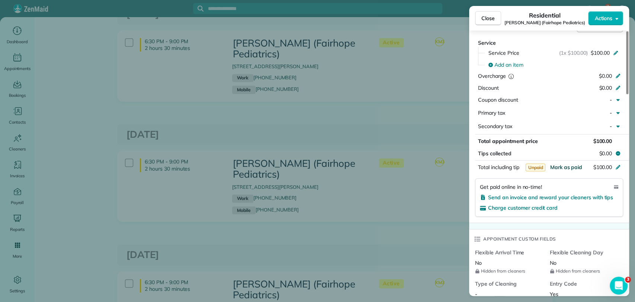
click at [560, 166] on span "Mark as paid" at bounding box center [566, 167] width 32 height 7
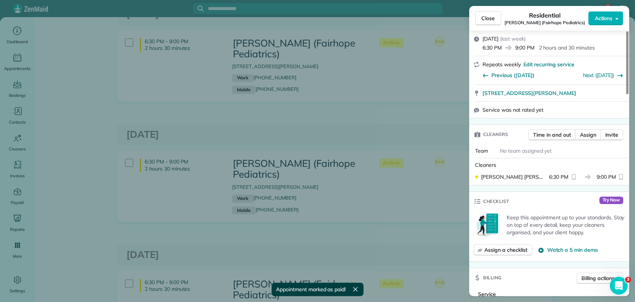
scroll to position [120, 0]
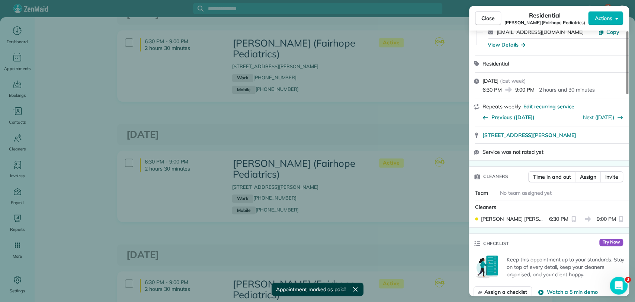
click at [390, 142] on div "Close Residential [PERSON_NAME] (Fairhope Pediatrics) Actions This appointment …" at bounding box center [317, 151] width 635 height 302
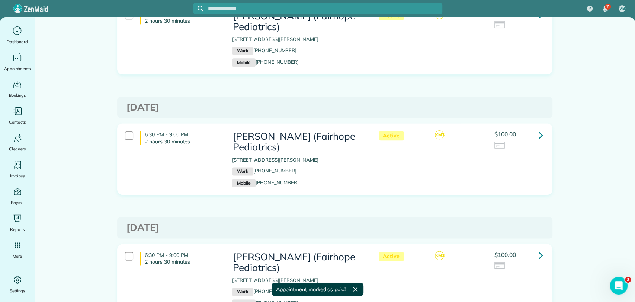
scroll to position [578, 0]
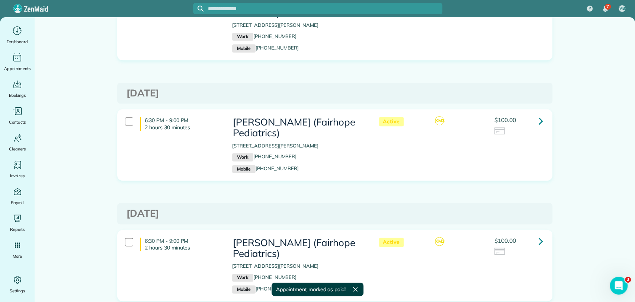
click at [539, 120] on icon at bounding box center [541, 120] width 4 height 13
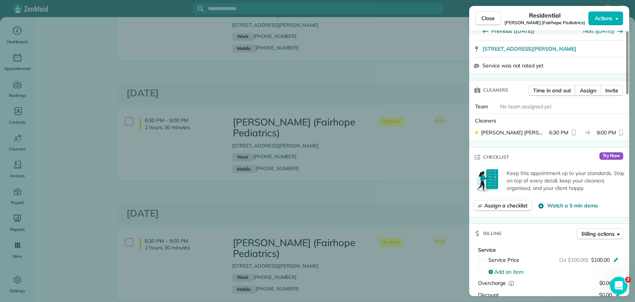
scroll to position [455, 0]
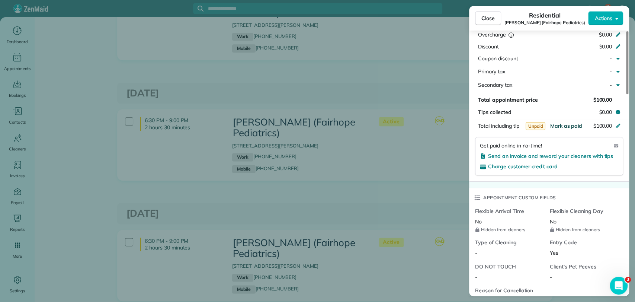
click at [577, 124] on span "Mark as paid" at bounding box center [566, 125] width 32 height 7
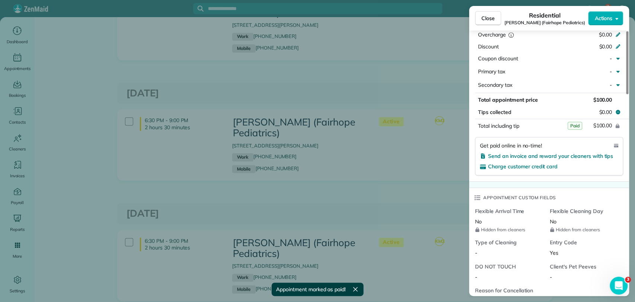
click at [391, 194] on div "Close Residential [PERSON_NAME] (Fairhope Pediatrics) Actions This appointment …" at bounding box center [317, 151] width 635 height 302
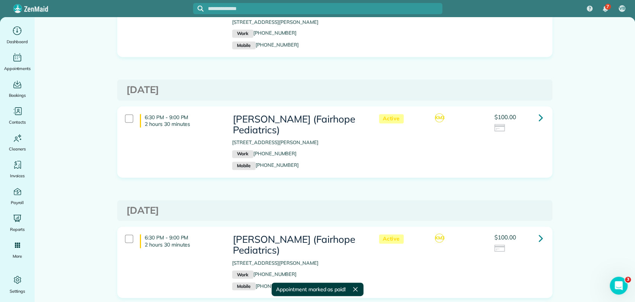
scroll to position [702, 0]
click at [541, 113] on link at bounding box center [540, 117] width 15 height 15
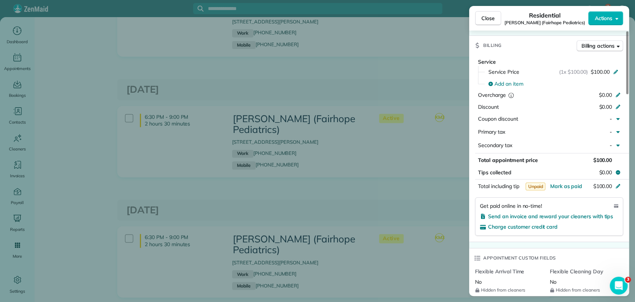
scroll to position [414, 0]
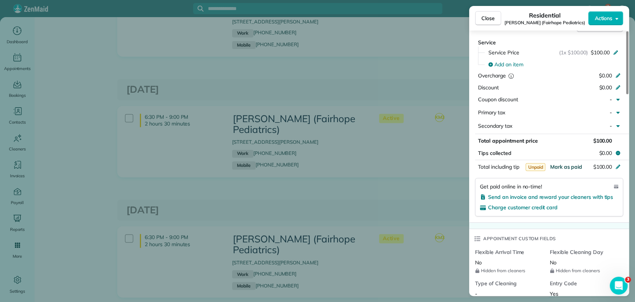
click at [557, 166] on span "Mark as paid" at bounding box center [566, 166] width 32 height 7
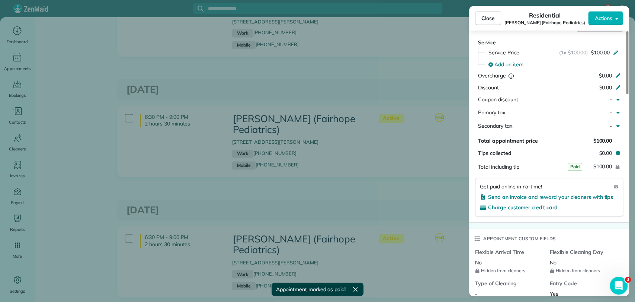
click at [400, 198] on div "Close Residential [PERSON_NAME] (Fairhope Pediatrics) Actions This appointment …" at bounding box center [317, 151] width 635 height 302
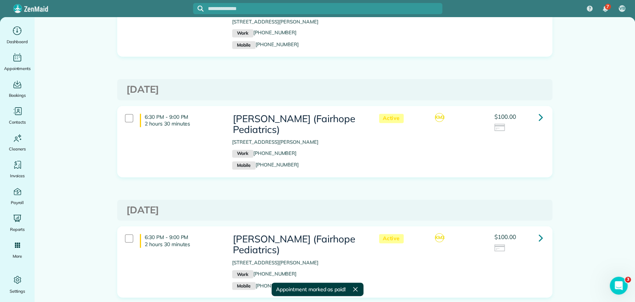
scroll to position [785, 0]
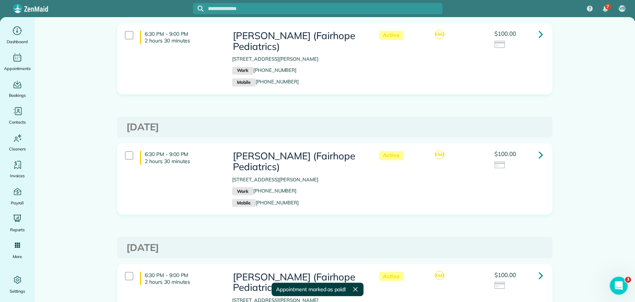
click at [533, 154] on link at bounding box center [540, 154] width 15 height 15
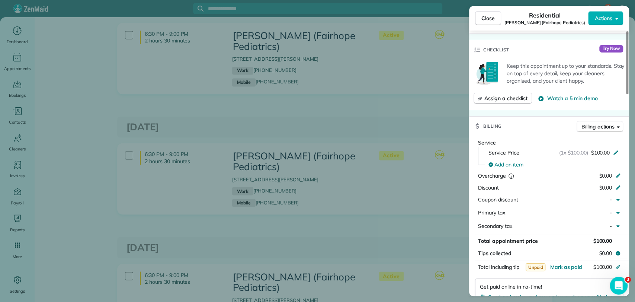
scroll to position [372, 0]
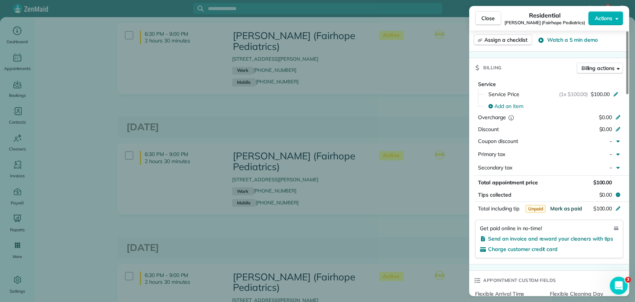
click at [566, 205] on span "Mark as paid" at bounding box center [566, 208] width 32 height 7
click at [389, 132] on div "Close Residential [PERSON_NAME] (Fairhope Pediatrics) Actions This appointment …" at bounding box center [317, 151] width 635 height 302
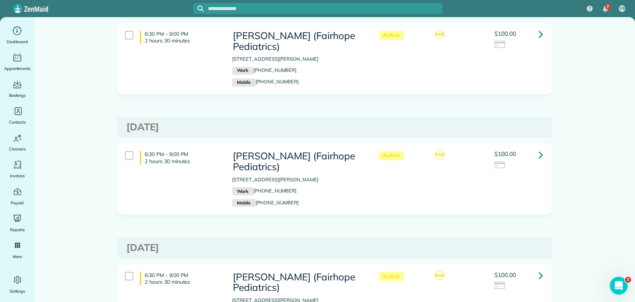
click at [539, 155] on icon at bounding box center [541, 154] width 4 height 13
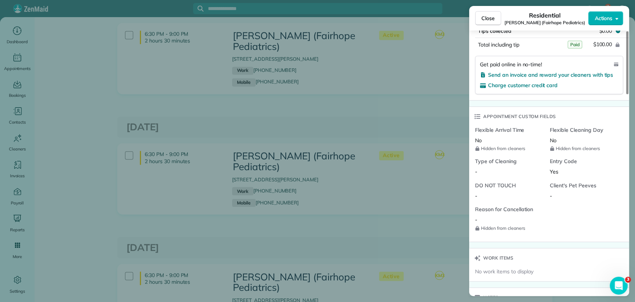
scroll to position [537, 0]
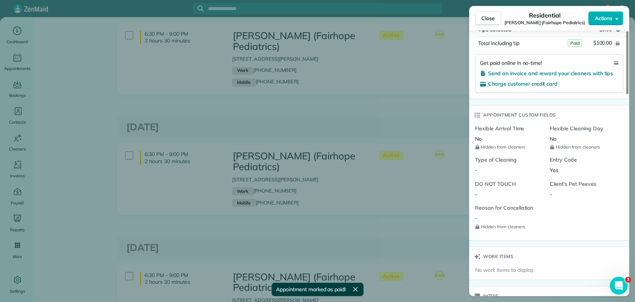
click at [372, 162] on div "Close Residential [PERSON_NAME] (Fairhope Pediatrics) Actions This appointment …" at bounding box center [317, 151] width 635 height 302
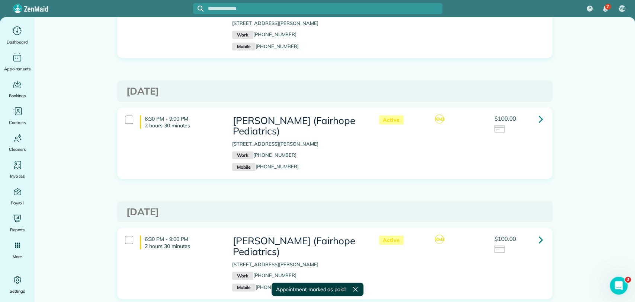
scroll to position [992, 0]
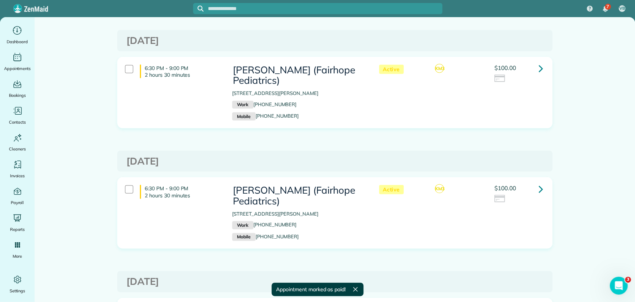
click at [539, 63] on icon at bounding box center [541, 68] width 4 height 13
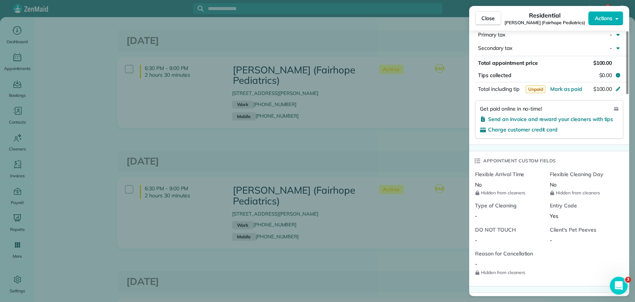
scroll to position [496, 0]
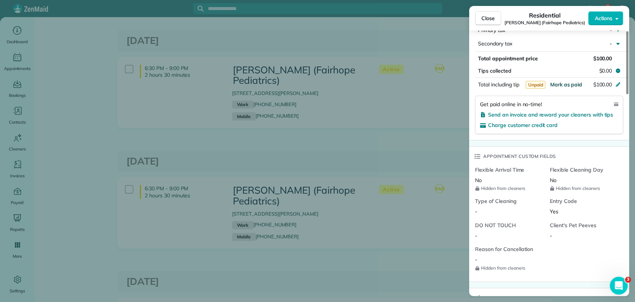
click at [558, 83] on span "Mark as paid" at bounding box center [566, 84] width 32 height 7
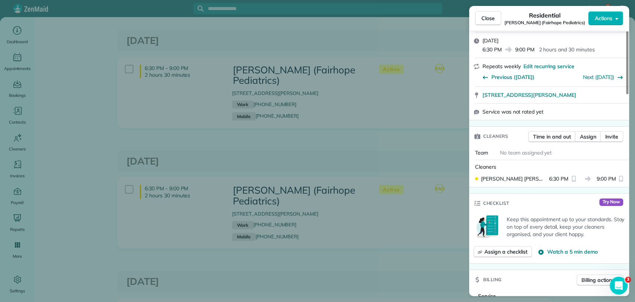
scroll to position [0, 0]
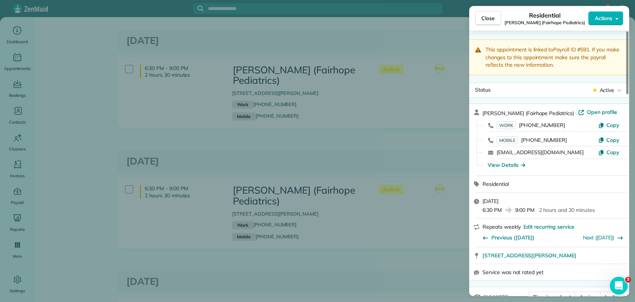
click at [379, 156] on div "Close Residential [PERSON_NAME] (Fairhope Pediatrics) Actions This appointment …" at bounding box center [317, 151] width 635 height 302
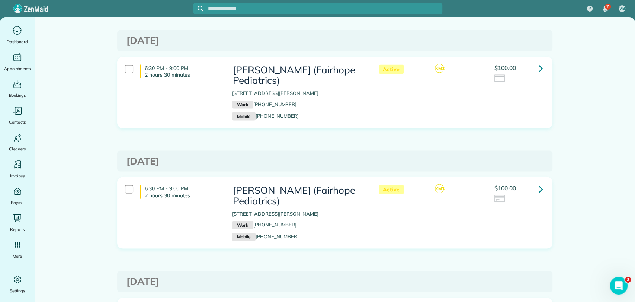
click at [539, 188] on icon at bounding box center [541, 188] width 4 height 13
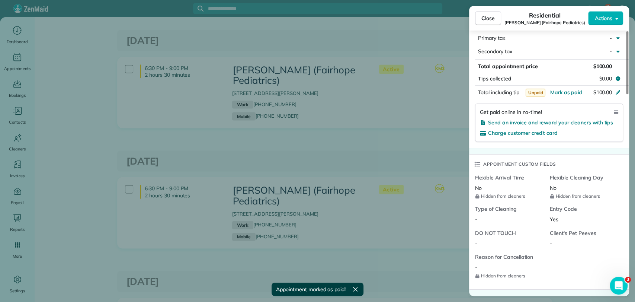
scroll to position [496, 0]
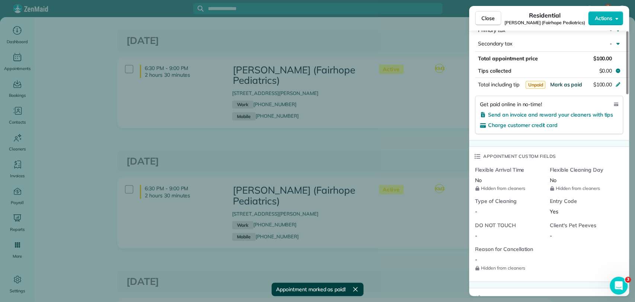
click at [576, 82] on span "Mark as paid" at bounding box center [566, 84] width 32 height 7
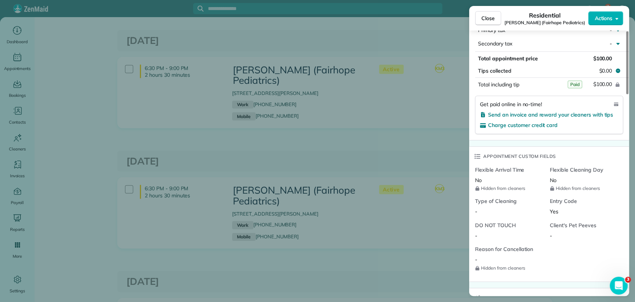
click at [442, 150] on div "Close Residential [PERSON_NAME] (Fairhope Pediatrics) Actions This appointment …" at bounding box center [317, 151] width 635 height 302
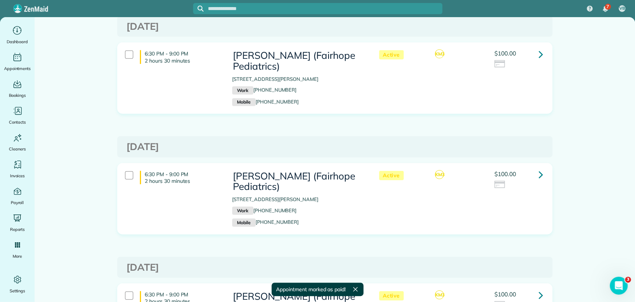
scroll to position [1157, 0]
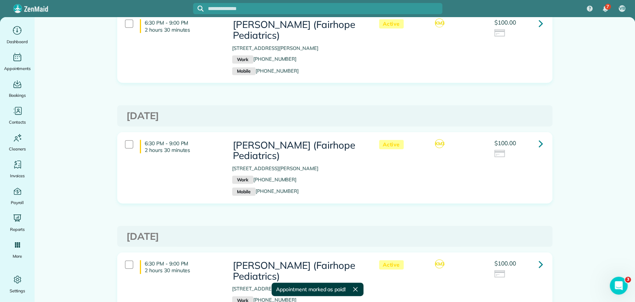
click at [533, 140] on link at bounding box center [540, 143] width 15 height 15
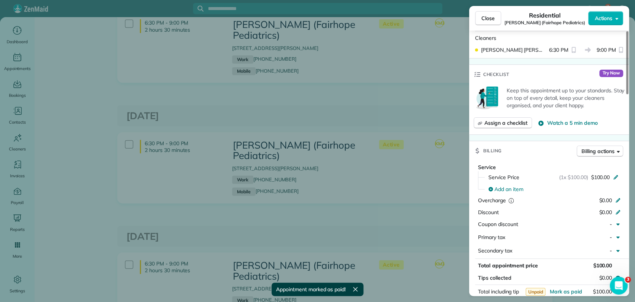
scroll to position [372, 0]
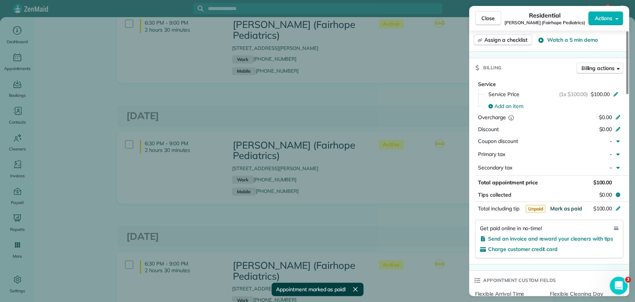
click at [567, 207] on span "Mark as paid" at bounding box center [566, 208] width 32 height 7
click at [417, 114] on div "Close Residential [PERSON_NAME] (Fairhope Pediatrics) Actions This appointment …" at bounding box center [317, 151] width 635 height 302
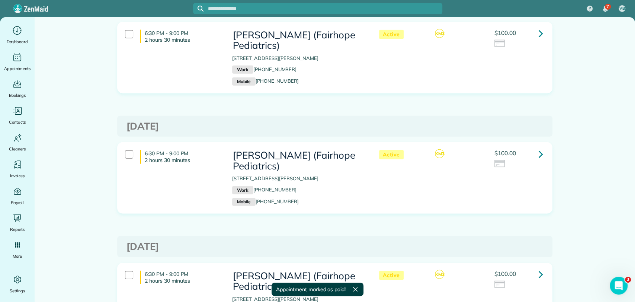
scroll to position [1281, 0]
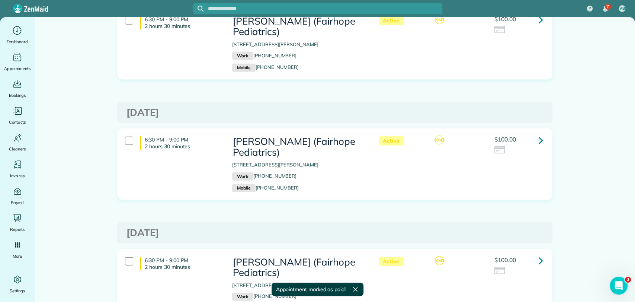
click at [539, 140] on icon at bounding box center [541, 140] width 4 height 13
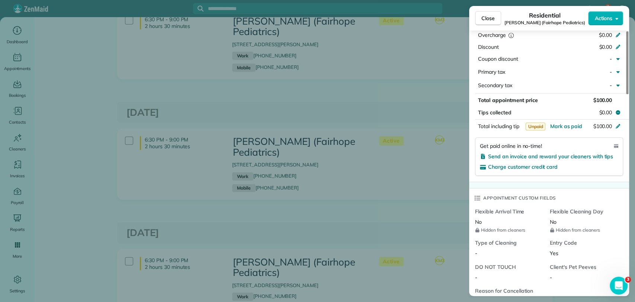
scroll to position [537, 0]
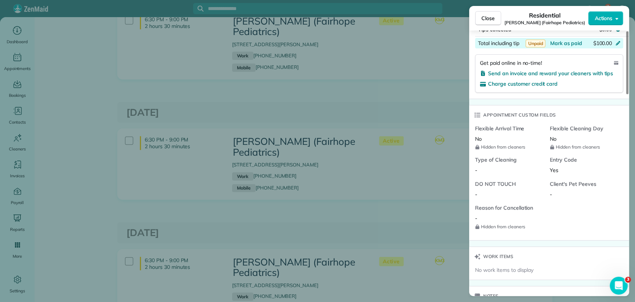
click at [569, 45] on button "Mark as paid" at bounding box center [566, 42] width 32 height 7
click at [422, 106] on div "Close Residential [PERSON_NAME] (Fairhope Pediatrics) Actions This appointment …" at bounding box center [317, 151] width 635 height 302
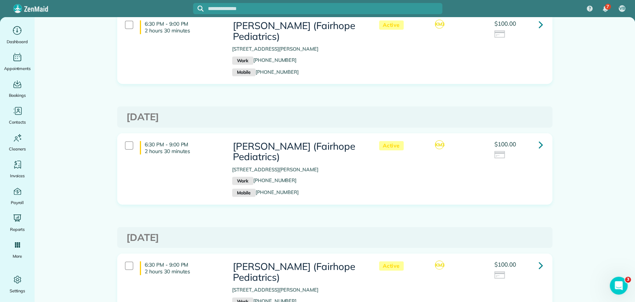
scroll to position [1405, 0]
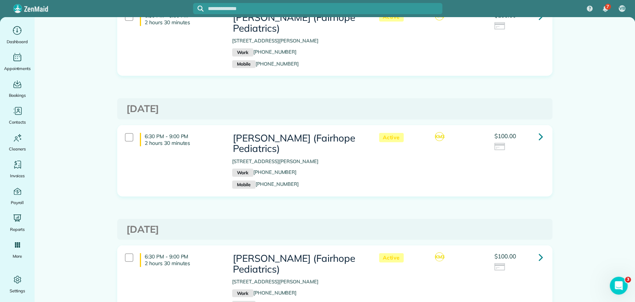
click at [533, 135] on link at bounding box center [540, 136] width 15 height 15
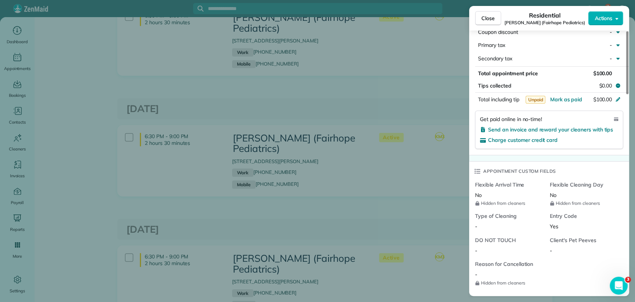
scroll to position [496, 0]
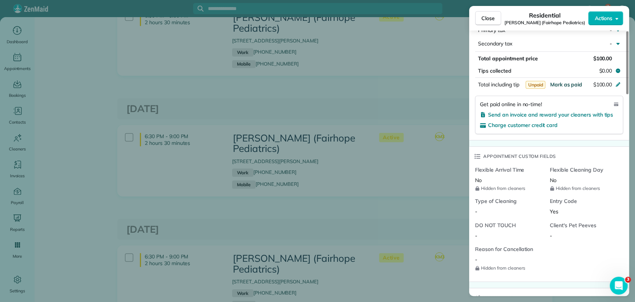
click at [564, 86] on span "Mark as paid" at bounding box center [566, 84] width 32 height 7
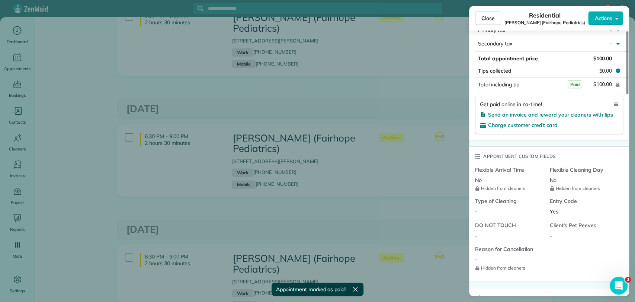
click at [400, 111] on div "Close Residential [PERSON_NAME] (Fairhope Pediatrics) Actions This appointment …" at bounding box center [317, 151] width 635 height 302
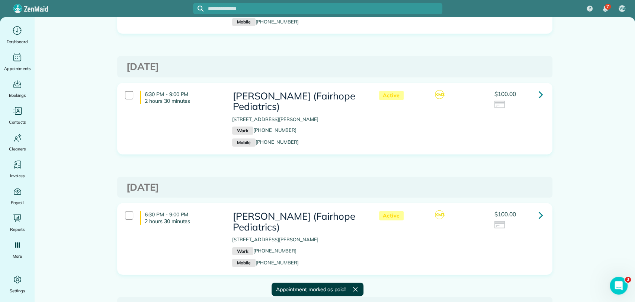
scroll to position [1488, 0]
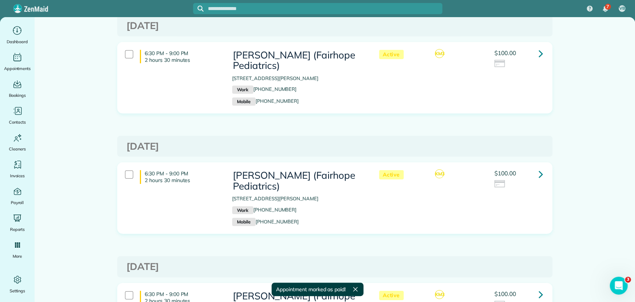
click at [534, 175] on link at bounding box center [540, 173] width 15 height 15
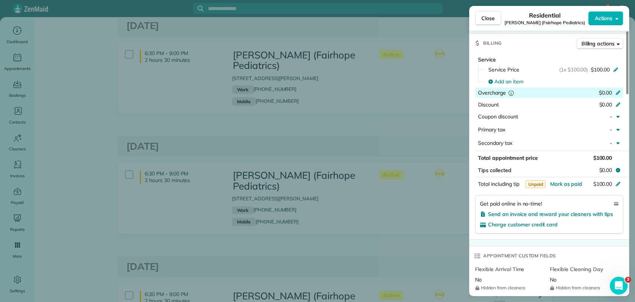
scroll to position [455, 0]
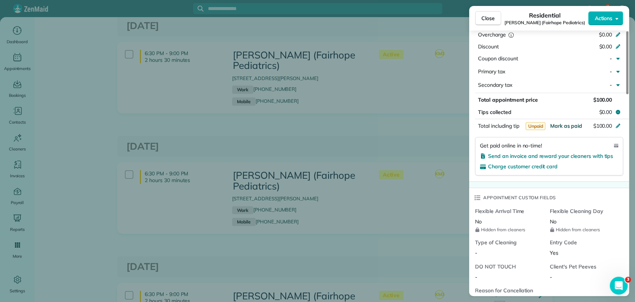
click at [573, 124] on span "Mark as paid" at bounding box center [566, 125] width 32 height 7
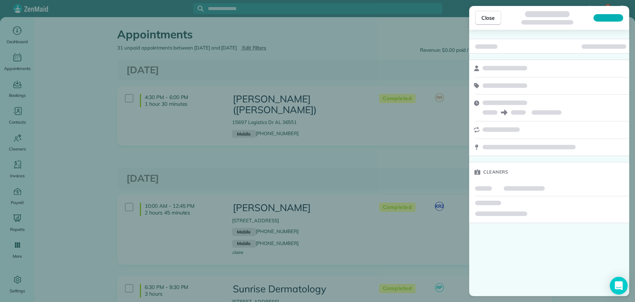
click at [494, 18] on button "Close" at bounding box center [488, 18] width 26 height 14
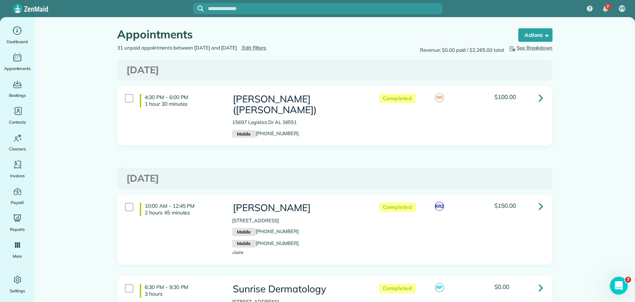
click at [327, 60] on div "[DATE]" at bounding box center [334, 70] width 435 height 21
click at [535, 95] on link at bounding box center [540, 97] width 15 height 15
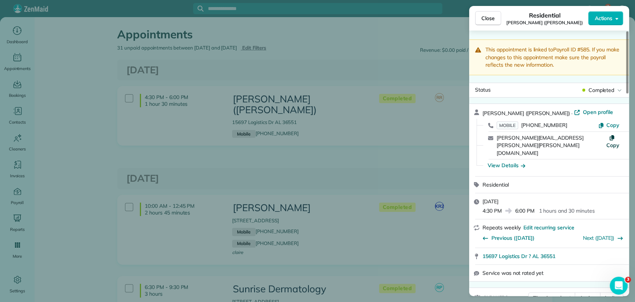
click at [613, 142] on span "Copy" at bounding box center [612, 145] width 13 height 7
click at [608, 142] on span "Copy" at bounding box center [612, 145] width 13 height 7
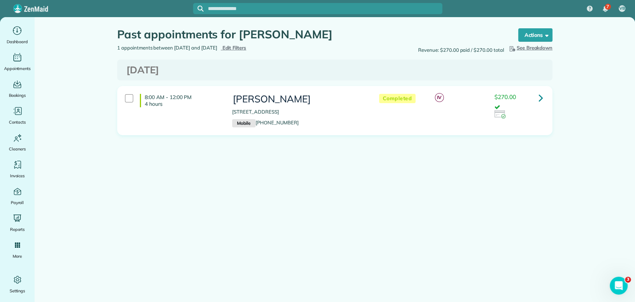
click at [543, 96] on link at bounding box center [540, 97] width 15 height 15
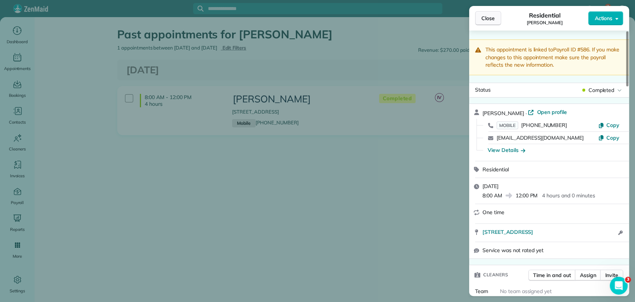
drag, startPoint x: 481, startPoint y: 19, endPoint x: 453, endPoint y: 5, distance: 31.1
click at [480, 19] on button "Close" at bounding box center [488, 18] width 26 height 14
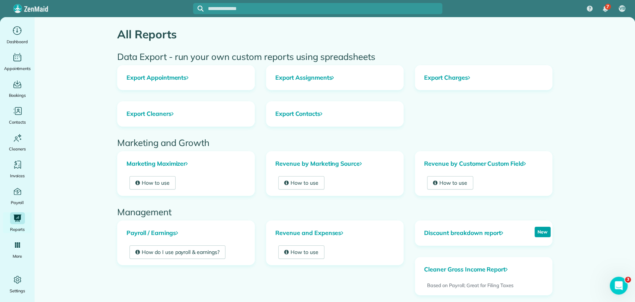
click at [607, 289] on main "All Reports Data Export - run your own custom reports using spreadsheets Export…" at bounding box center [335, 265] width 600 height 497
drag, startPoint x: 610, startPoint y: 285, endPoint x: 1210, endPoint y: 551, distance: 656.4
click at [609, 285] on div "Open Intercom Messenger" at bounding box center [617, 284] width 25 height 25
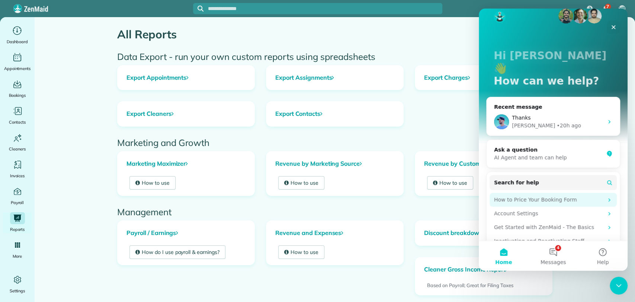
scroll to position [13, 0]
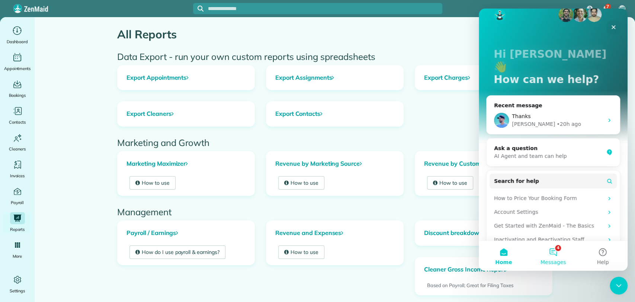
click at [557, 247] on button "4 Messages" at bounding box center [552, 256] width 49 height 30
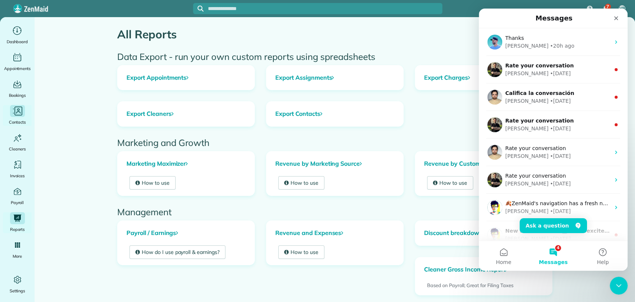
click at [17, 116] on icon "Main" at bounding box center [17, 110] width 11 height 11
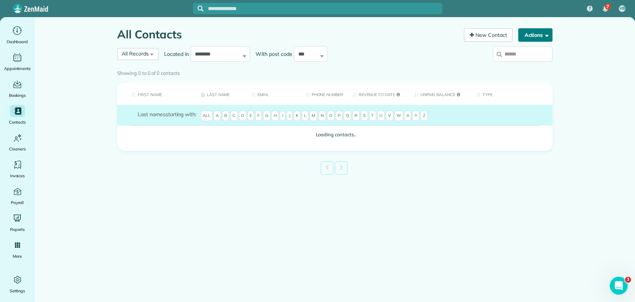
click at [544, 42] on div "Actions New Contact Export Appointments (QDS Friendly) Last exported [DATE] Syn…" at bounding box center [533, 36] width 40 height 16
click at [545, 35] on span "button" at bounding box center [546, 35] width 6 height 6
click at [548, 35] on button "Actions" at bounding box center [535, 34] width 34 height 13
click at [548, 36] on button "Actions" at bounding box center [535, 34] width 34 height 13
click at [547, 35] on button "Actions" at bounding box center [535, 34] width 34 height 13
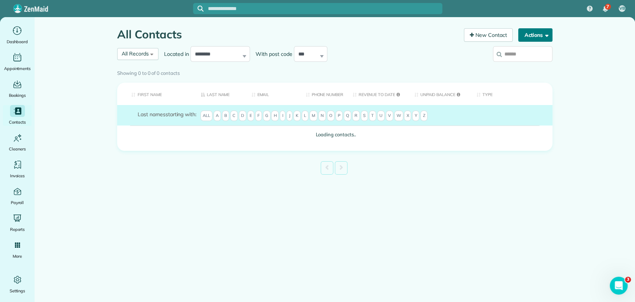
click at [543, 32] on span "button" at bounding box center [546, 35] width 6 height 6
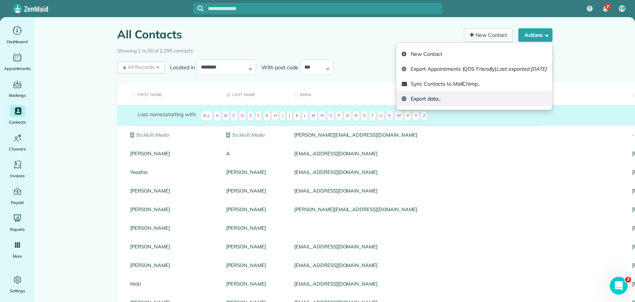
click at [415, 105] on link "Export data.." at bounding box center [474, 98] width 156 height 15
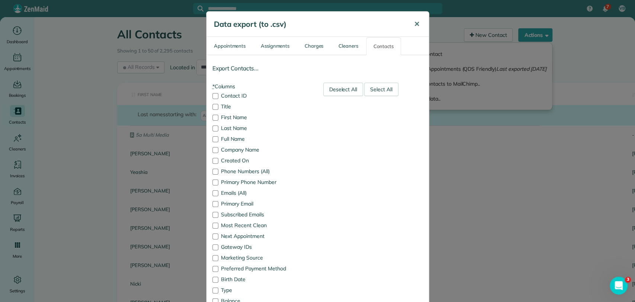
click at [409, 26] on button "✕" at bounding box center [416, 24] width 17 height 18
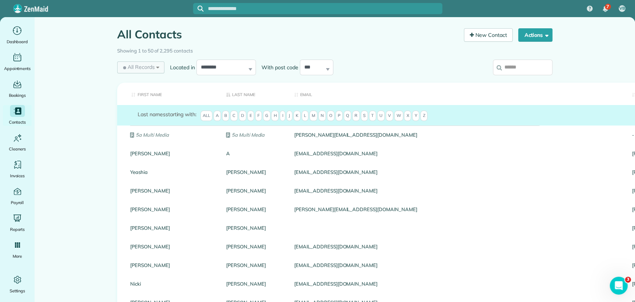
click at [140, 69] on span "All Records" at bounding box center [138, 66] width 33 height 7
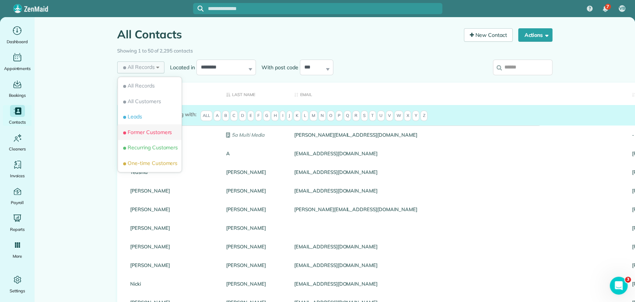
click at [154, 135] on span "Former Customers" at bounding box center [147, 131] width 50 height 7
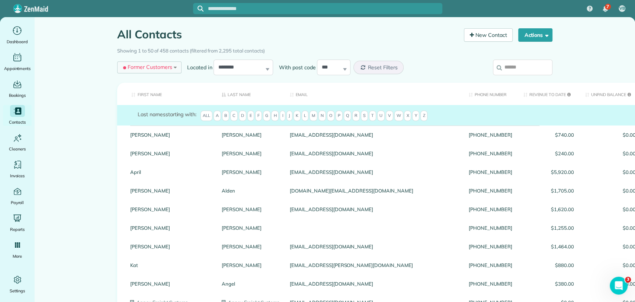
click at [159, 67] on span "Former Customers" at bounding box center [147, 66] width 50 height 7
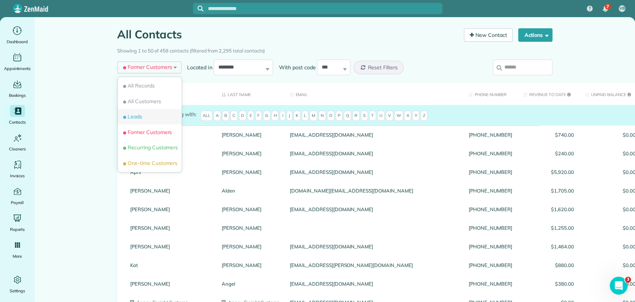
click at [157, 113] on li "Leads" at bounding box center [150, 117] width 64 height 16
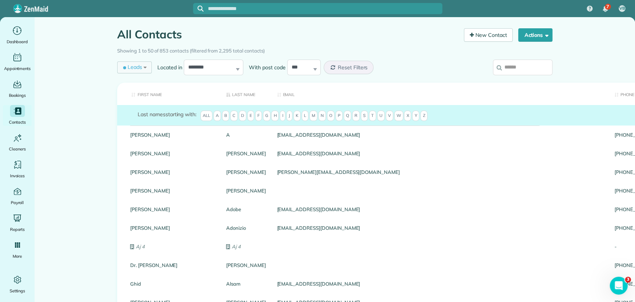
click at [129, 62] on div "Leads All Records All Customers Leads Former Customers Recurring Customers One-…" at bounding box center [134, 67] width 35 height 12
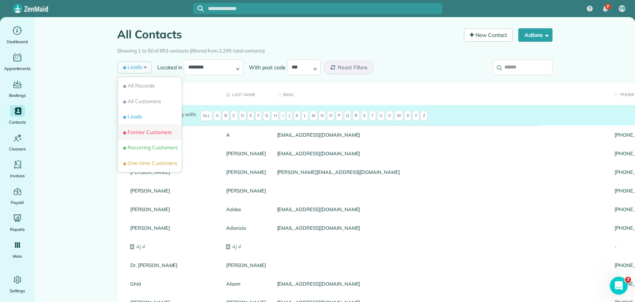
click at [148, 132] on span "Former Customers" at bounding box center [147, 131] width 50 height 7
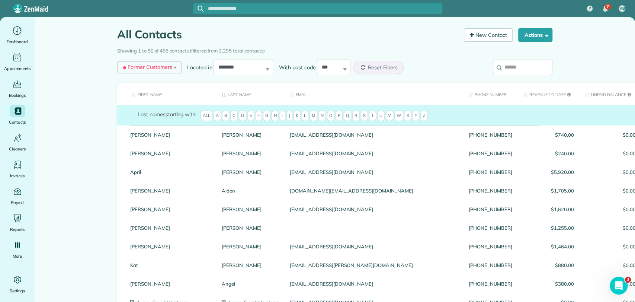
click at [160, 71] on div "Former Customers All Records All Customers Leads Former Customers Recurring Cus…" at bounding box center [149, 67] width 64 height 12
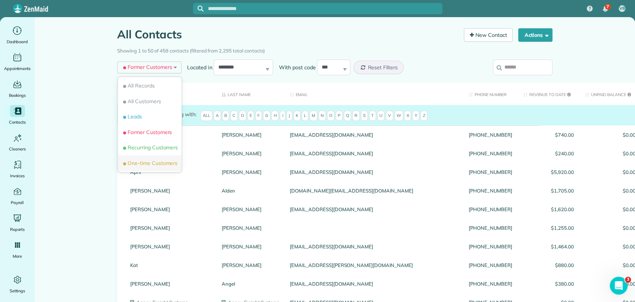
click at [149, 160] on span "One-time Customers" at bounding box center [150, 162] width 56 height 7
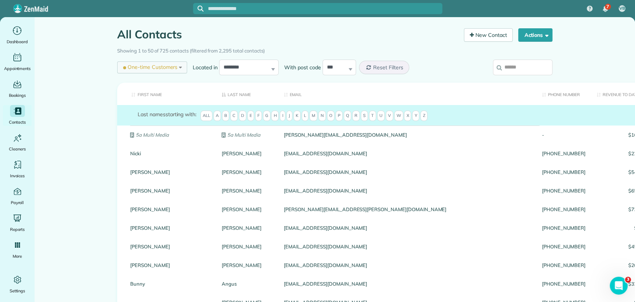
click at [158, 65] on span "One-time Customers" at bounding box center [150, 66] width 56 height 7
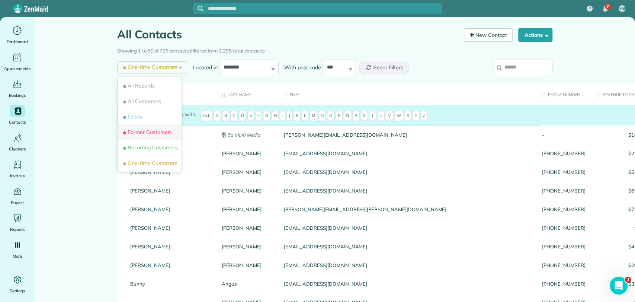
click at [141, 130] on span "Former Customers" at bounding box center [147, 131] width 50 height 7
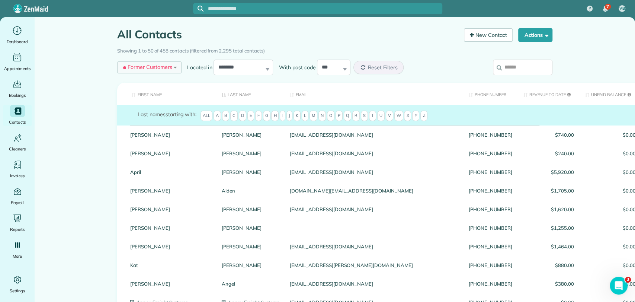
click at [169, 66] on div "Former Customers All Records All Customers Leads Former Customers Recurring Cus…" at bounding box center [149, 67] width 64 height 12
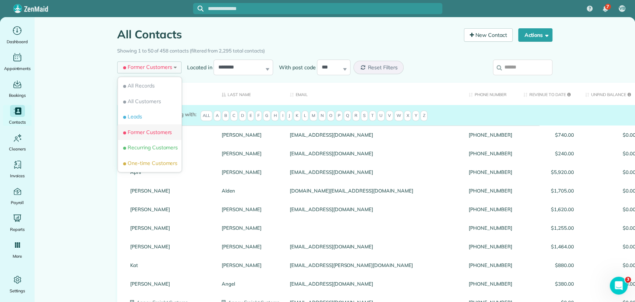
click at [142, 131] on span "Former Customers" at bounding box center [147, 131] width 50 height 7
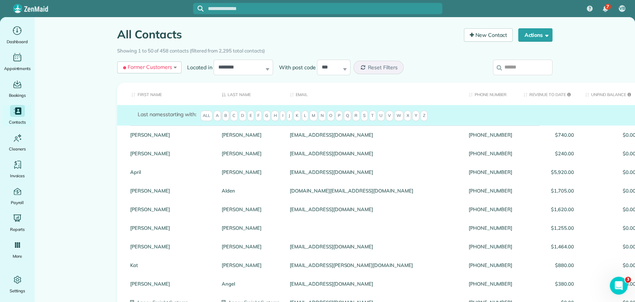
click at [452, 62] on div at bounding box center [502, 69] width 100 height 22
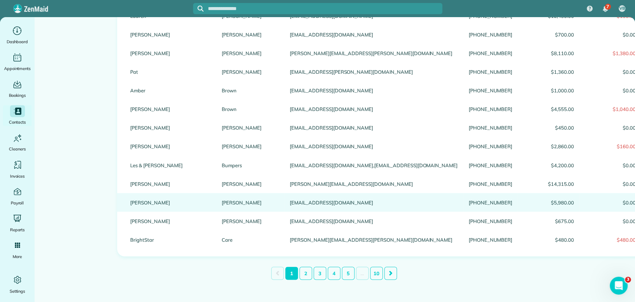
scroll to position [815, 0]
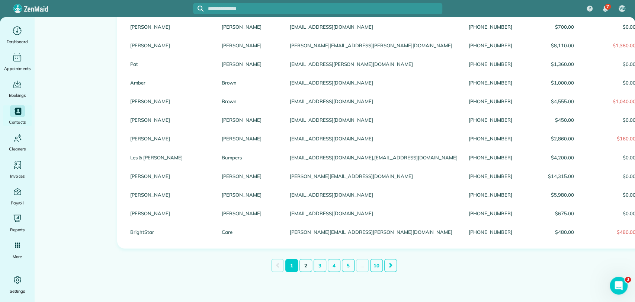
click at [299, 263] on link "2" at bounding box center [305, 265] width 13 height 13
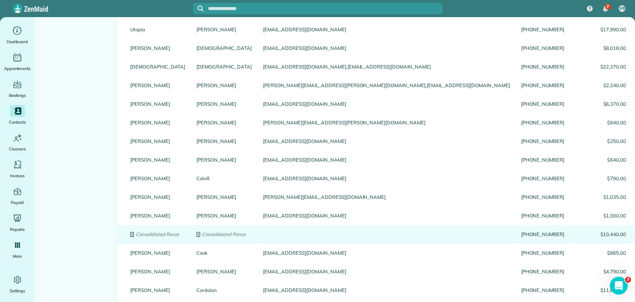
scroll to position [165, 0]
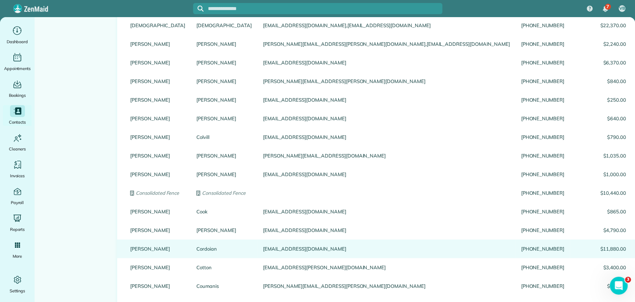
click at [132, 252] on div "Emily" at bounding box center [158, 248] width 66 height 19
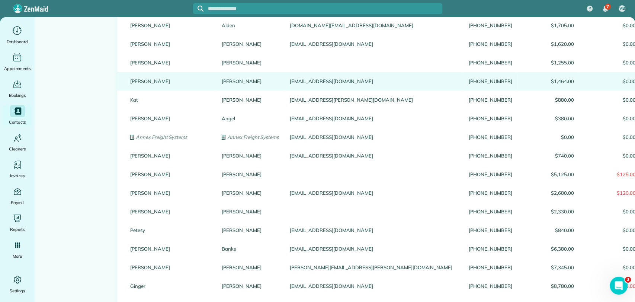
scroll to position [0, 0]
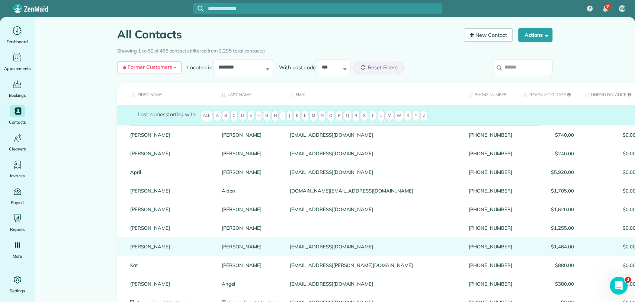
click at [131, 246] on link "Mitzi" at bounding box center [170, 246] width 80 height 5
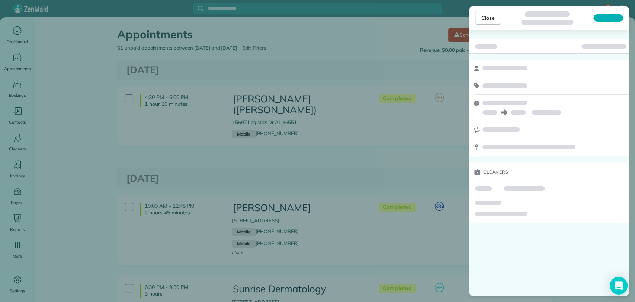
click at [486, 9] on div "Close" at bounding box center [549, 18] width 160 height 24
click at [489, 19] on span "Close" at bounding box center [487, 17] width 13 height 7
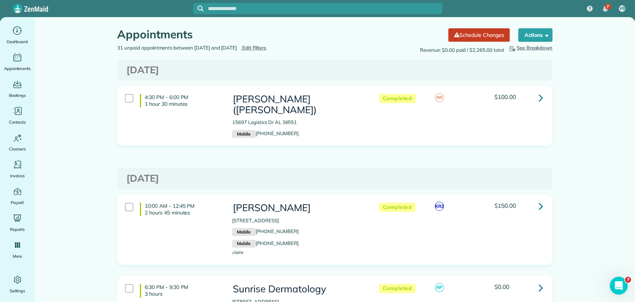
click at [230, 9] on input "text" at bounding box center [325, 9] width 234 height 6
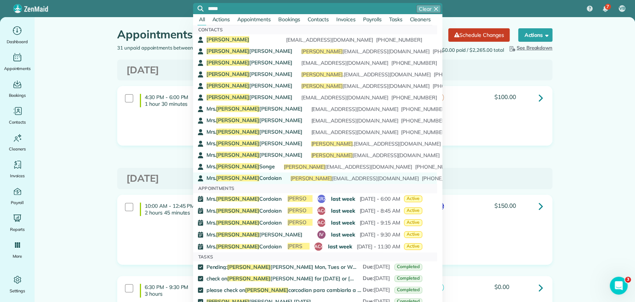
type input "*****"
click at [247, 179] on span "Mrs. [PERSON_NAME]" at bounding box center [243, 177] width 75 height 7
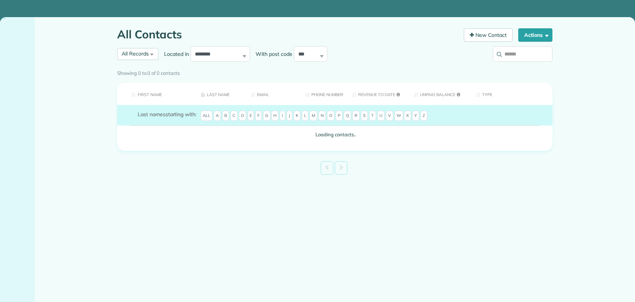
click at [147, 54] on span "All Records" at bounding box center [135, 53] width 27 height 7
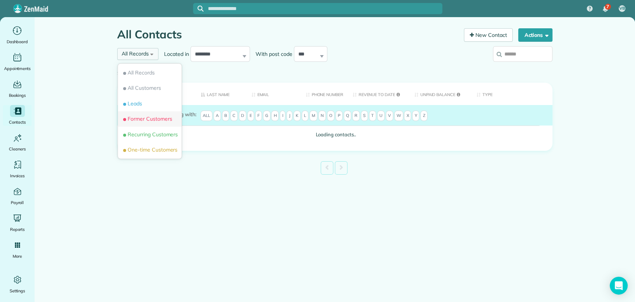
click at [150, 120] on span "Former Customers" at bounding box center [147, 118] width 50 height 7
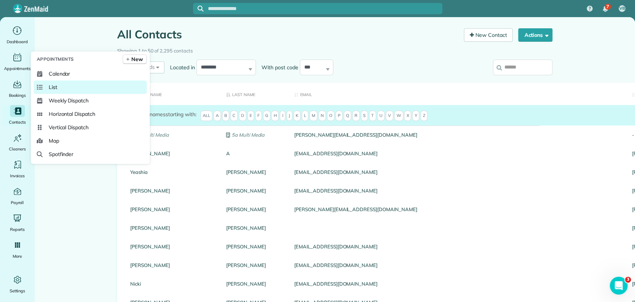
click at [65, 90] on link "List" at bounding box center [90, 86] width 113 height 13
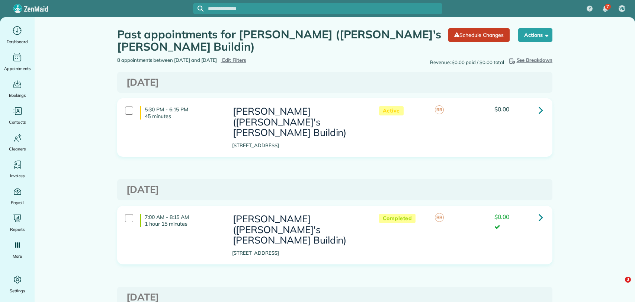
click at [265, 7] on input "text" at bounding box center [325, 9] width 234 height 6
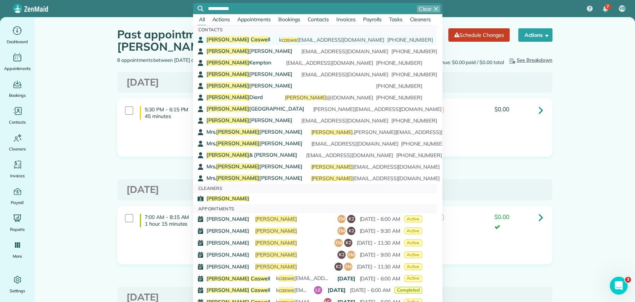
type input "**********"
click at [245, 41] on div "Karen Caswe ll k caswe ll@southalabama.edu (251) 895-7487" at bounding box center [314, 39] width 216 height 7
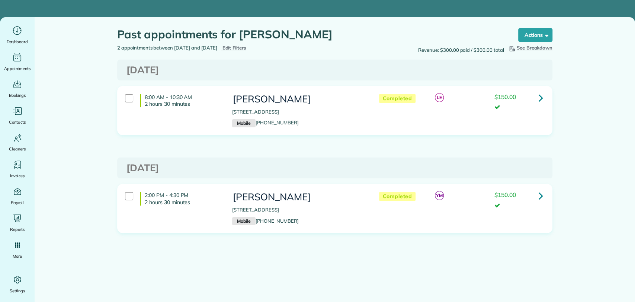
click at [246, 48] on span "Edit Filters" at bounding box center [234, 48] width 24 height 6
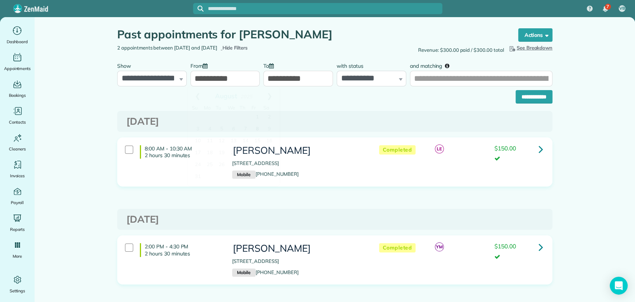
click at [220, 81] on input "**********" at bounding box center [225, 79] width 70 height 16
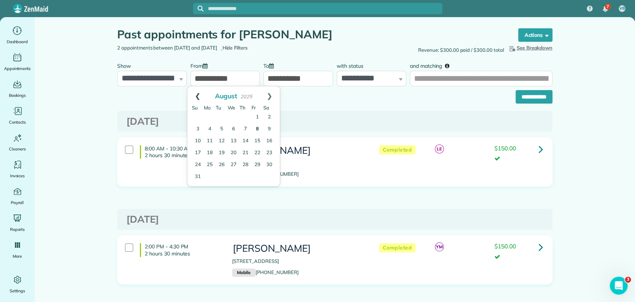
click at [196, 95] on link "Prev" at bounding box center [197, 95] width 20 height 19
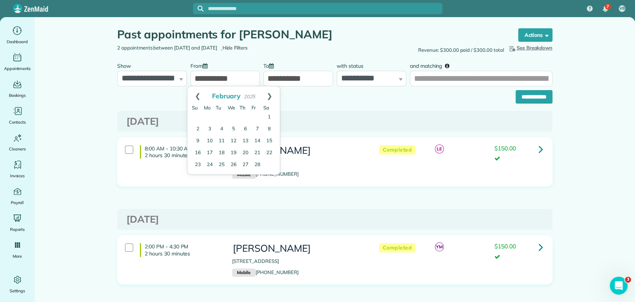
click at [196, 95] on link "Prev" at bounding box center [197, 95] width 20 height 19
click at [199, 95] on link "Prev" at bounding box center [197, 95] width 20 height 19
click at [196, 119] on link "1" at bounding box center [198, 117] width 12 height 12
type input "**********"
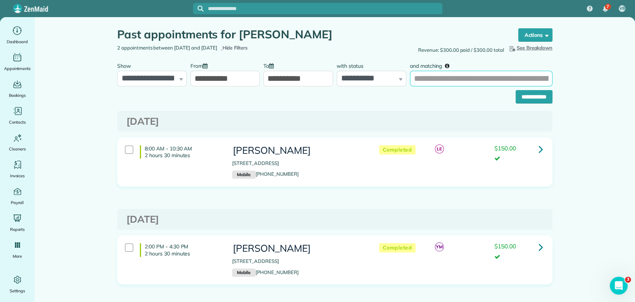
click at [471, 74] on input "and matching" at bounding box center [481, 79] width 142 height 16
type input "**********"
click at [516, 90] on input "**********" at bounding box center [534, 96] width 37 height 13
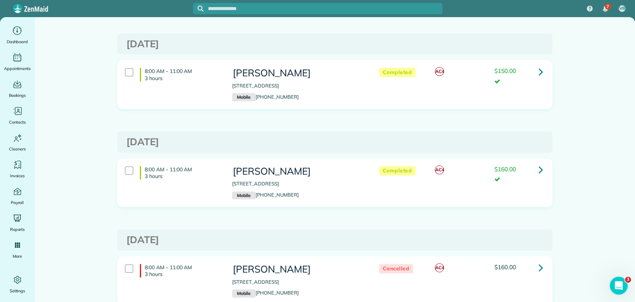
drag, startPoint x: 150, startPoint y: 141, endPoint x: 224, endPoint y: 140, distance: 74.4
click at [224, 140] on h3 "[DATE]" at bounding box center [334, 142] width 417 height 11
click at [199, 148] on div "[DATE]" at bounding box center [334, 141] width 435 height 21
drag, startPoint x: 154, startPoint y: 145, endPoint x: 227, endPoint y: 139, distance: 73.2
click at [227, 139] on h3 "[DATE]" at bounding box center [334, 142] width 417 height 11
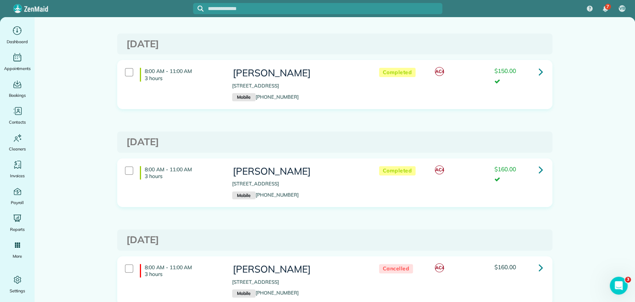
drag, startPoint x: 483, startPoint y: 71, endPoint x: 525, endPoint y: 71, distance: 42.0
click at [525, 71] on div "Completed AC4 $150.00" at bounding box center [459, 76] width 179 height 24
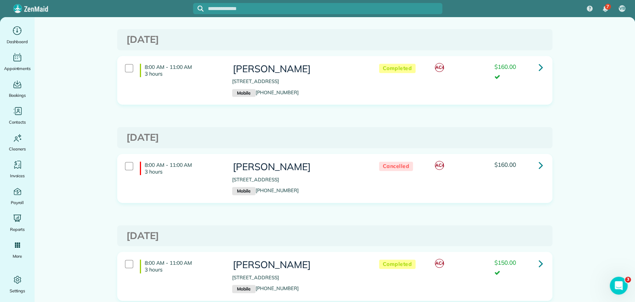
scroll to position [206, 0]
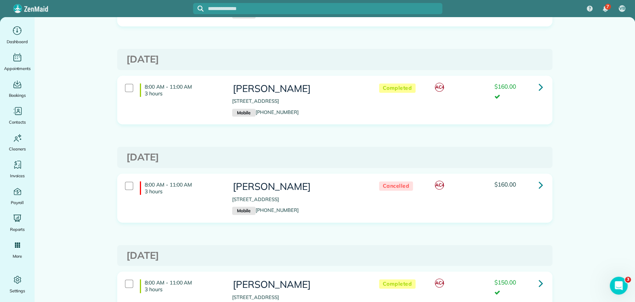
drag, startPoint x: 149, startPoint y: 87, endPoint x: 526, endPoint y: 82, distance: 376.5
click at [526, 82] on div "8:00 AM - 11:00 AM 3 hours [PERSON_NAME] [STREET_ADDRESS] Mobile [PHONE_NUMBER]…" at bounding box center [333, 100] width 429 height 41
click at [551, 102] on div "8:00 AM - 11:00 AM 3 hours [PERSON_NAME] [STREET_ADDRESS] Mobile [PHONE_NUMBER]…" at bounding box center [335, 106] width 446 height 60
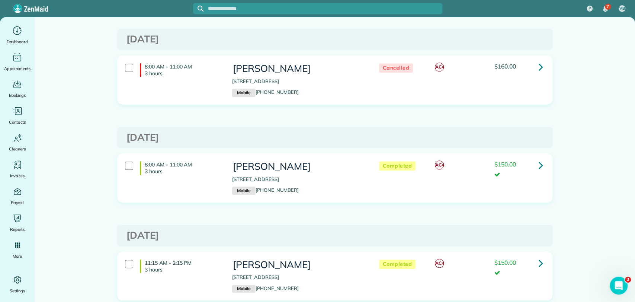
scroll to position [372, 0]
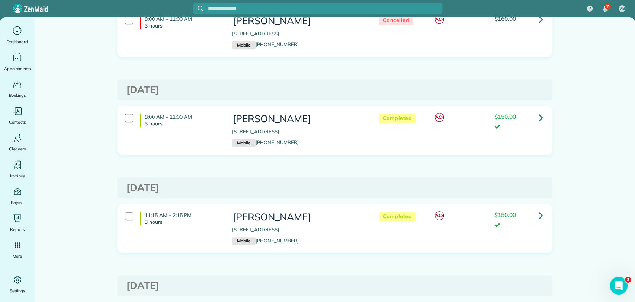
drag, startPoint x: 176, startPoint y: 93, endPoint x: 222, endPoint y: 98, distance: 46.8
click at [222, 98] on div "[DATE]" at bounding box center [334, 89] width 435 height 21
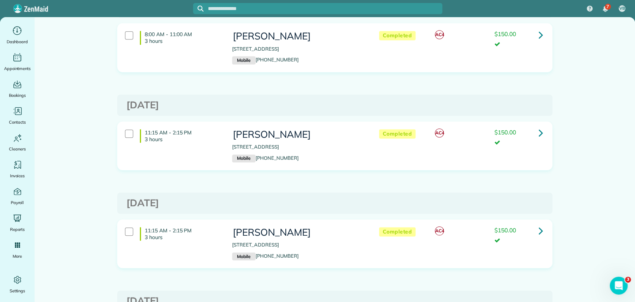
scroll to position [496, 0]
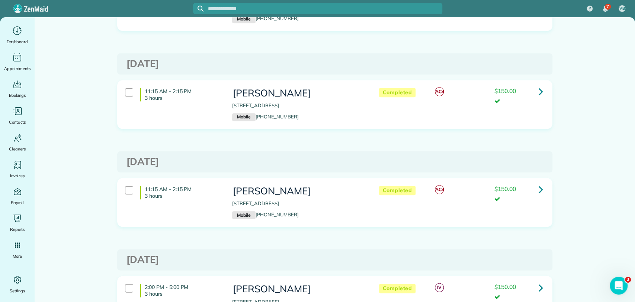
drag, startPoint x: 164, startPoint y: 61, endPoint x: 229, endPoint y: 60, distance: 64.8
click at [229, 60] on h3 "[DATE]" at bounding box center [334, 63] width 417 height 11
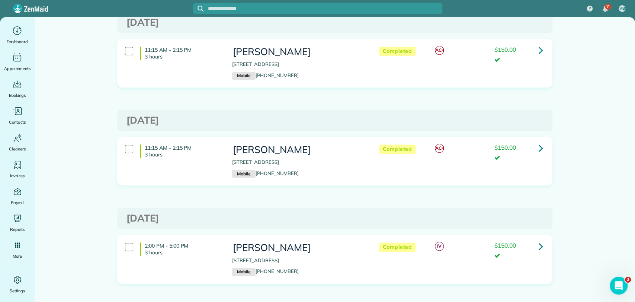
scroll to position [578, 0]
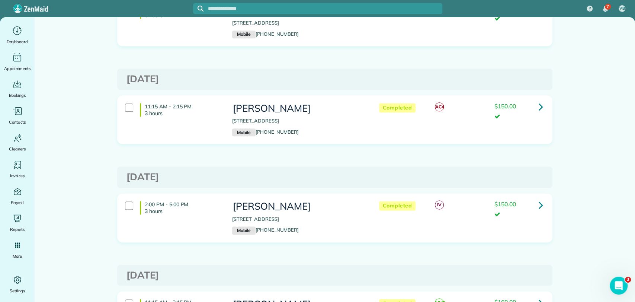
drag, startPoint x: 163, startPoint y: 80, endPoint x: 232, endPoint y: 74, distance: 68.7
click at [232, 74] on h3 "[DATE]" at bounding box center [334, 79] width 417 height 11
drag, startPoint x: 164, startPoint y: 173, endPoint x: 223, endPoint y: 165, distance: 59.7
click at [223, 165] on div "[DATE] 8:00 AM - 11:00 AM 3 hours [PERSON_NAME] [STREET_ADDRESS] Mobile [PHONE_…" at bounding box center [334, 14] width 435 height 1066
click at [190, 178] on h3 "[DATE]" at bounding box center [334, 177] width 417 height 11
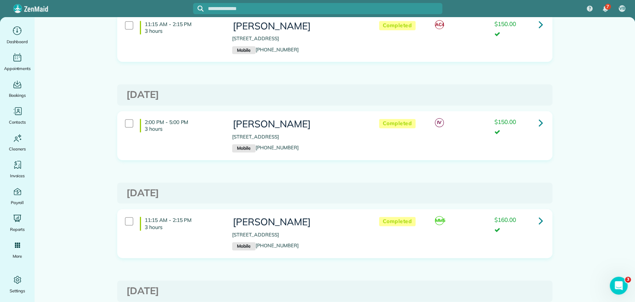
scroll to position [661, 0]
drag, startPoint x: 166, startPoint y: 189, endPoint x: 227, endPoint y: 188, distance: 60.6
click at [228, 188] on h3 "[DATE]" at bounding box center [334, 192] width 417 height 11
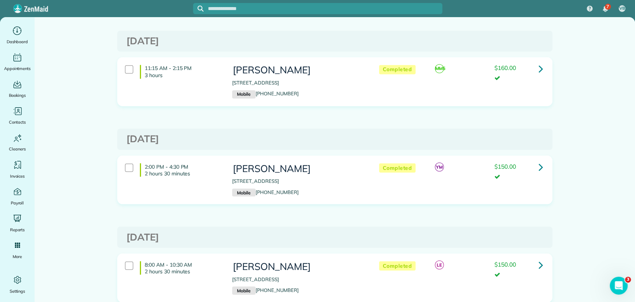
scroll to position [768, 0]
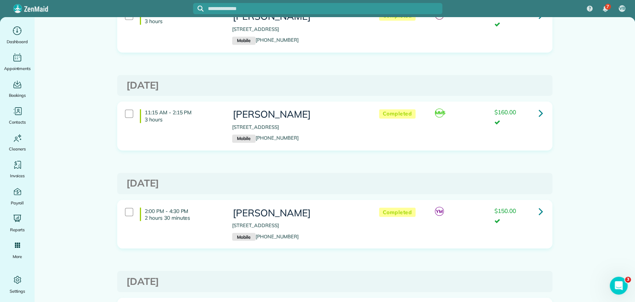
click at [216, 81] on h3 "[DATE]" at bounding box center [334, 85] width 417 height 11
click at [231, 84] on h3 "[DATE]" at bounding box center [334, 85] width 417 height 11
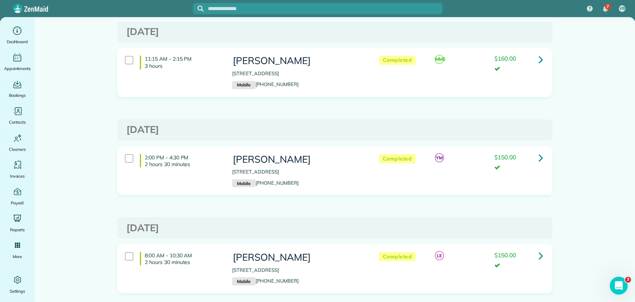
scroll to position [810, 0]
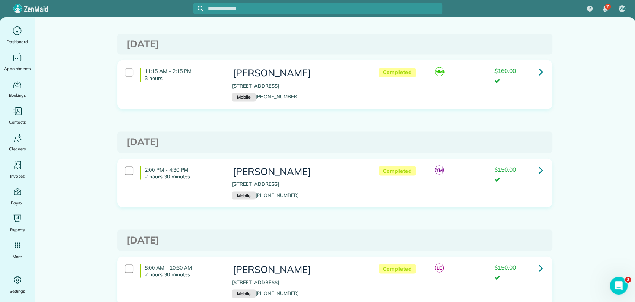
click at [539, 70] on icon at bounding box center [541, 71] width 4 height 13
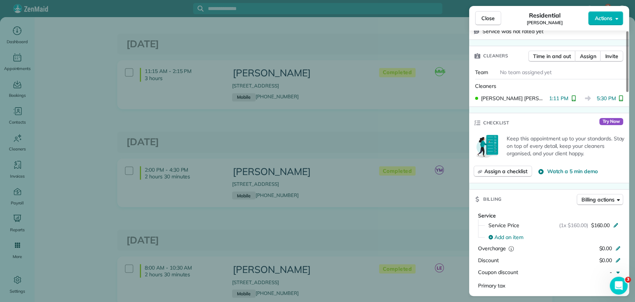
scroll to position [330, 0]
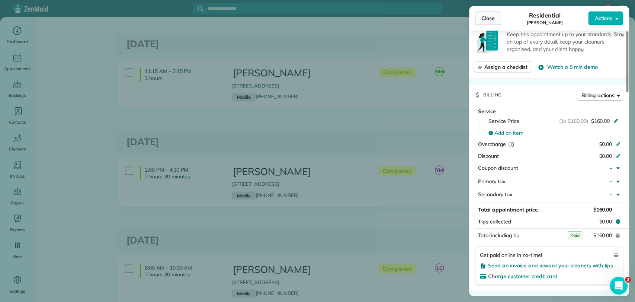
click at [485, 17] on span "Close" at bounding box center [487, 18] width 13 height 7
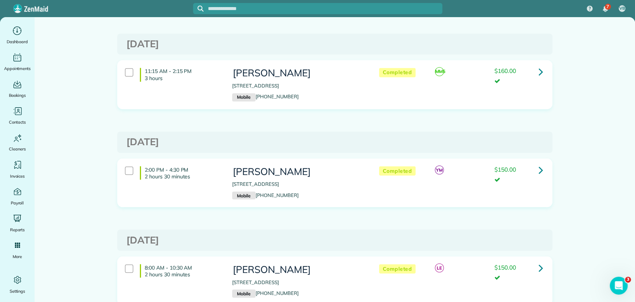
click at [539, 167] on icon at bounding box center [541, 169] width 4 height 13
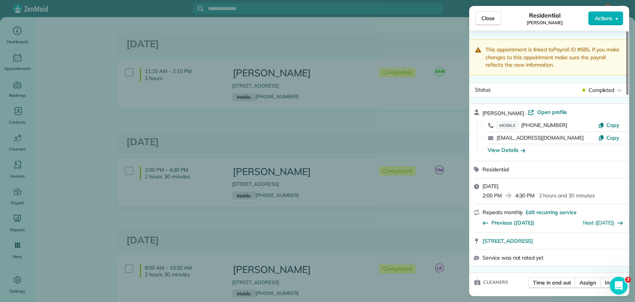
scroll to position [206, 0]
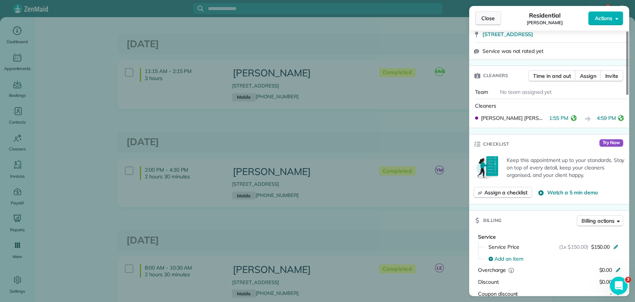
click at [490, 19] on span "Close" at bounding box center [487, 18] width 13 height 7
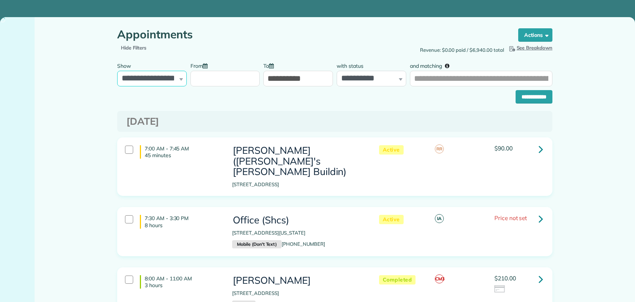
click at [158, 81] on select "**********" at bounding box center [152, 79] width 70 height 16
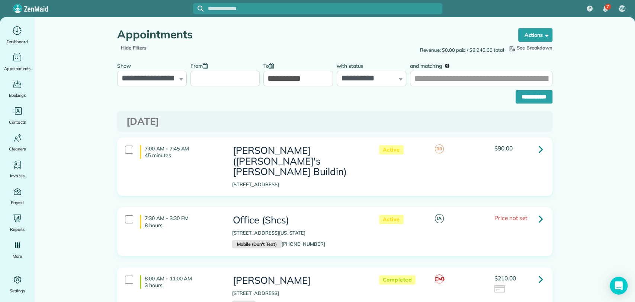
click at [215, 75] on input "From" at bounding box center [225, 79] width 70 height 16
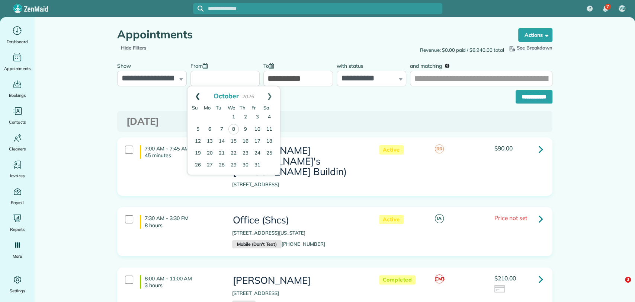
click at [199, 94] on link "Prev" at bounding box center [197, 95] width 20 height 19
click at [274, 92] on link "Next" at bounding box center [269, 95] width 20 height 19
click at [211, 112] on link "1" at bounding box center [210, 117] width 12 height 12
type input "**********"
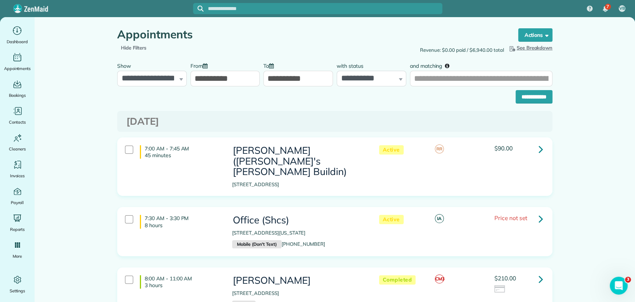
click at [295, 71] on input "**********" at bounding box center [298, 79] width 70 height 16
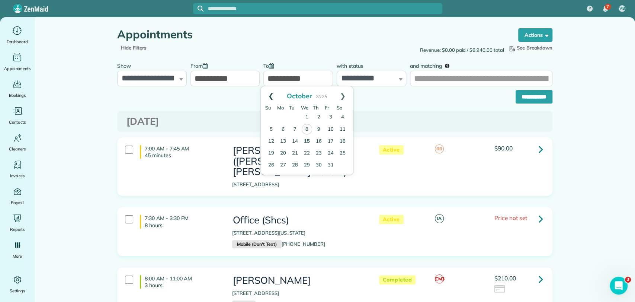
click at [268, 93] on link "Prev" at bounding box center [271, 95] width 20 height 19
click at [292, 162] on link "30" at bounding box center [295, 165] width 12 height 12
type input "**********"
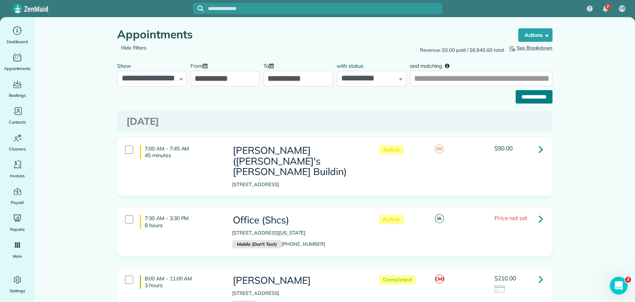
click at [535, 92] on input "**********" at bounding box center [534, 96] width 37 height 13
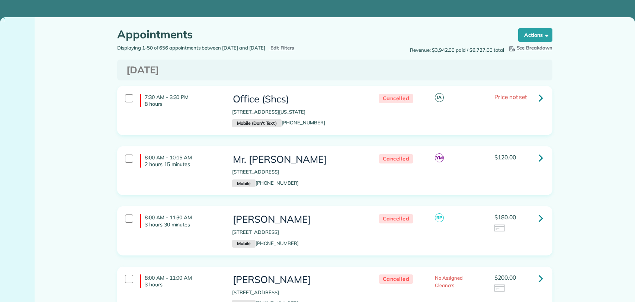
click at [295, 48] on span "Edit Filters" at bounding box center [282, 48] width 24 height 6
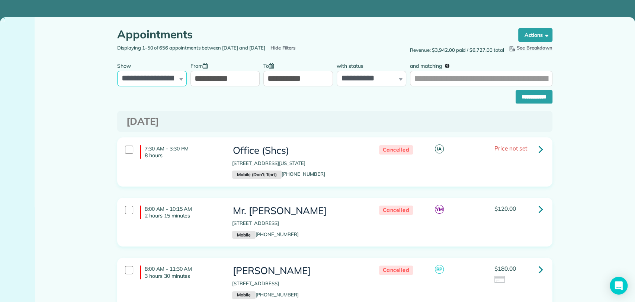
click at [138, 80] on select "**********" at bounding box center [152, 79] width 70 height 16
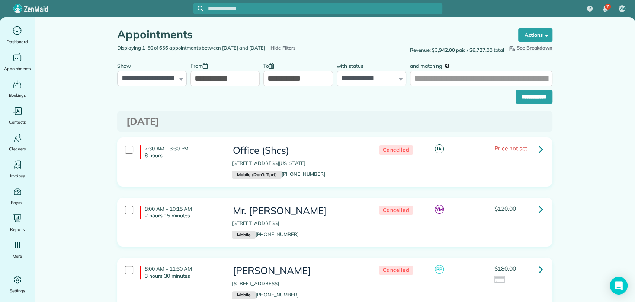
click at [180, 122] on h3 "[DATE]" at bounding box center [334, 121] width 417 height 11
click at [172, 78] on select "**********" at bounding box center [152, 79] width 70 height 16
select select "**********"
click at [117, 71] on select "**********" at bounding box center [152, 79] width 70 height 16
click at [517, 97] on input "**********" at bounding box center [534, 96] width 37 height 13
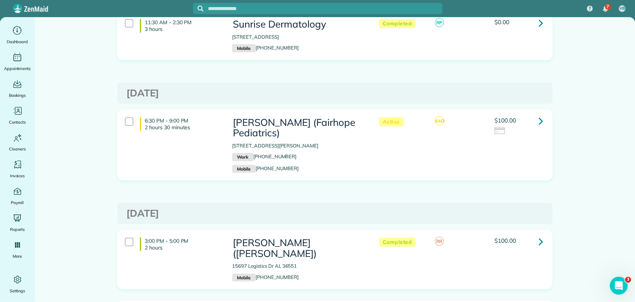
scroll to position [1074, 0]
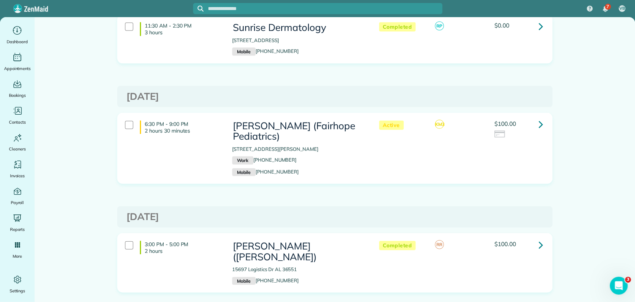
click at [539, 118] on icon at bounding box center [541, 124] width 4 height 13
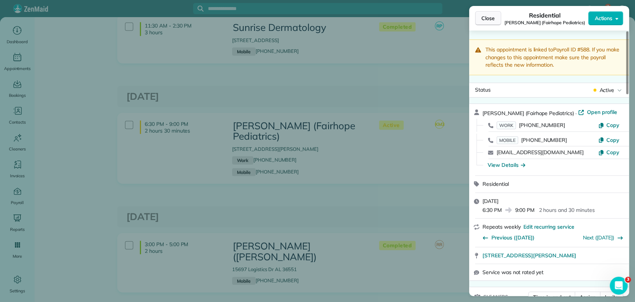
click at [487, 22] on button "Close" at bounding box center [488, 18] width 26 height 14
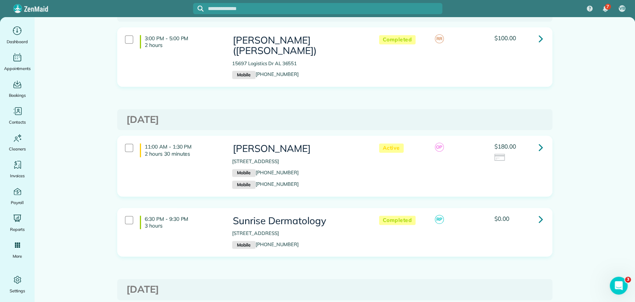
scroll to position [2359, 0]
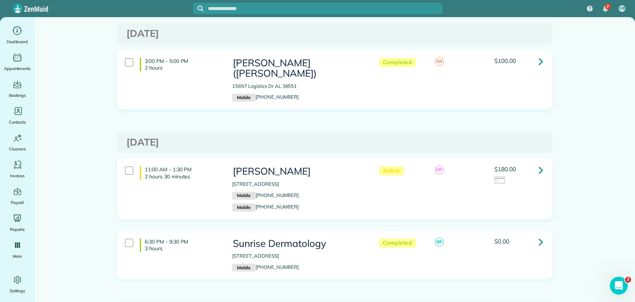
drag, startPoint x: 232, startPoint y: 65, endPoint x: 324, endPoint y: 68, distance: 92.0
click at [324, 166] on h3 "Mrs. Taylor Richerson" at bounding box center [298, 171] width 132 height 11
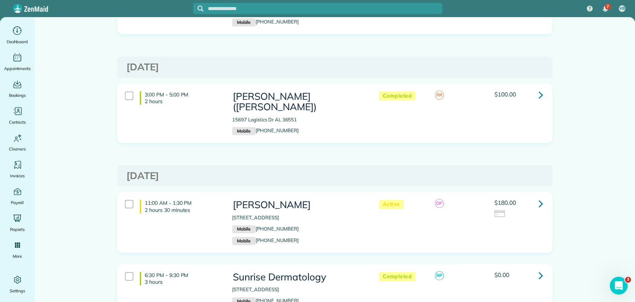
scroll to position [2318, 0]
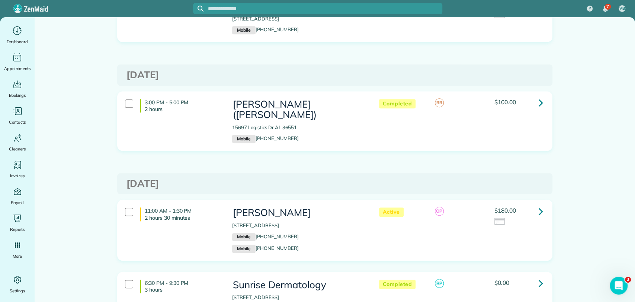
click at [315, 173] on div "Wednesday Sep 24, 2025" at bounding box center [334, 183] width 435 height 21
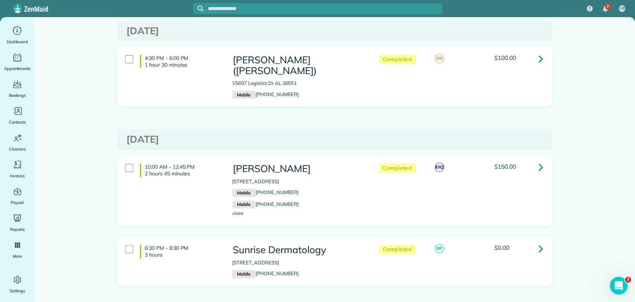
scroll to position [0, 0]
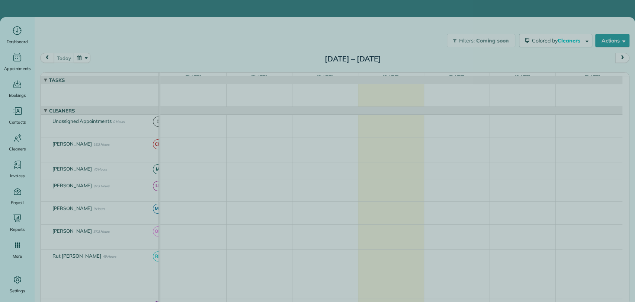
click at [489, 20] on span "Close" at bounding box center [487, 17] width 13 height 7
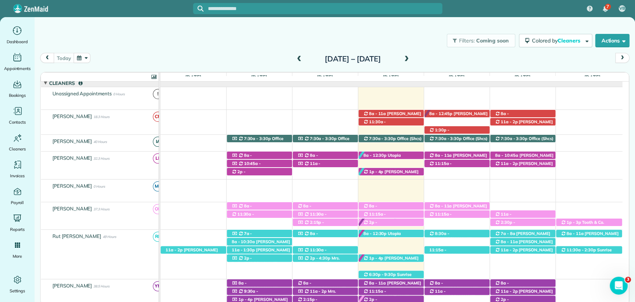
scroll to position [103, 0]
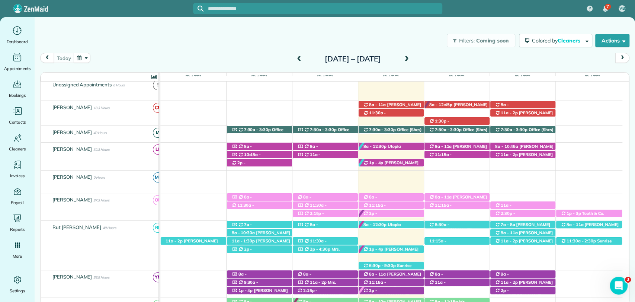
drag, startPoint x: 360, startPoint y: 36, endPoint x: 286, endPoint y: 3, distance: 81.8
click at [360, 37] on div "Filters: Coming soon Colored by Cleaners Color by Cleaner Color by Team Color b…" at bounding box center [335, 40] width 600 height 25
